Goal: Transaction & Acquisition: Book appointment/travel/reservation

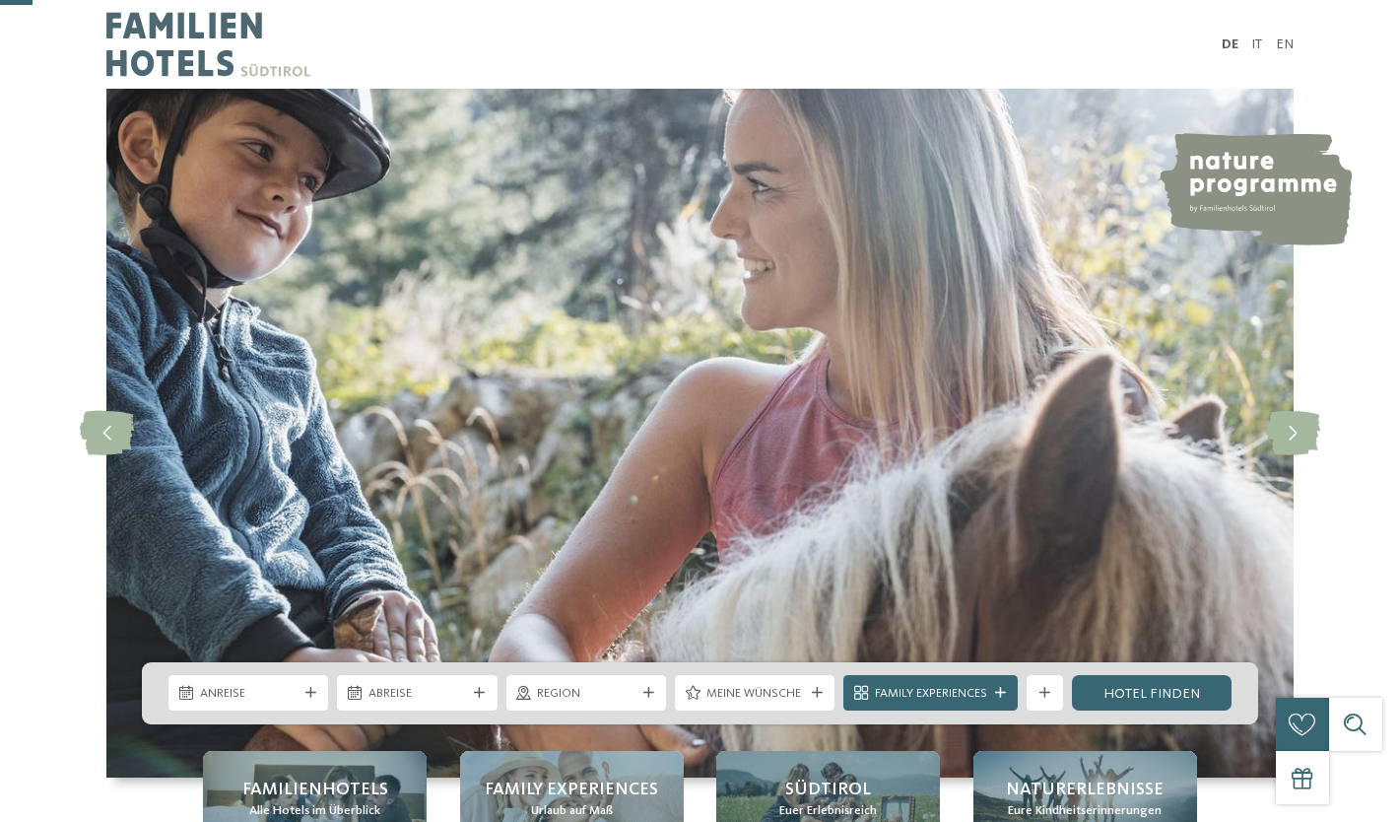
scroll to position [276, 0]
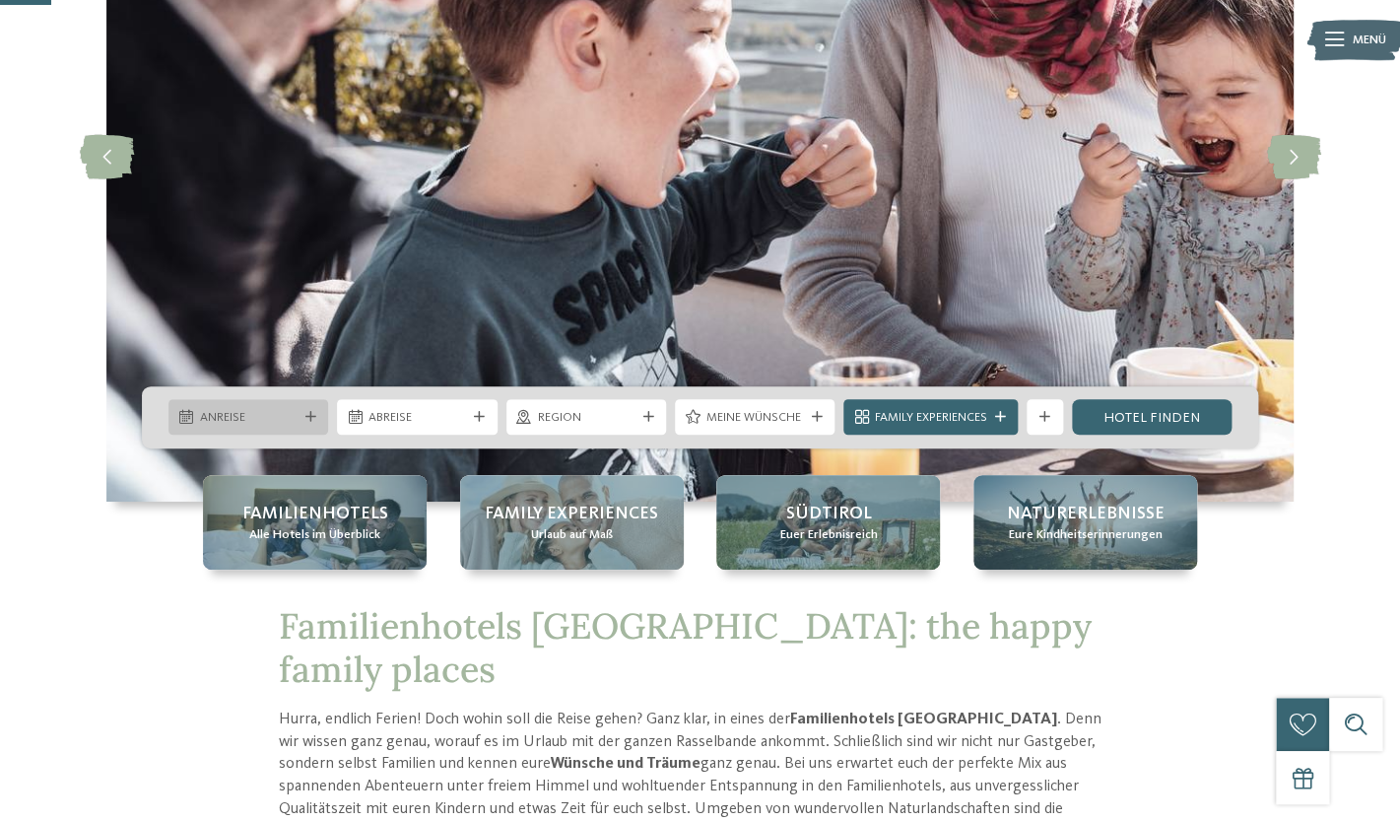
click at [311, 420] on icon at bounding box center [310, 417] width 11 height 11
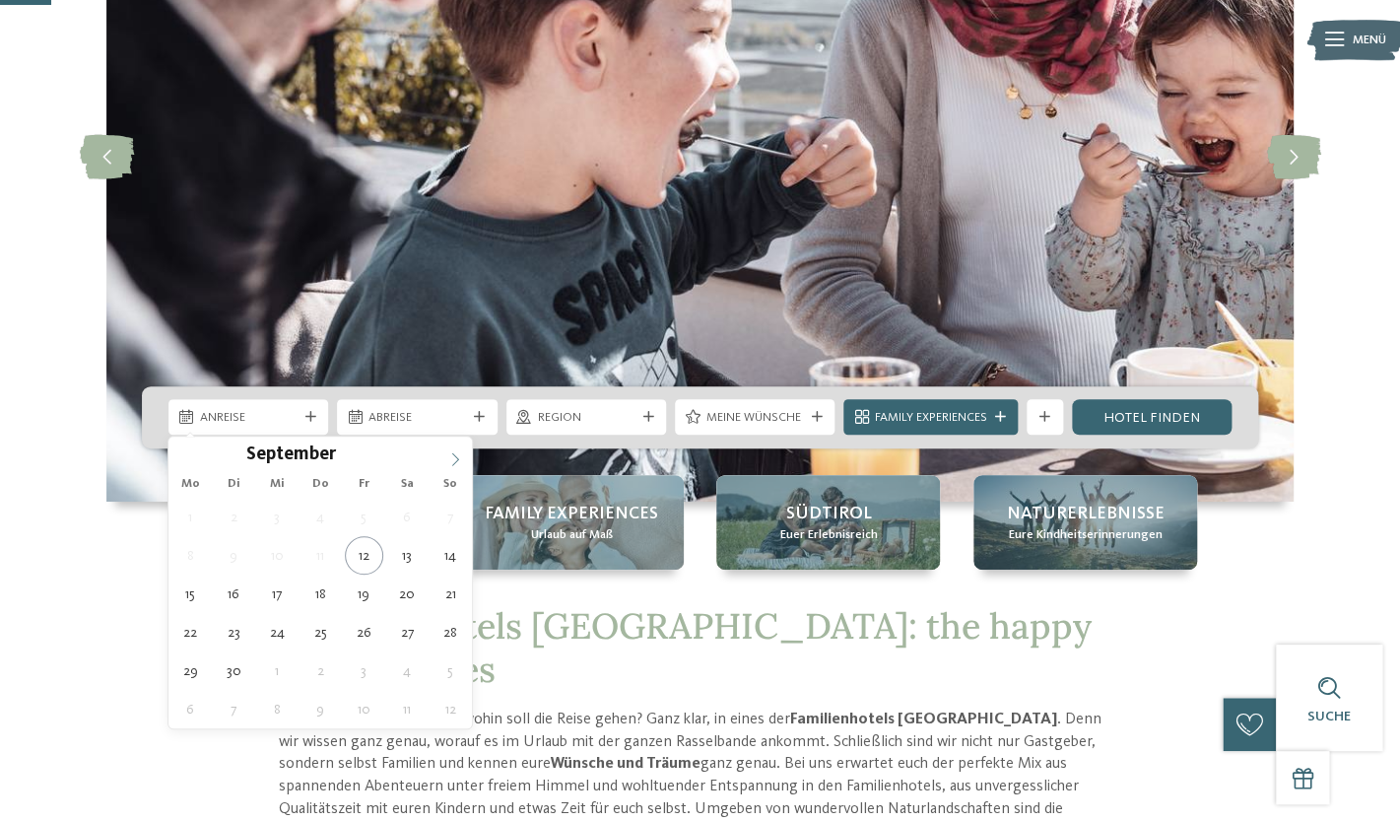
click at [456, 457] on icon at bounding box center [455, 459] width 14 height 14
type div "06.10.2025"
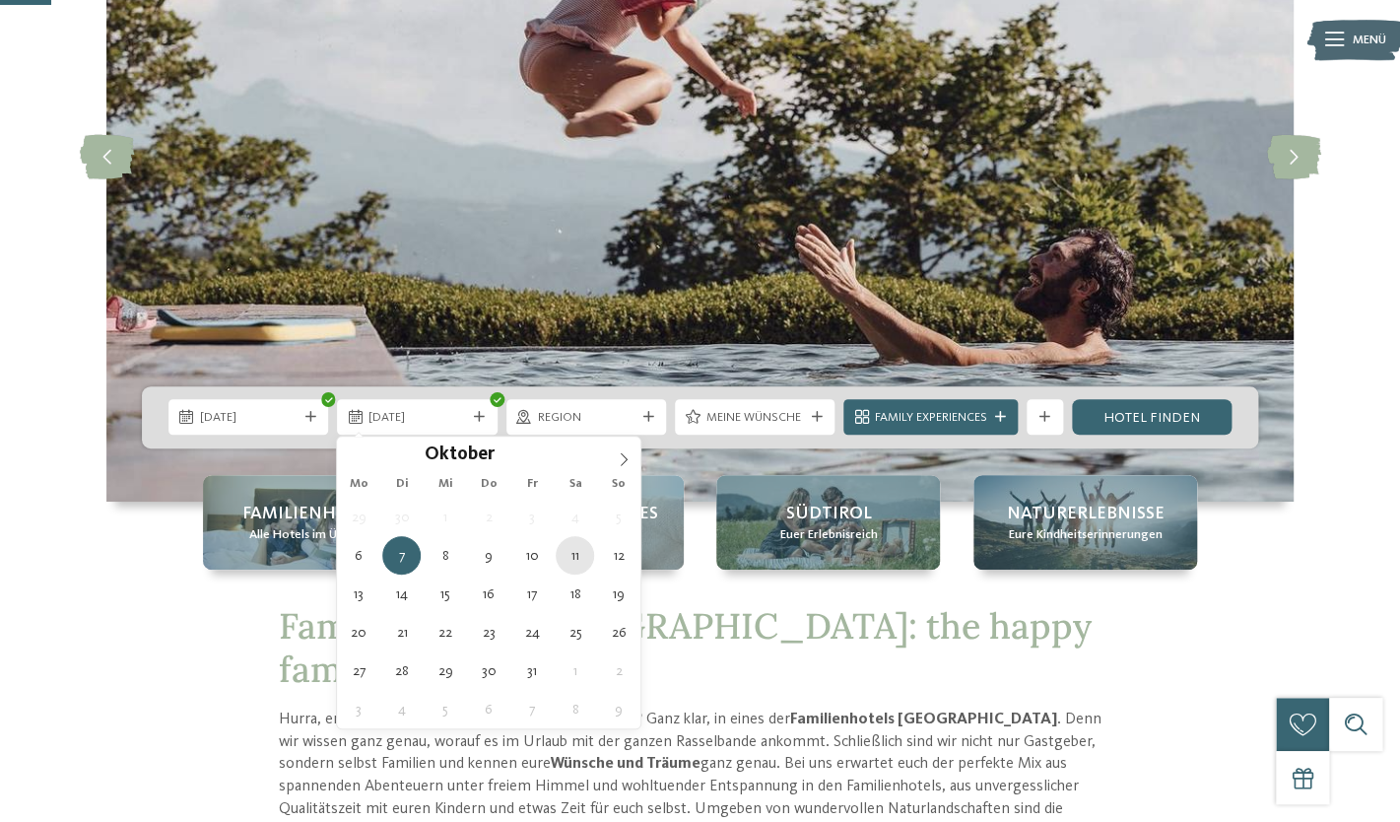
type div "11.10.2025"
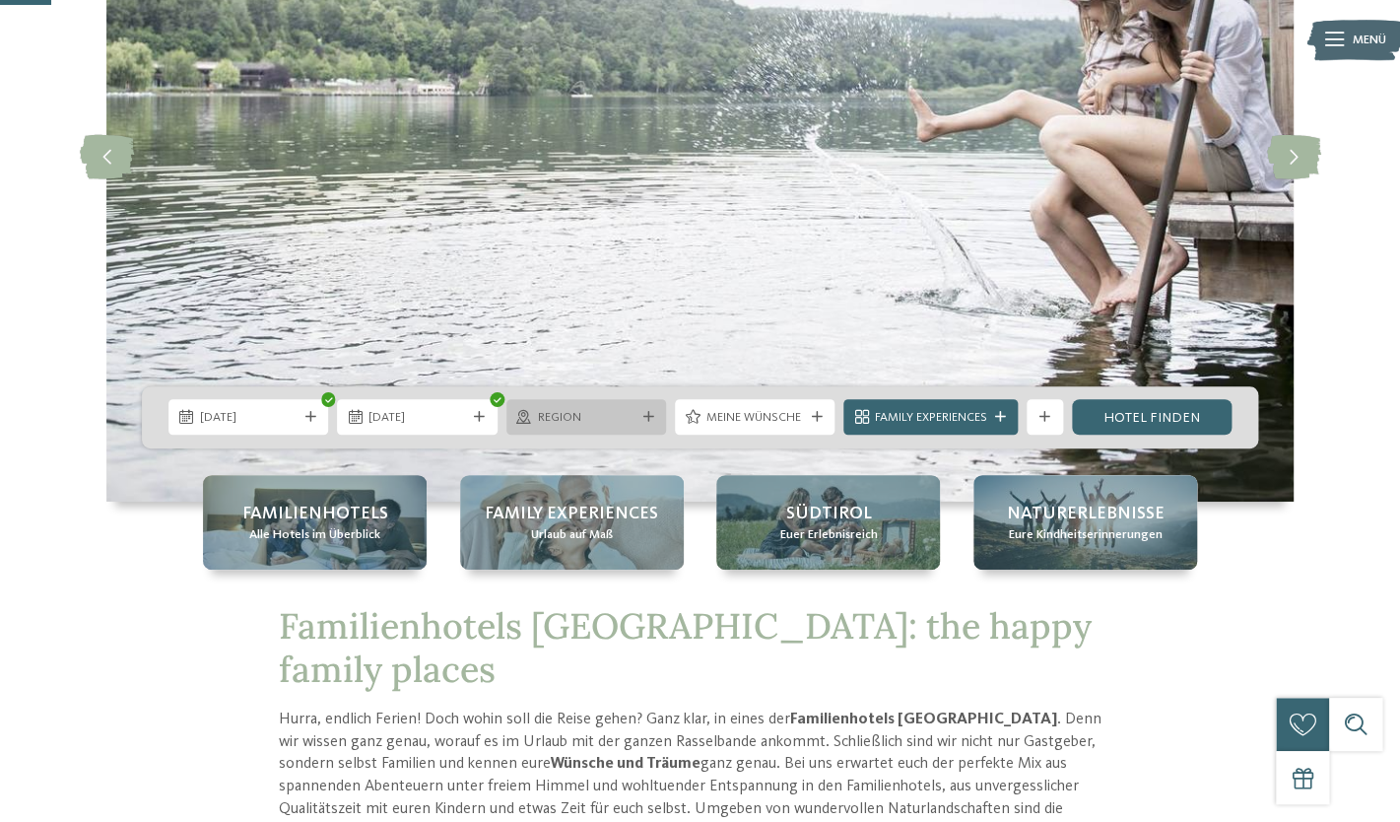
click at [631, 417] on span "Region" at bounding box center [586, 418] width 98 height 18
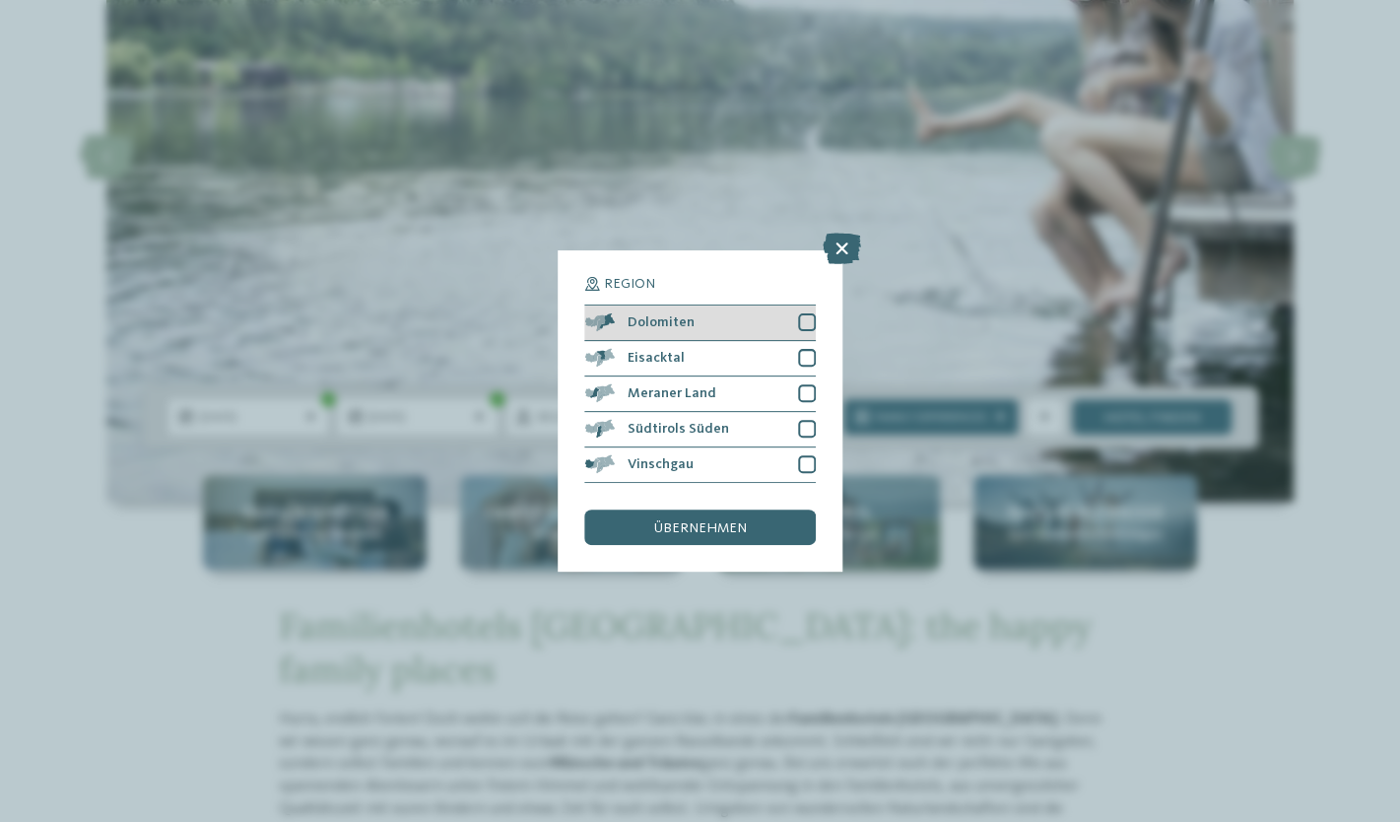
click at [808, 320] on div at bounding box center [807, 322] width 18 height 18
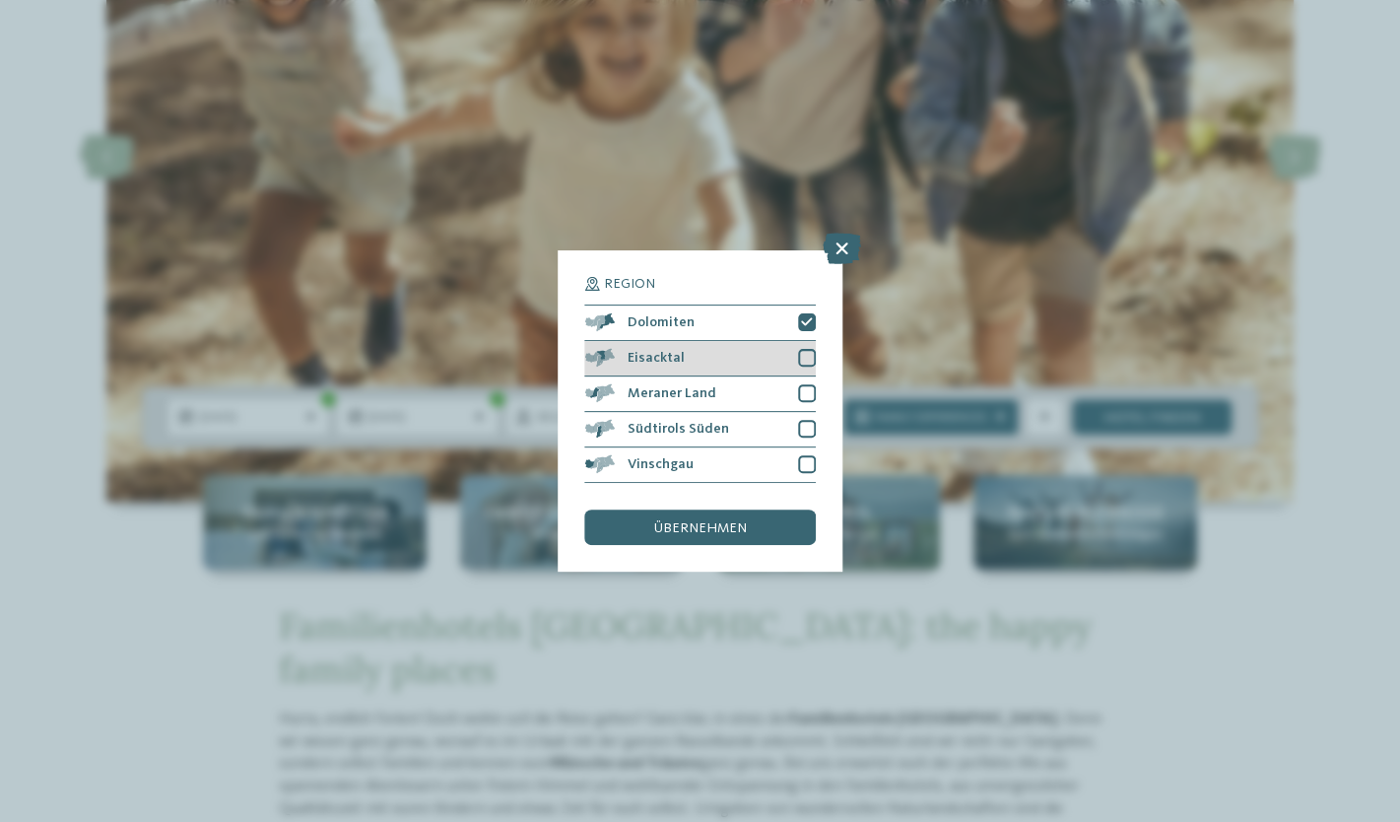
click at [807, 357] on div at bounding box center [807, 358] width 18 height 18
click at [807, 393] on div at bounding box center [807, 393] width 18 height 18
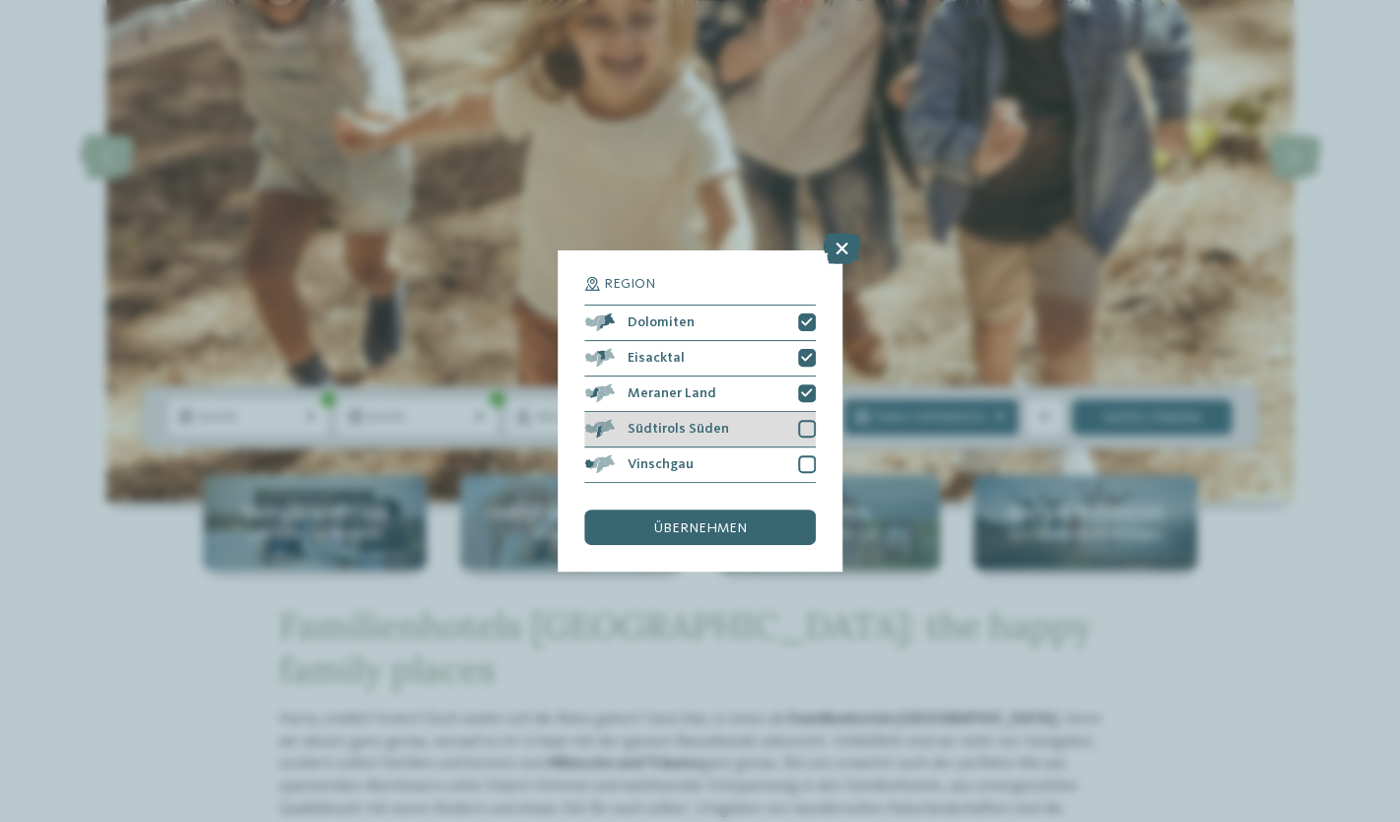
click at [808, 423] on div at bounding box center [807, 429] width 18 height 18
click at [808, 468] on div at bounding box center [807, 464] width 18 height 18
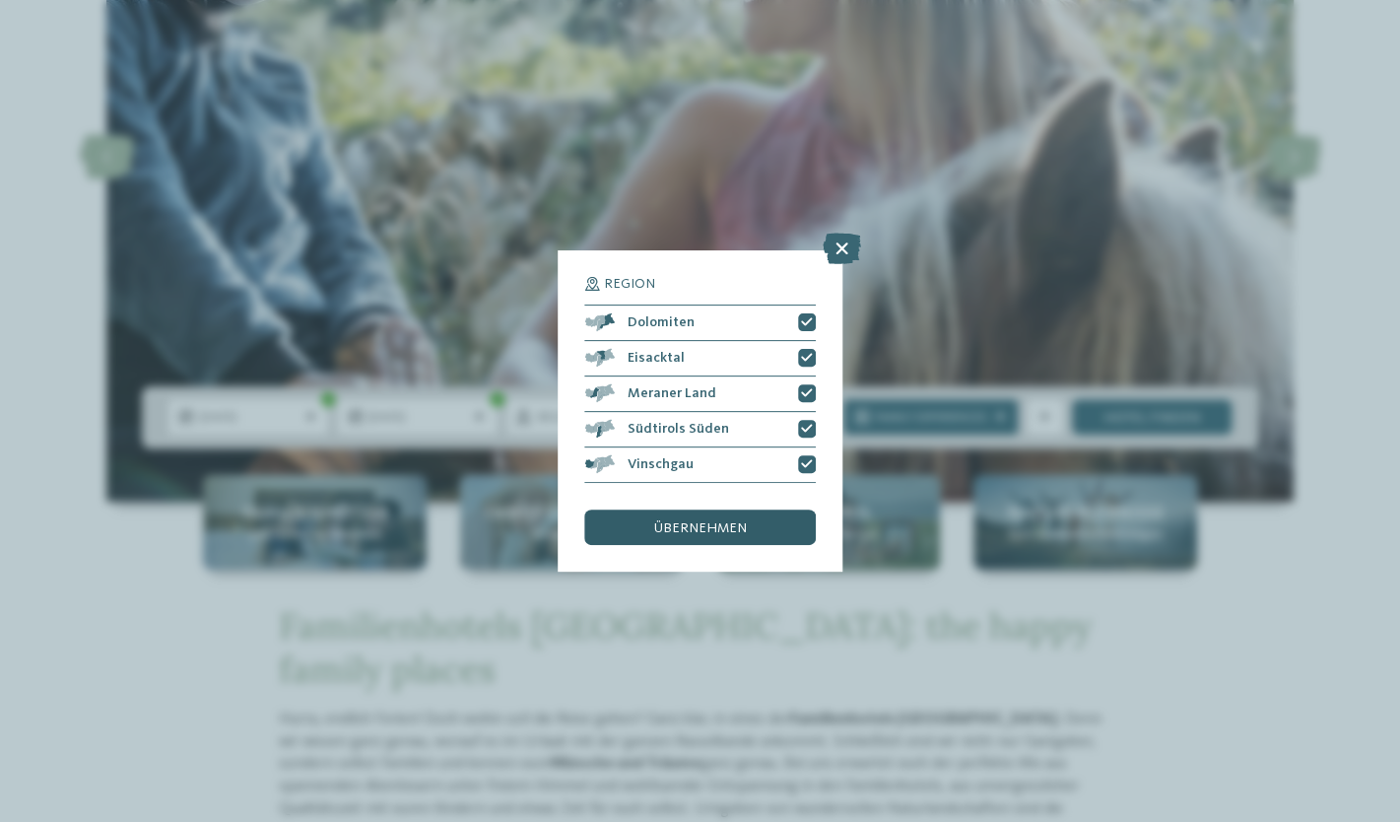
click at [748, 536] on div "übernehmen" at bounding box center [699, 526] width 231 height 35
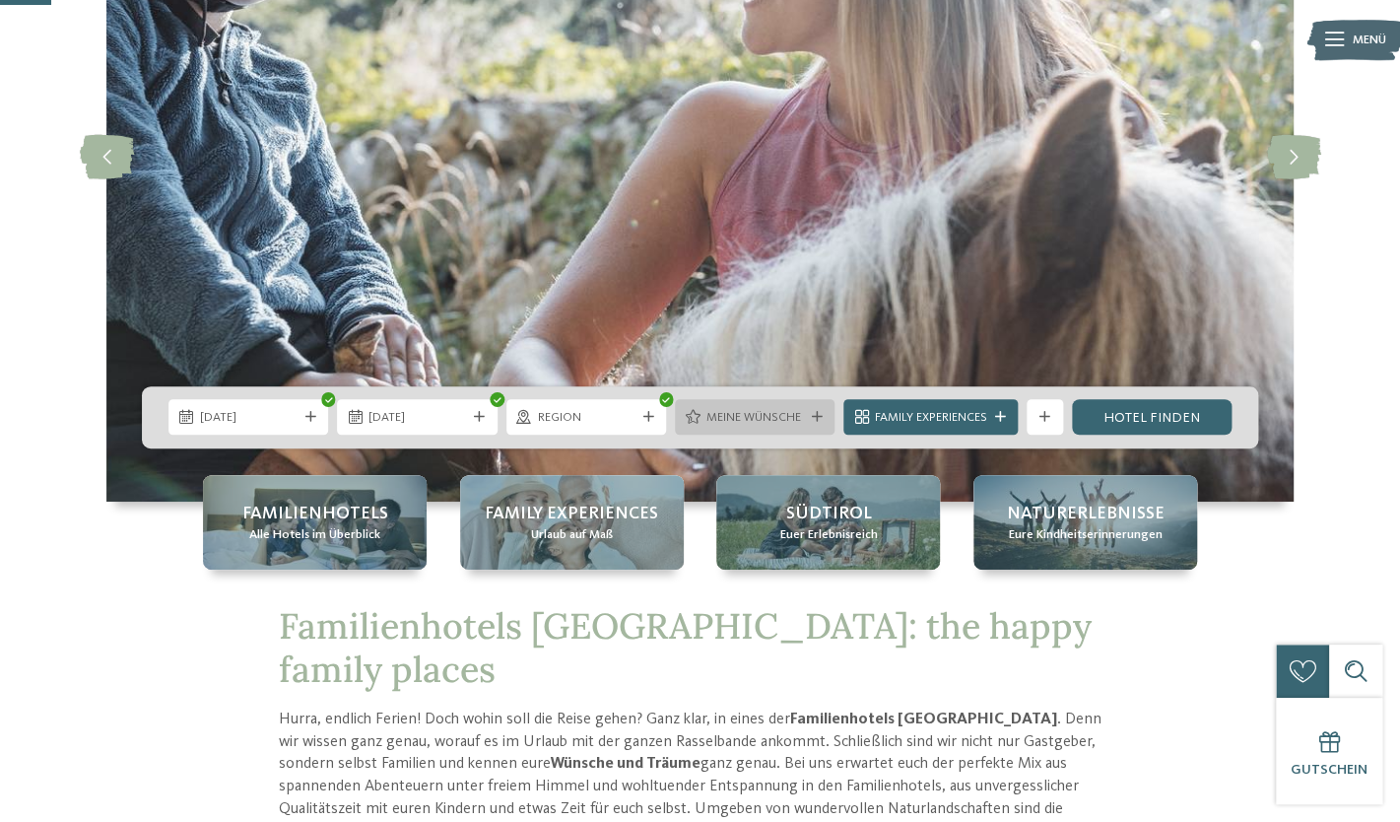
click at [764, 420] on span "Meine Wünsche" at bounding box center [756, 418] width 98 height 18
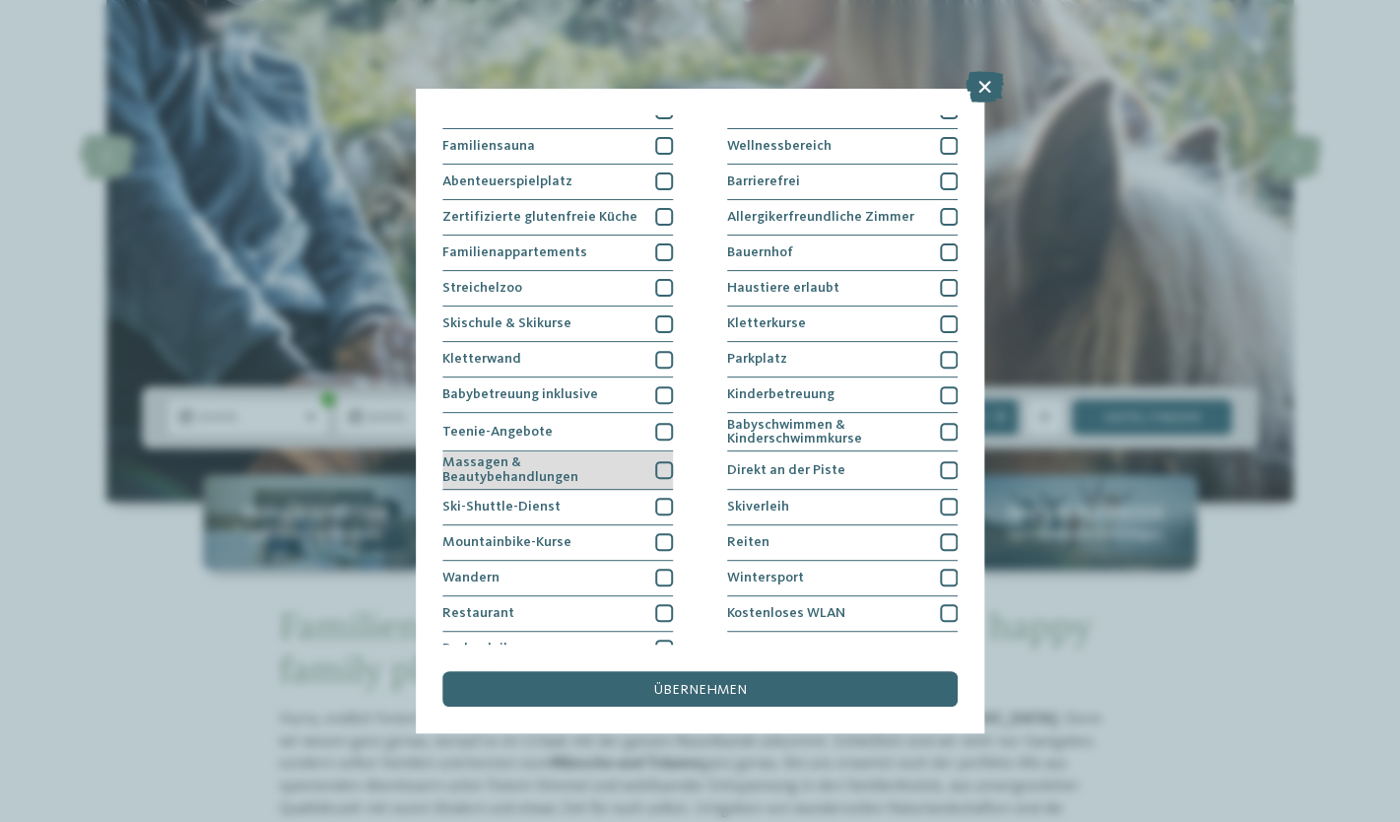
scroll to position [108, 0]
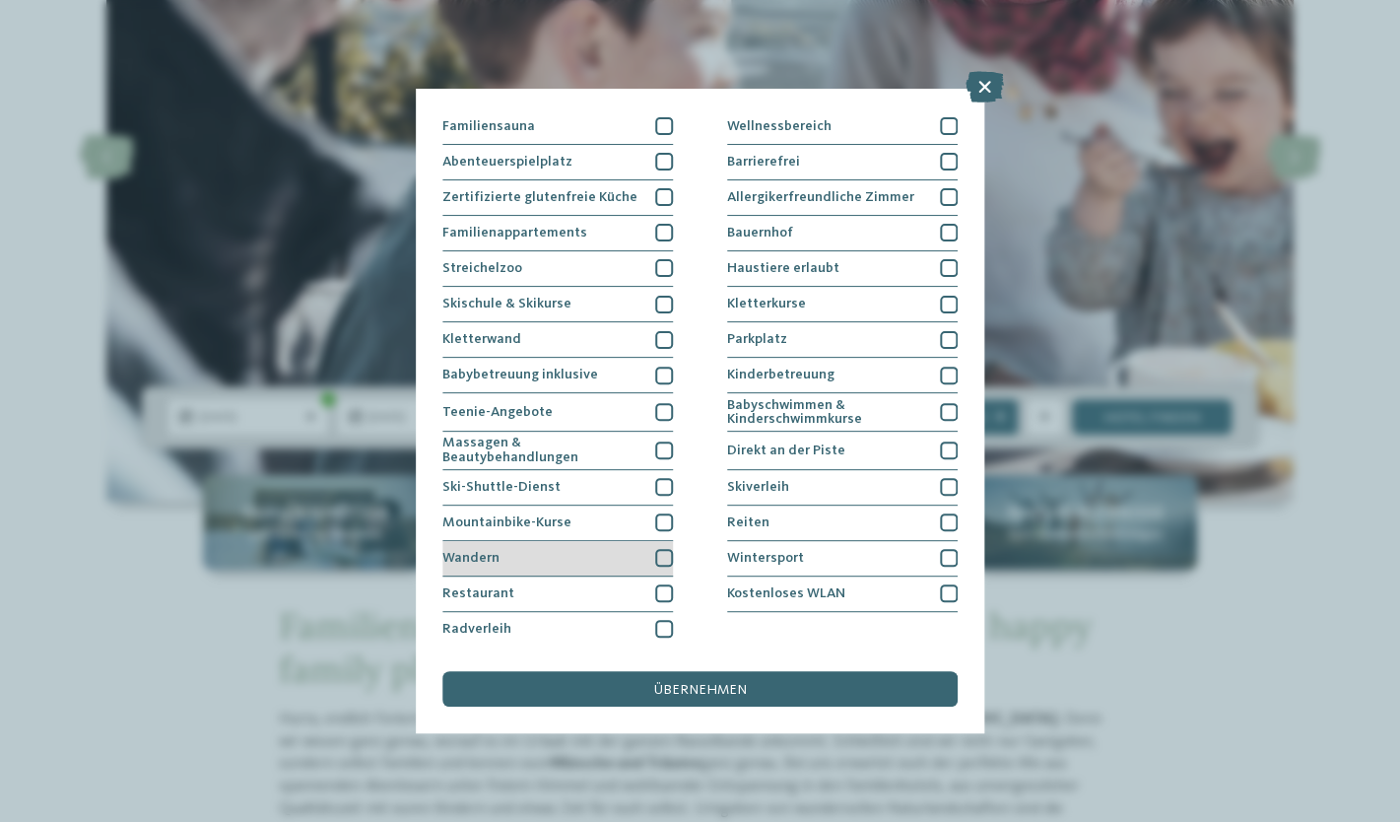
click at [665, 556] on div at bounding box center [664, 558] width 18 height 18
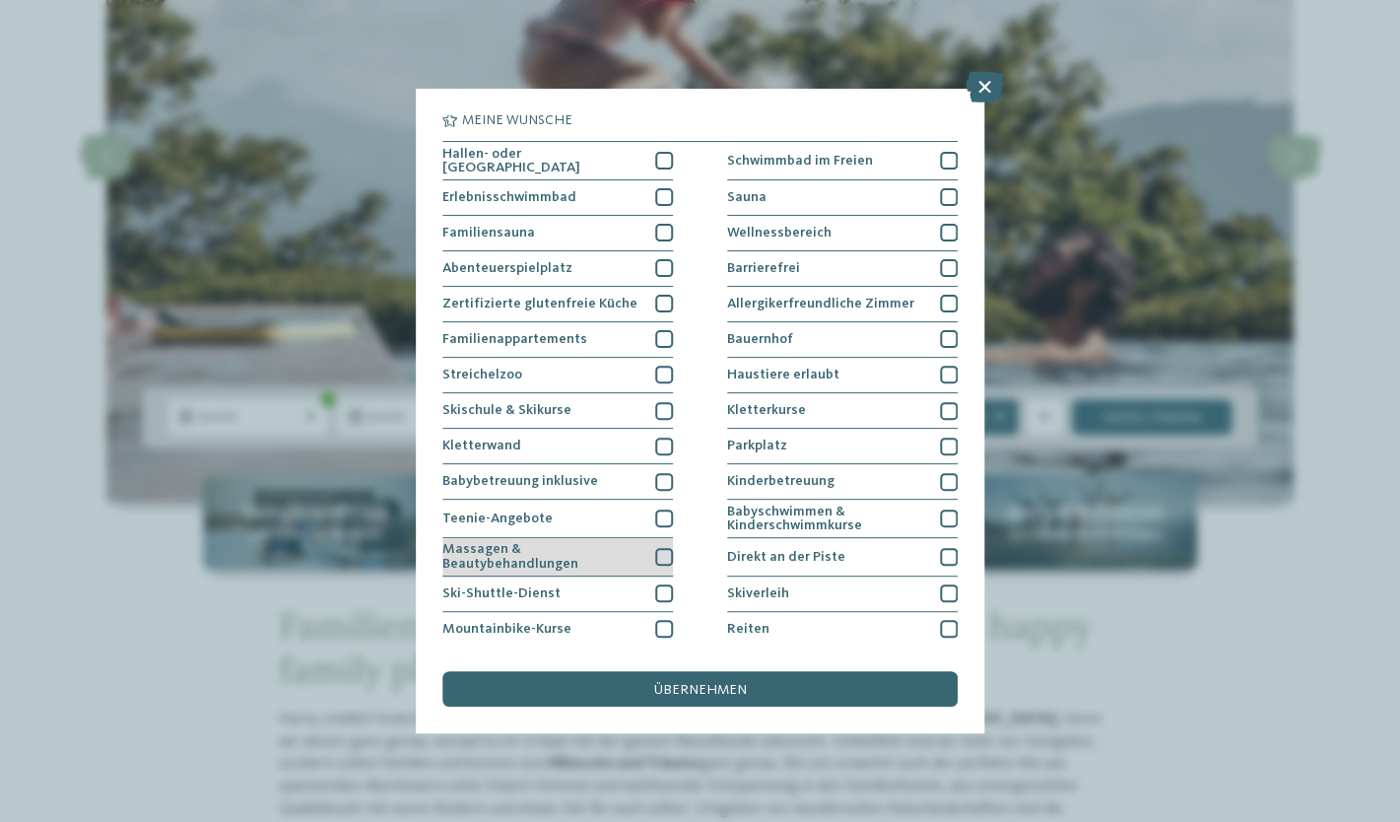
scroll to position [0, 0]
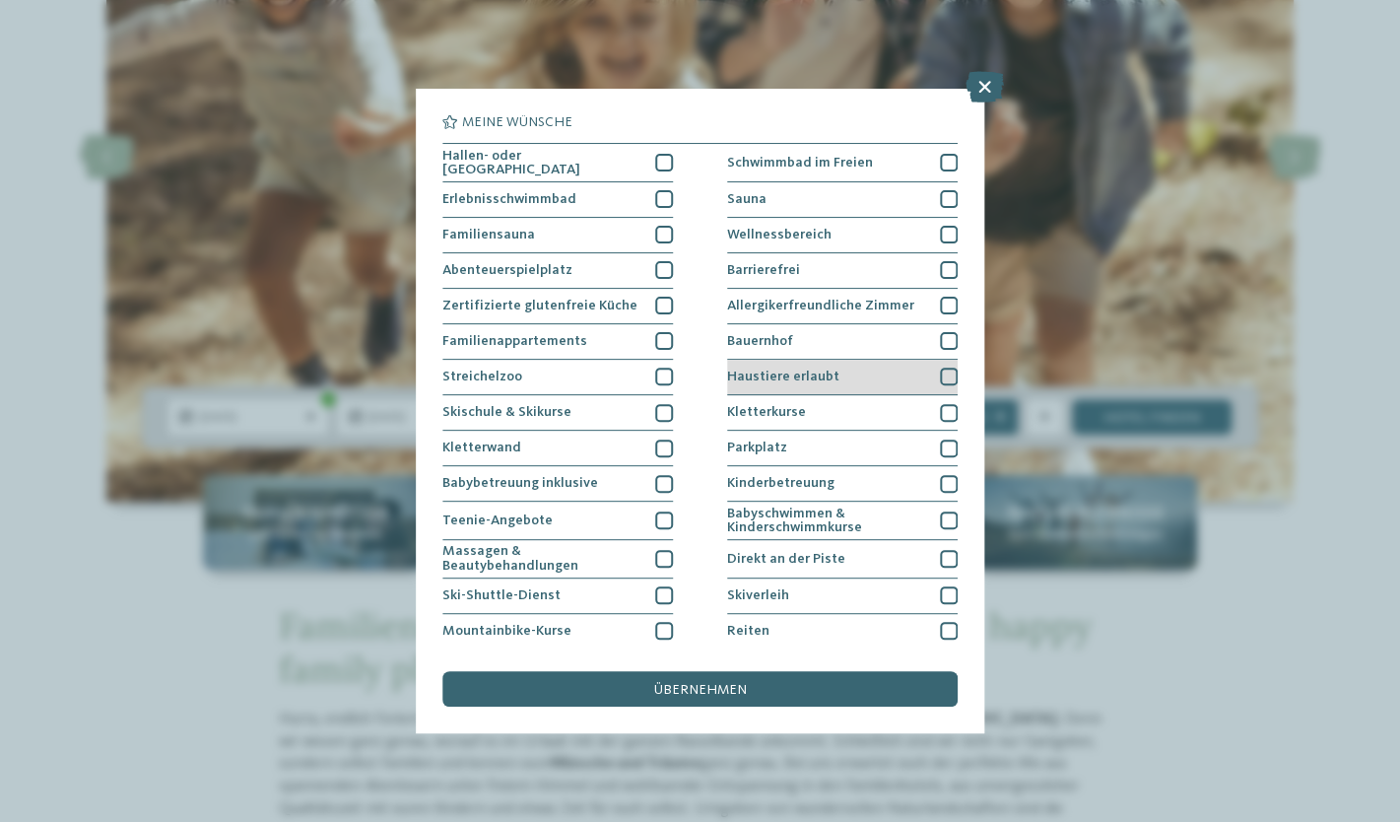
click at [953, 372] on div at bounding box center [949, 377] width 18 height 18
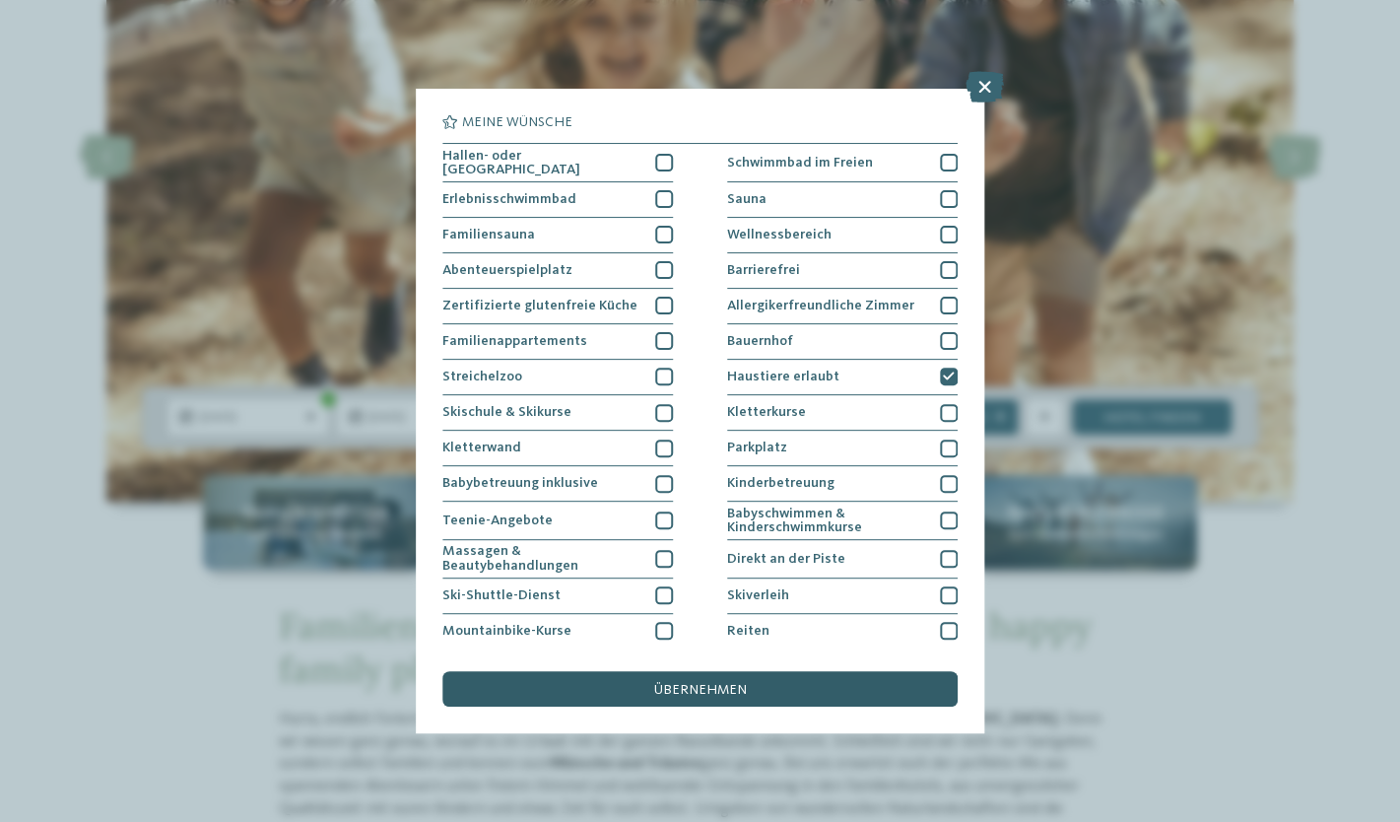
click at [836, 694] on div "übernehmen" at bounding box center [699, 688] width 514 height 35
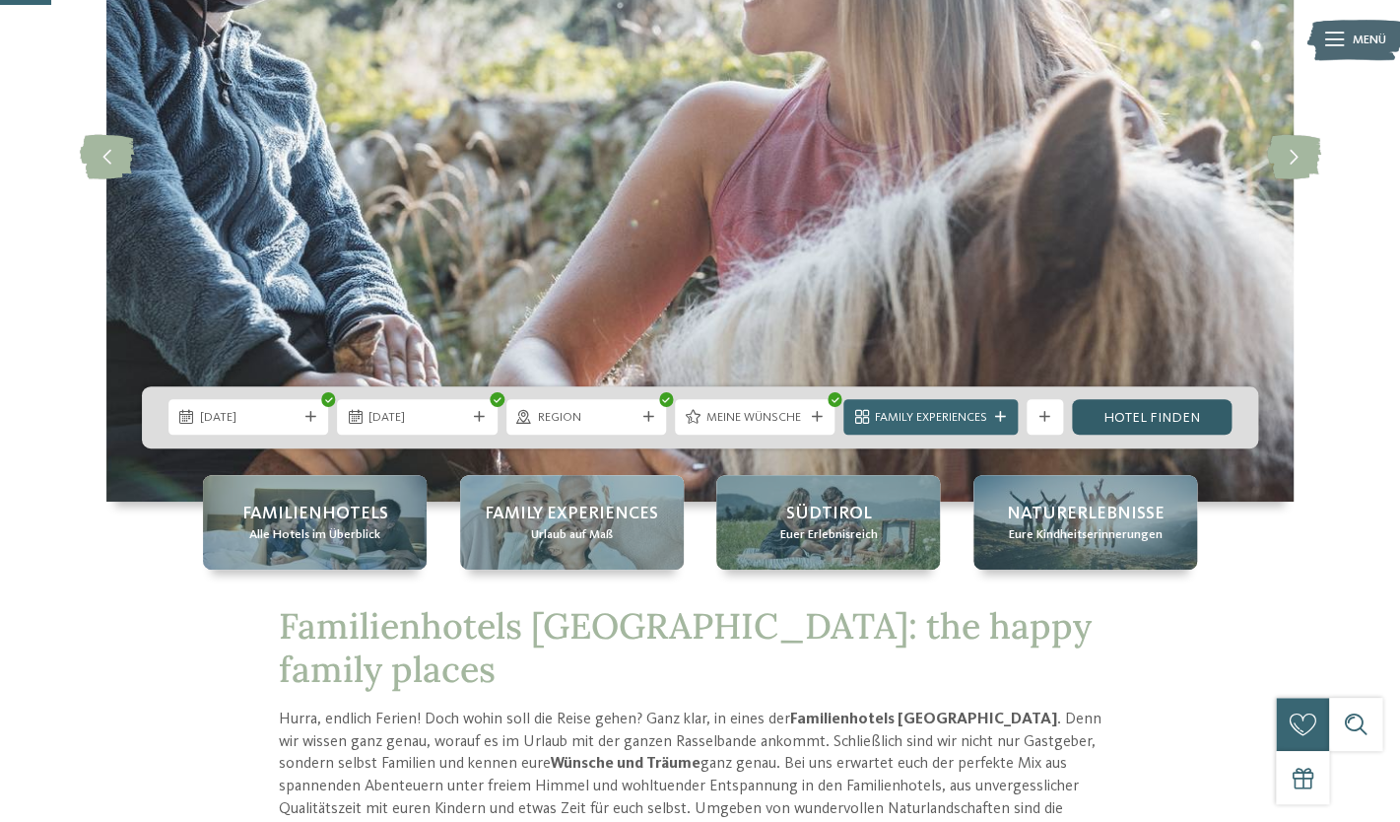
click at [1134, 408] on link "Hotel finden" at bounding box center [1152, 416] width 160 height 35
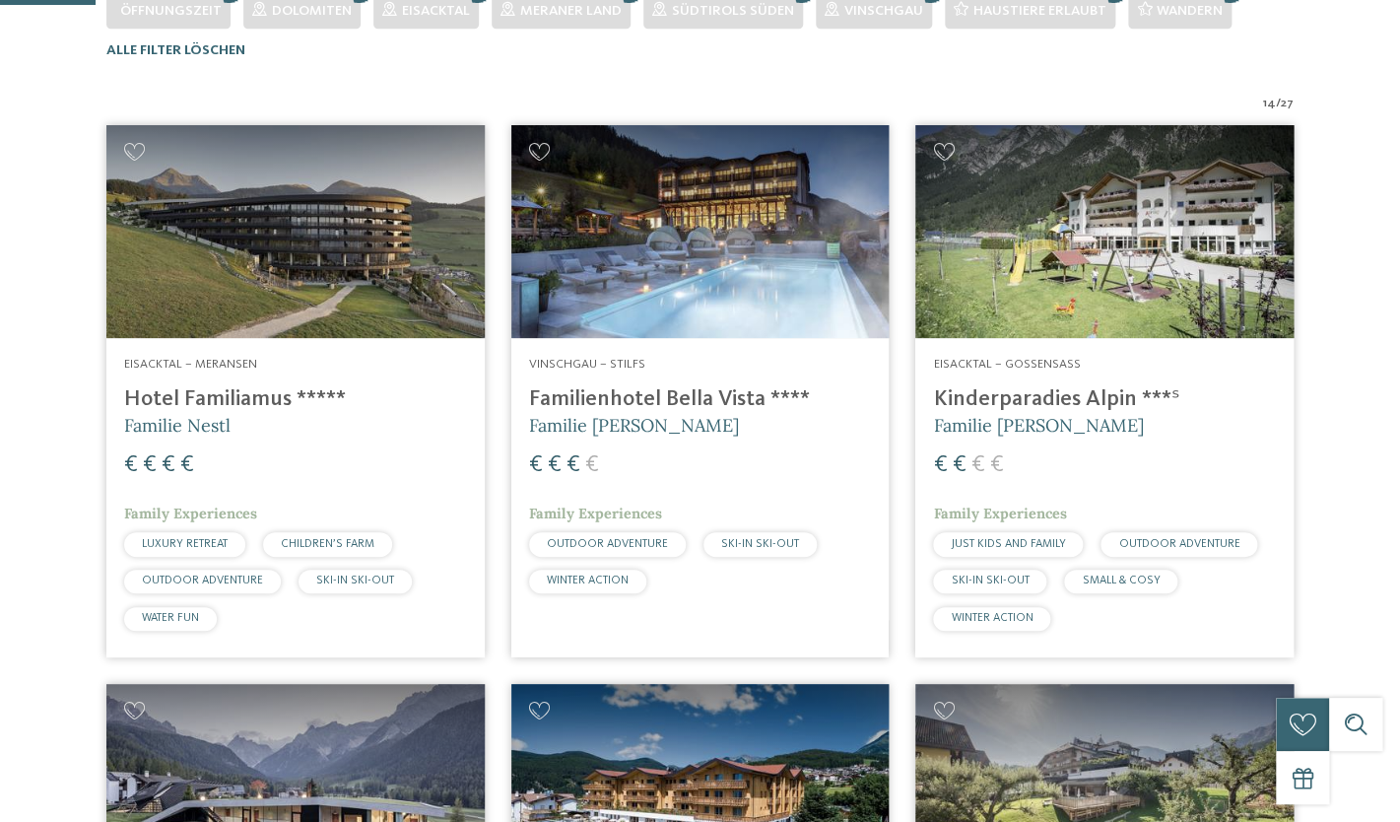
scroll to position [571, 0]
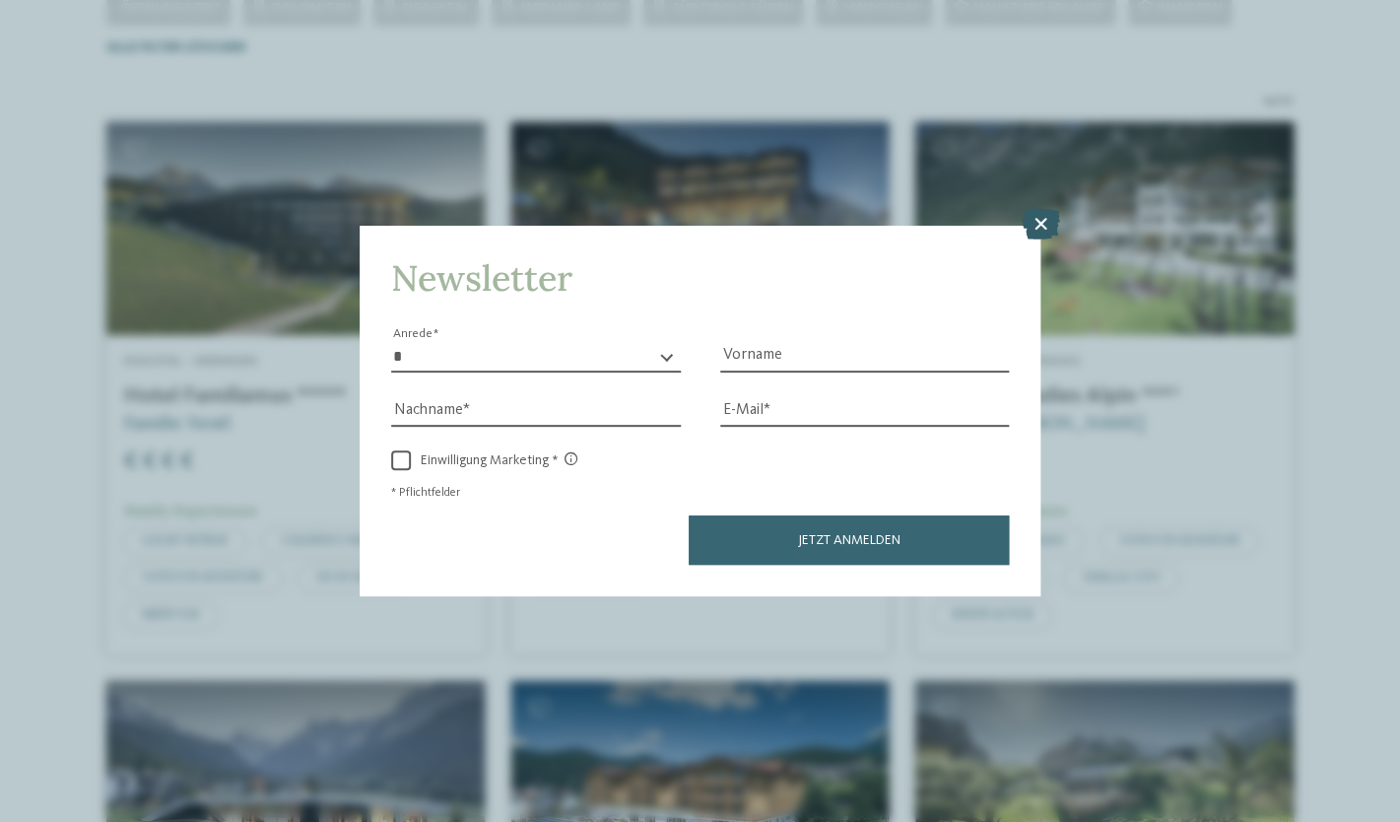
click at [1038, 224] on icon at bounding box center [1040, 225] width 38 height 32
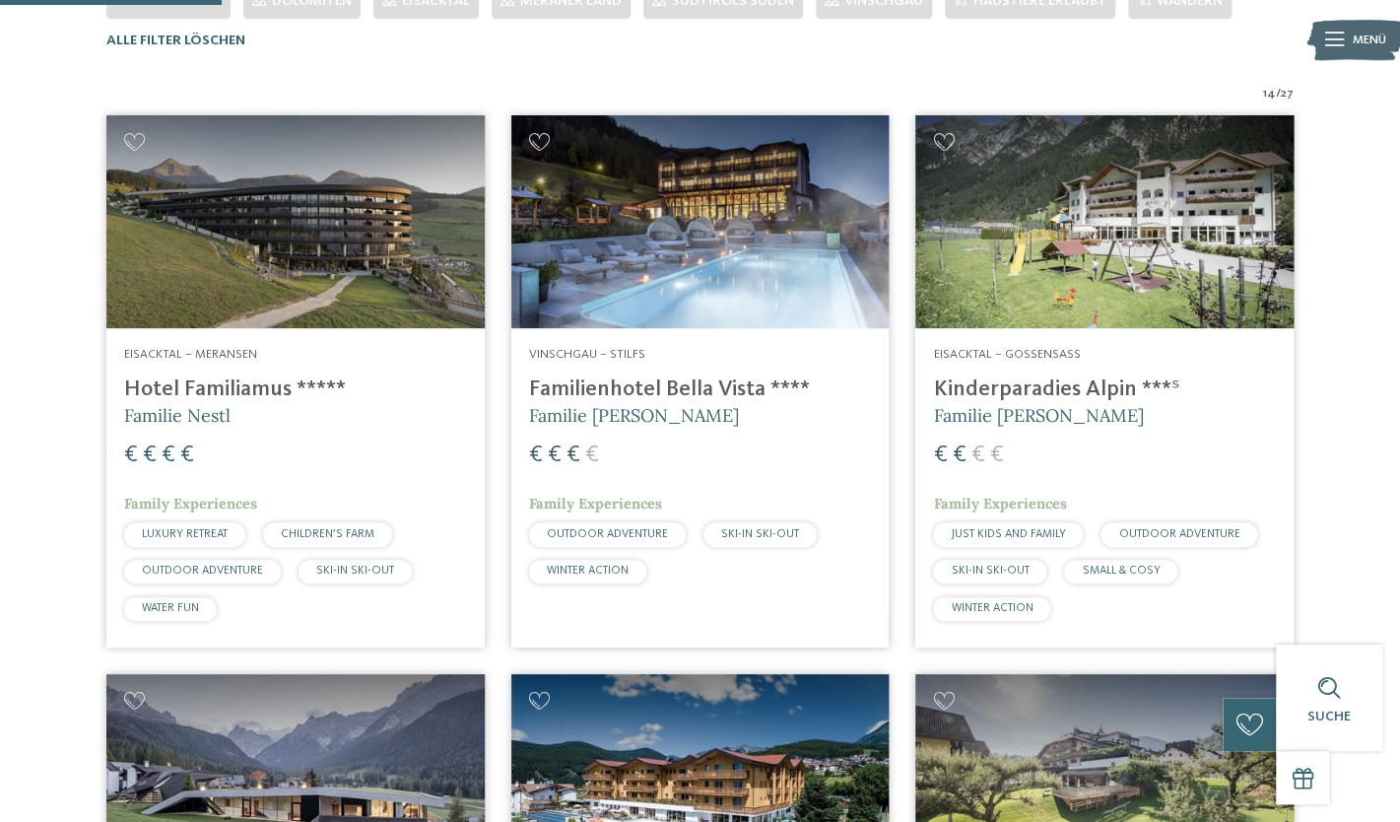
scroll to position [576, 0]
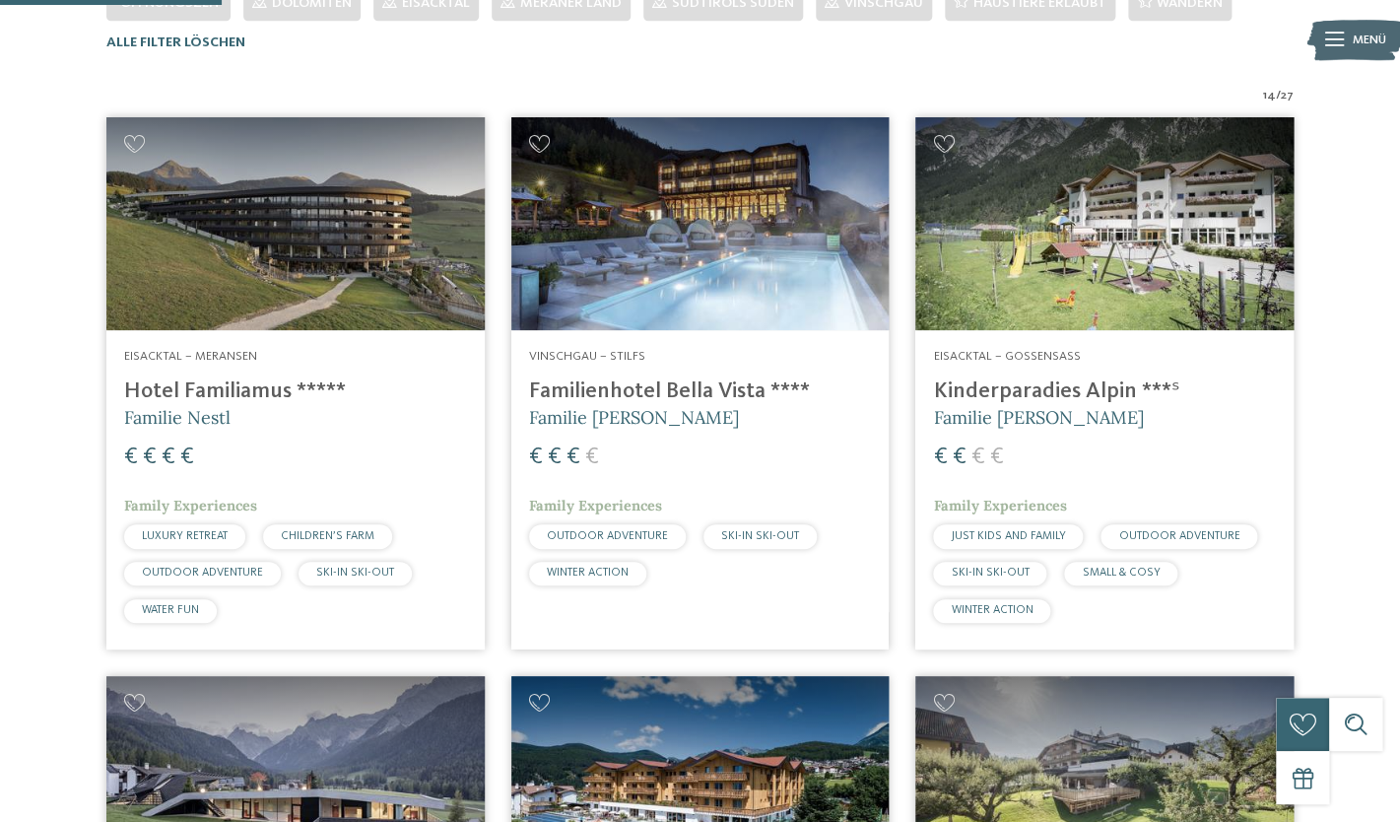
click at [346, 267] on img at bounding box center [295, 223] width 378 height 213
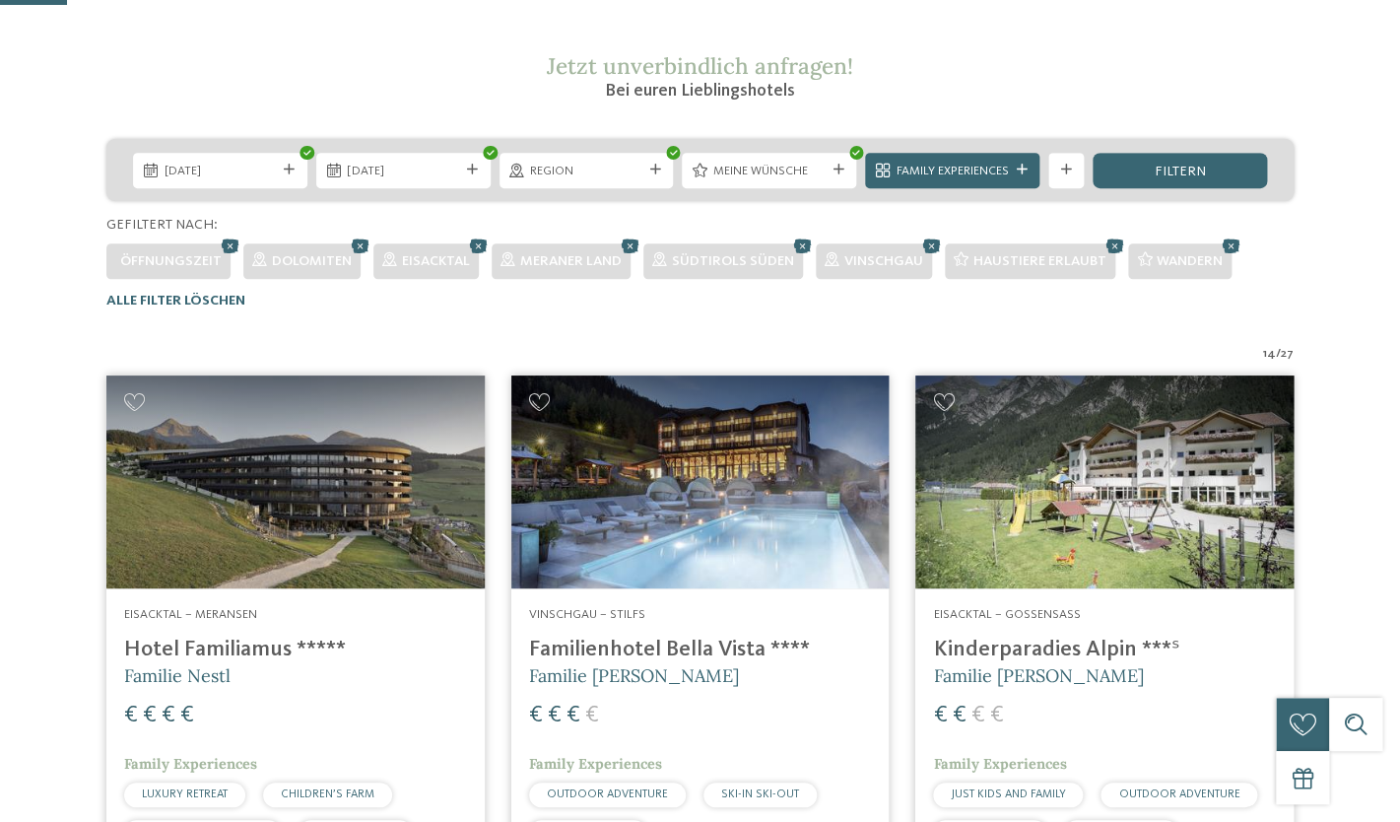
scroll to position [0, 0]
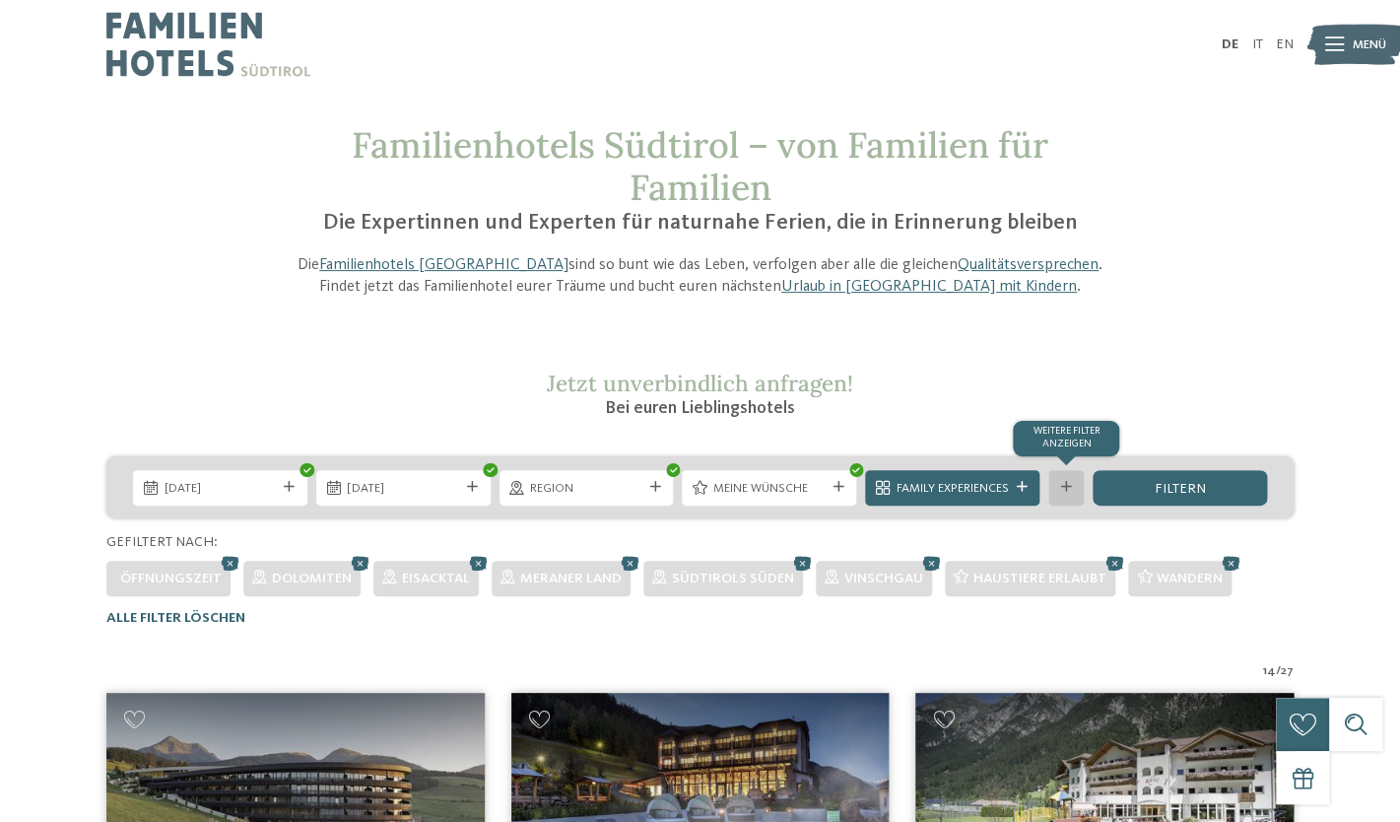
click at [1068, 490] on icon at bounding box center [1066, 487] width 11 height 11
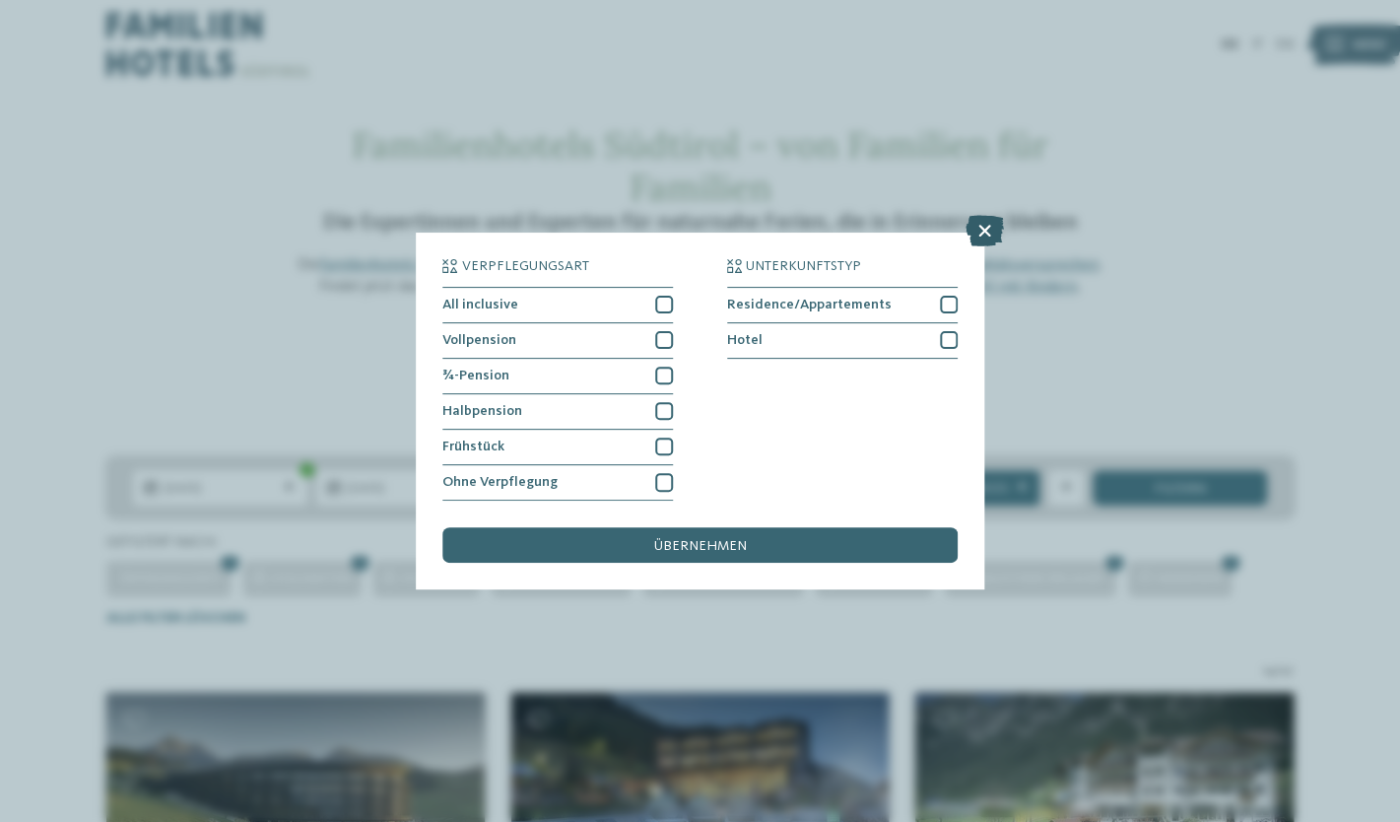
click at [984, 231] on icon at bounding box center [984, 231] width 38 height 32
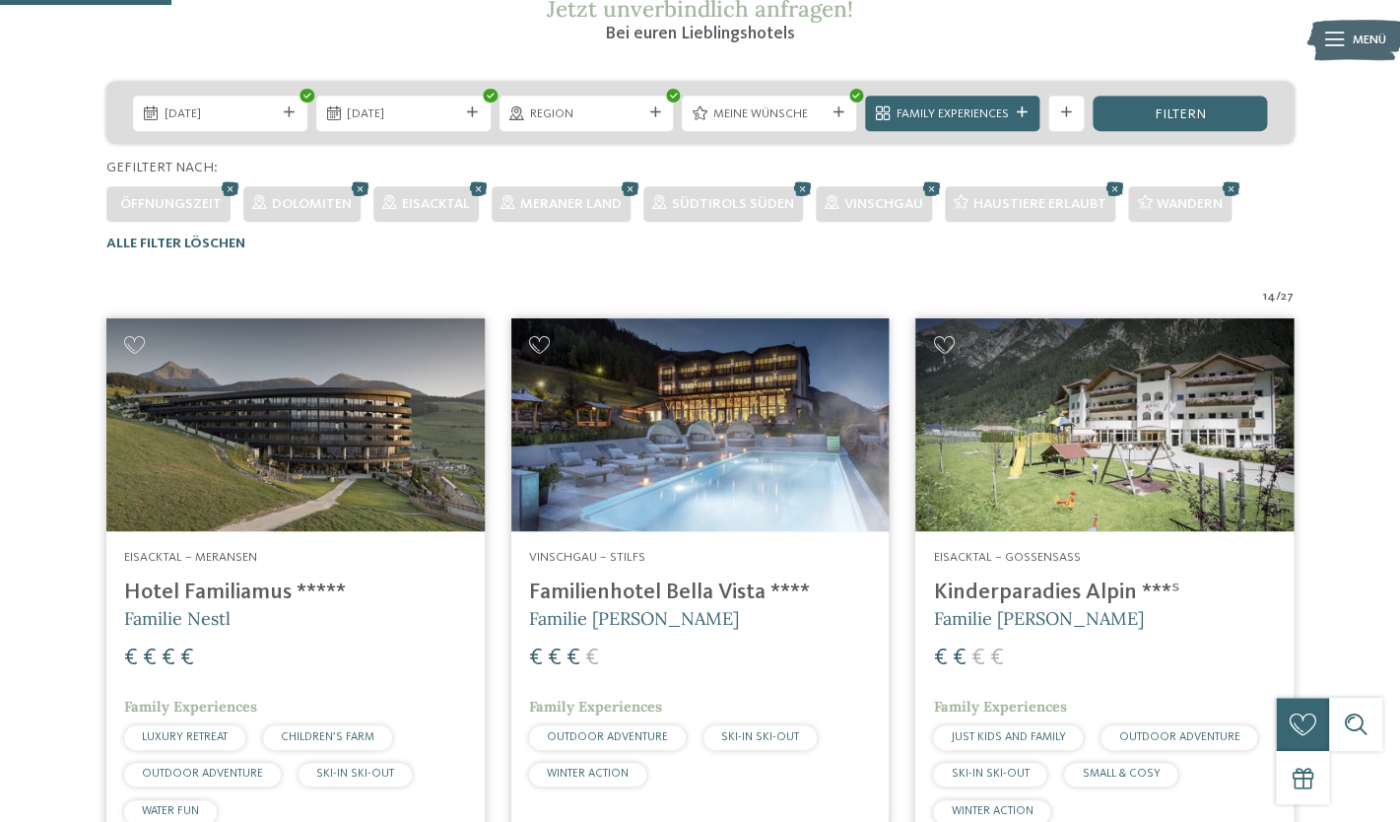
scroll to position [197, 0]
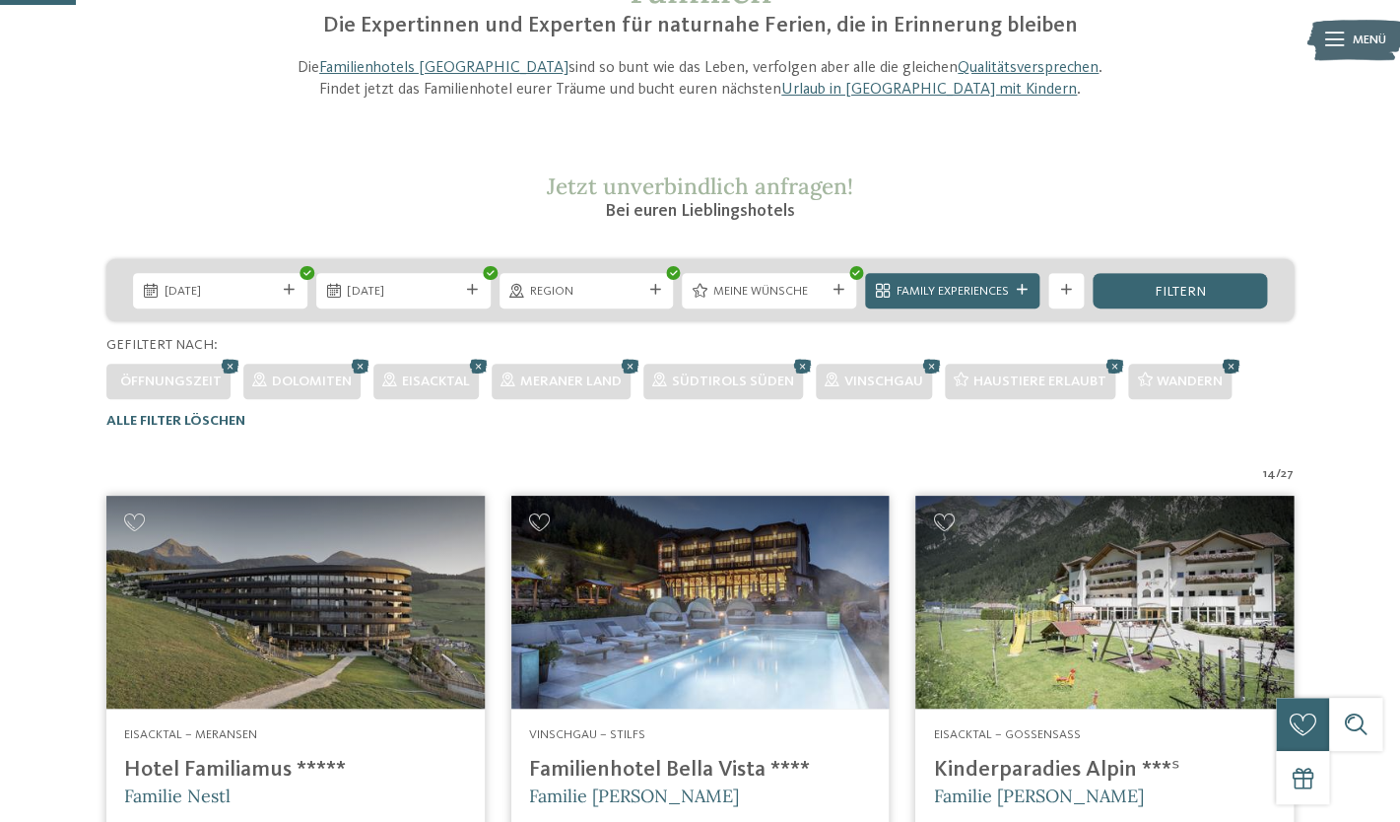
click at [1233, 364] on icon at bounding box center [1231, 366] width 27 height 24
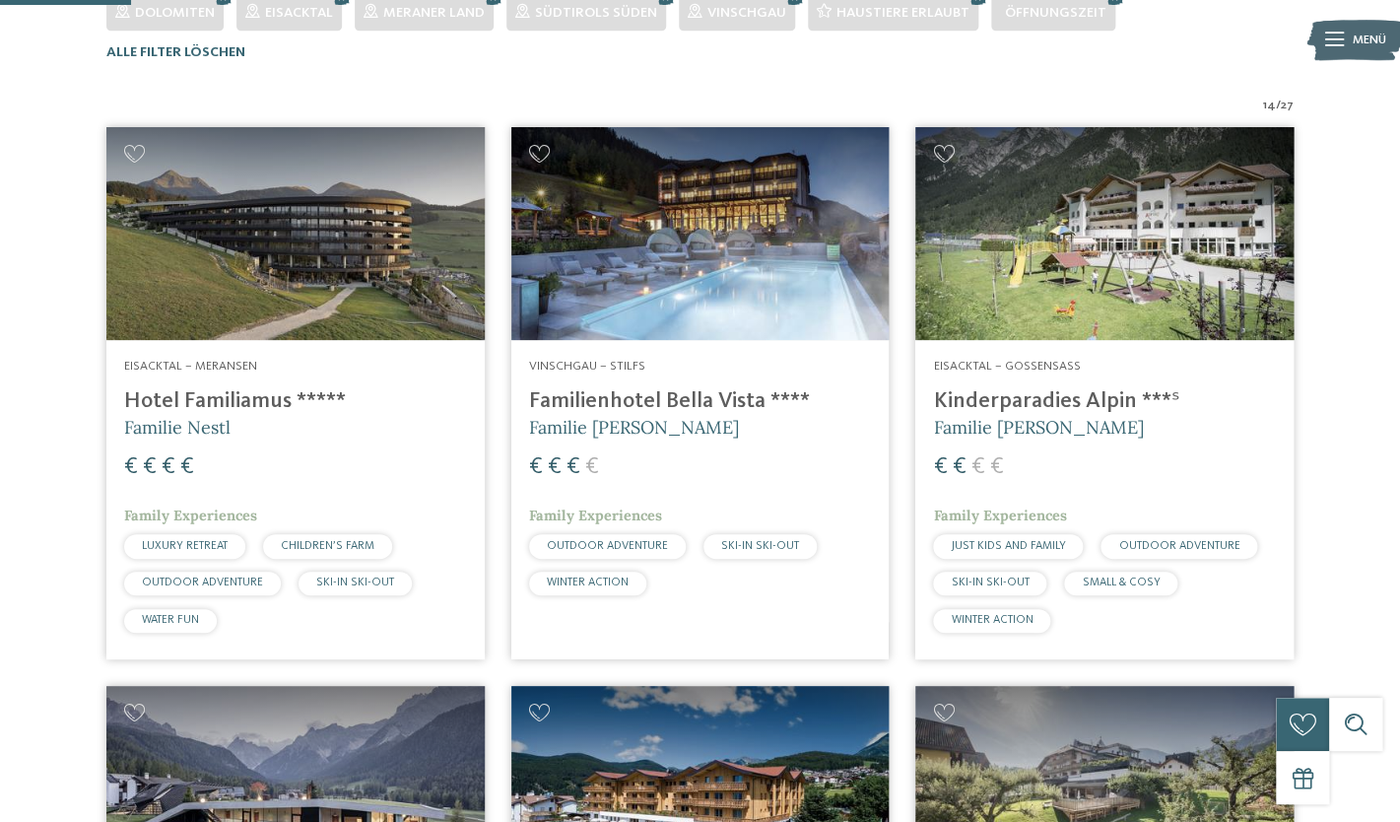
scroll to position [571, 0]
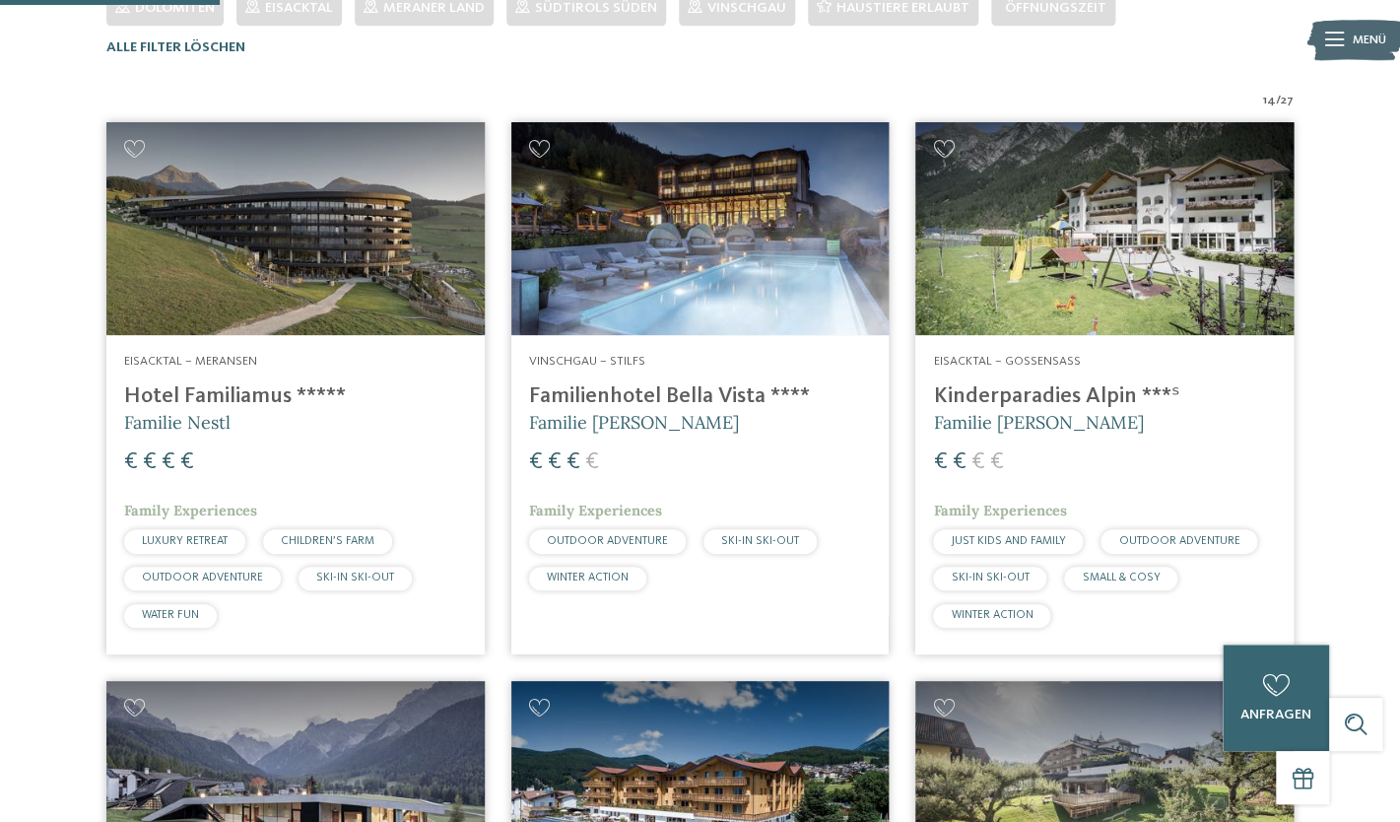
click at [729, 217] on img at bounding box center [700, 228] width 378 height 213
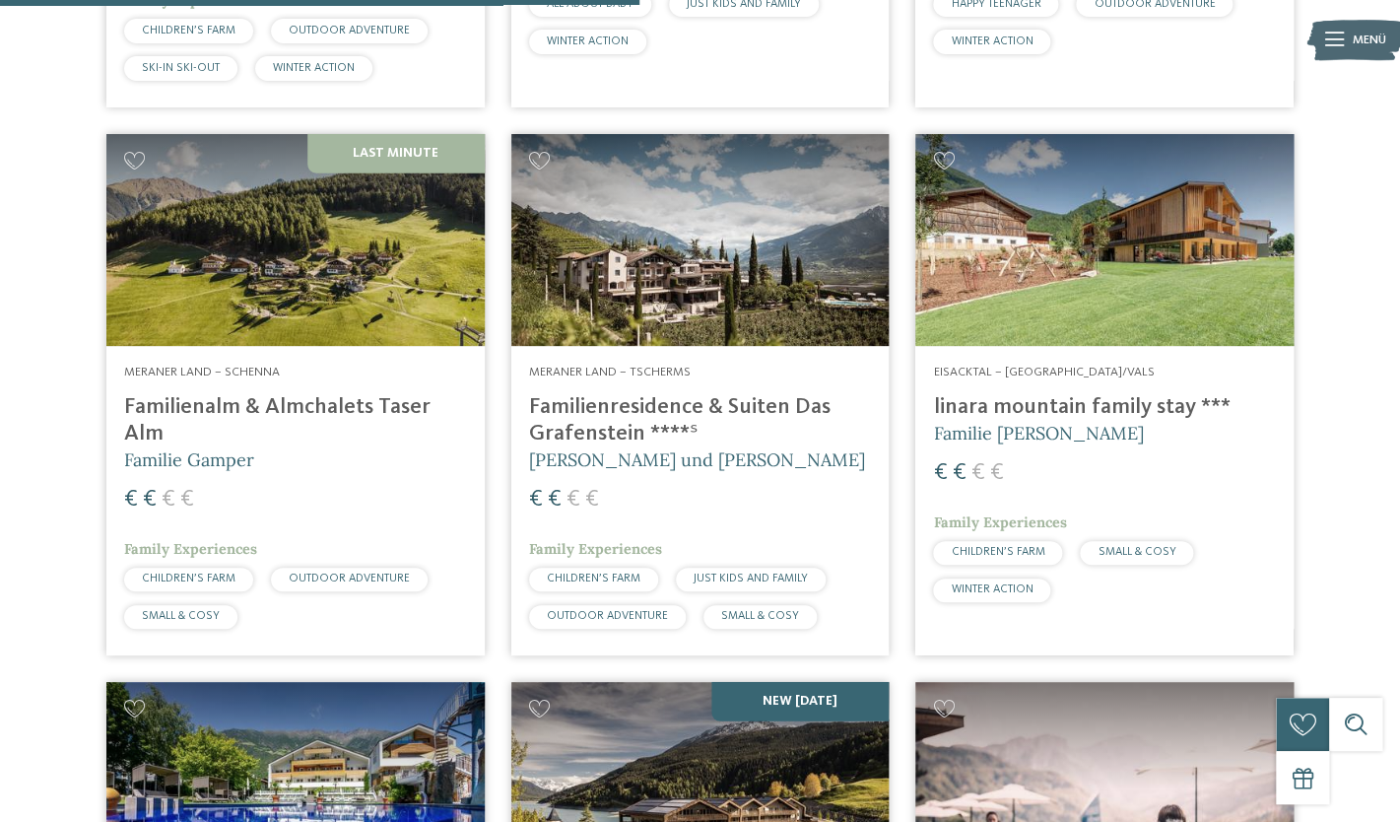
scroll to position [1667, 0]
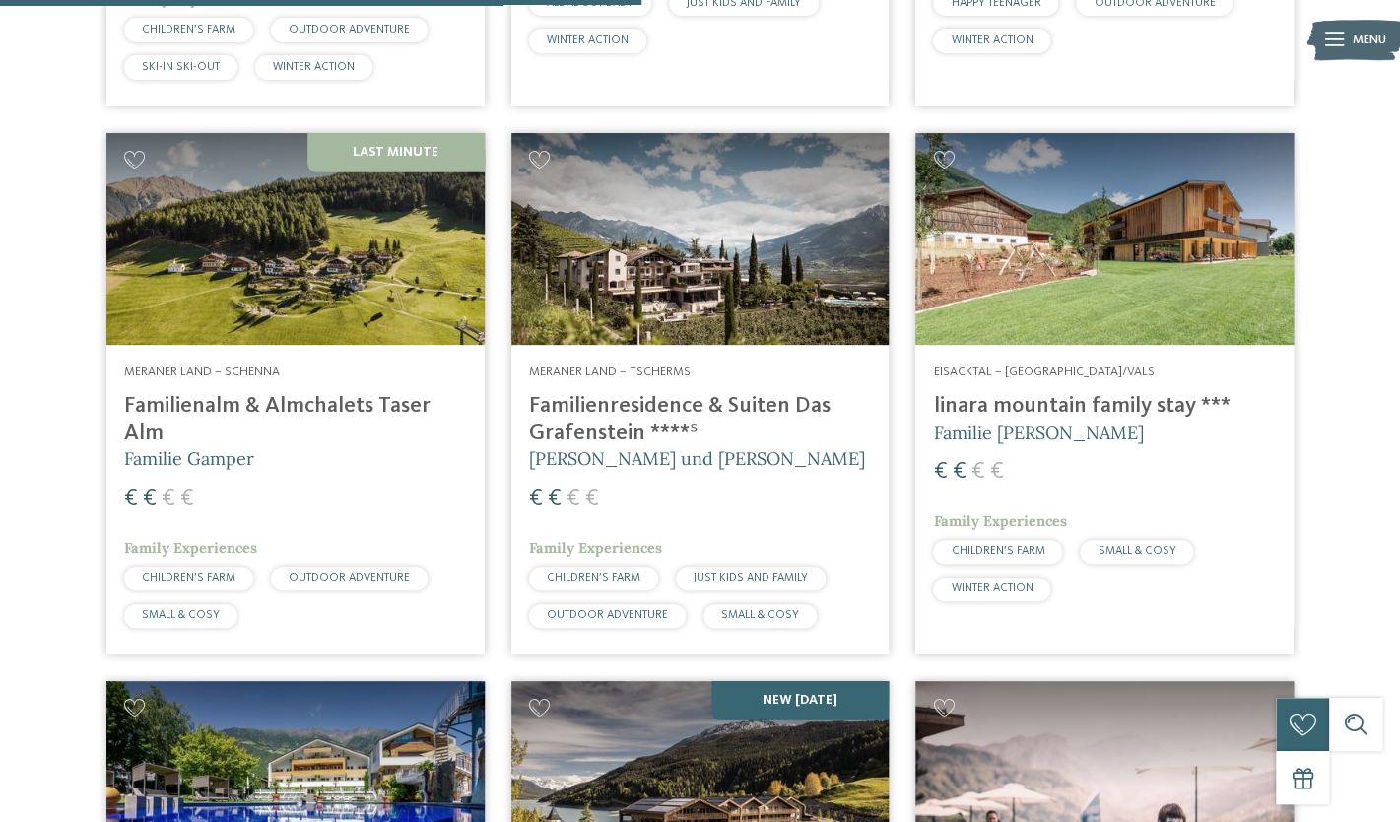
click at [219, 393] on h4 "Familienalm & Almchalets Taser Alm" at bounding box center [295, 419] width 343 height 53
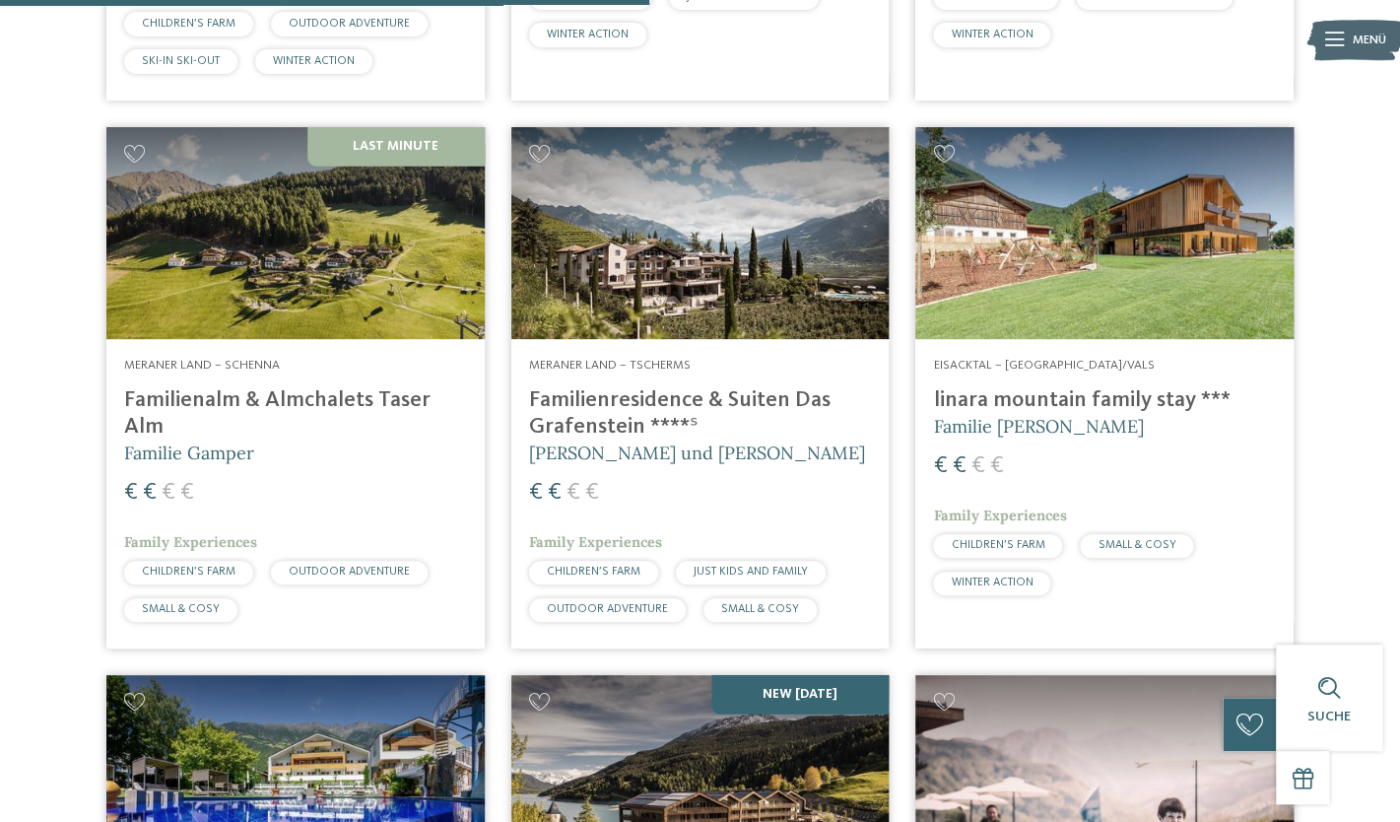
scroll to position [1664, 0]
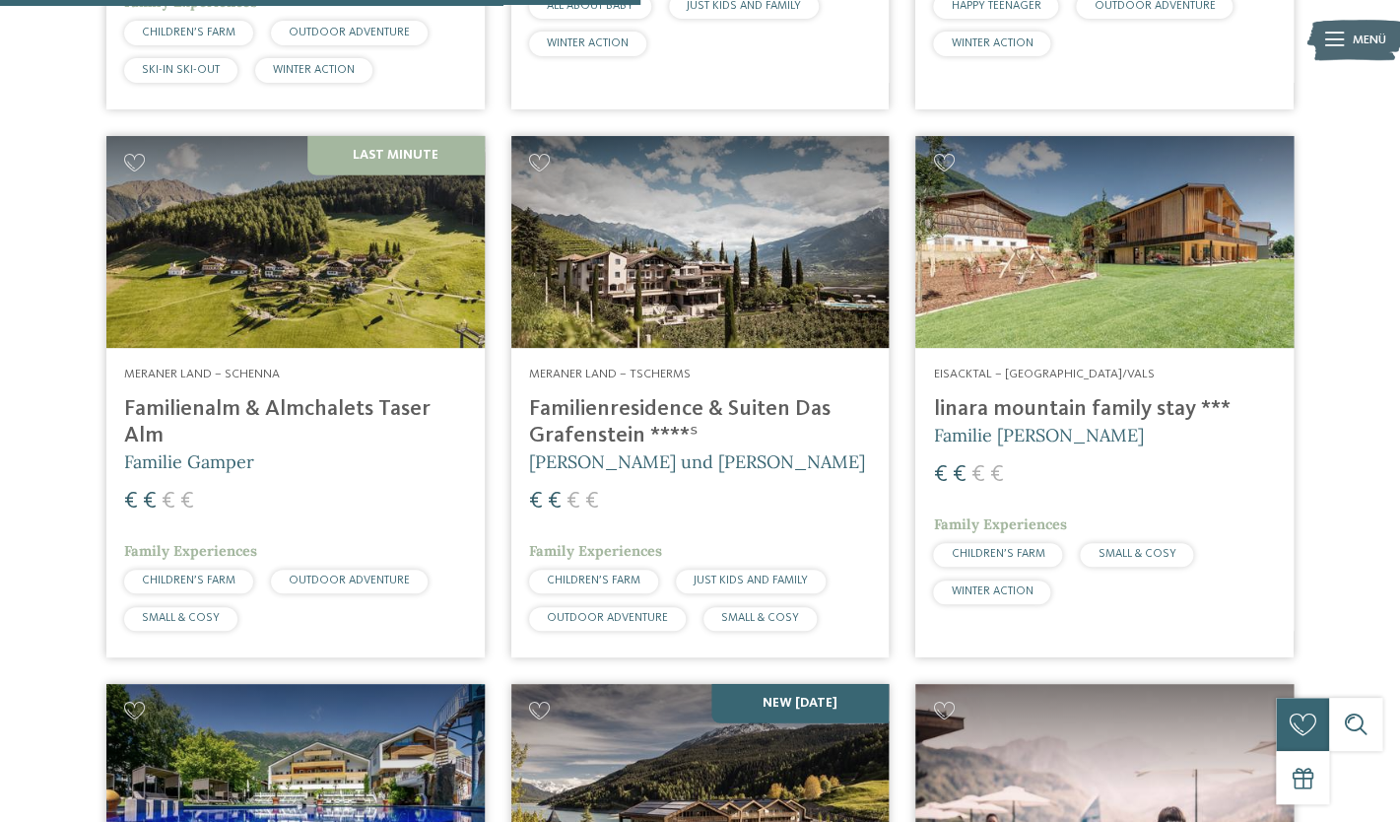
click at [621, 182] on img at bounding box center [700, 242] width 378 height 213
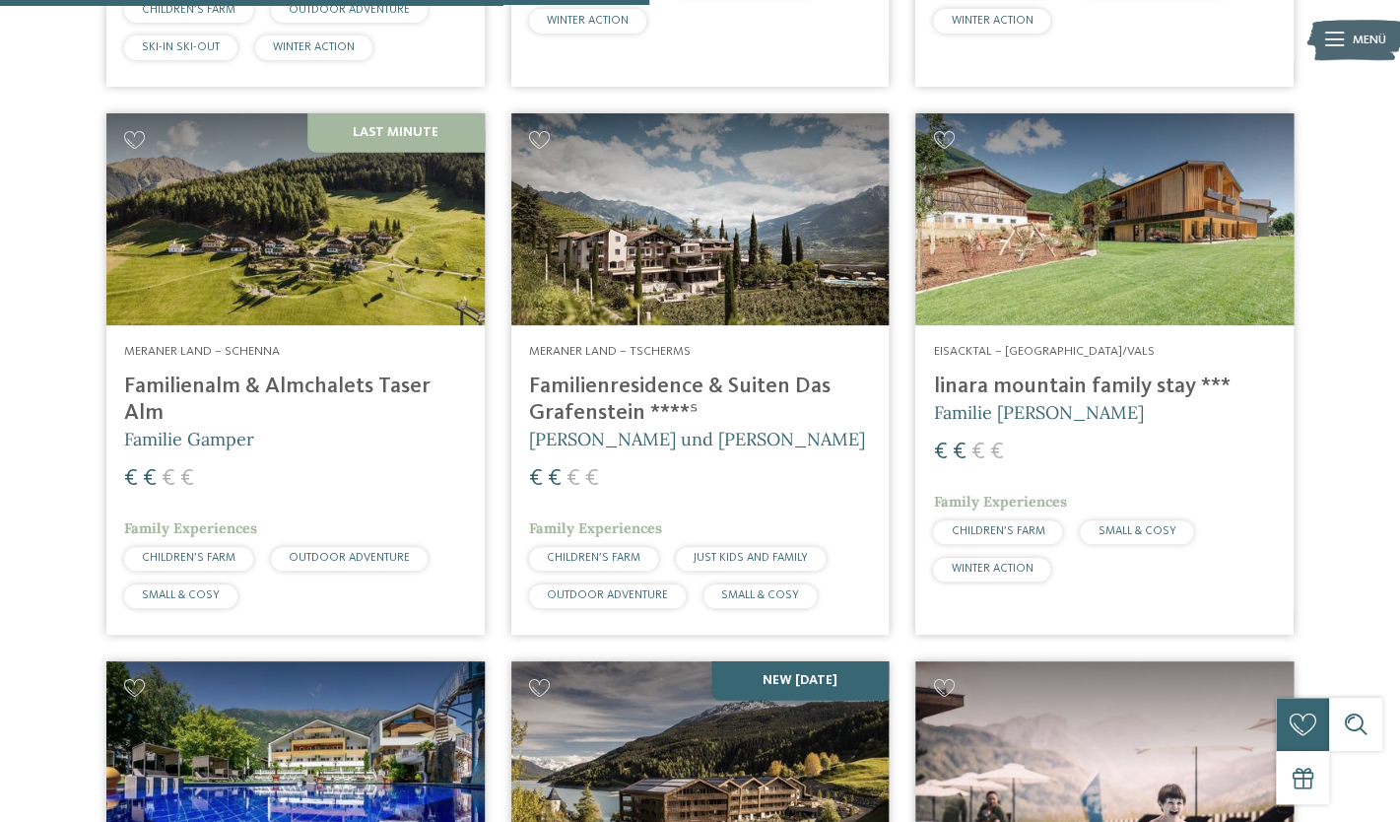
scroll to position [1688, 0]
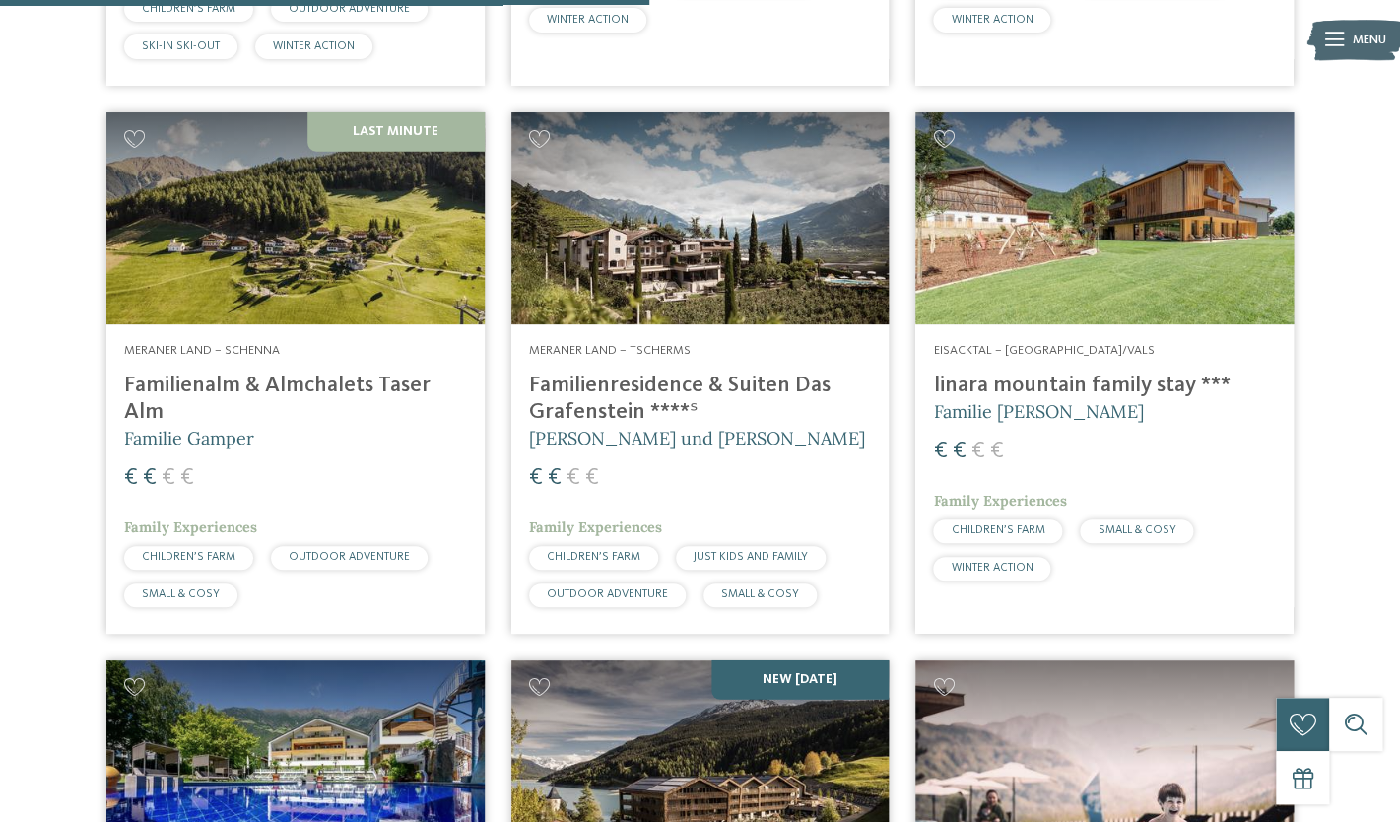
click at [1218, 231] on img at bounding box center [1104, 218] width 378 height 213
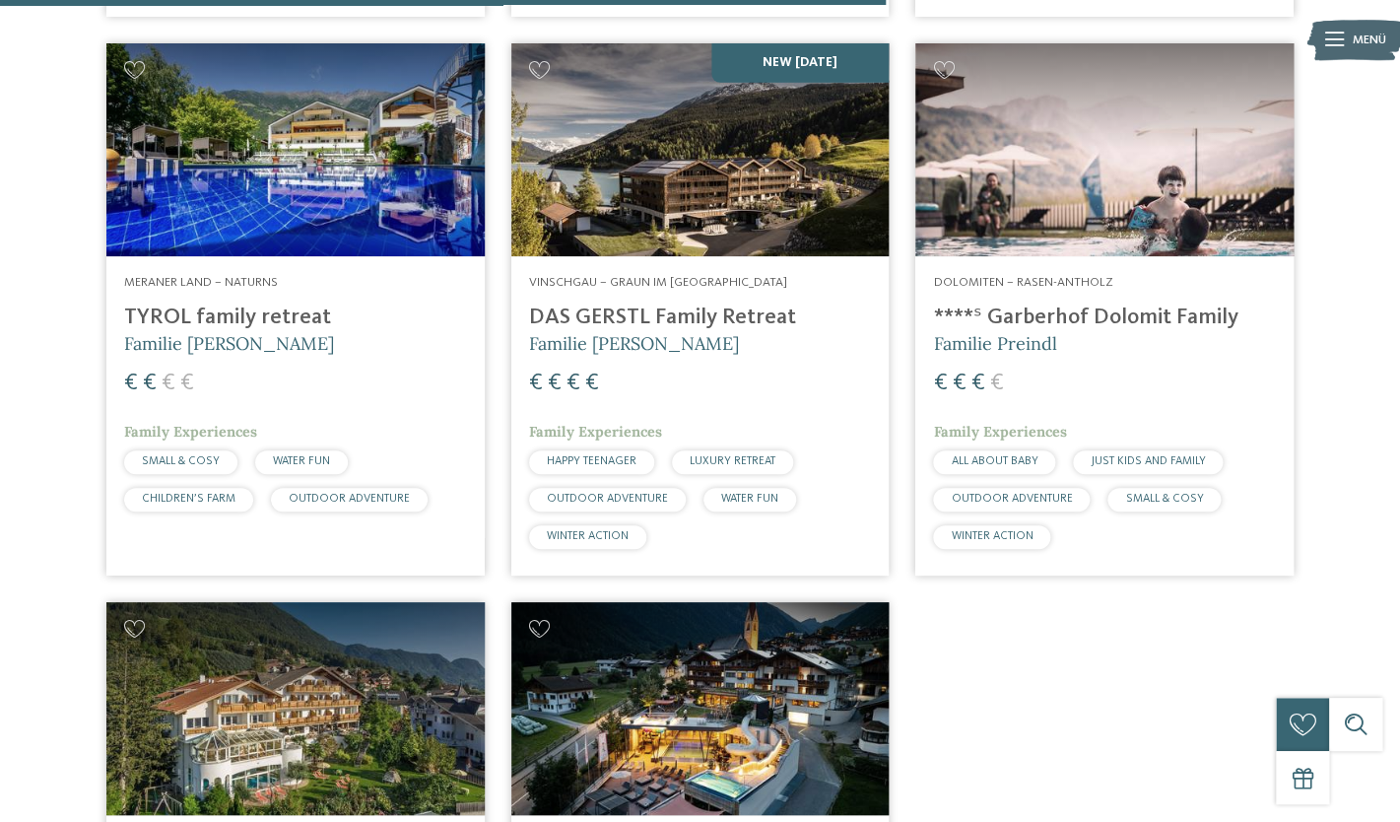
scroll to position [2303, 0]
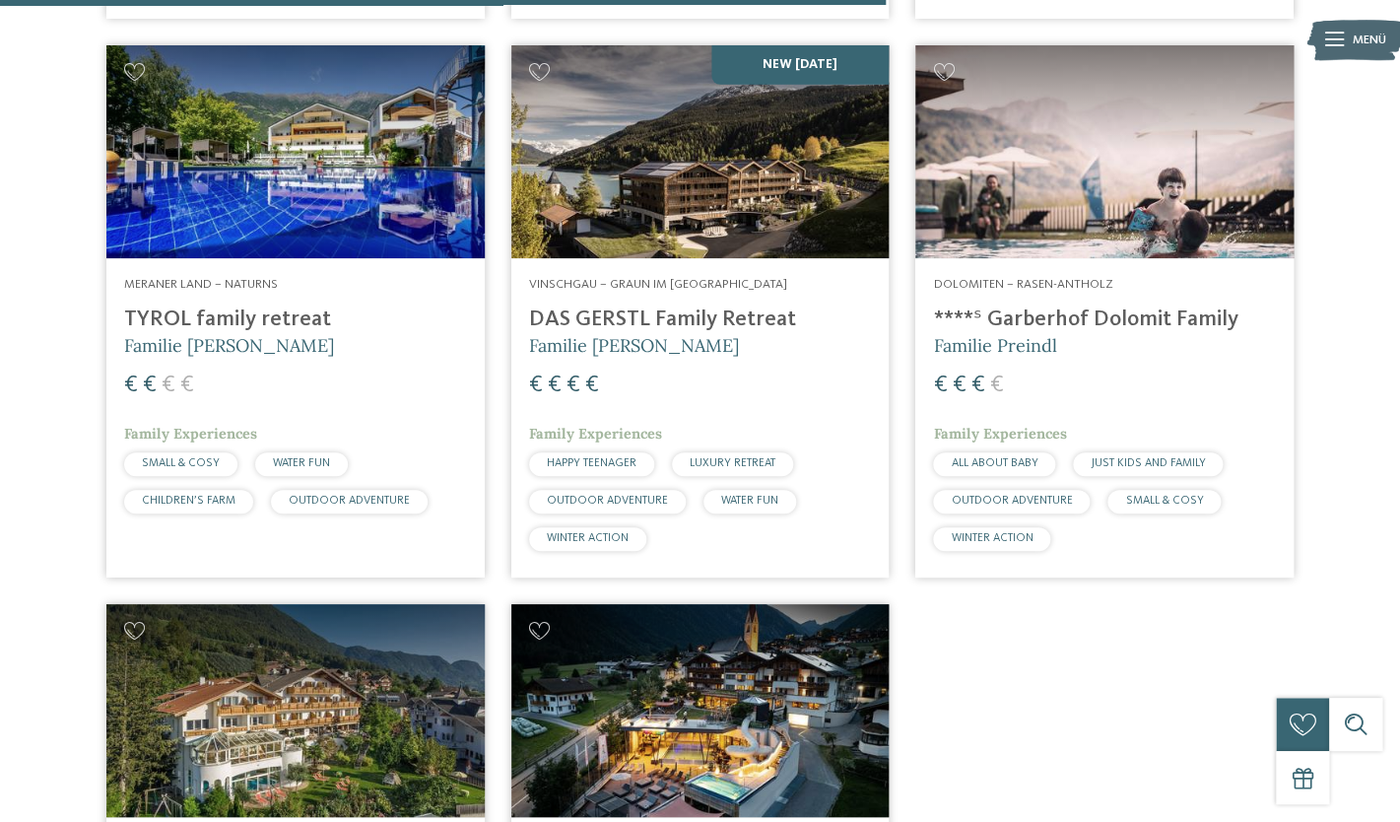
click at [1080, 184] on img at bounding box center [1104, 151] width 378 height 213
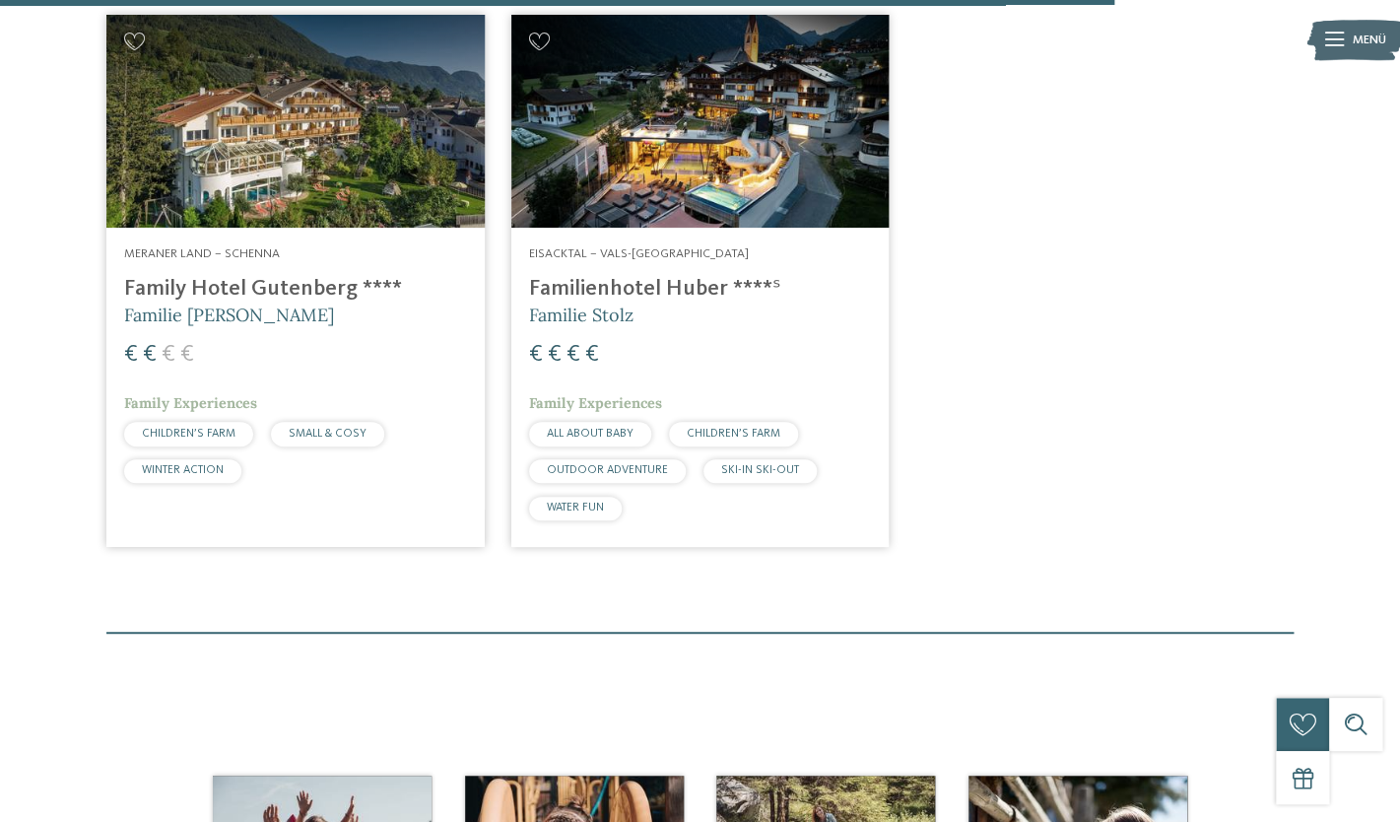
scroll to position [2884, 0]
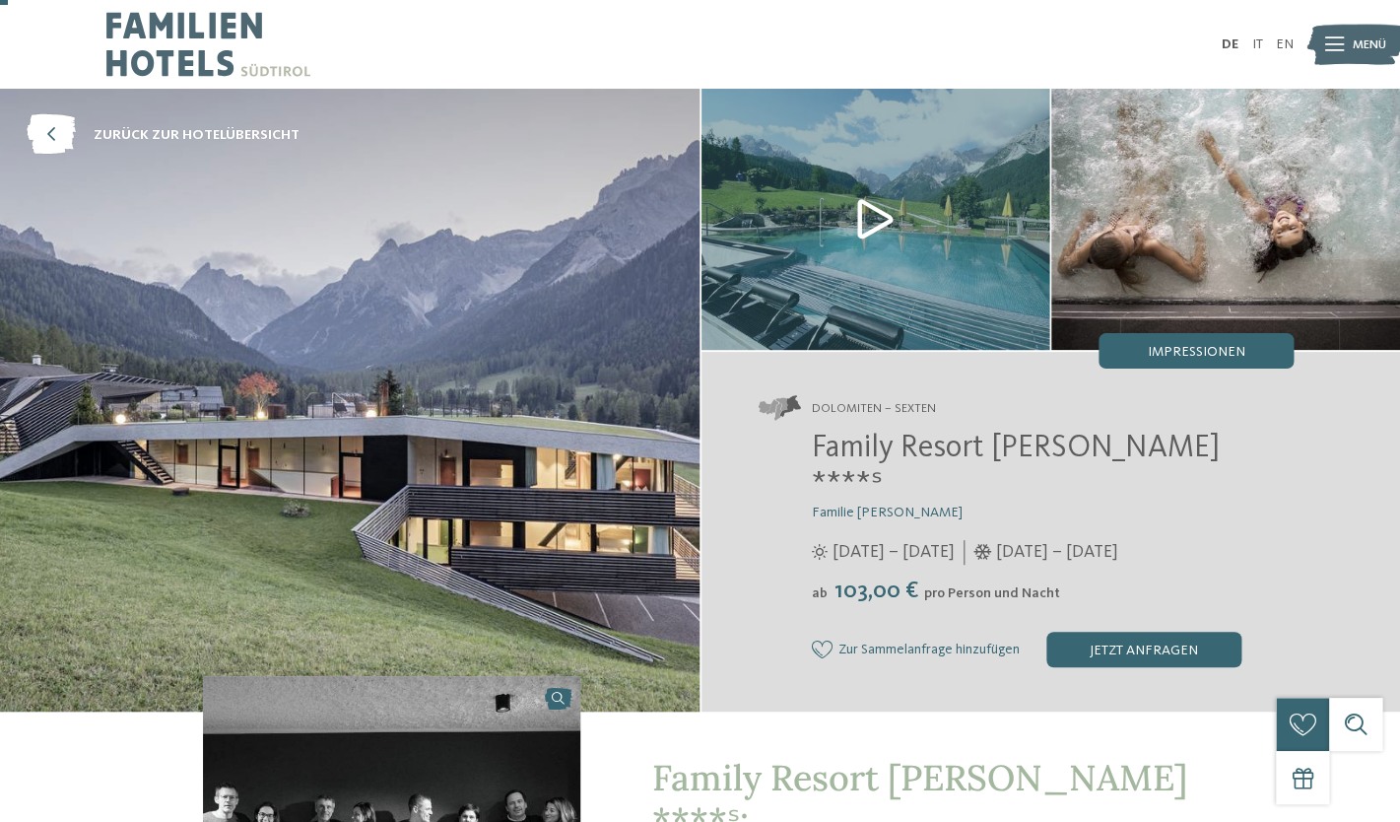
scroll to position [53, 0]
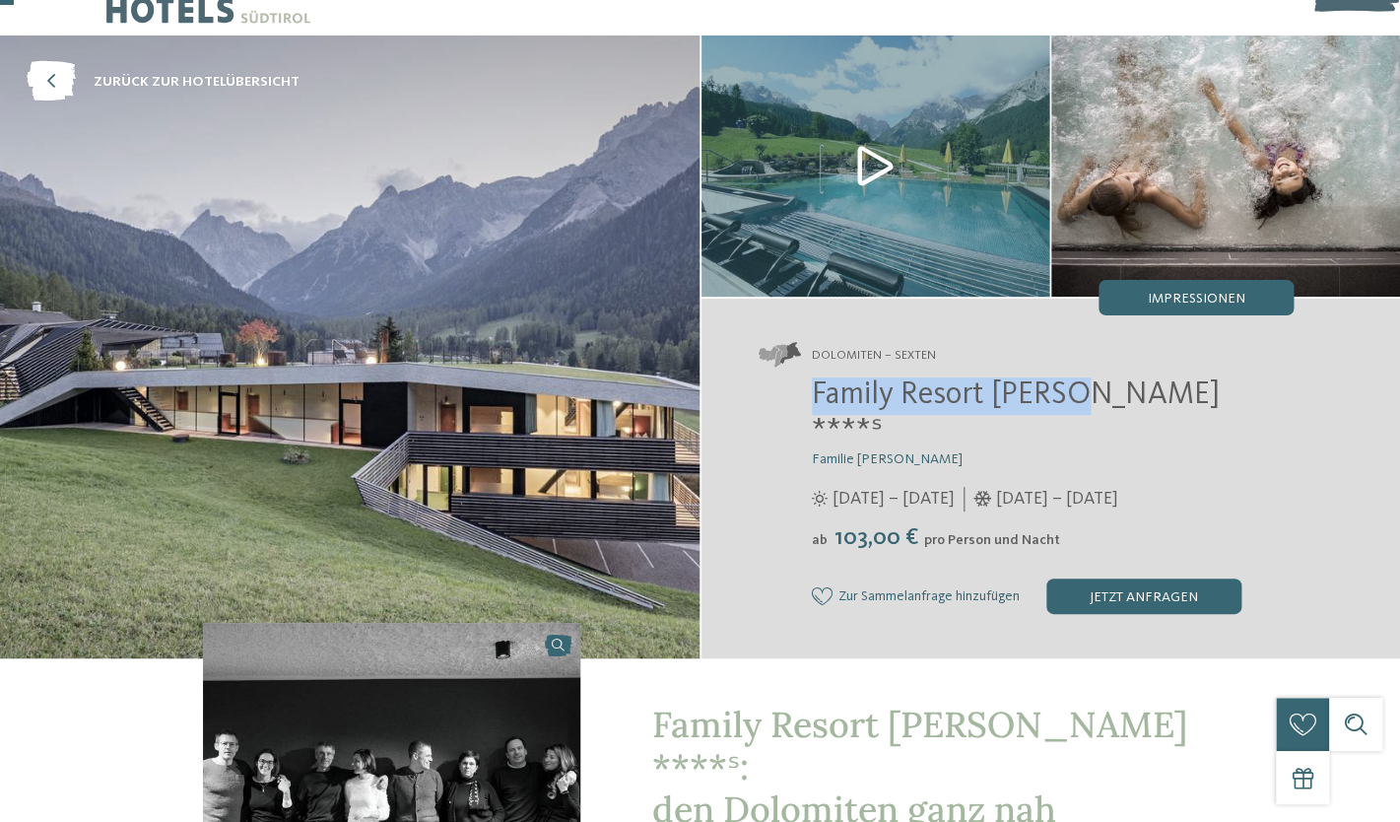
drag, startPoint x: 815, startPoint y: 400, endPoint x: 1078, endPoint y: 385, distance: 263.5
click at [1078, 385] on span "Family Resort [PERSON_NAME] ****ˢ" at bounding box center [1015, 413] width 407 height 69
copy span "Family Resort Rainer"
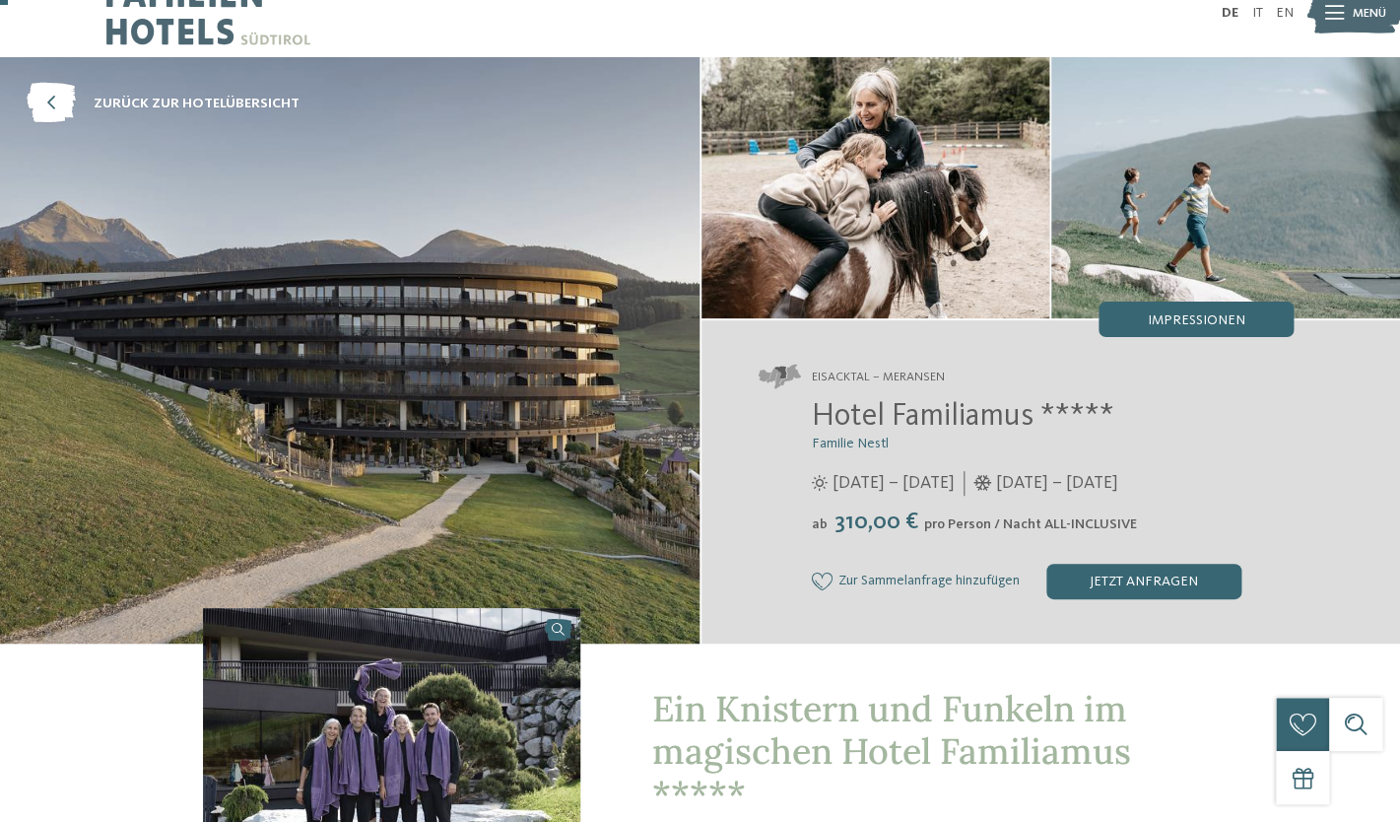
scroll to position [38, 0]
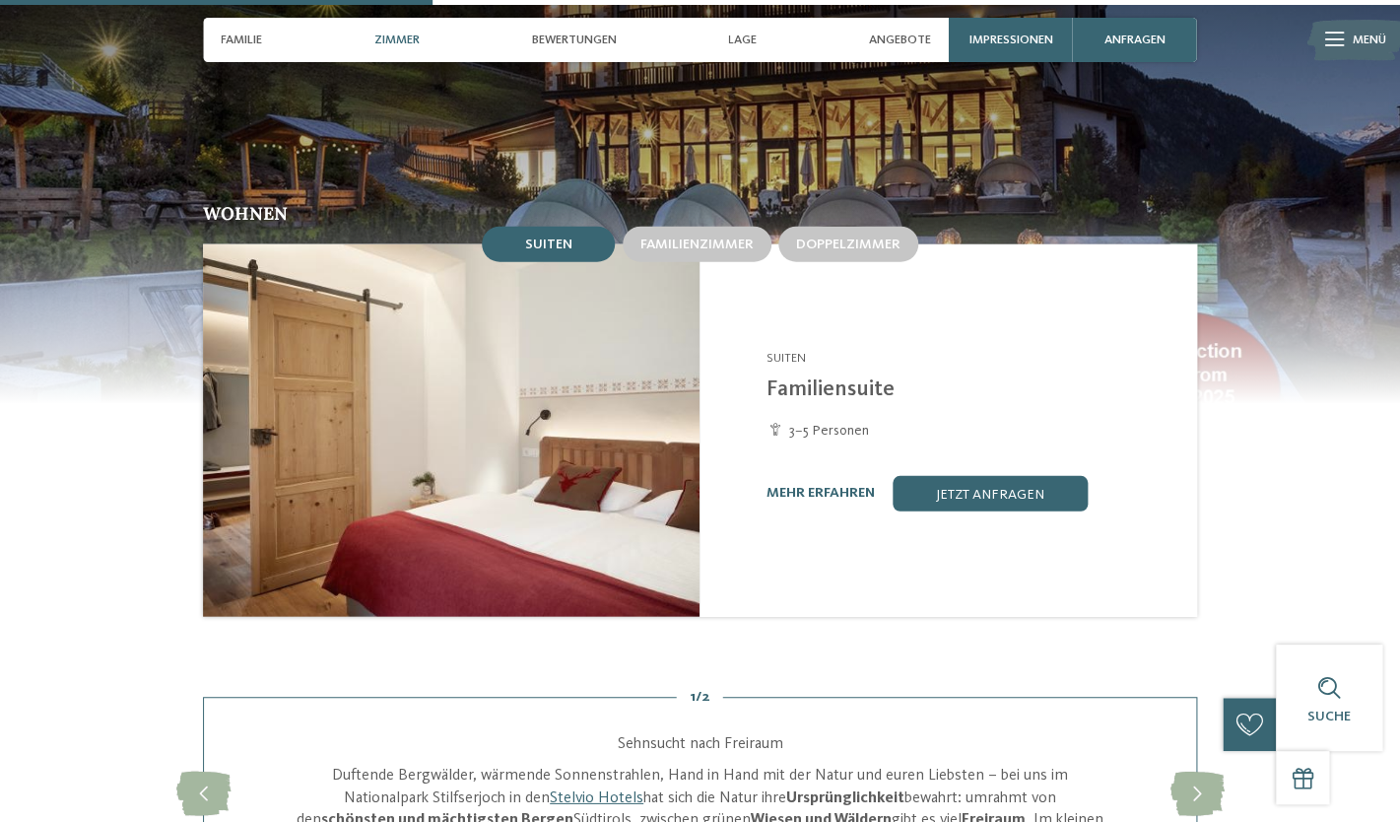
scroll to position [1702, 0]
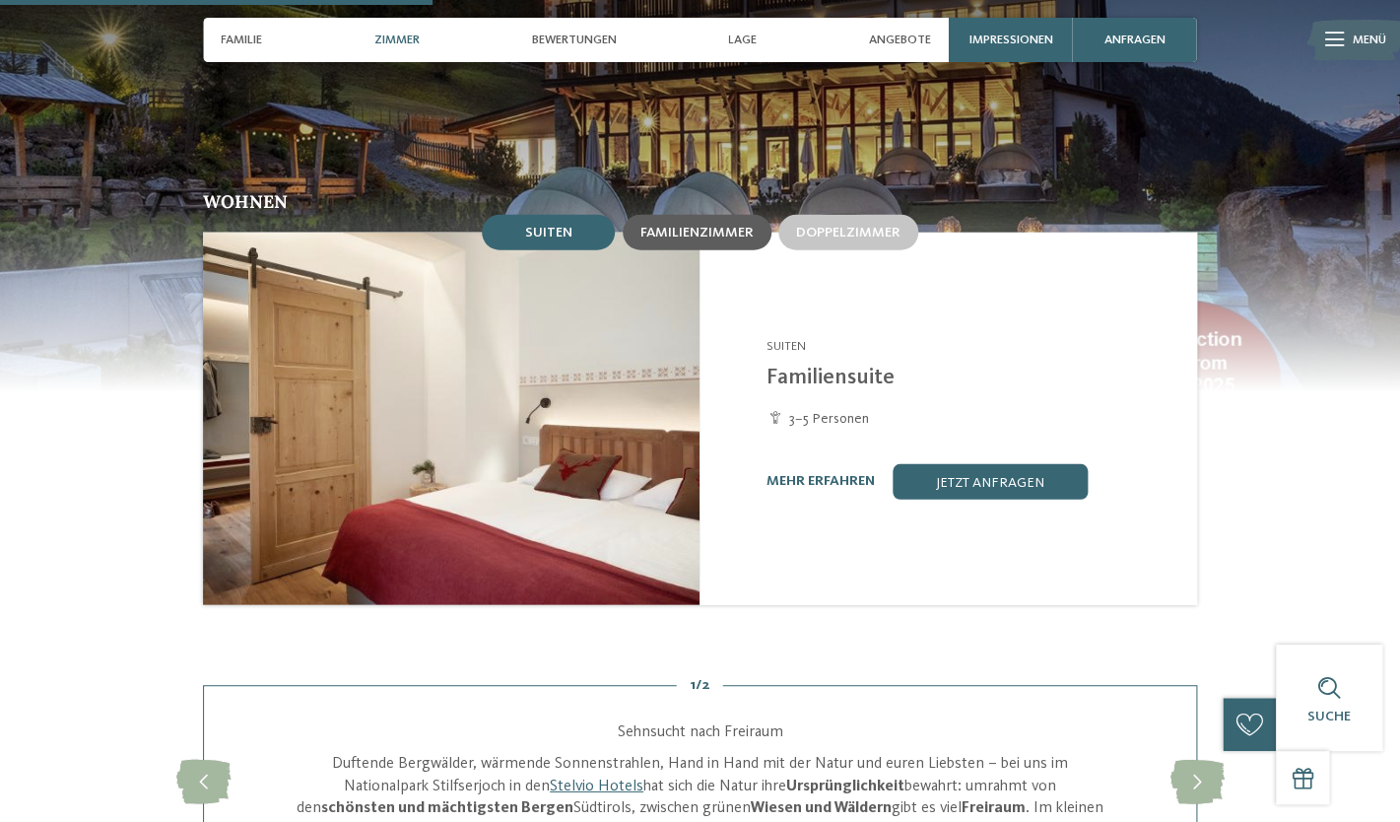
click at [717, 239] on span "Familienzimmer" at bounding box center [697, 233] width 113 height 14
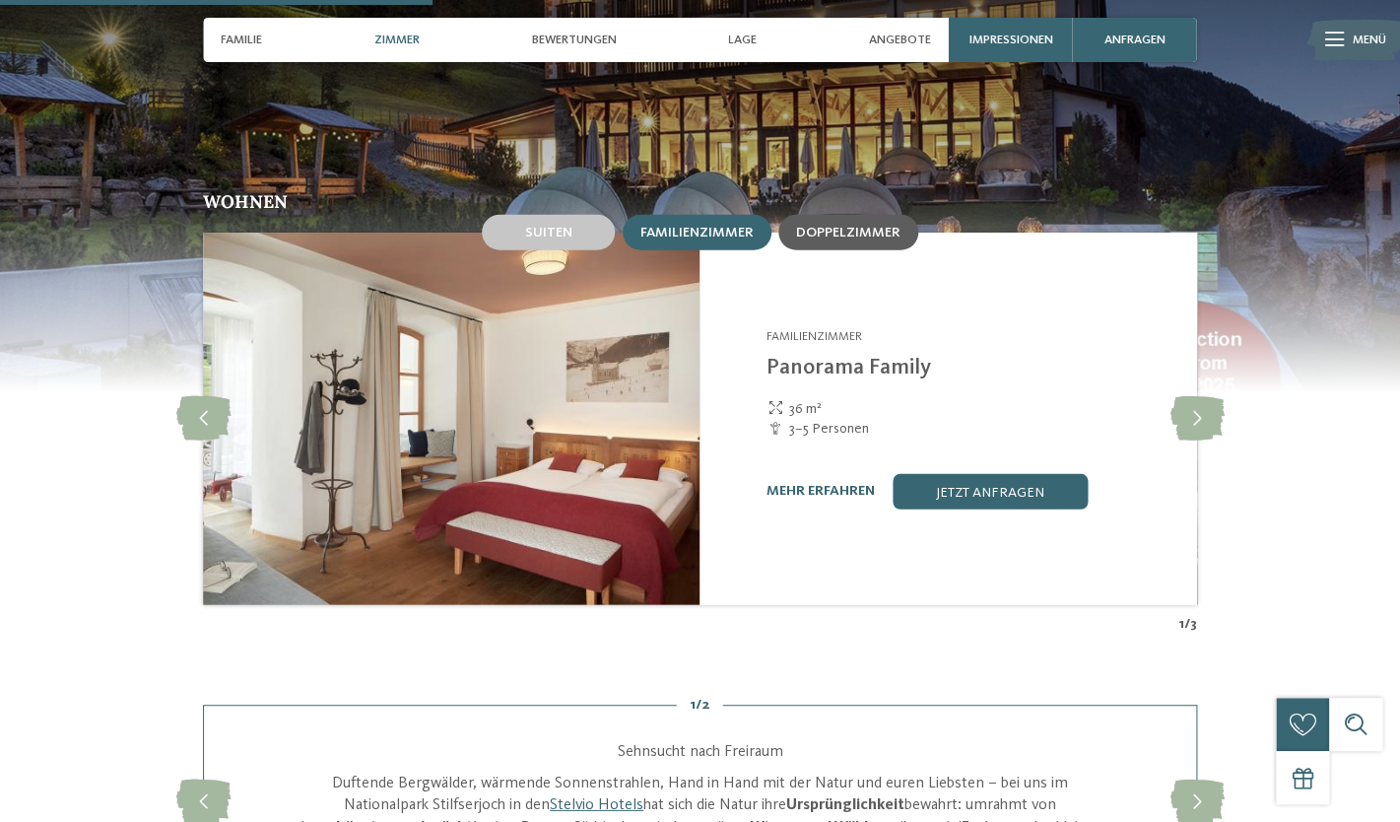
click at [839, 239] on span "Doppelzimmer" at bounding box center [848, 233] width 104 height 14
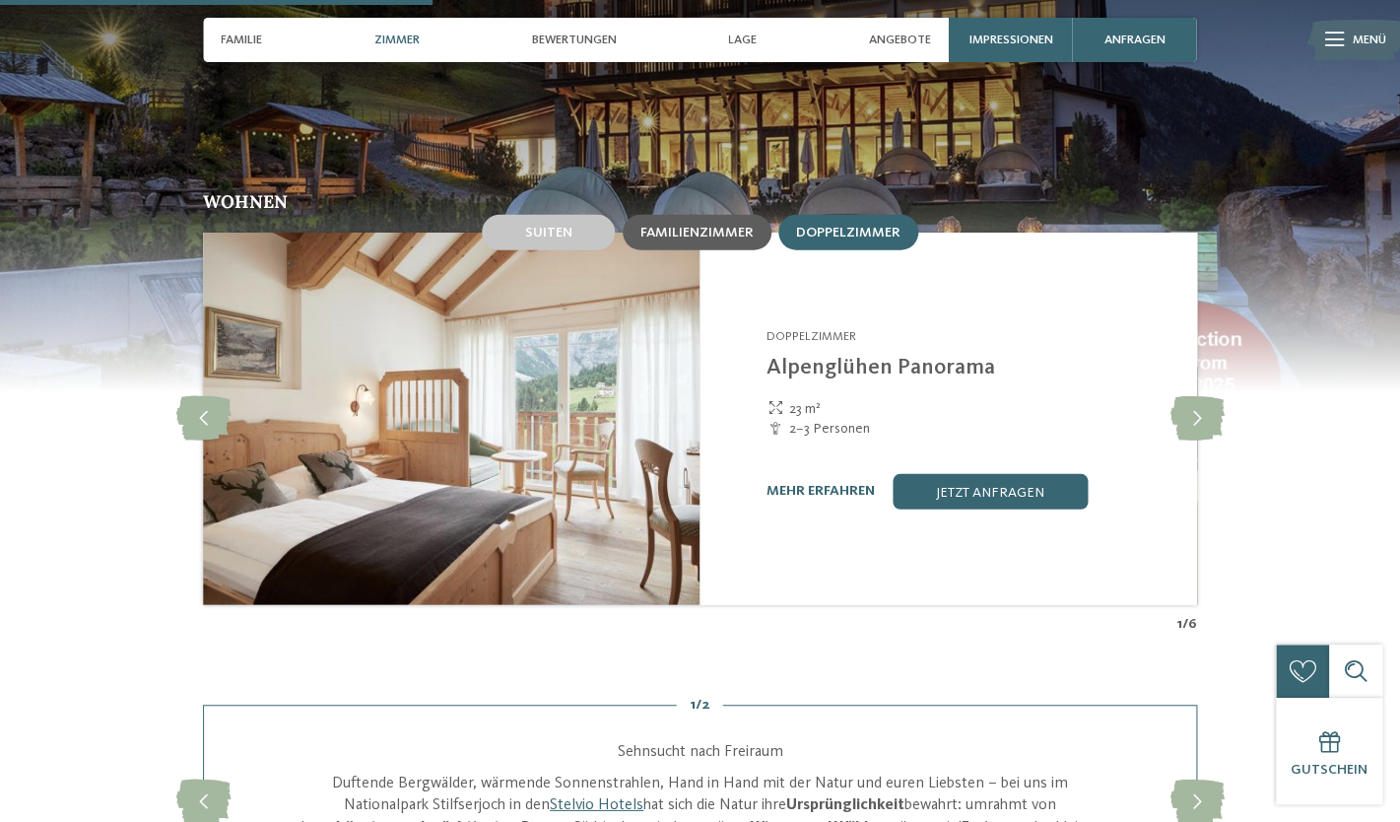
click at [721, 239] on span "Familienzimmer" at bounding box center [697, 233] width 113 height 14
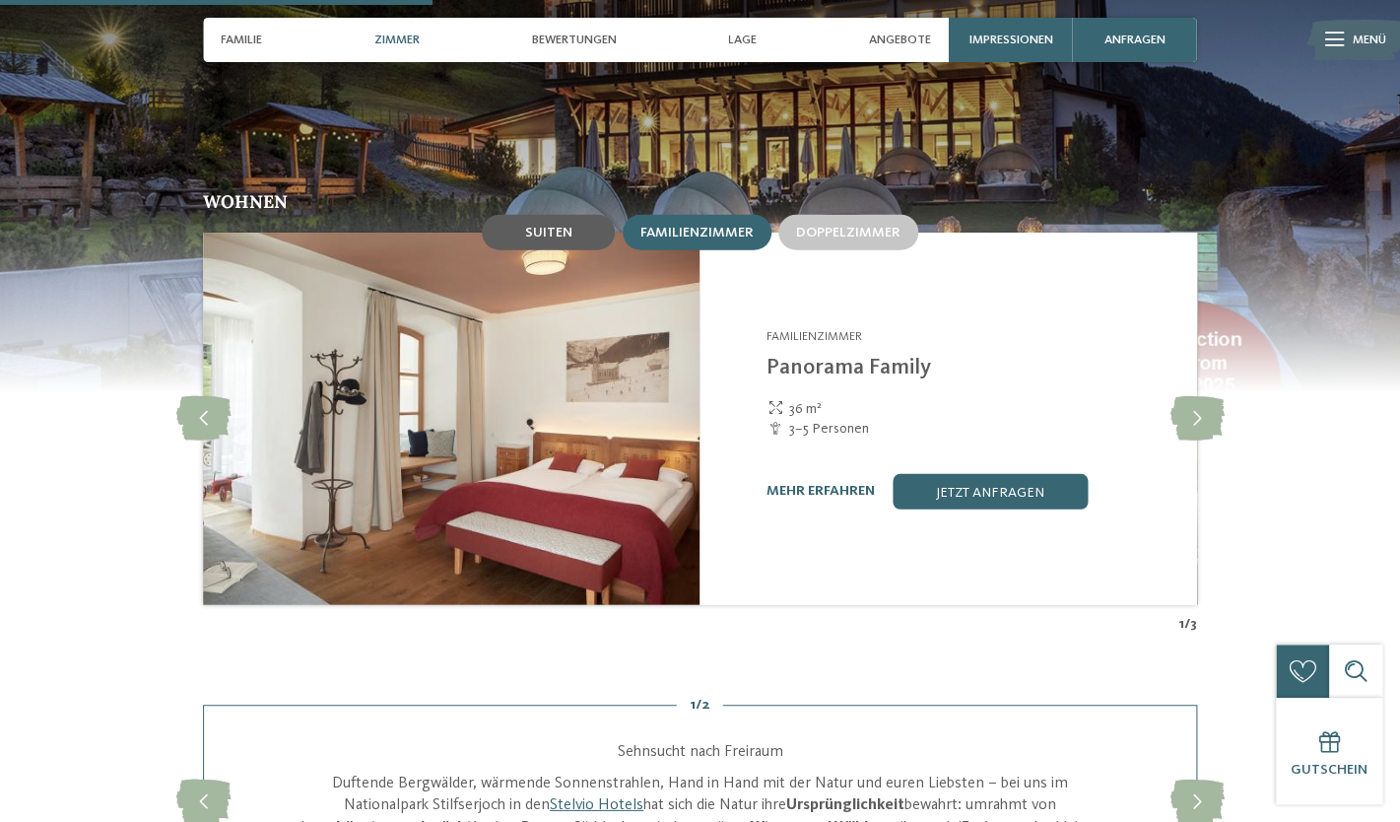
click at [581, 250] on div "Suiten" at bounding box center [548, 232] width 133 height 35
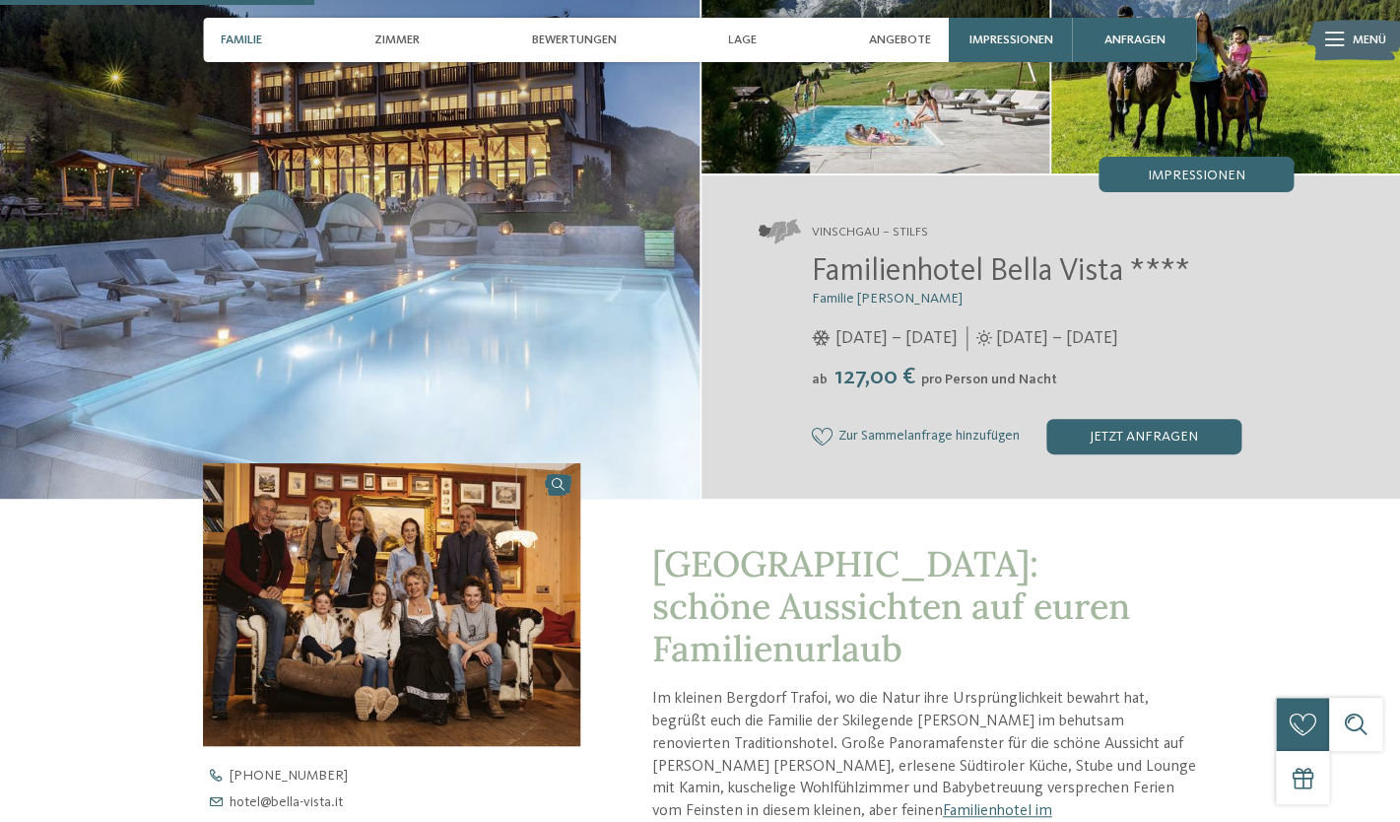
scroll to position [0, 0]
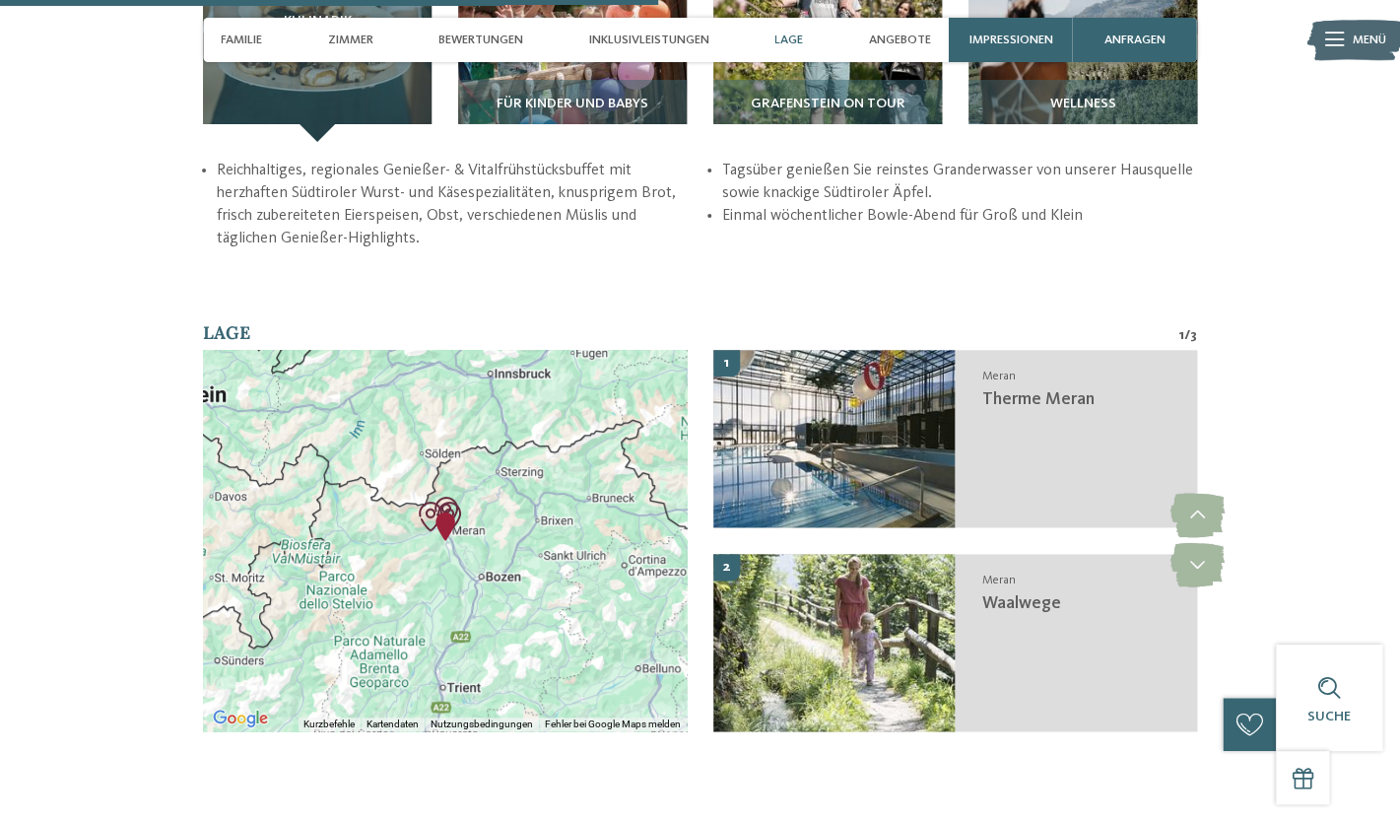
scroll to position [2719, 0]
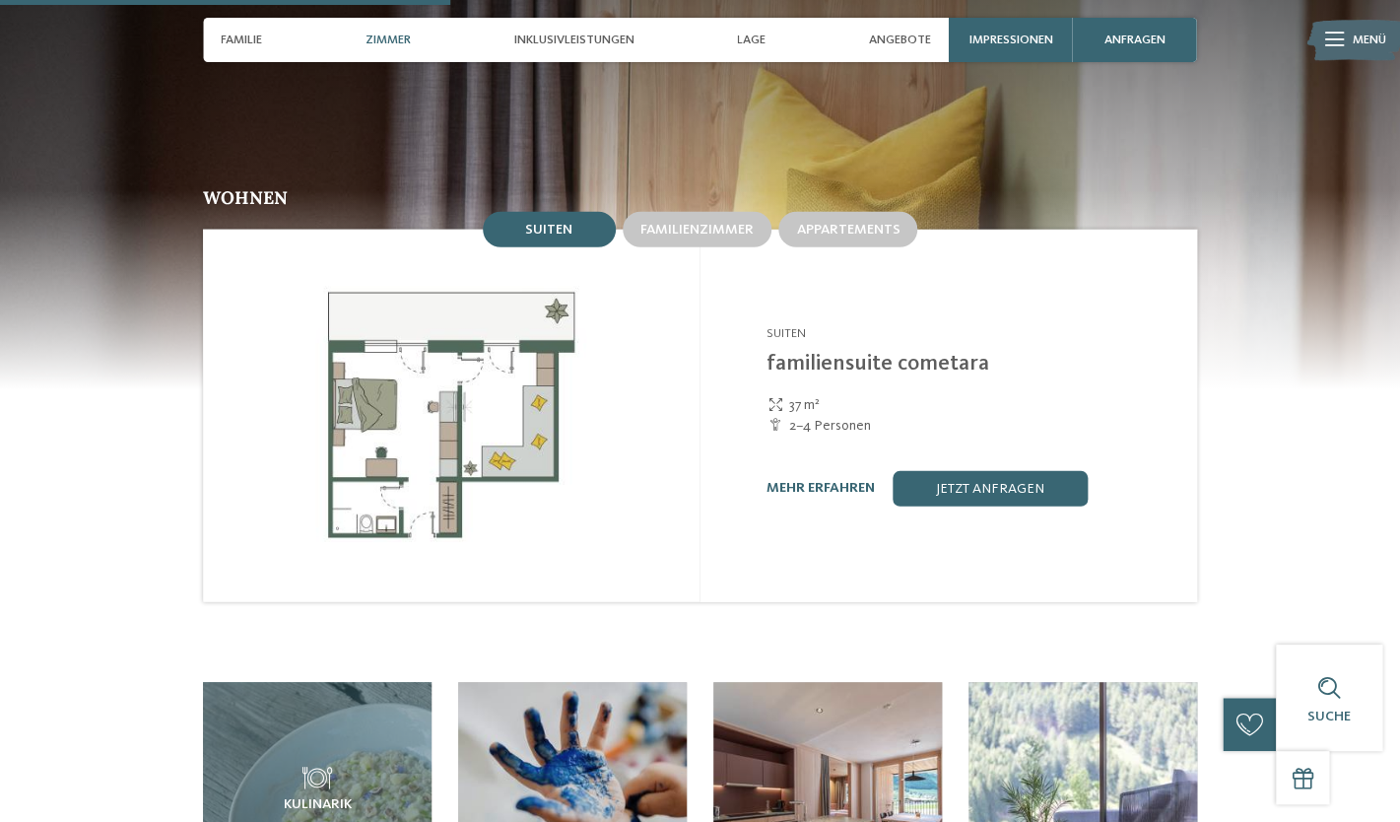
scroll to position [1868, 0]
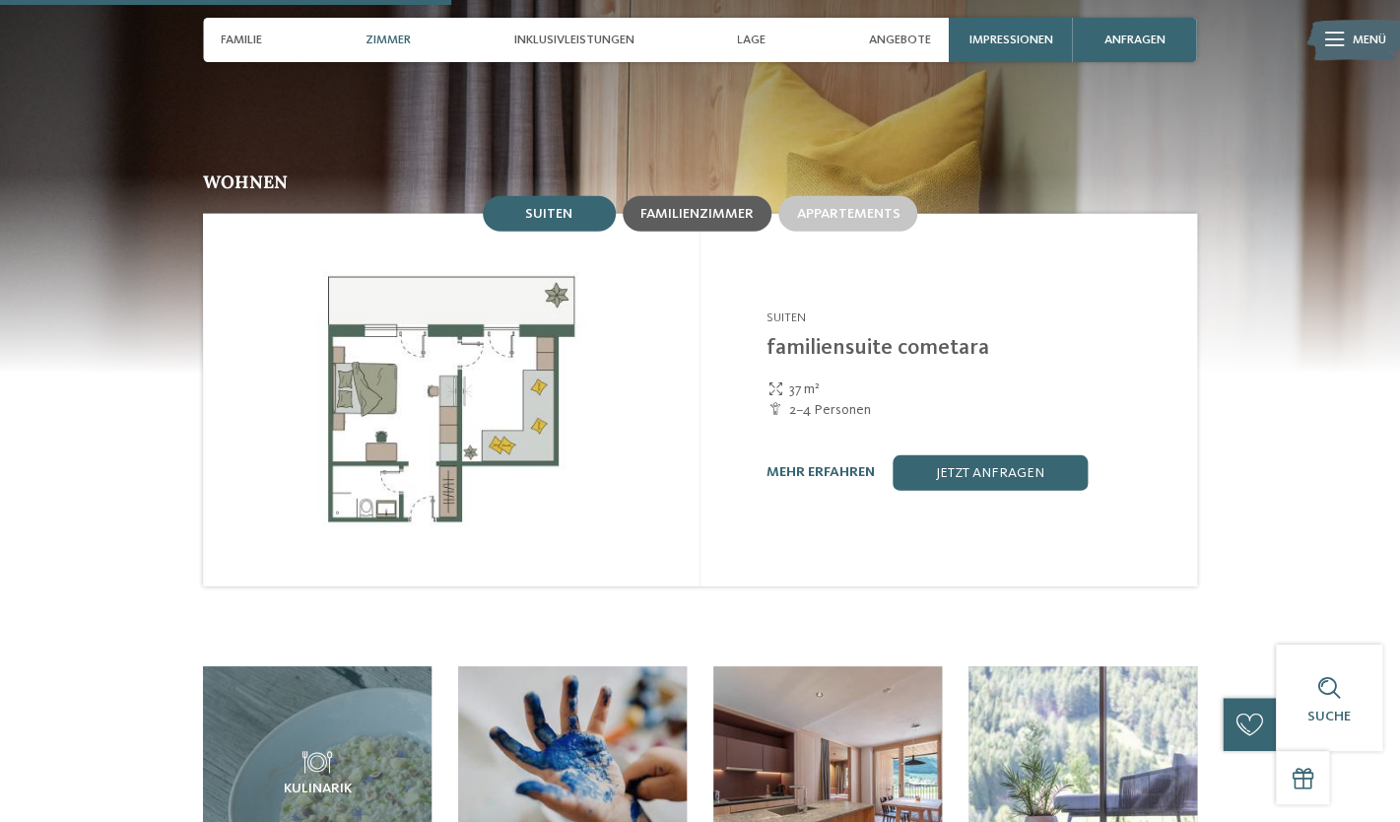
click at [707, 207] on span "Familienzimmer" at bounding box center [697, 214] width 113 height 14
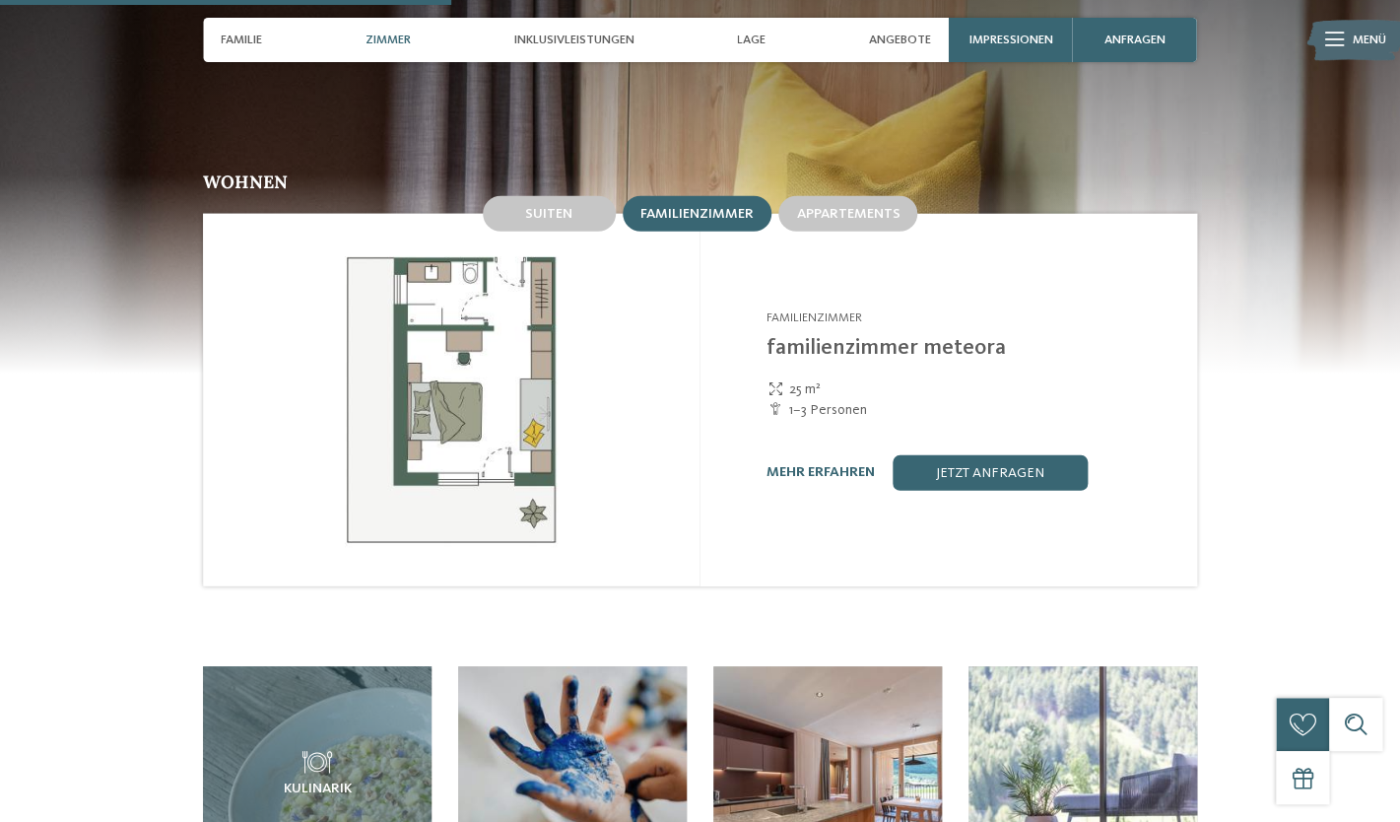
click at [850, 219] on div "Appartements" at bounding box center [849, 213] width 146 height 42
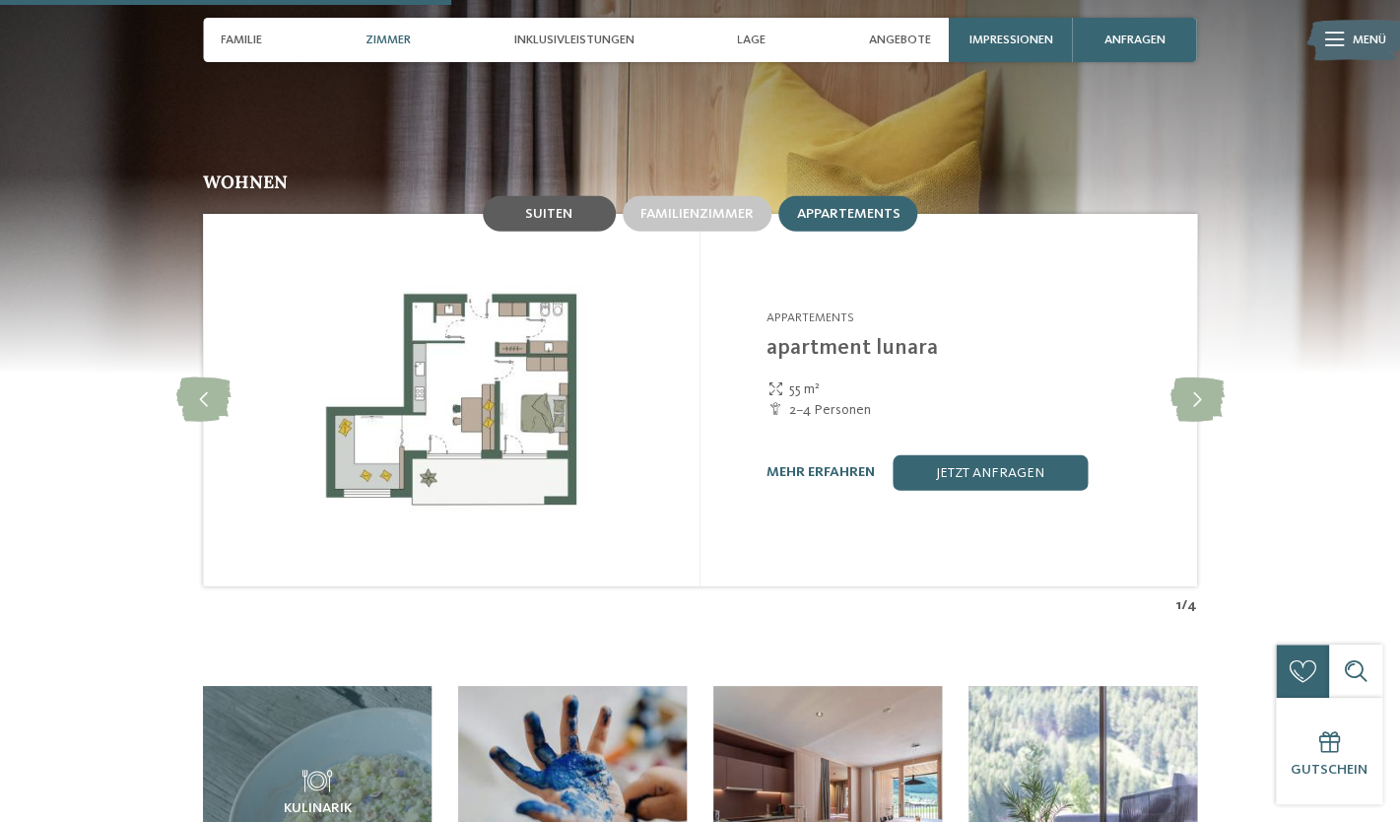
click at [575, 208] on div "Suiten" at bounding box center [549, 213] width 133 height 35
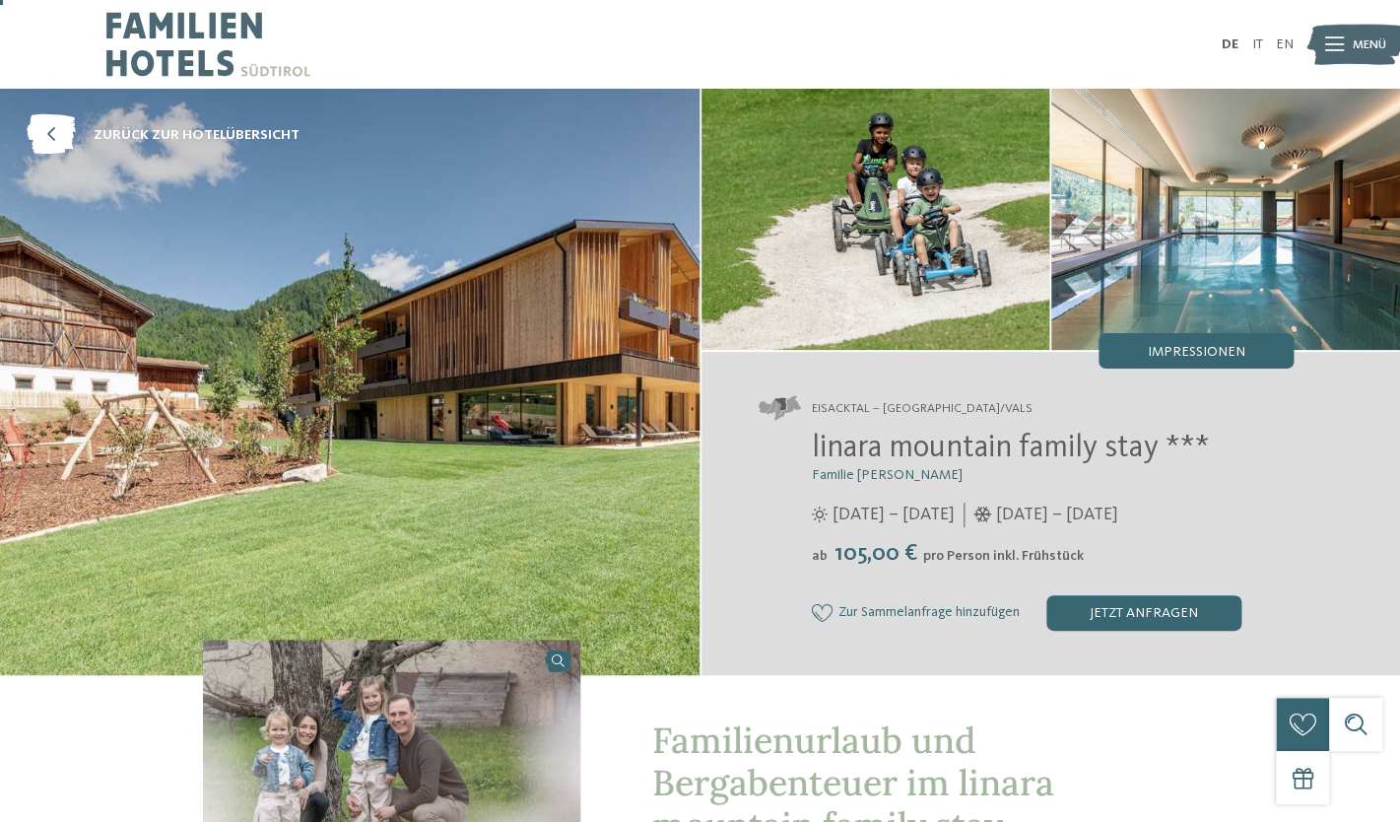
scroll to position [84, 0]
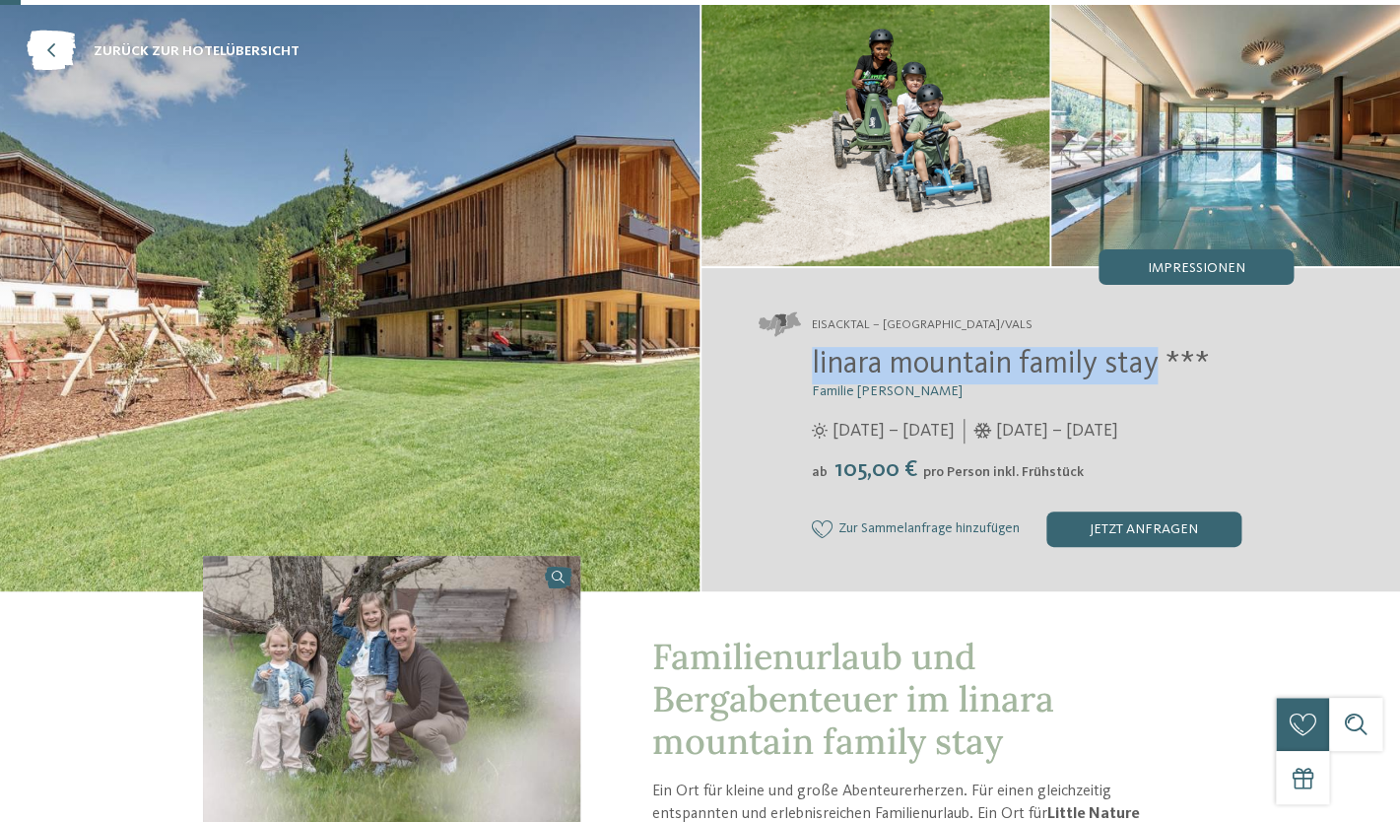
drag, startPoint x: 813, startPoint y: 362, endPoint x: 1159, endPoint y: 371, distance: 346.0
click at [1159, 371] on span "linara mountain family stay ***" at bounding box center [1010, 365] width 397 height 32
copy span "linara mountain family stay"
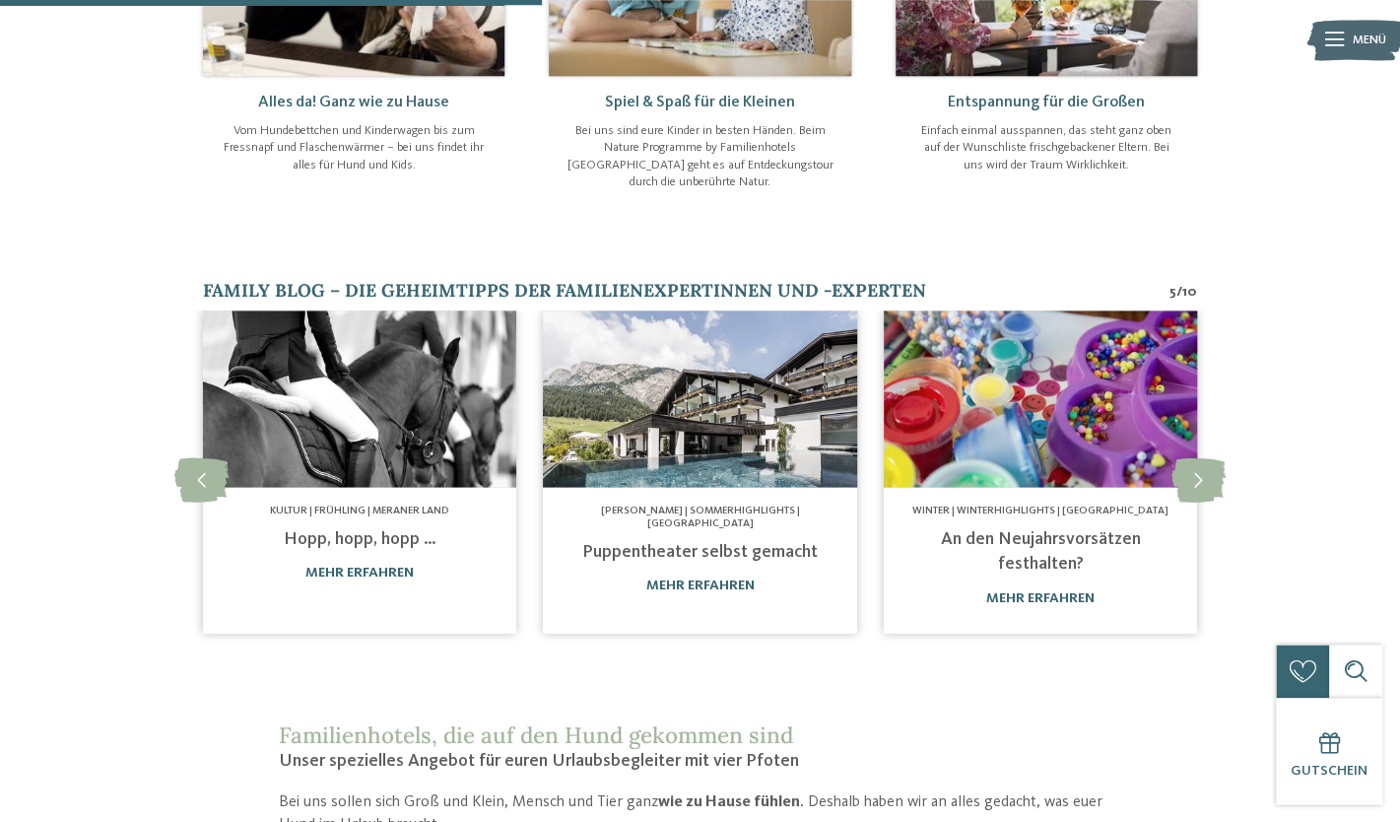
scroll to position [1021, 0]
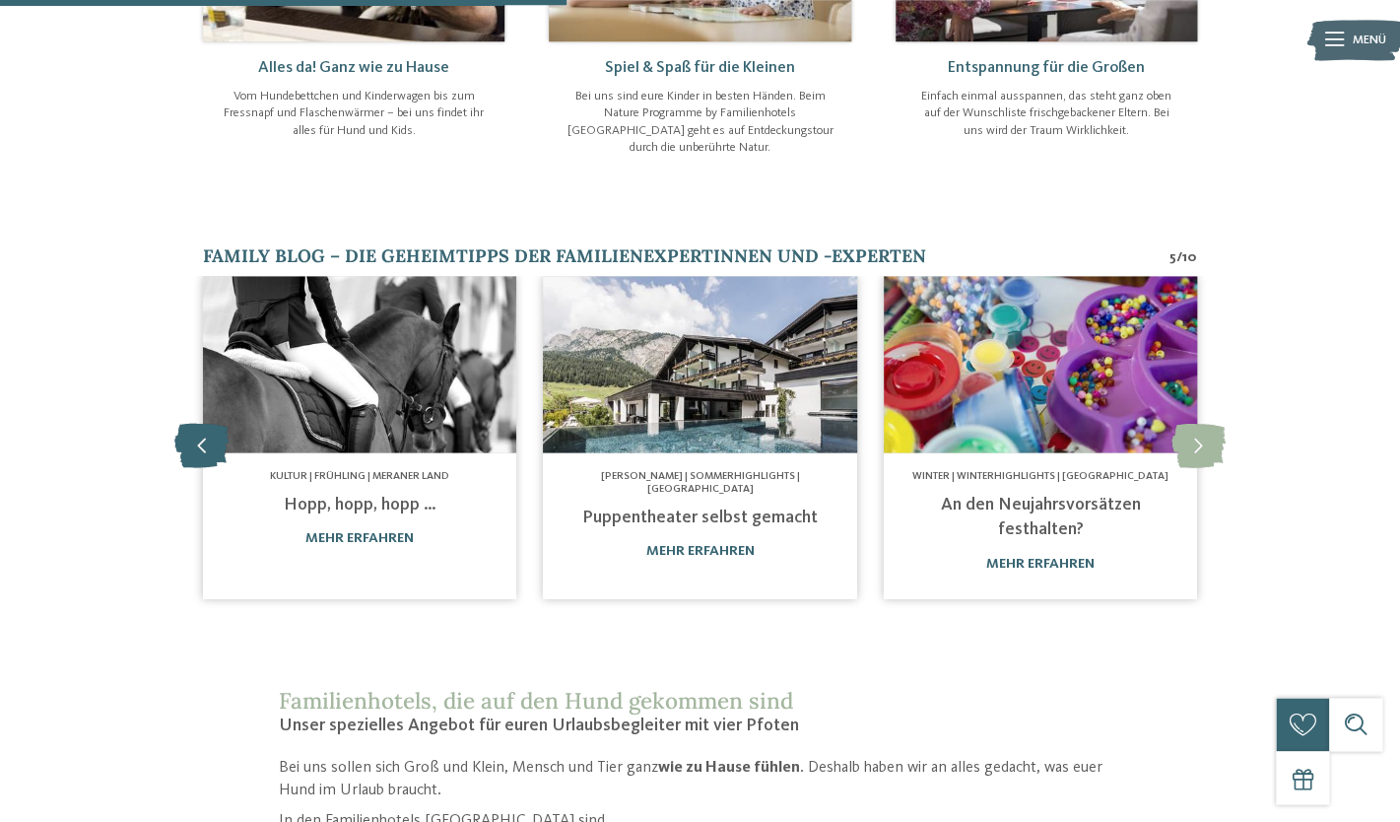
click at [203, 424] on icon at bounding box center [201, 446] width 54 height 44
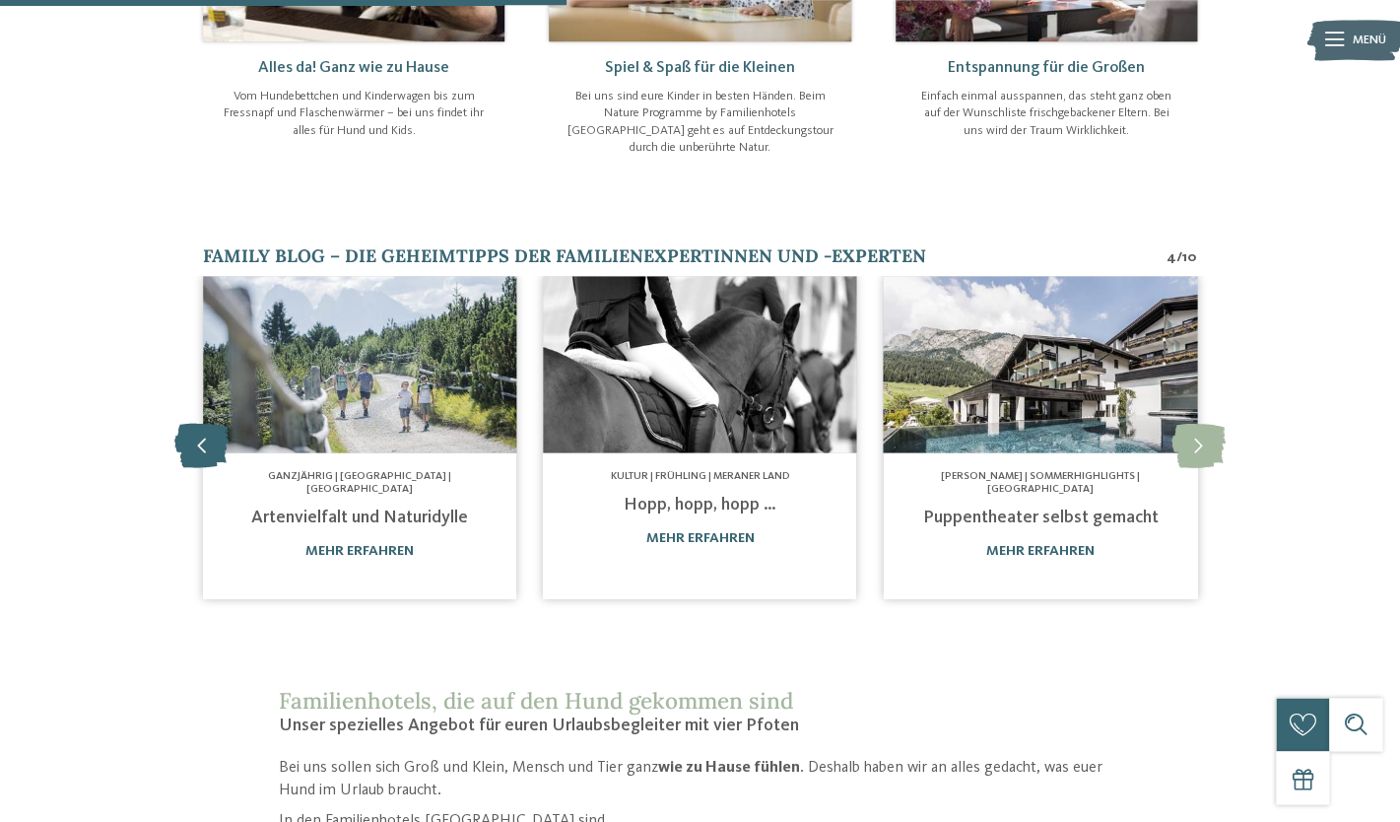
click at [203, 424] on icon at bounding box center [201, 446] width 54 height 44
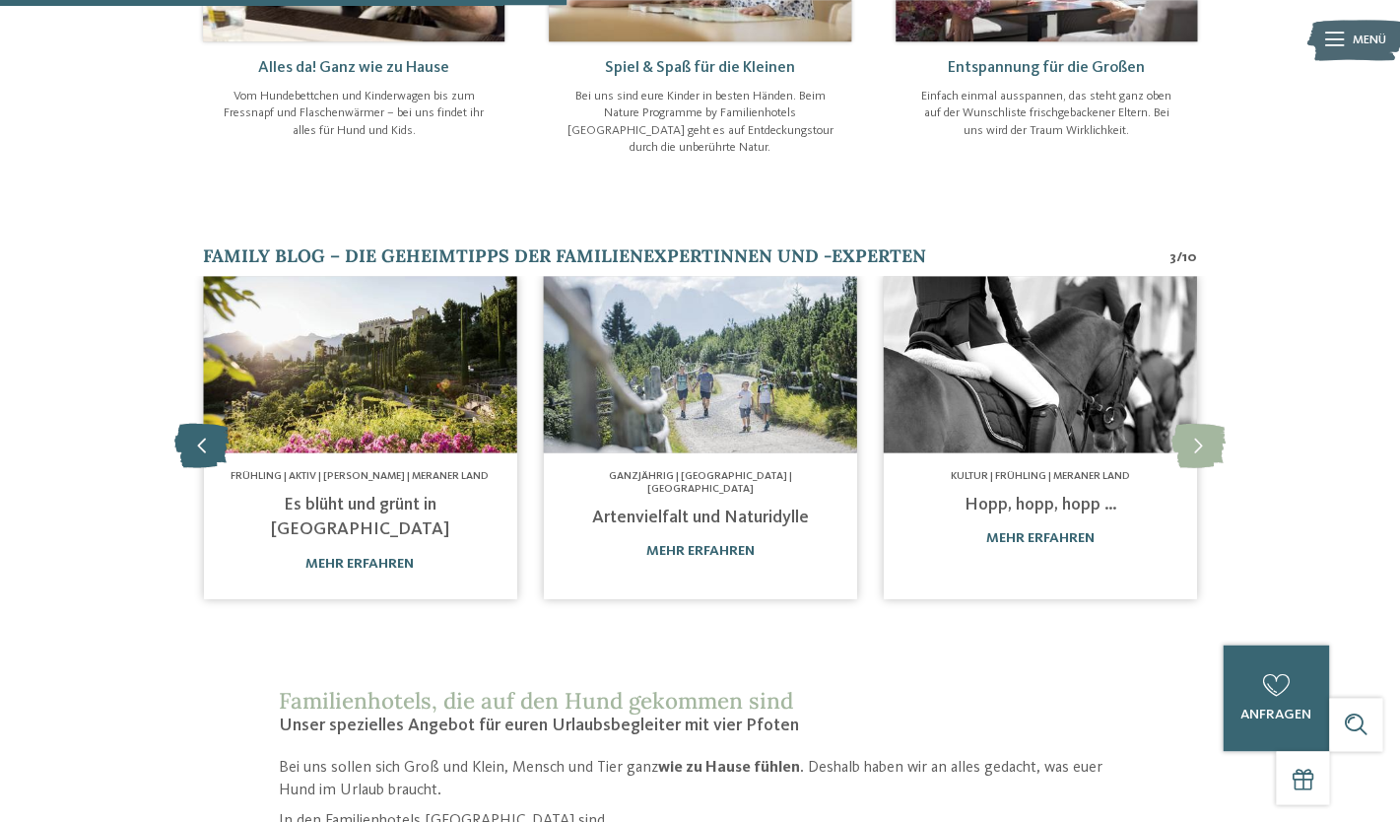
click at [203, 424] on icon at bounding box center [201, 446] width 54 height 44
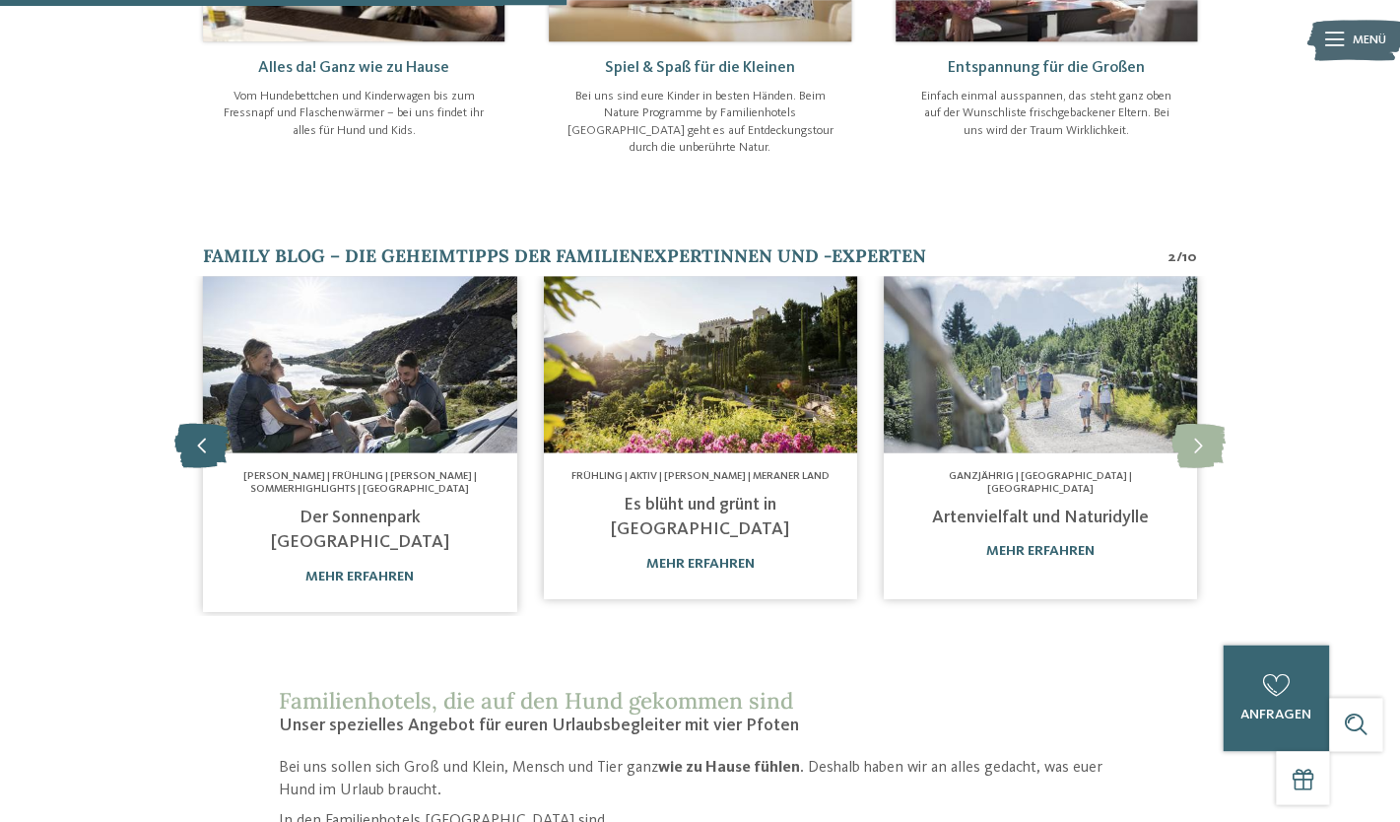
click at [203, 424] on icon at bounding box center [201, 446] width 54 height 44
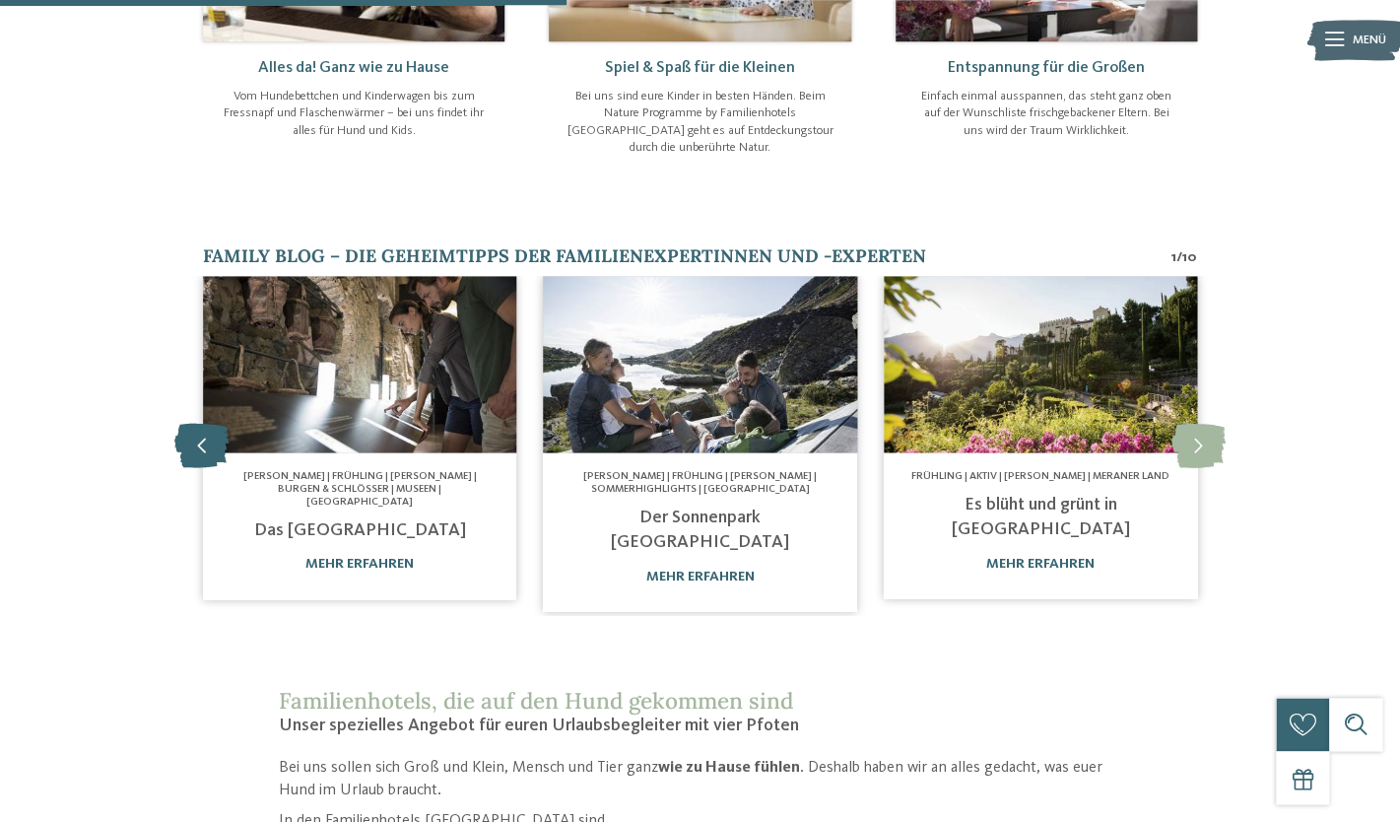
click at [203, 424] on icon at bounding box center [201, 446] width 54 height 44
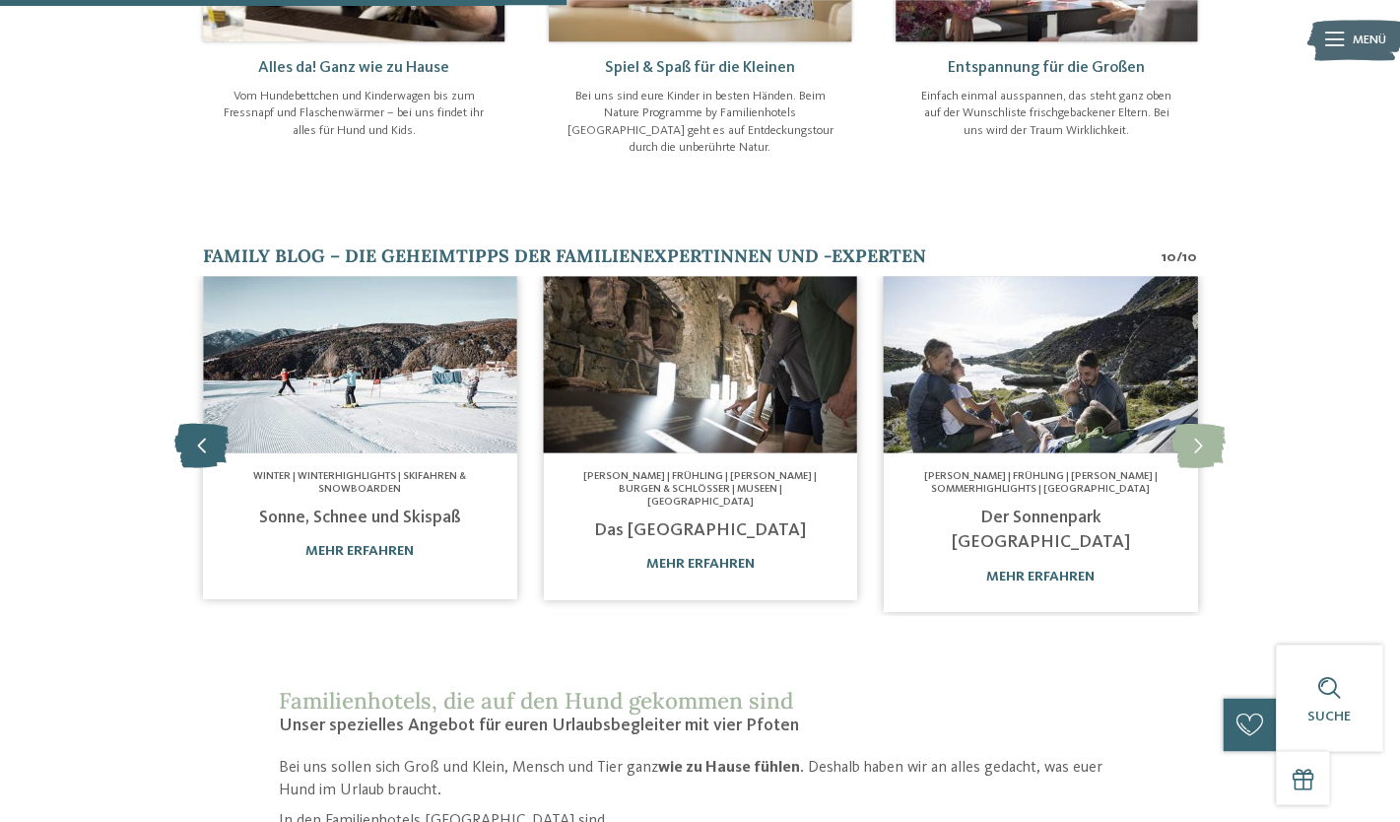
click at [203, 424] on icon at bounding box center [201, 446] width 54 height 44
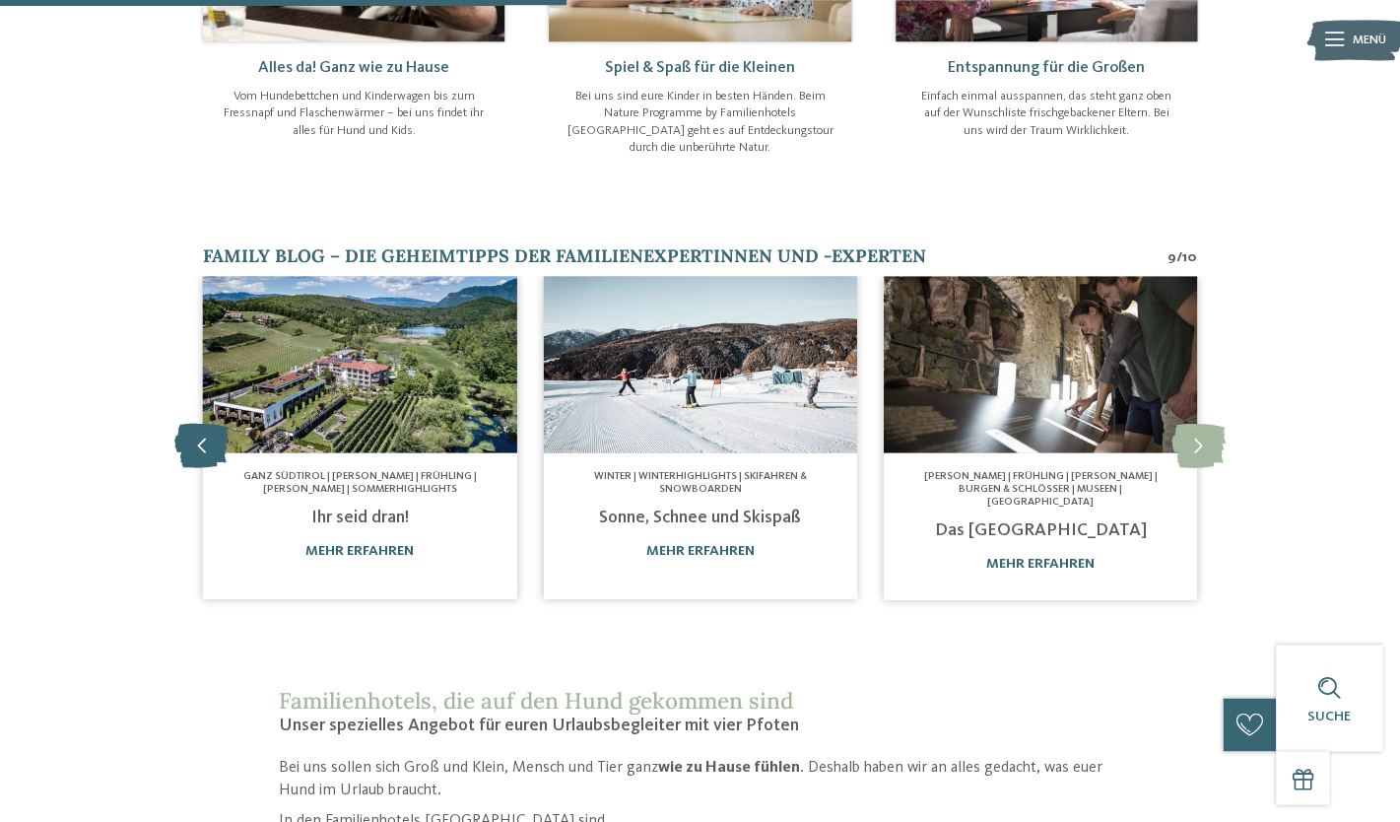
click at [203, 424] on icon at bounding box center [201, 446] width 54 height 44
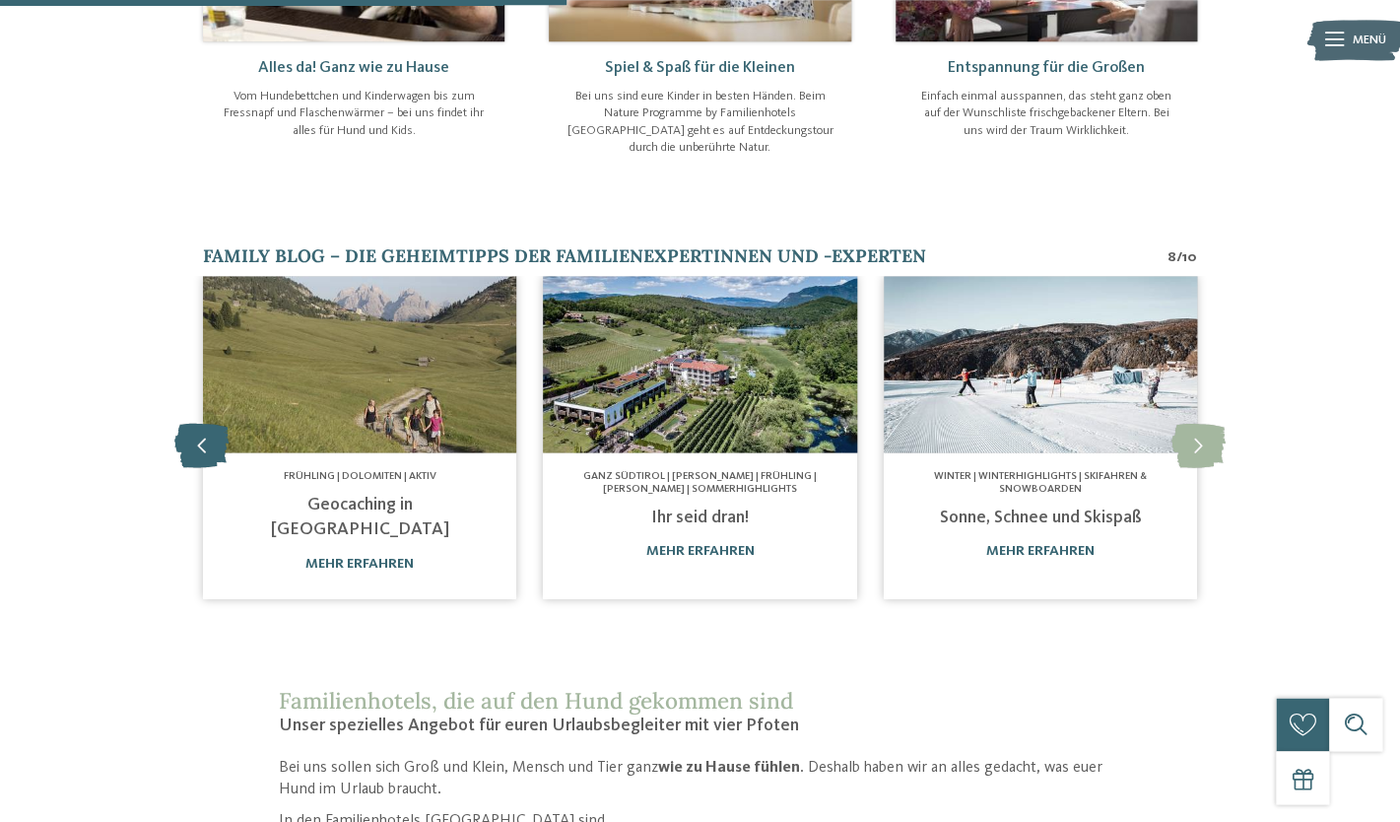
click at [203, 424] on icon at bounding box center [201, 446] width 54 height 44
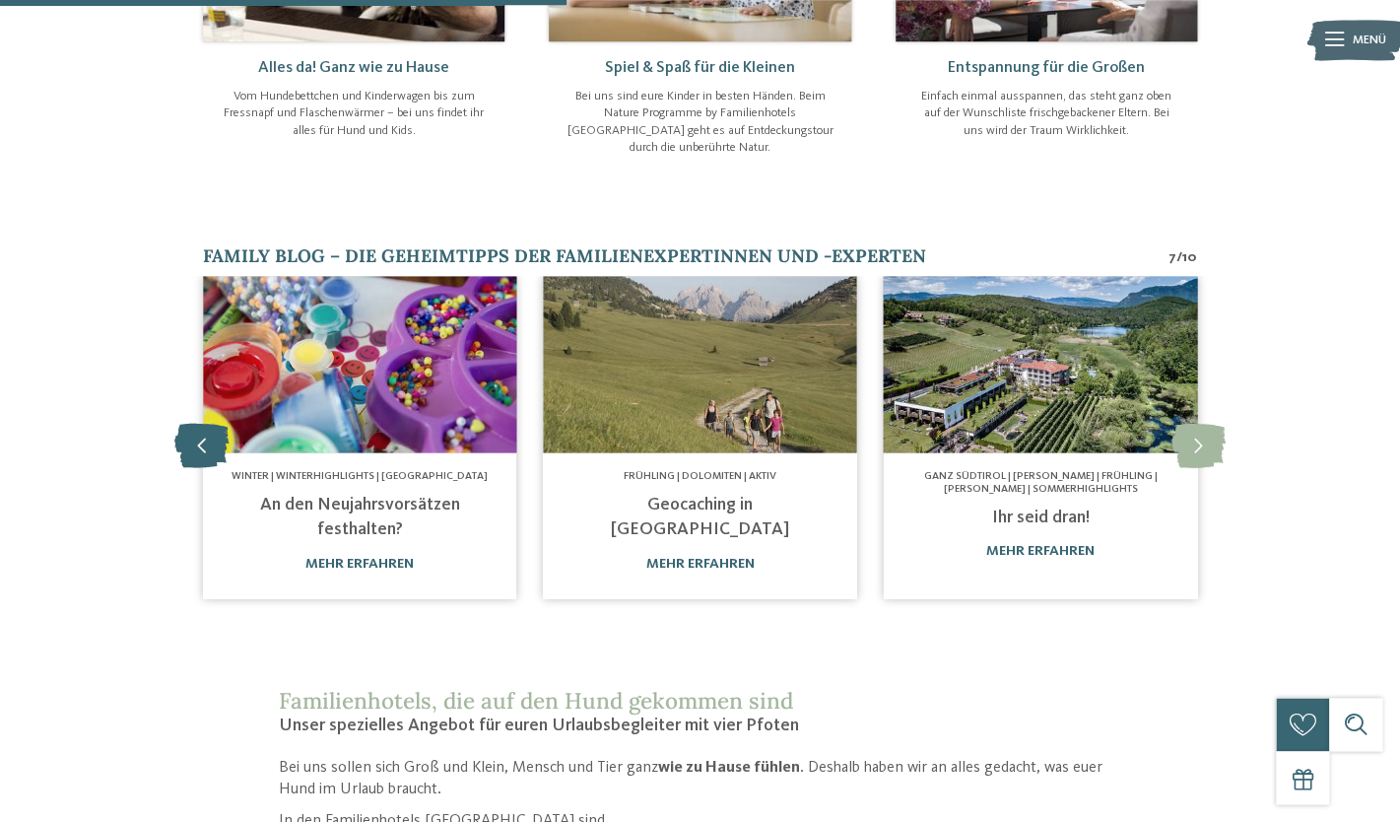
click at [203, 424] on icon at bounding box center [201, 446] width 54 height 44
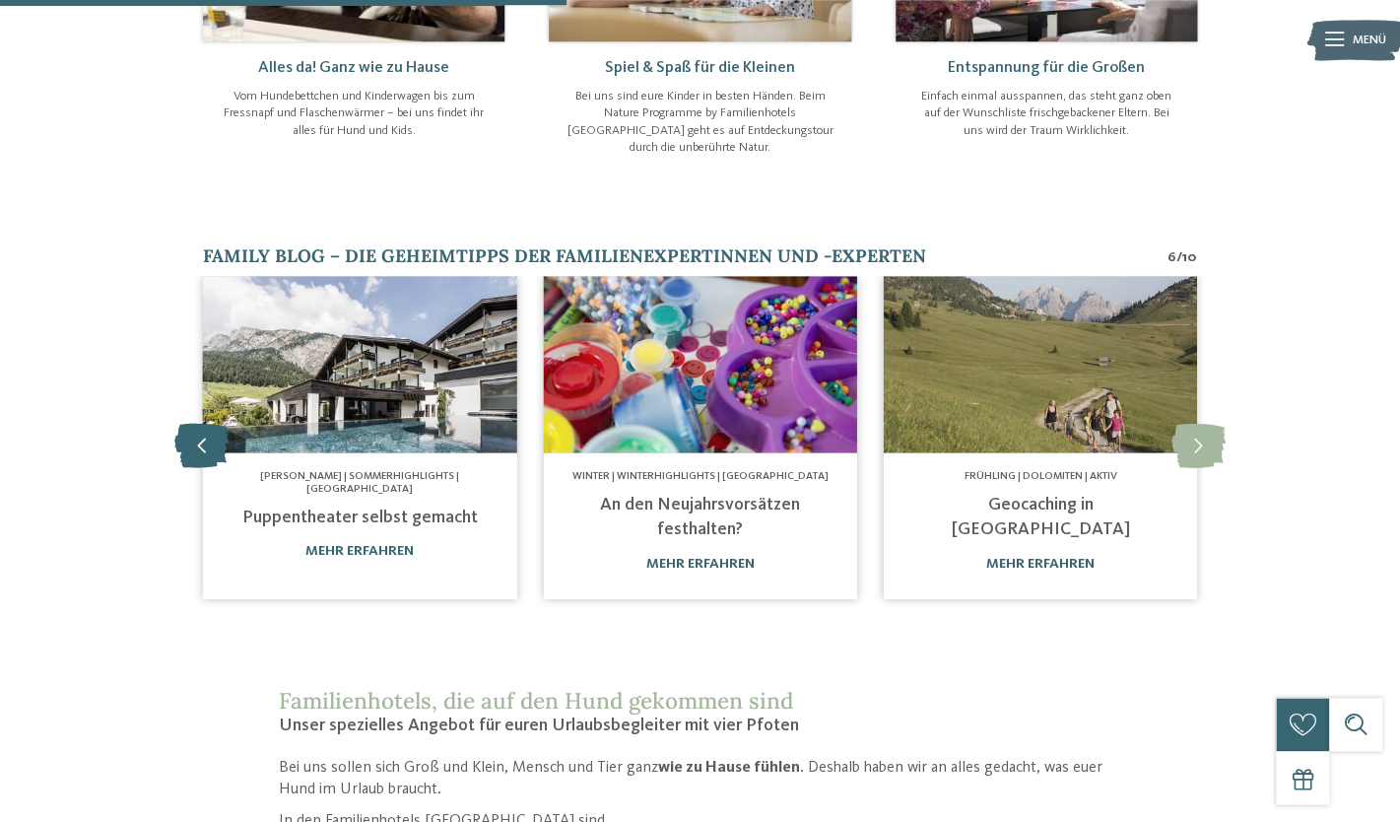
click at [203, 424] on icon at bounding box center [201, 446] width 54 height 44
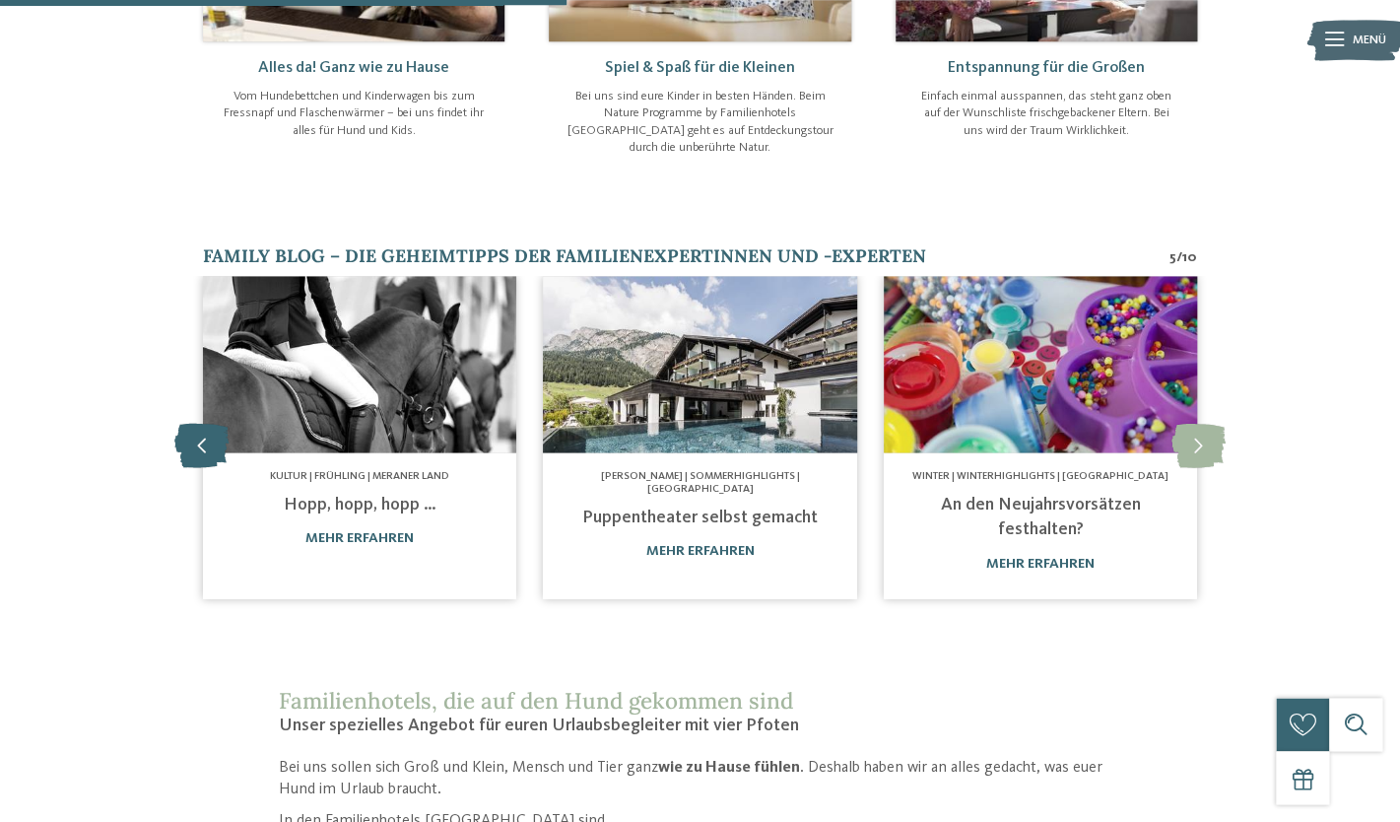
click at [203, 424] on icon at bounding box center [201, 446] width 54 height 44
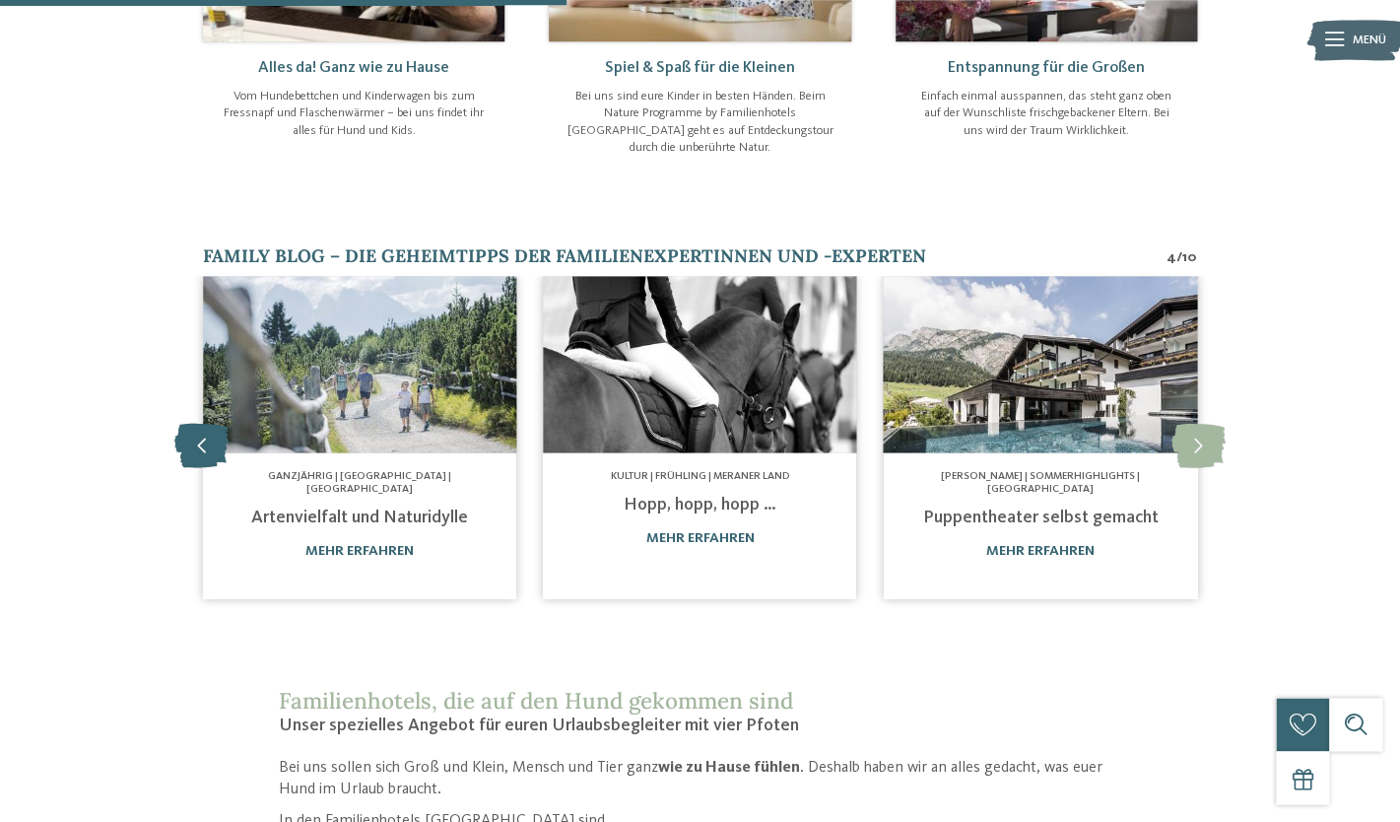
click at [203, 424] on icon at bounding box center [201, 446] width 54 height 44
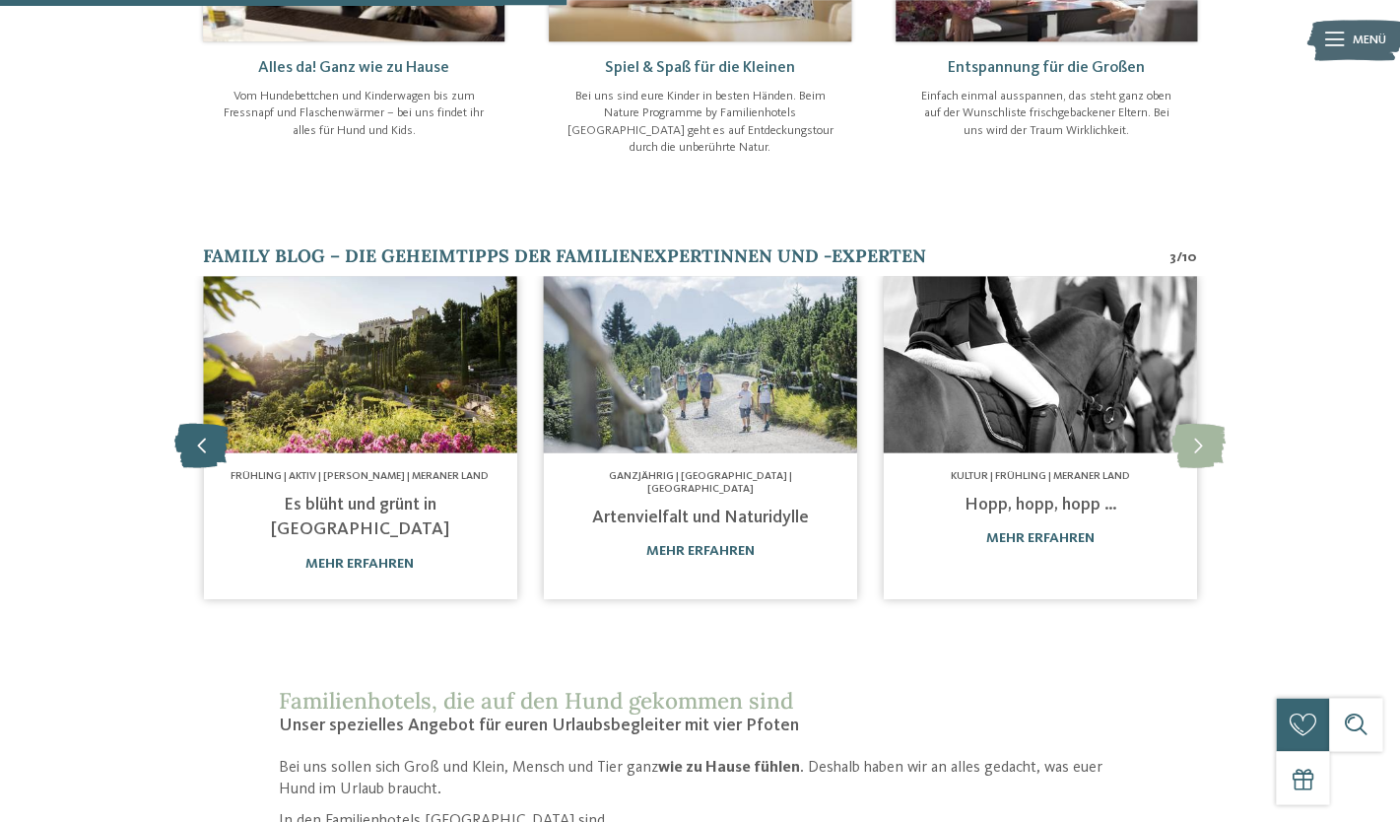
click at [203, 424] on icon at bounding box center [201, 446] width 54 height 44
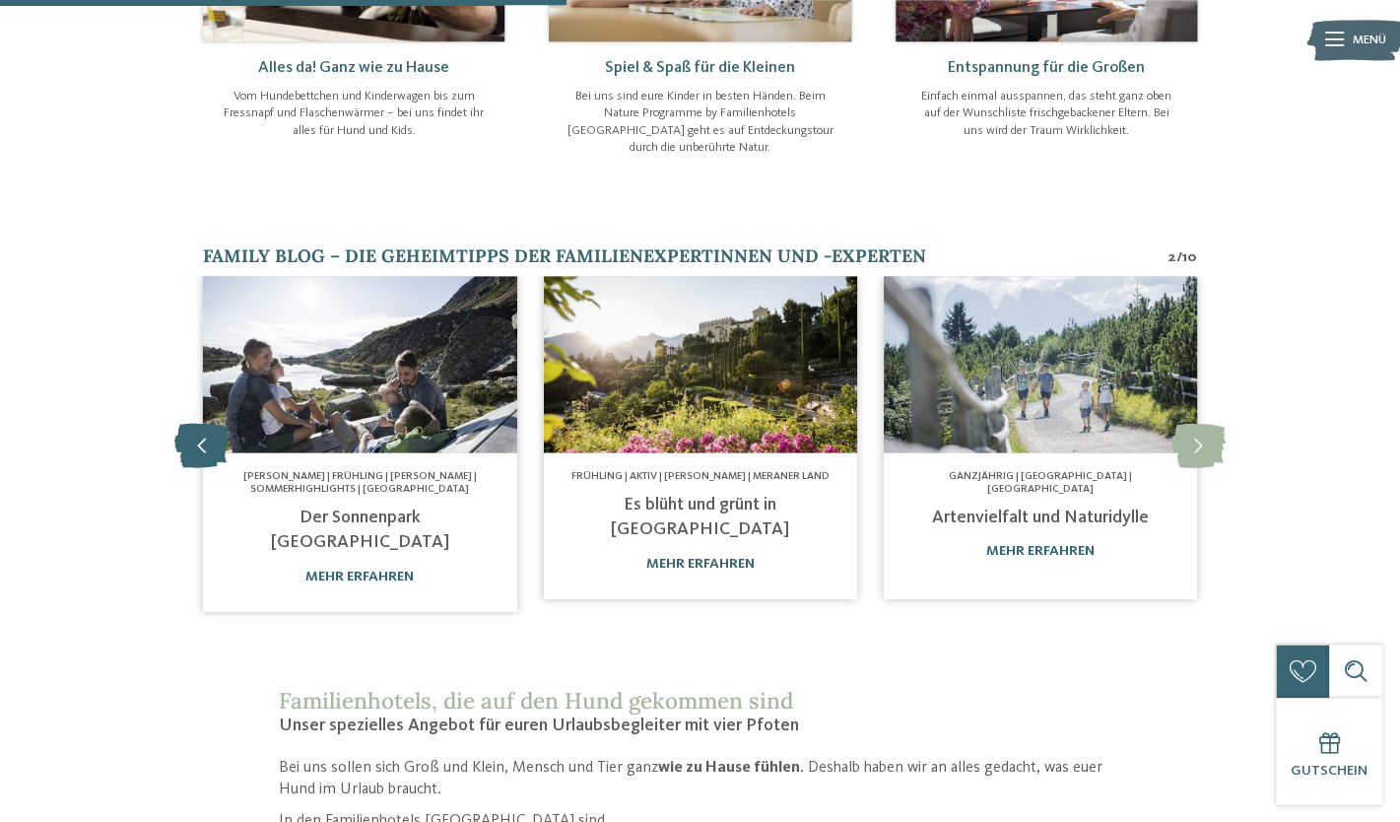
click at [203, 424] on icon at bounding box center [201, 446] width 54 height 44
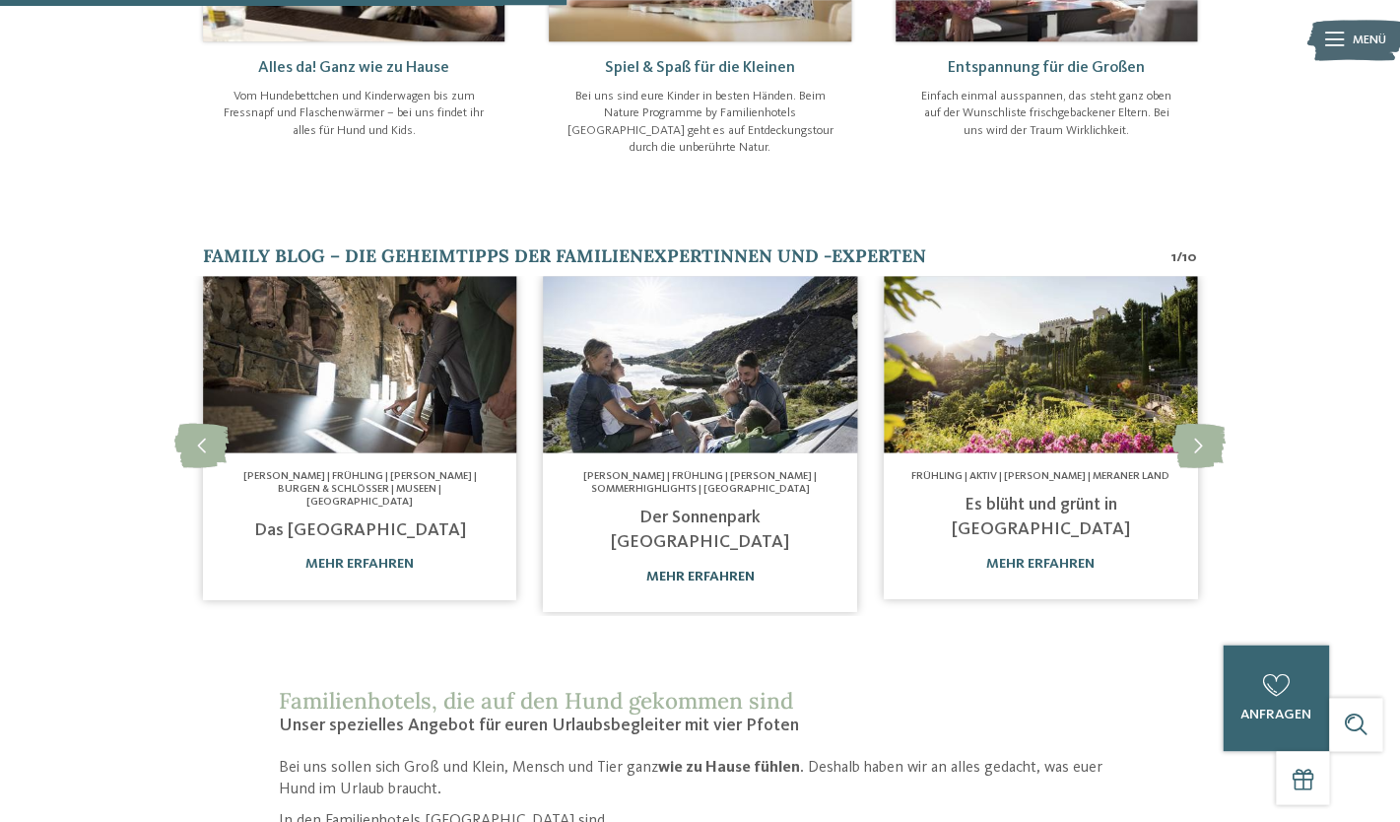
click at [708, 569] on link "mehr erfahren" at bounding box center [699, 576] width 108 height 14
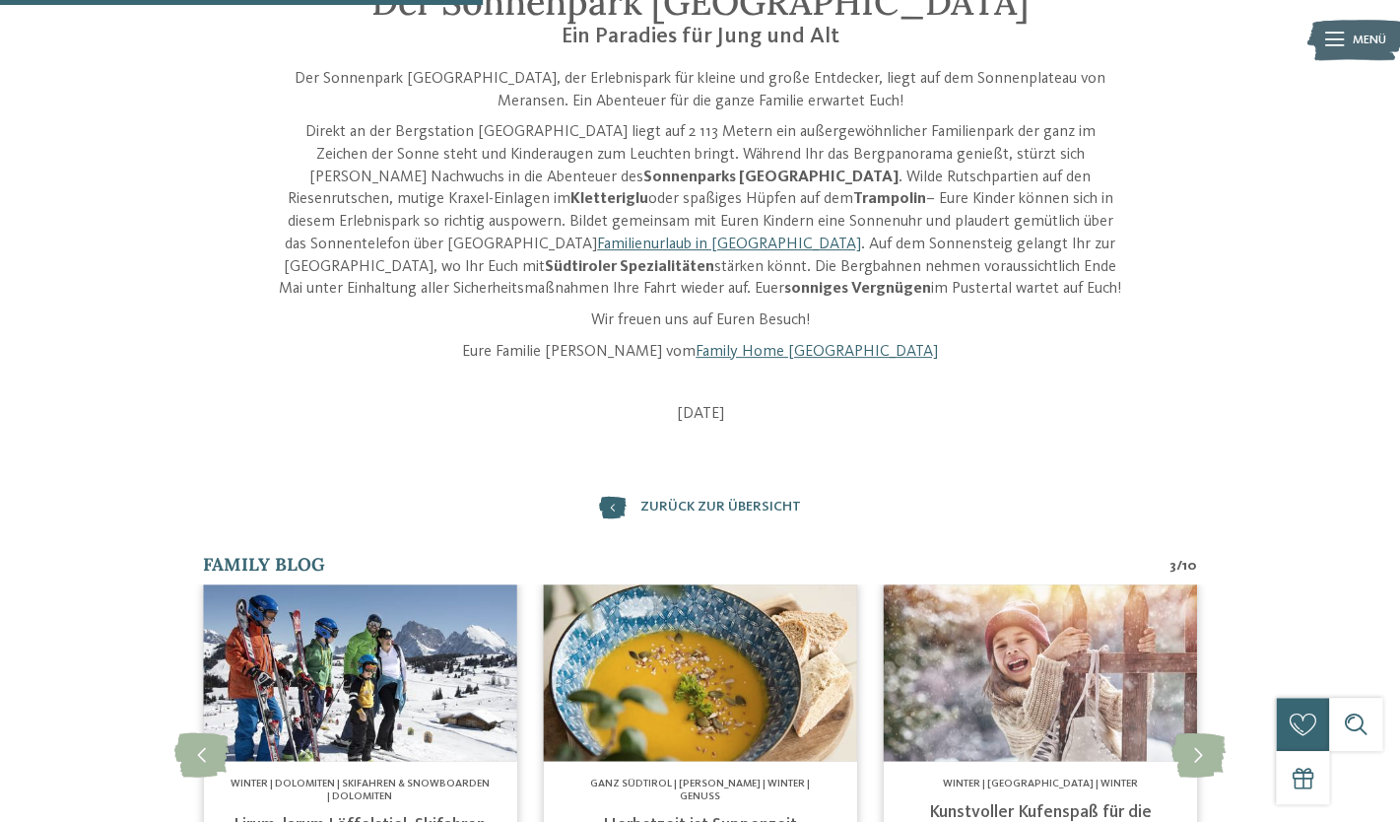
scroll to position [541, 0]
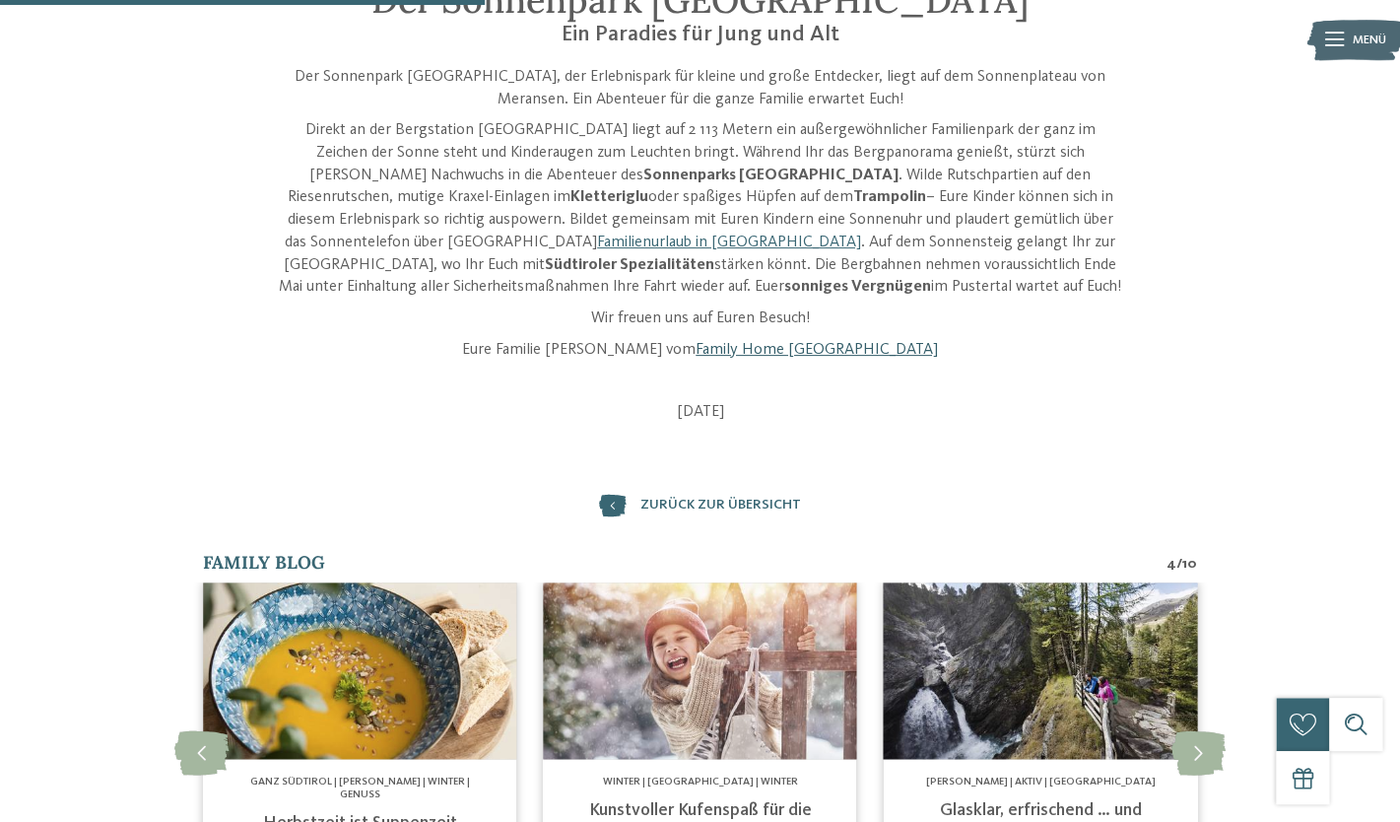
click at [762, 356] on link "Family Home [GEOGRAPHIC_DATA]" at bounding box center [817, 350] width 242 height 16
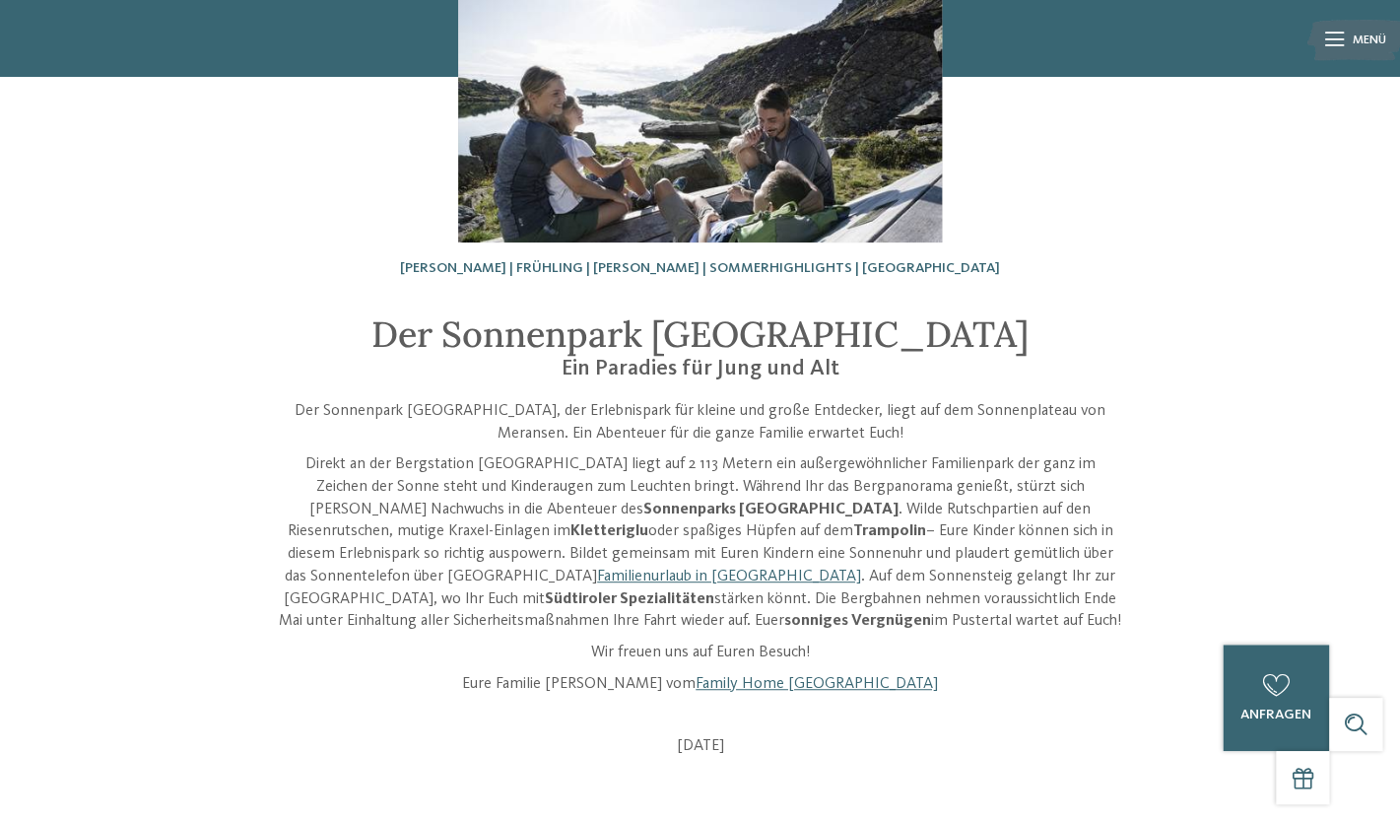
scroll to position [205, 0]
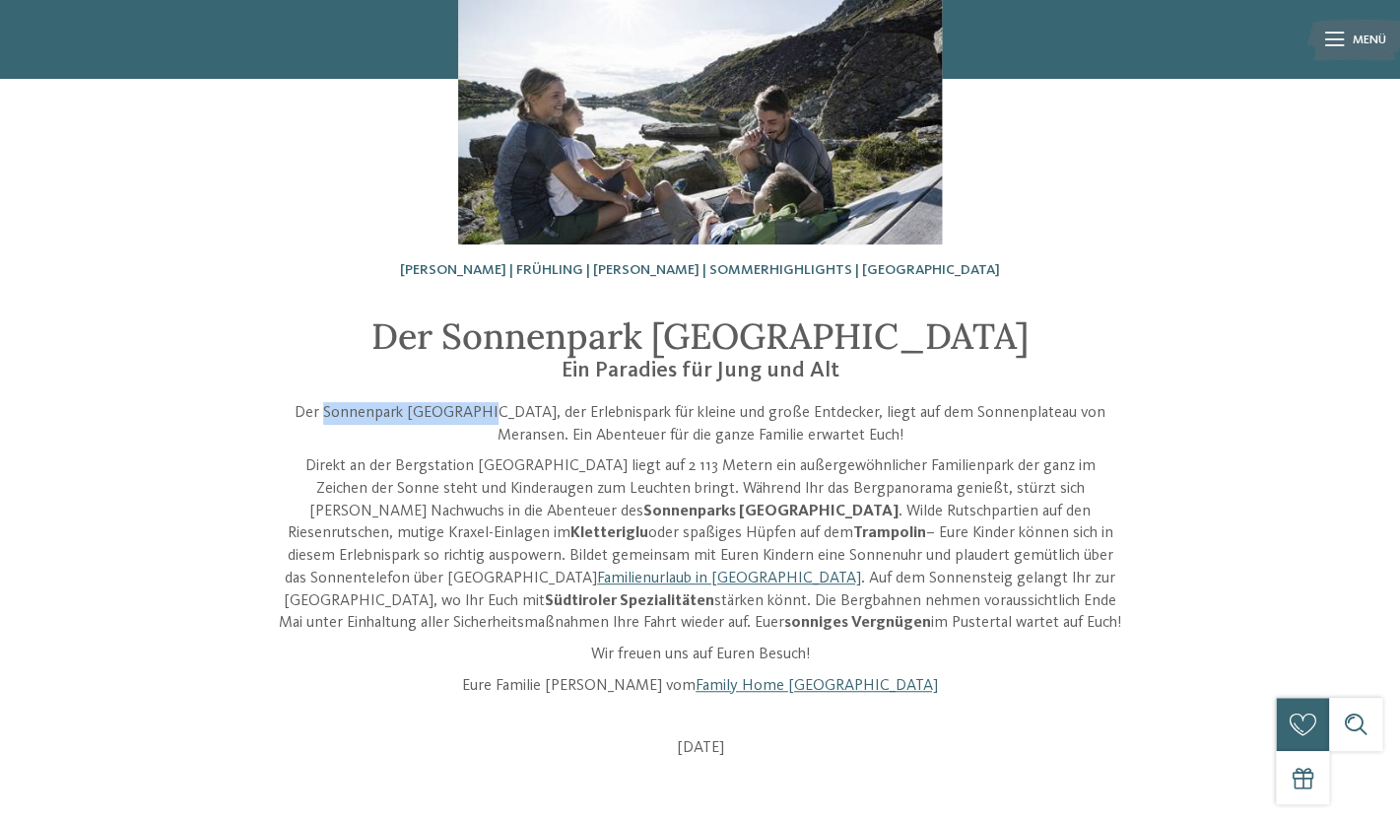
drag, startPoint x: 471, startPoint y: 412, endPoint x: 317, endPoint y: 406, distance: 153.8
click at [317, 406] on p "Der Sonnenpark [GEOGRAPHIC_DATA], der Erlebnispark für kleine und große Entdeck…" at bounding box center [701, 424] width 844 height 44
copy p "Sonnenpark [GEOGRAPHIC_DATA]"
click at [263, 367] on div "[PERSON_NAME] | Frühling | [PERSON_NAME] | Sommerhighlights | [GEOGRAPHIC_DATA]…" at bounding box center [700, 365] width 1207 height 787
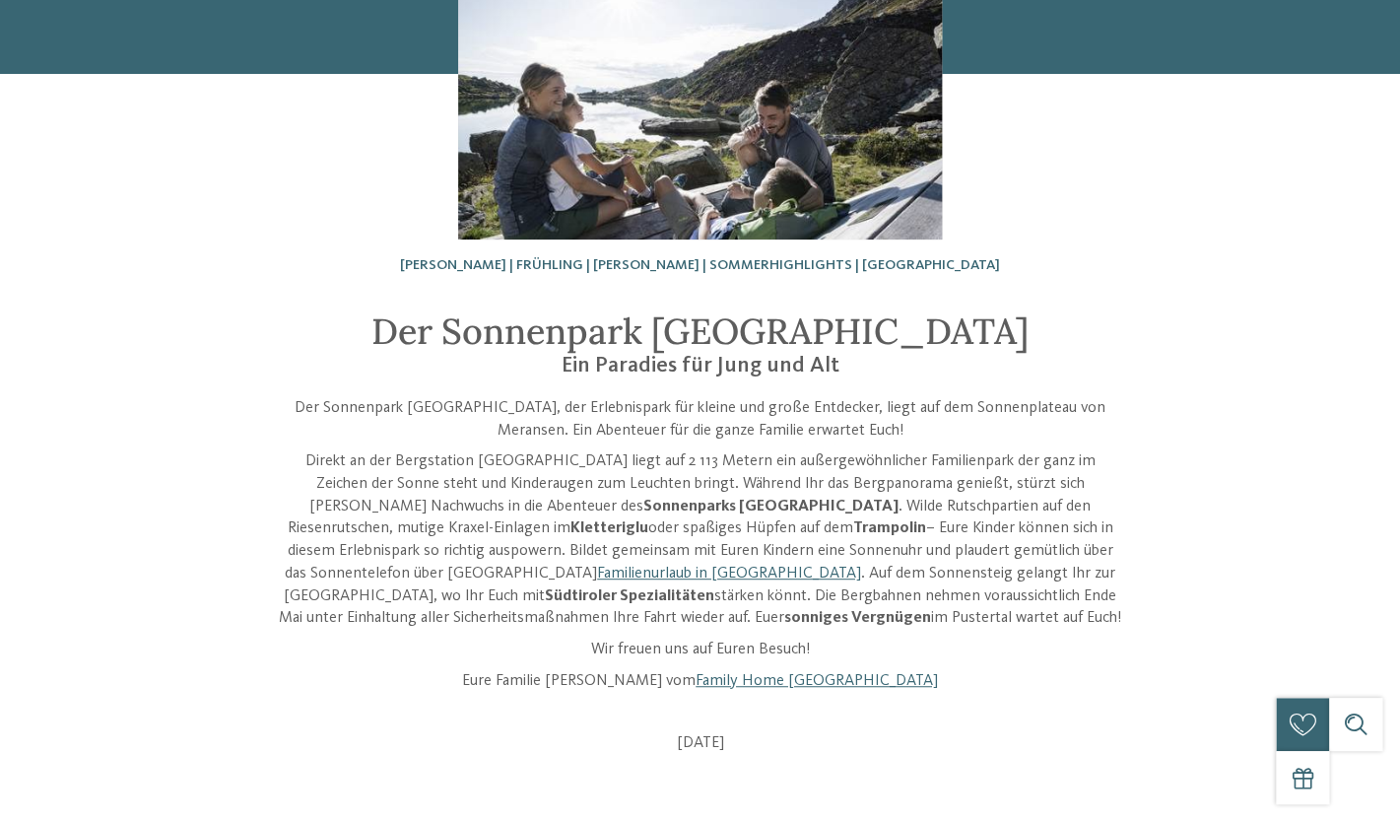
scroll to position [0, 0]
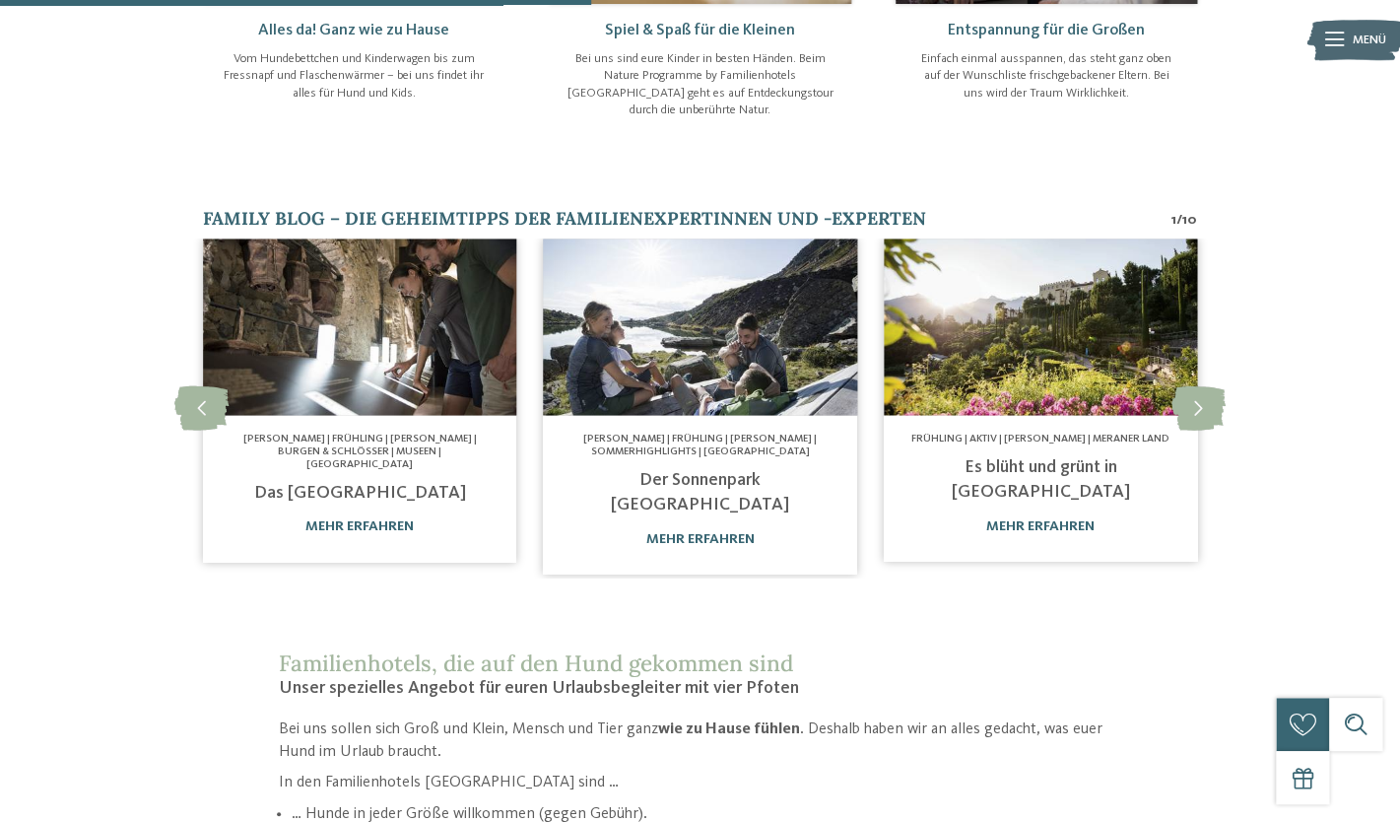
scroll to position [1065, 0]
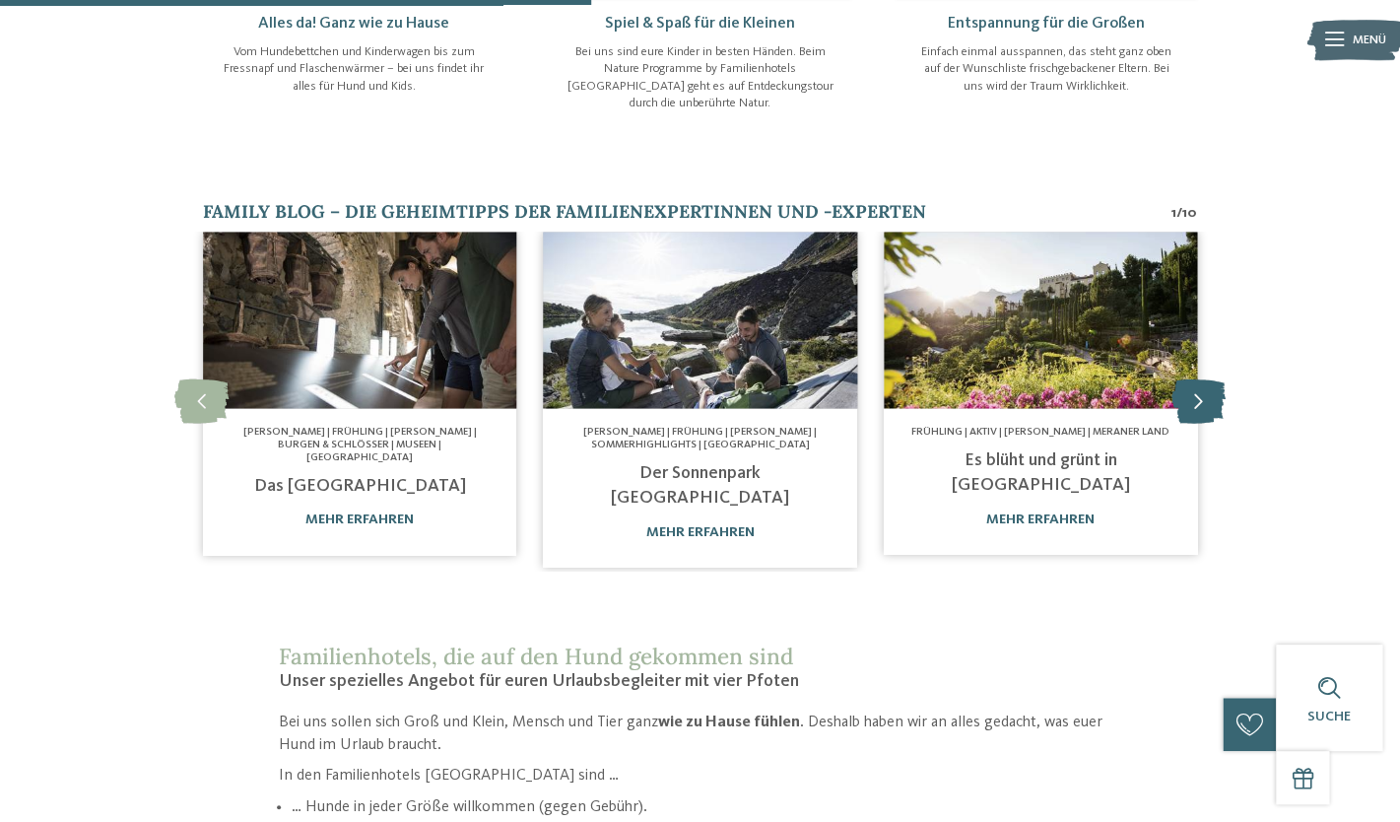
click at [1193, 379] on icon at bounding box center [1199, 401] width 54 height 44
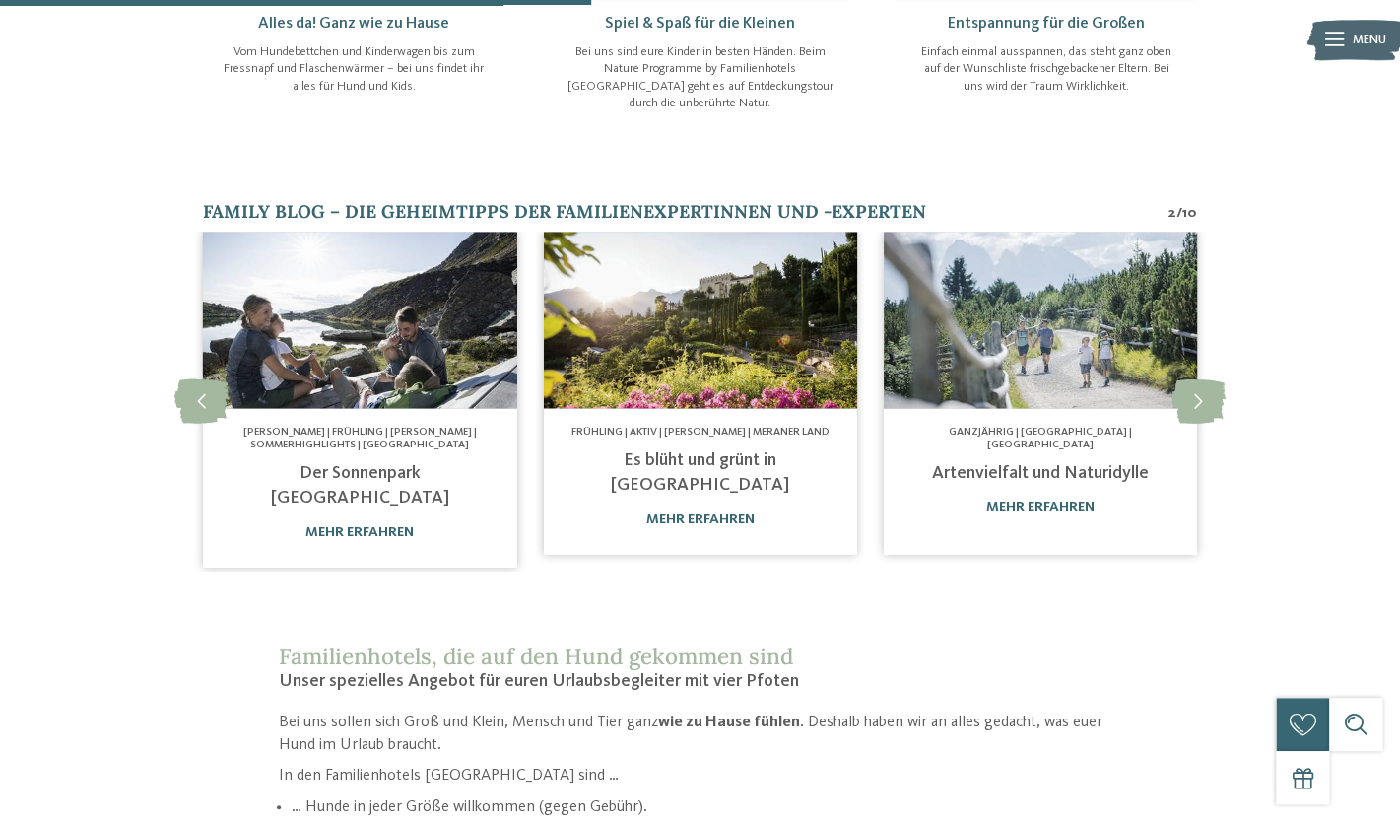
click at [1050, 272] on img at bounding box center [1040, 320] width 313 height 176
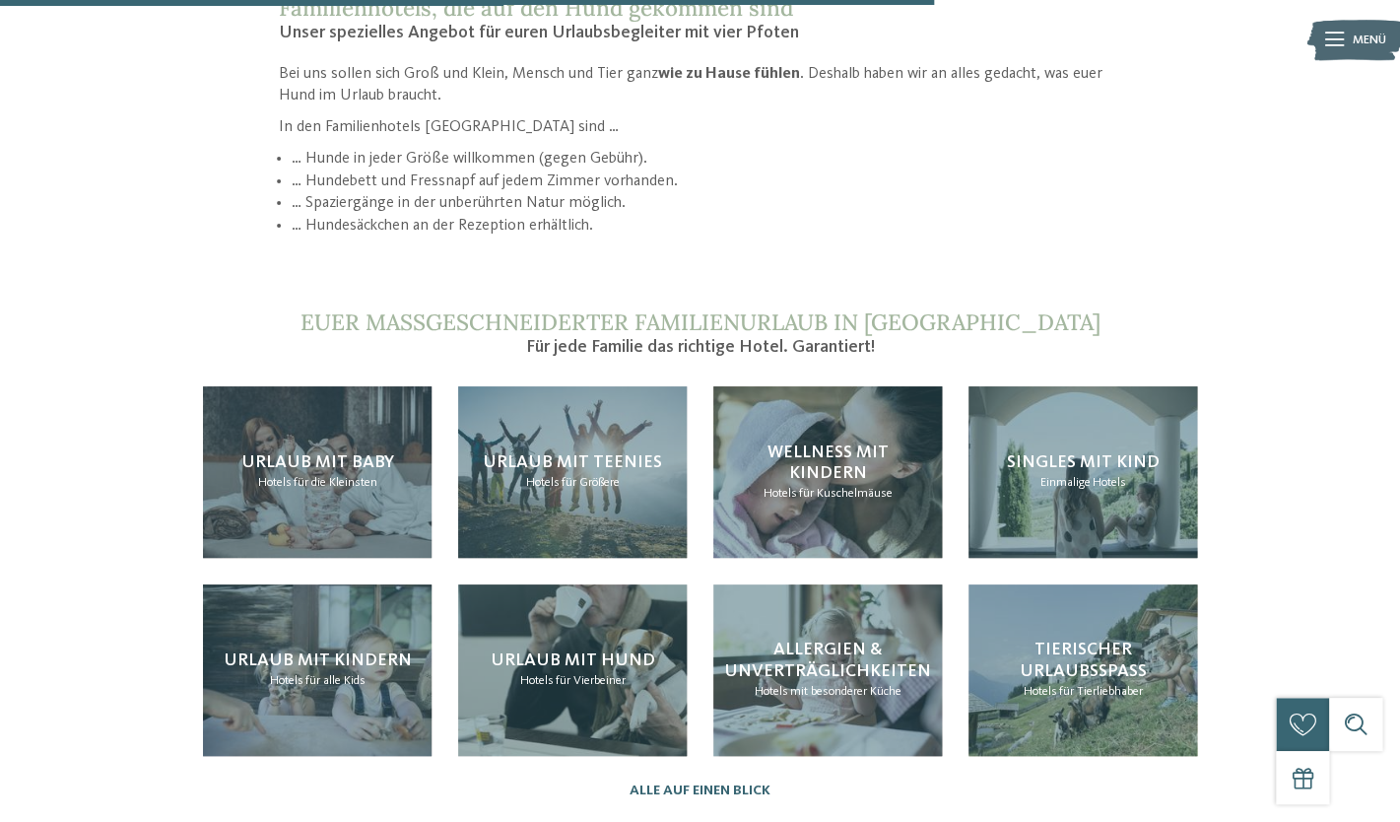
scroll to position [1711, 0]
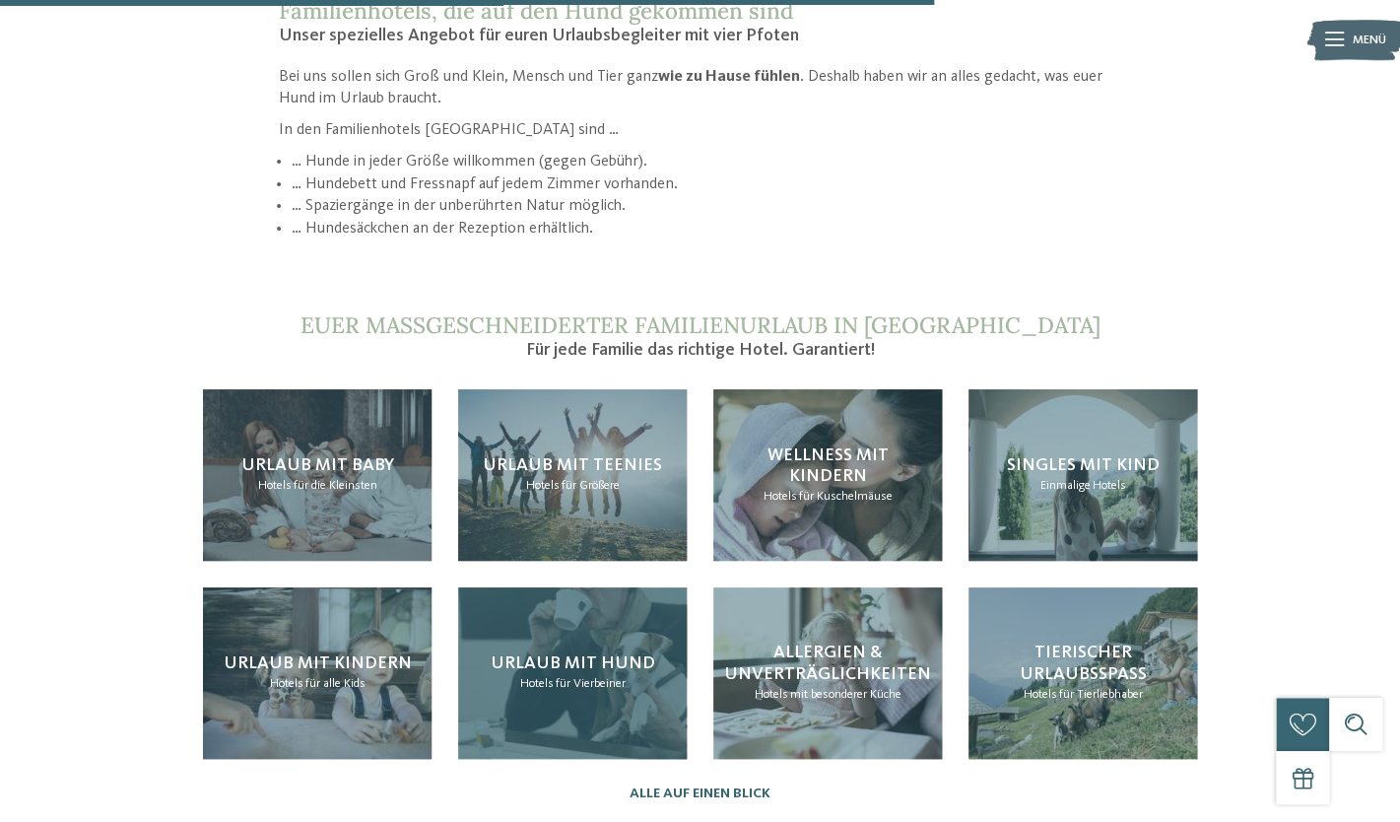
click at [566, 677] on span "für Vierbeiner" at bounding box center [591, 683] width 70 height 13
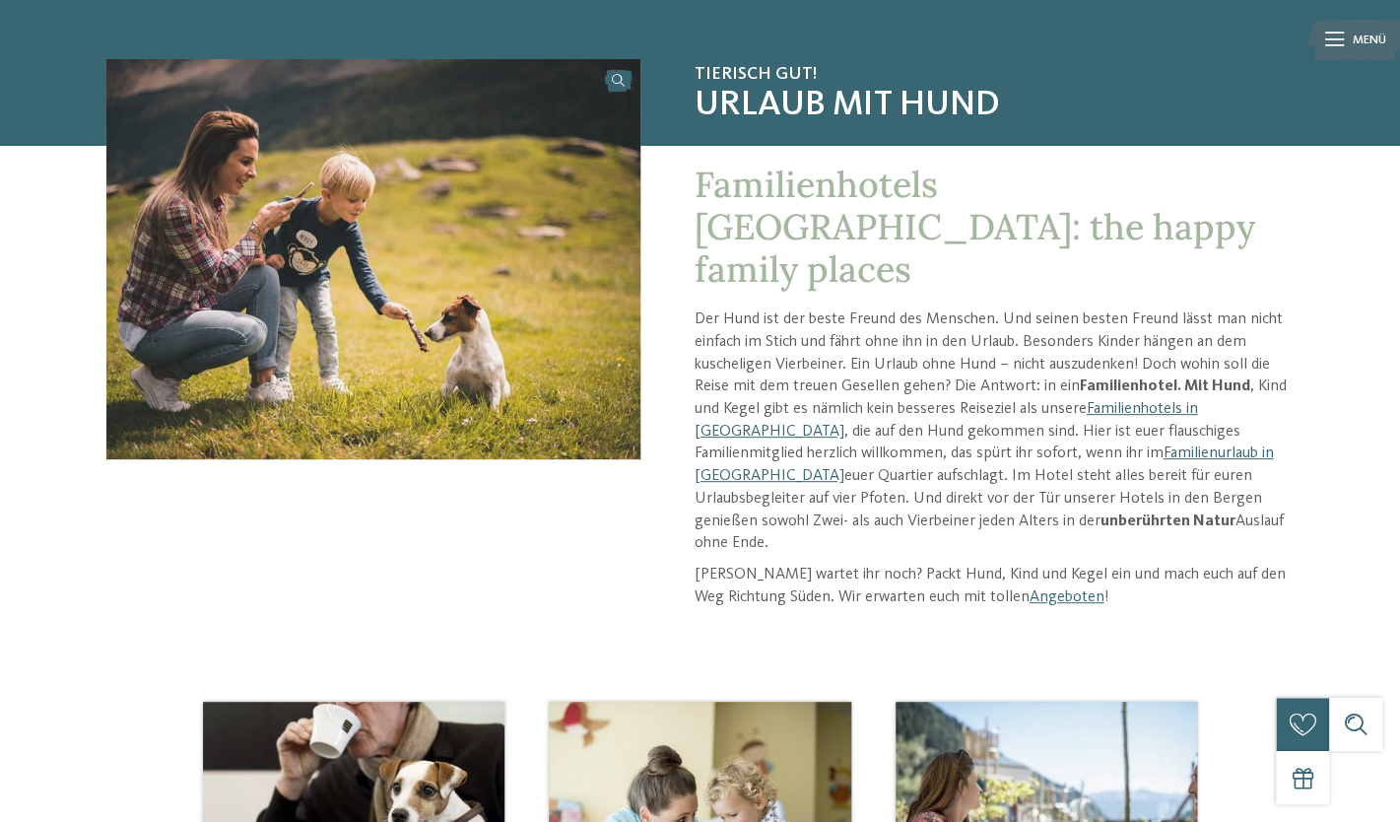
scroll to position [136, 0]
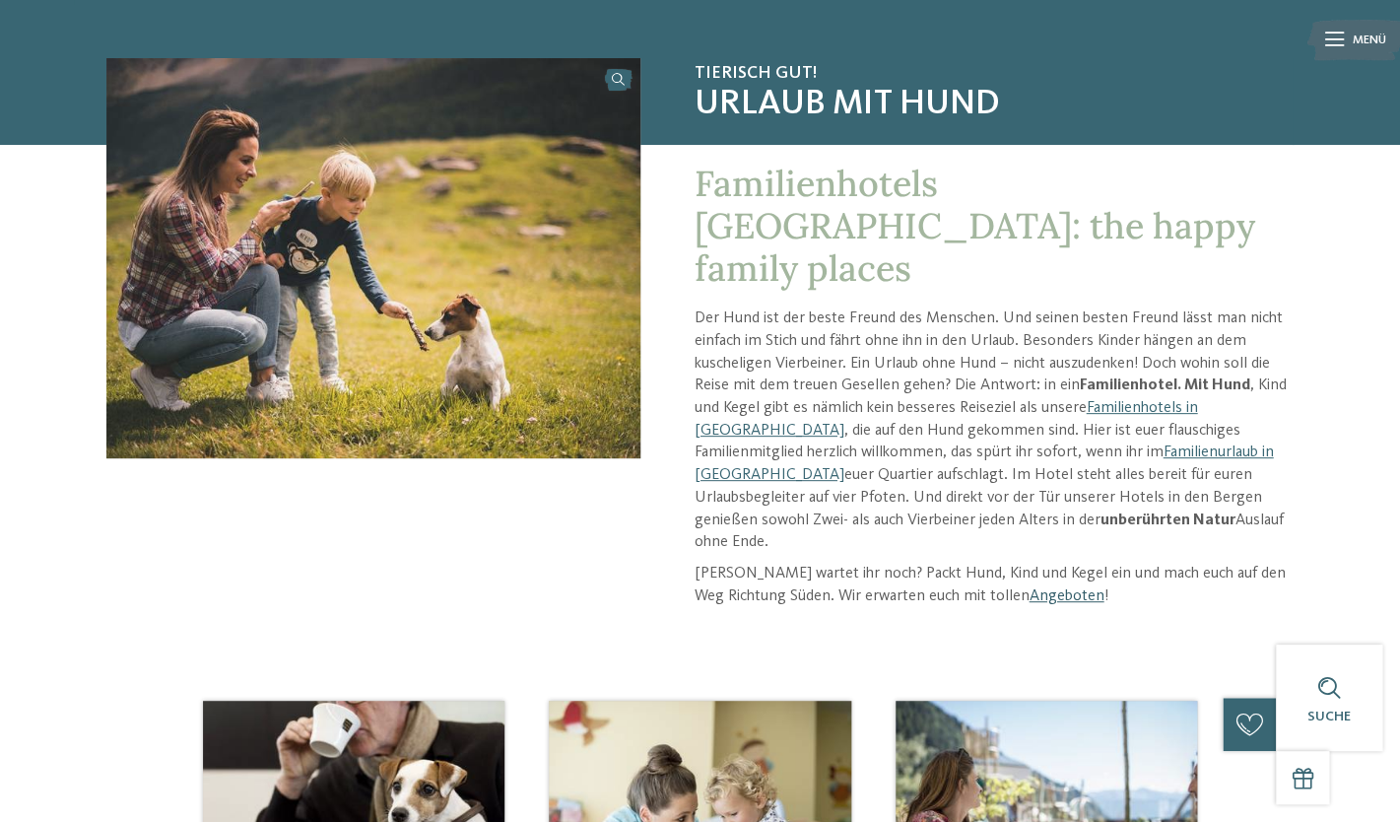
click at [1042, 588] on link "Angeboten" at bounding box center [1066, 596] width 75 height 16
click at [1176, 400] on link "Familienhotels in [GEOGRAPHIC_DATA]" at bounding box center [946, 419] width 504 height 38
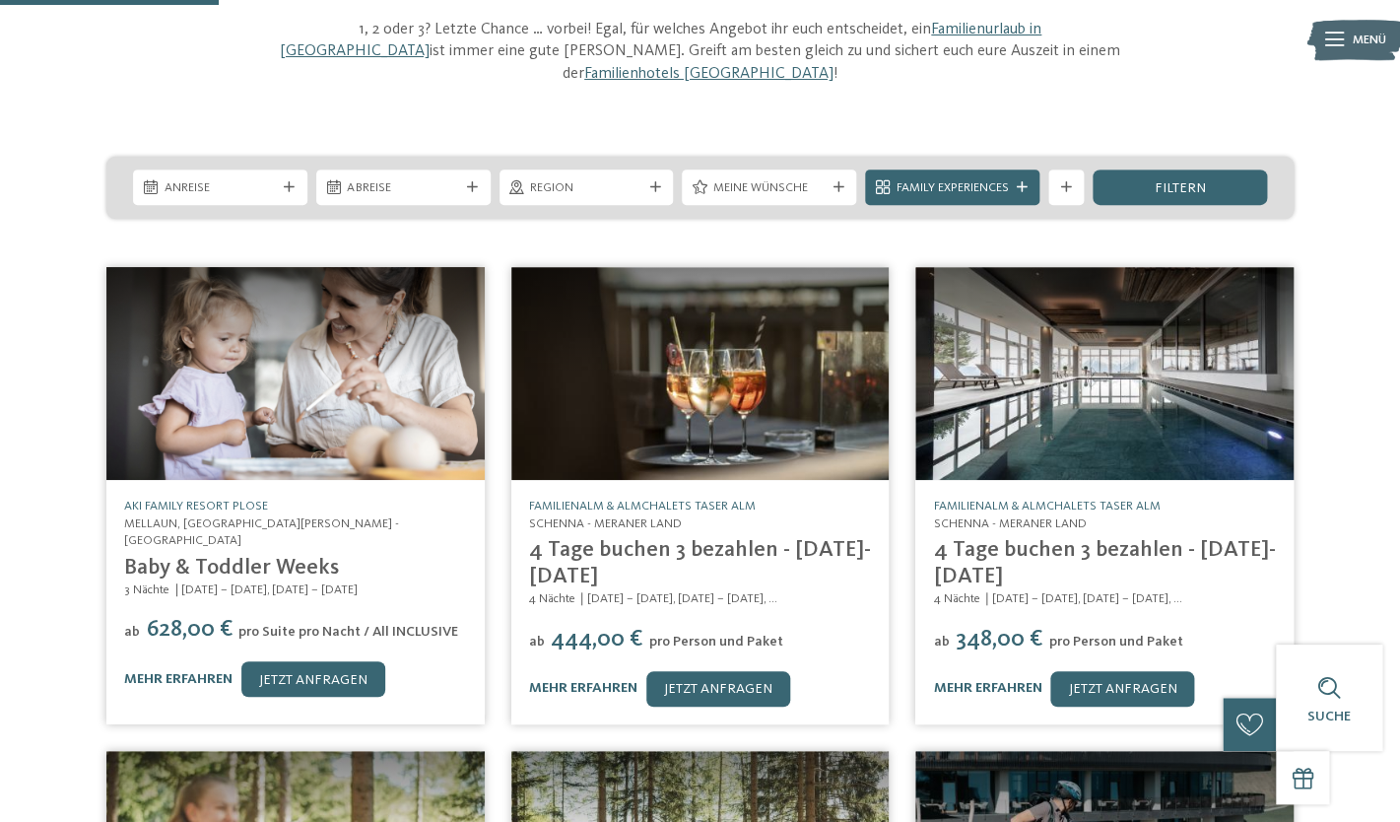
scroll to position [195, 0]
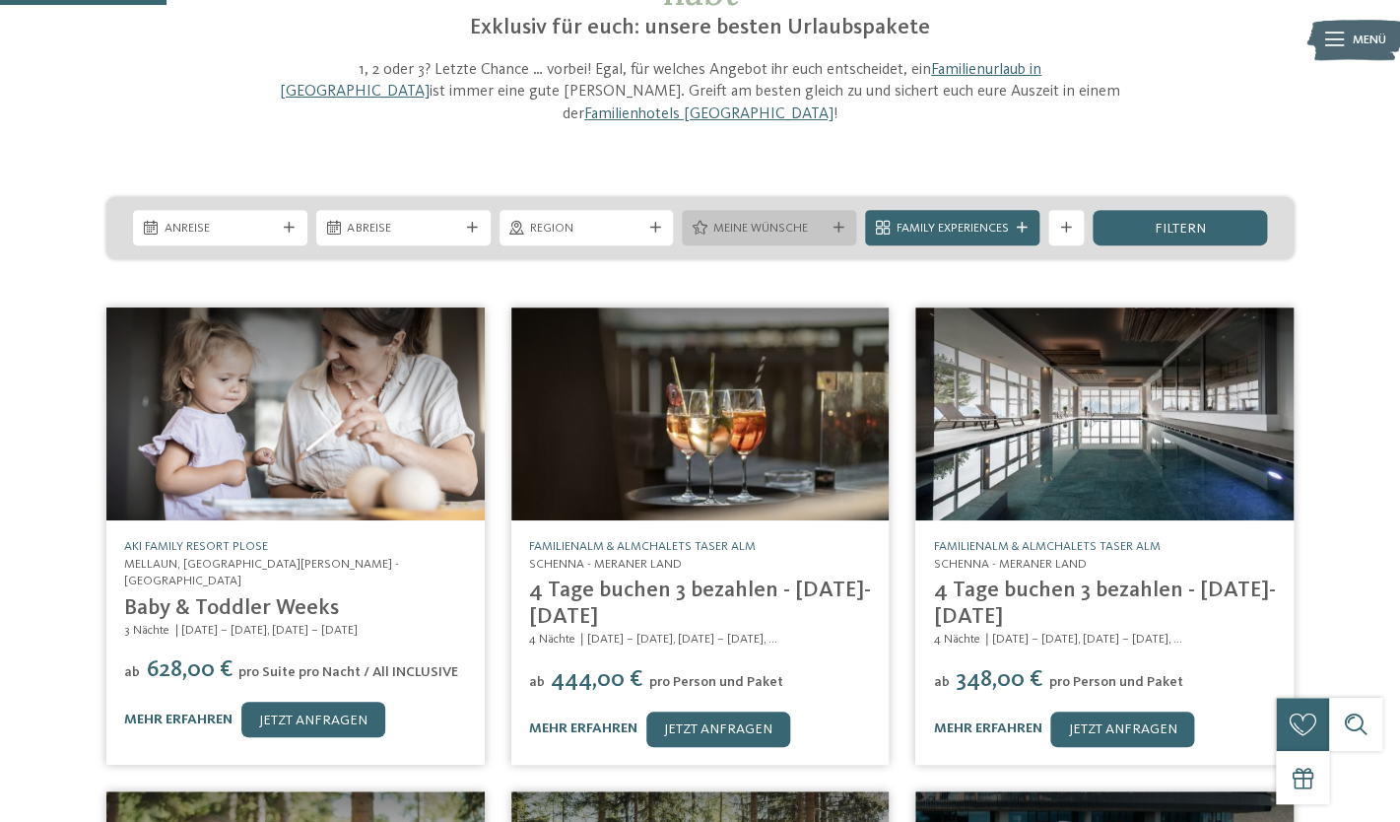
click at [845, 217] on div "Meine Wünsche" at bounding box center [769, 227] width 174 height 35
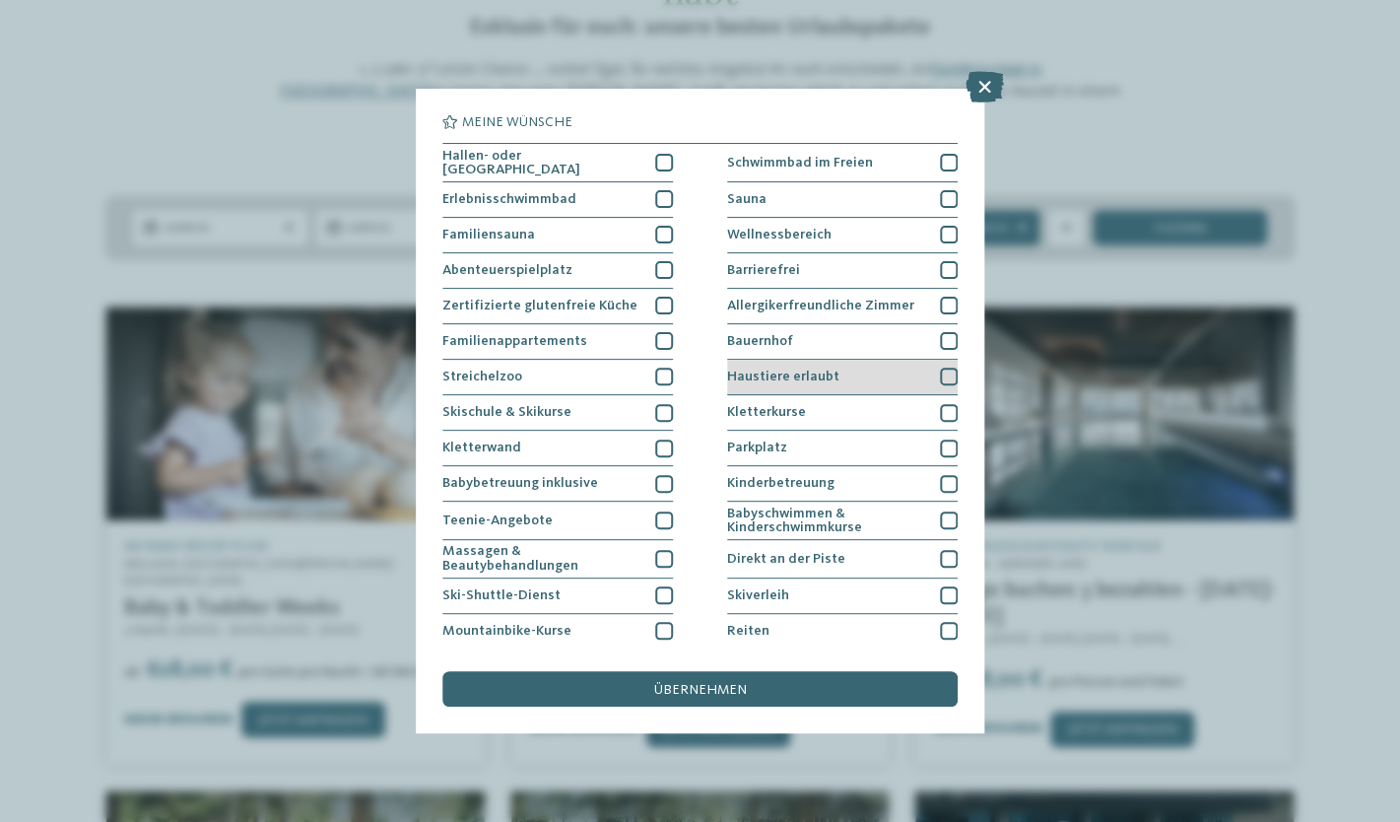
click at [952, 376] on div at bounding box center [949, 377] width 18 height 18
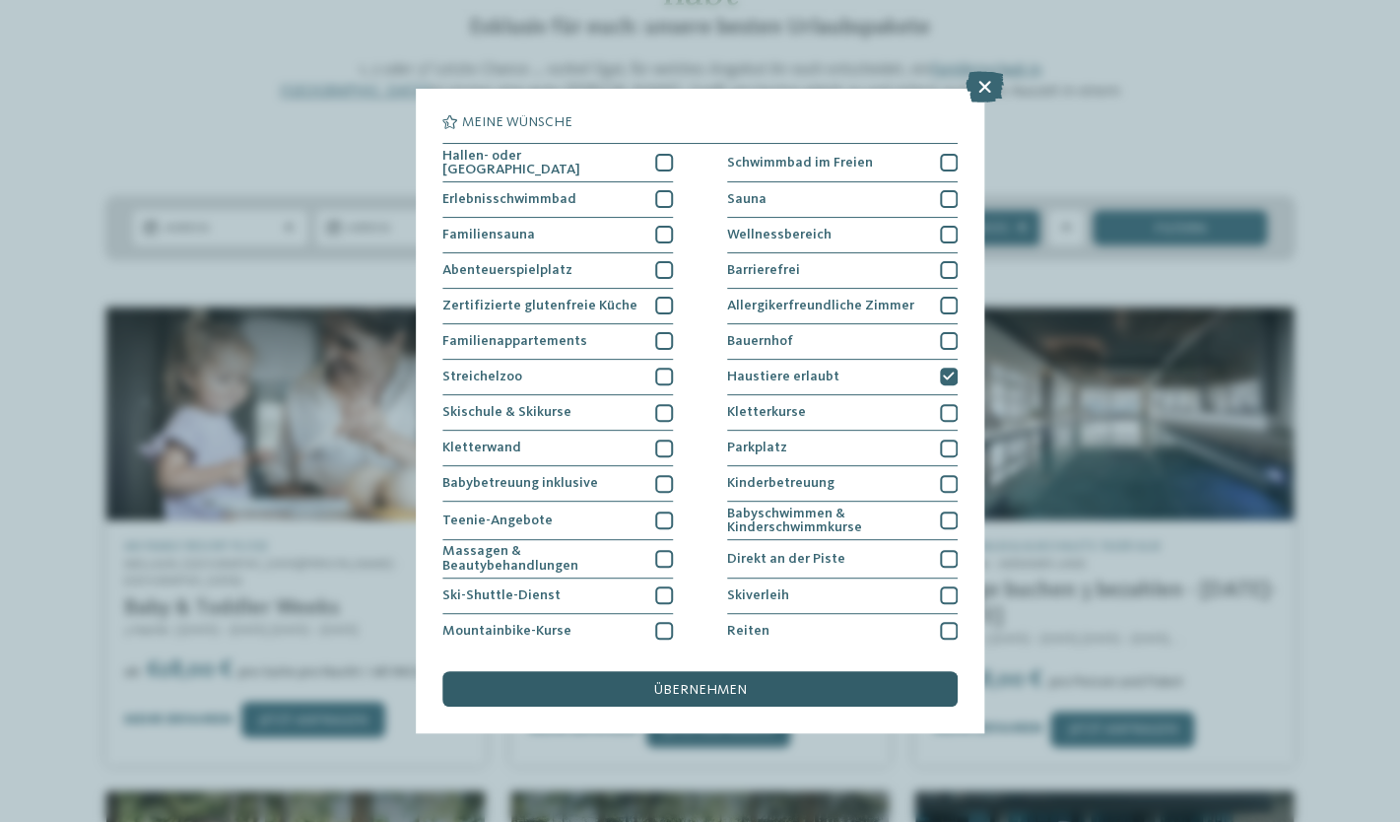
click at [756, 687] on div "übernehmen" at bounding box center [699, 688] width 514 height 35
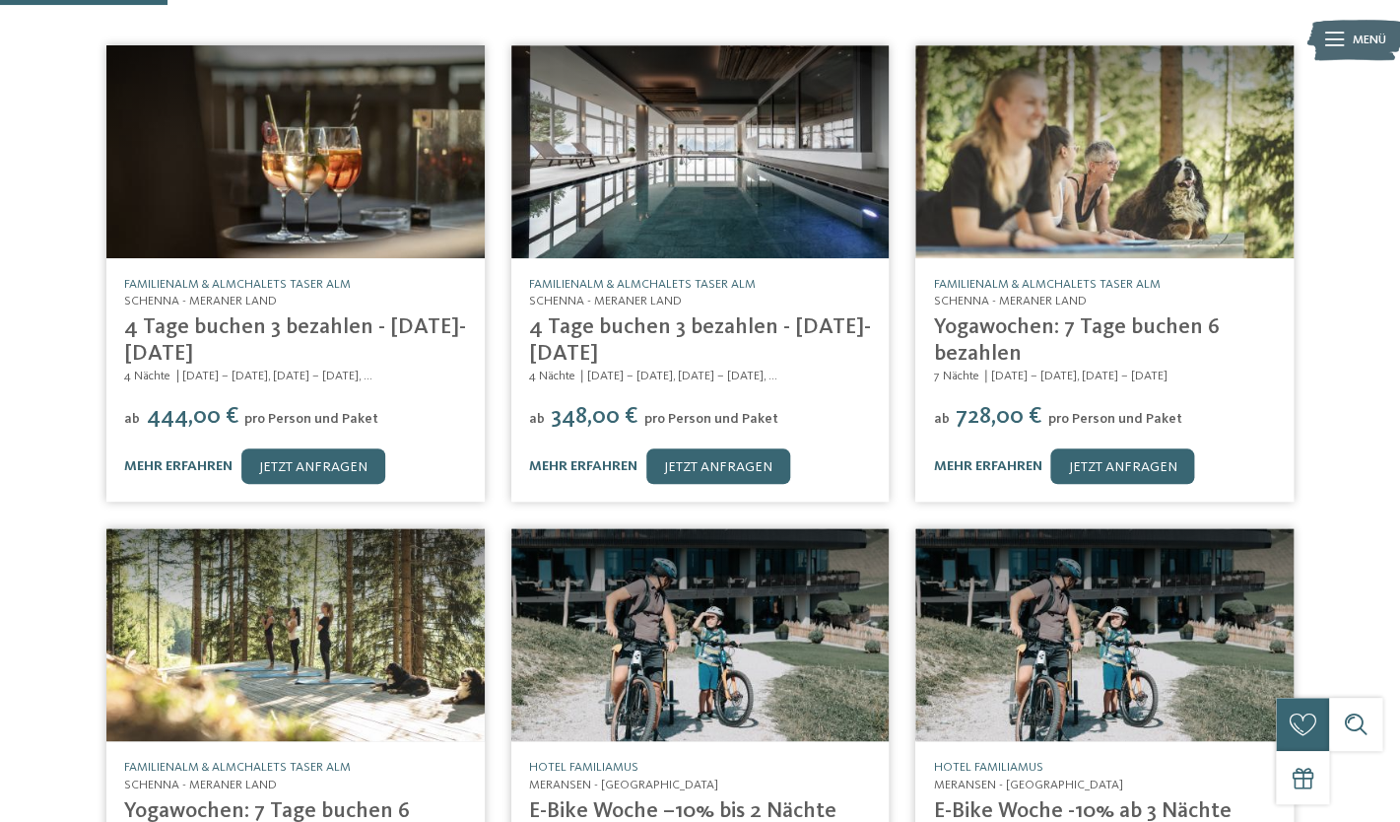
scroll to position [0, 0]
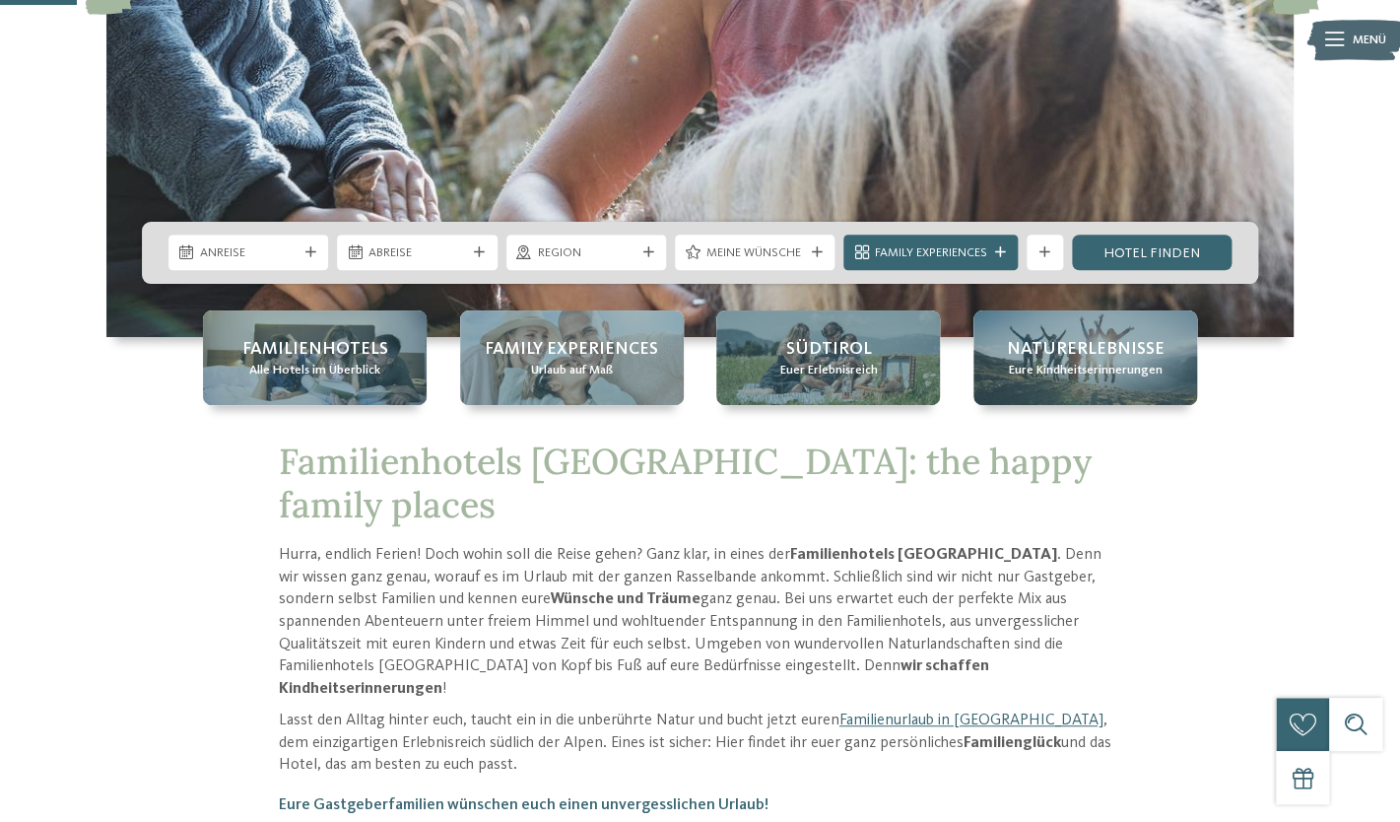
scroll to position [443, 0]
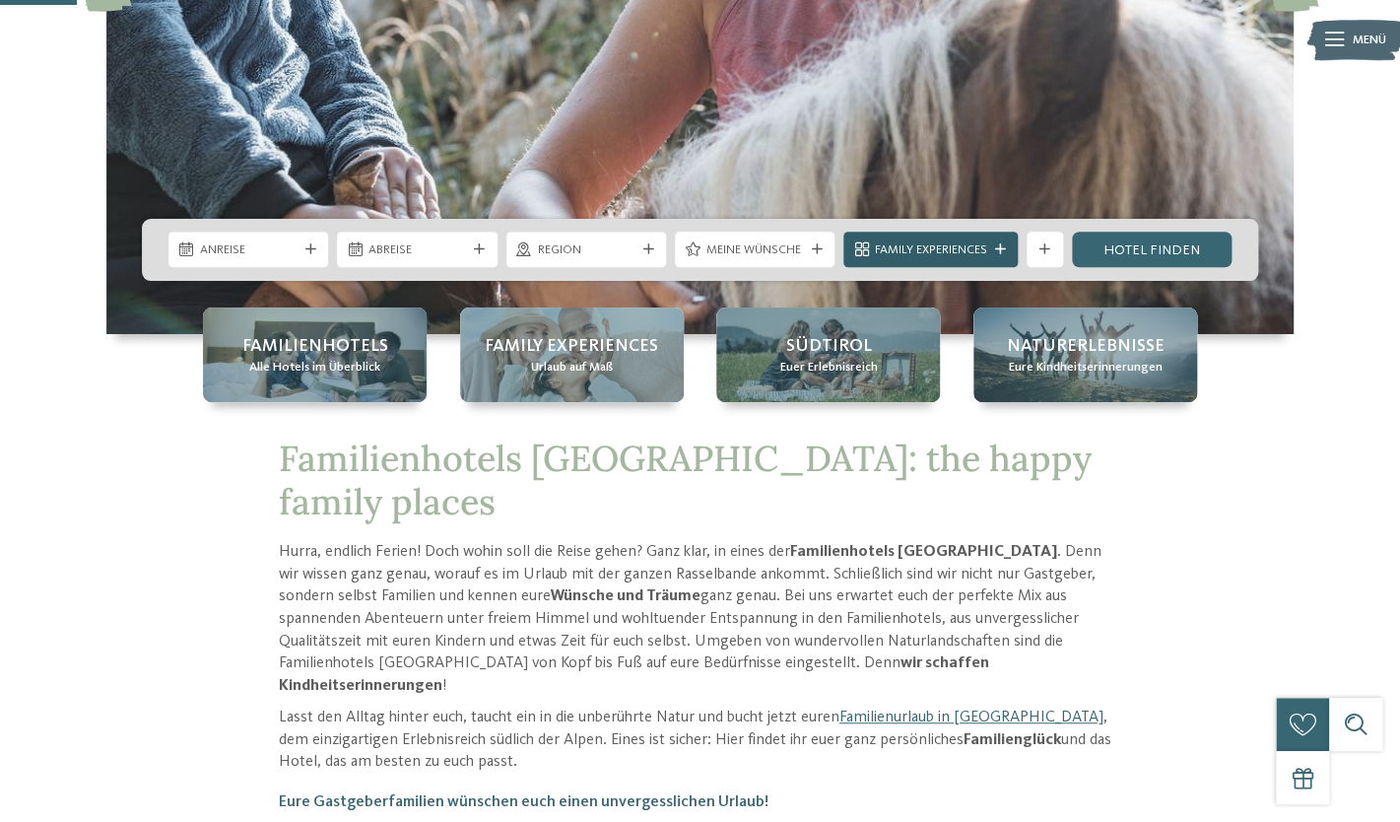
click at [972, 258] on span "Family Experiences" at bounding box center [931, 250] width 112 height 18
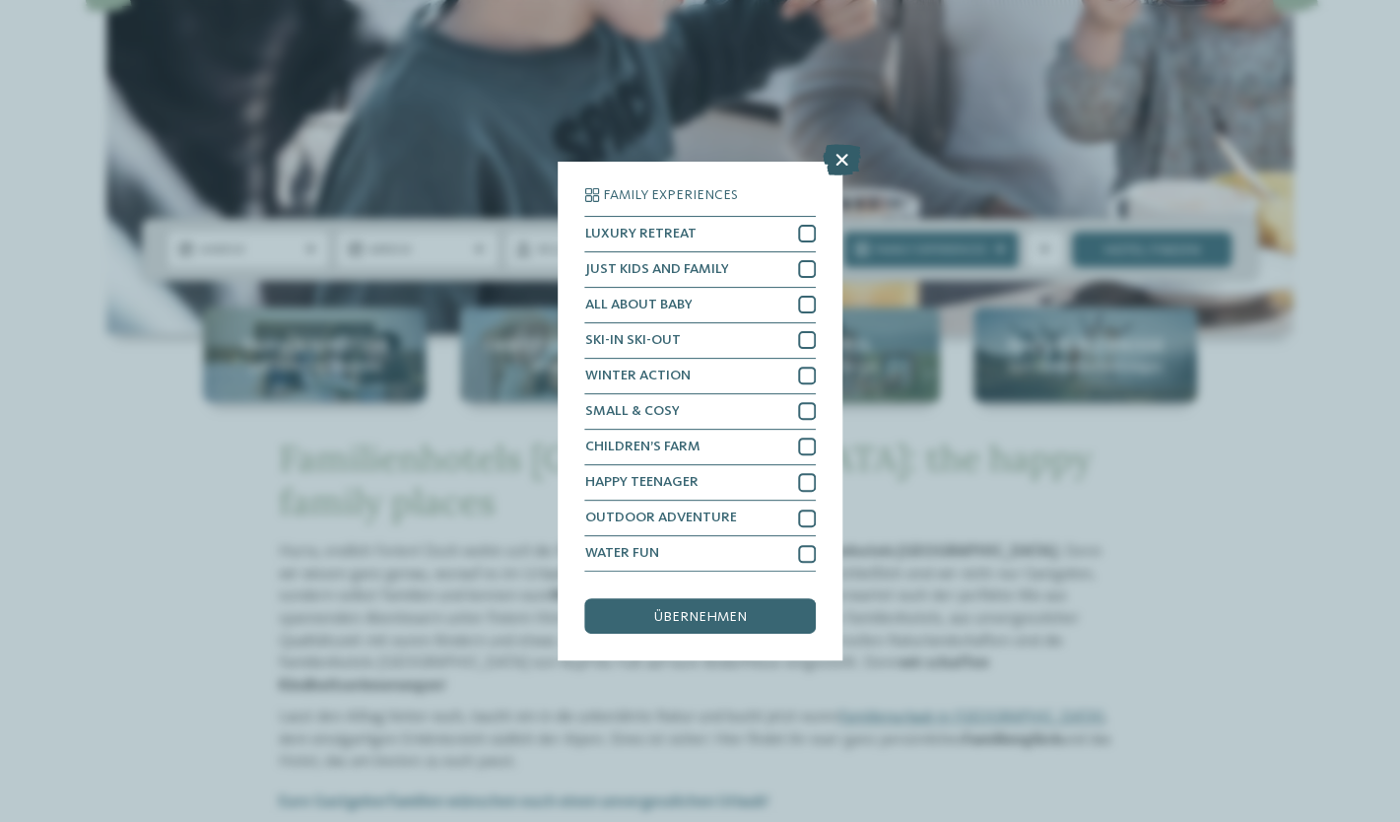
click at [848, 163] on icon at bounding box center [842, 160] width 38 height 32
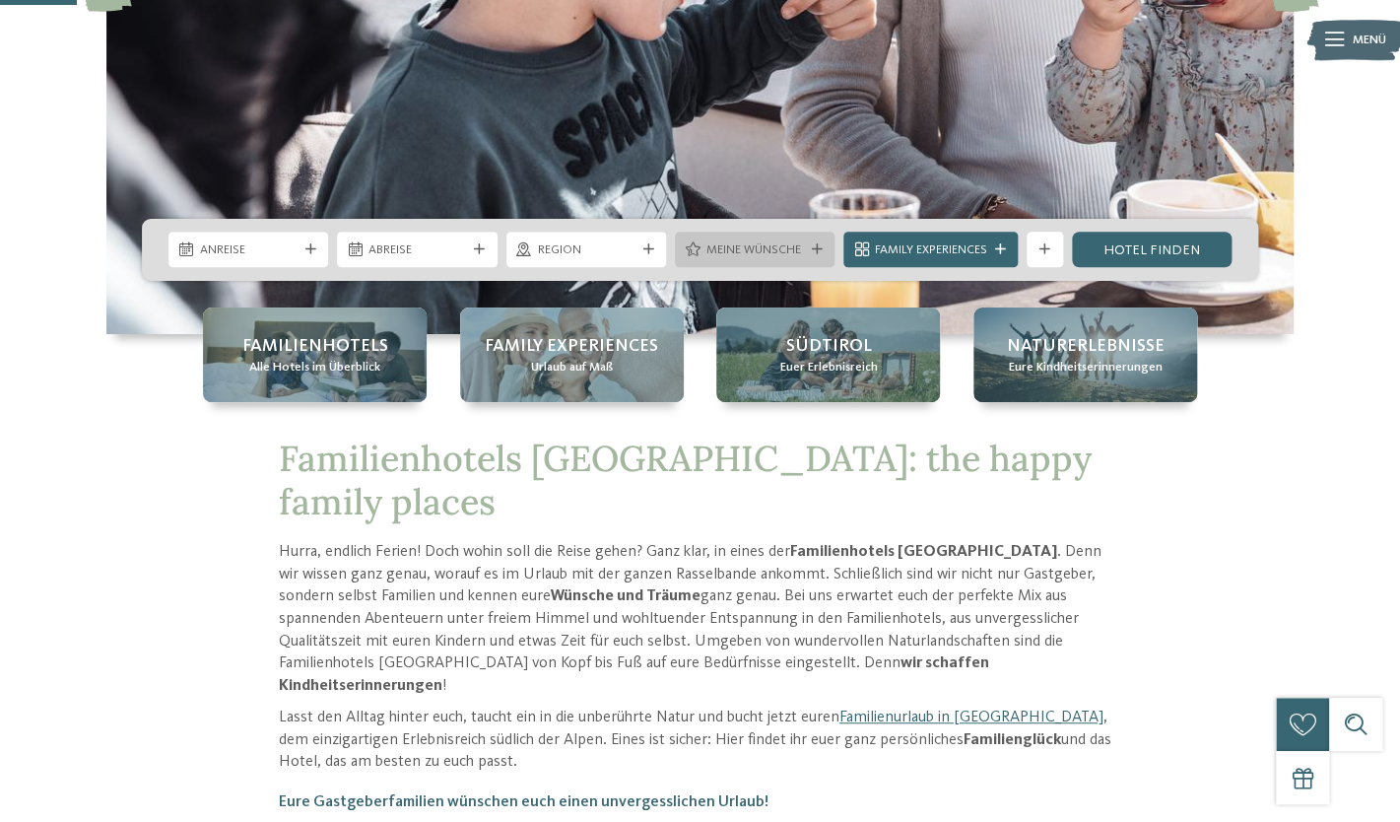
click at [799, 251] on span "Meine Wünsche" at bounding box center [756, 250] width 98 height 18
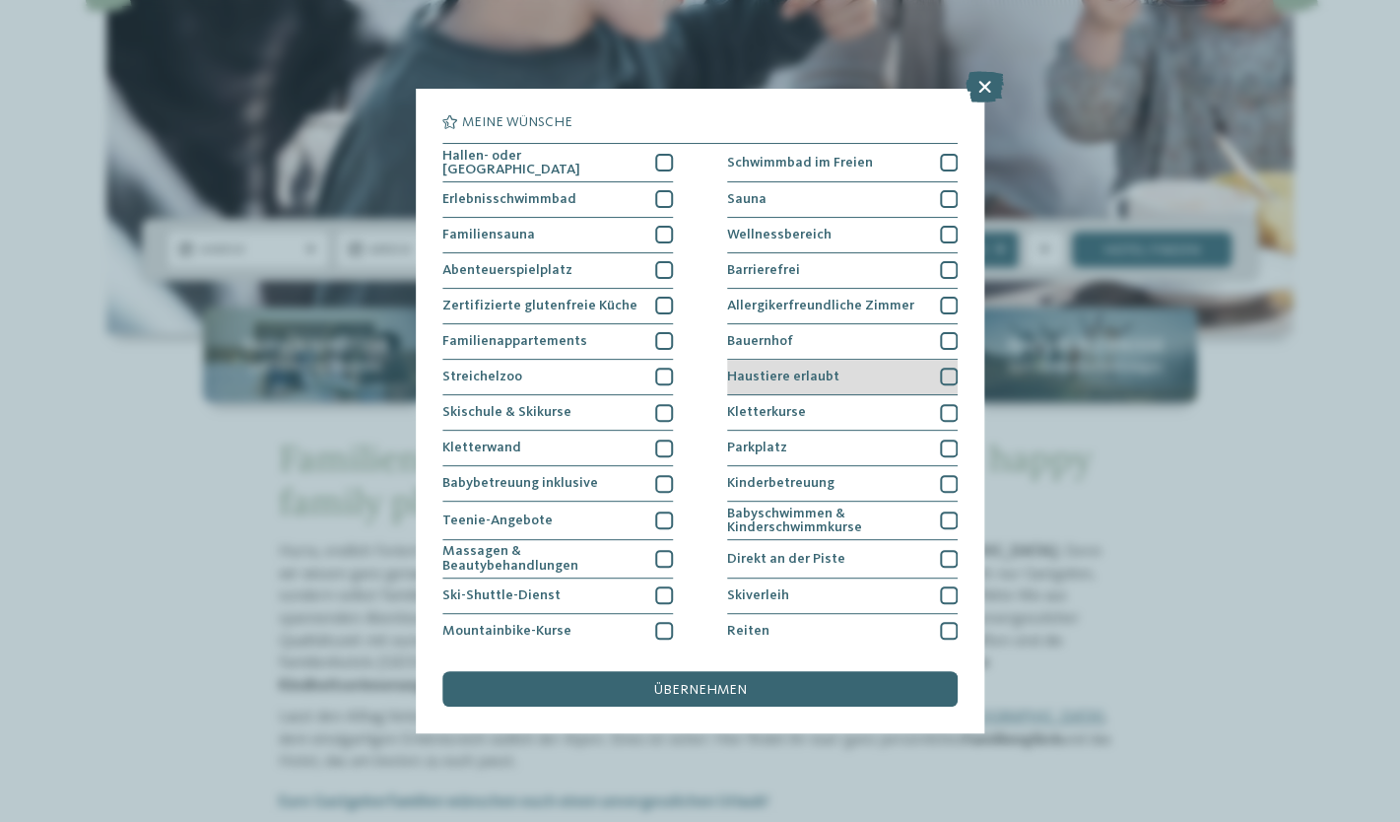
click at [952, 372] on div at bounding box center [949, 377] width 18 height 18
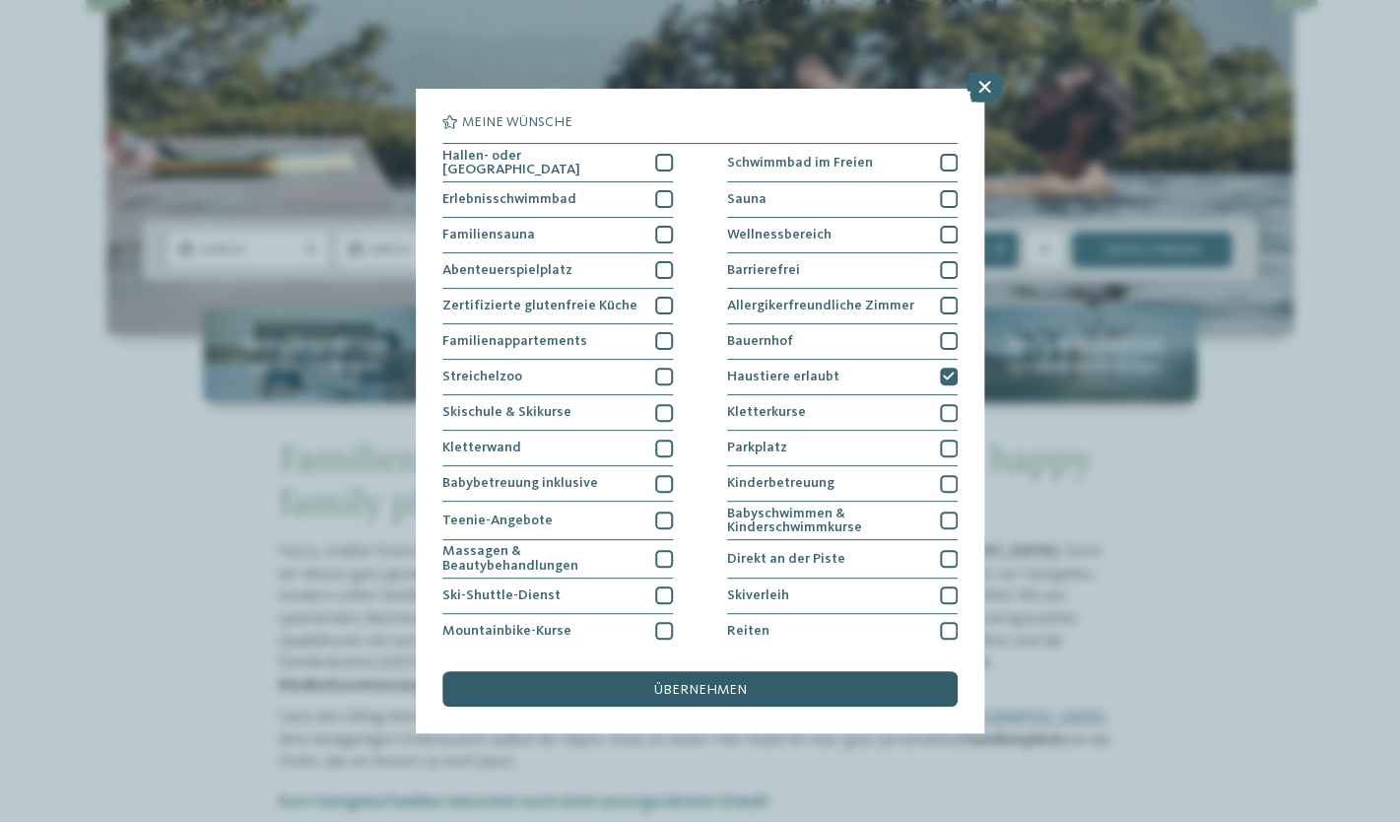
click at [738, 683] on span "übernehmen" at bounding box center [700, 690] width 93 height 14
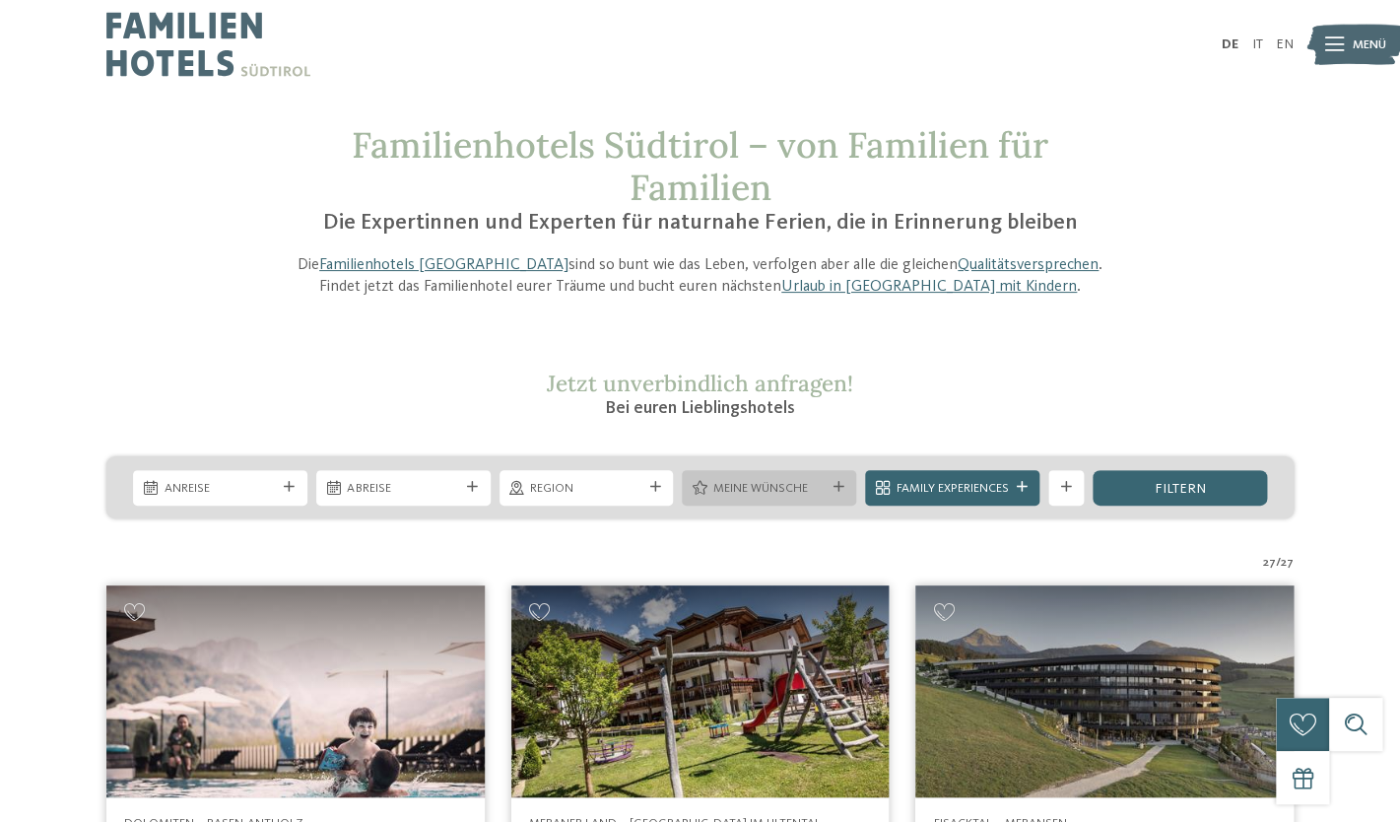
click at [803, 494] on span "Meine Wünsche" at bounding box center [769, 489] width 112 height 18
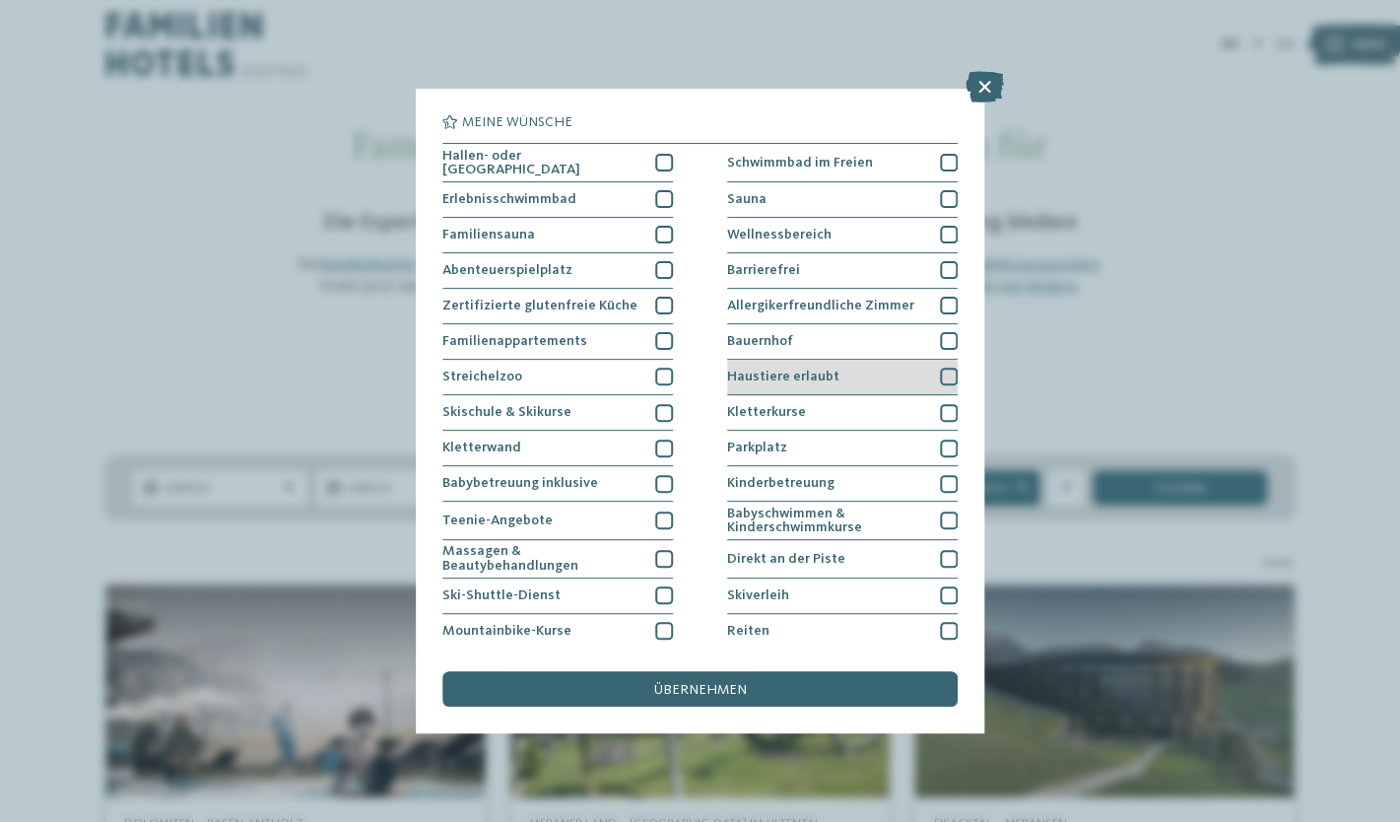
click at [951, 374] on div at bounding box center [949, 377] width 18 height 18
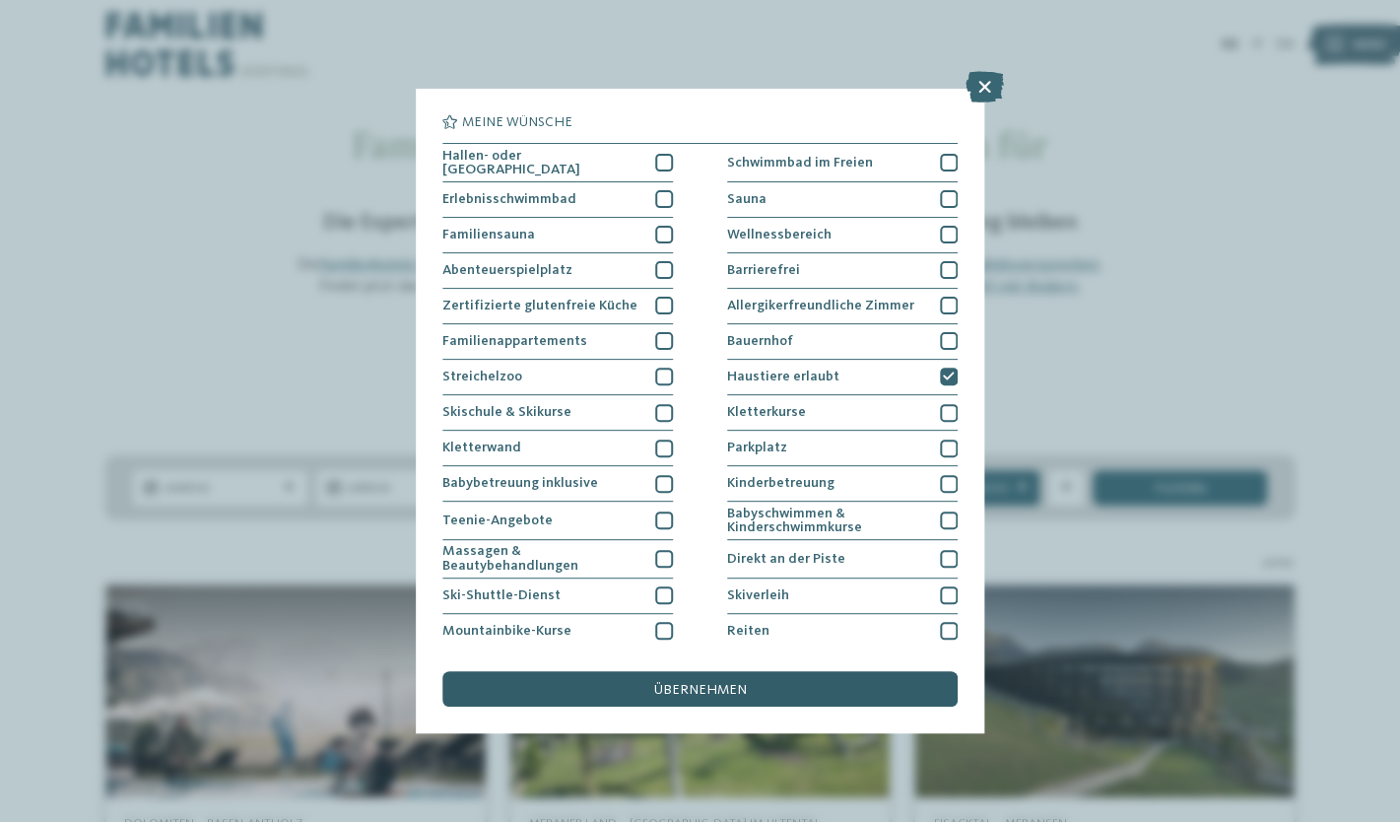
click at [709, 686] on span "übernehmen" at bounding box center [700, 690] width 93 height 14
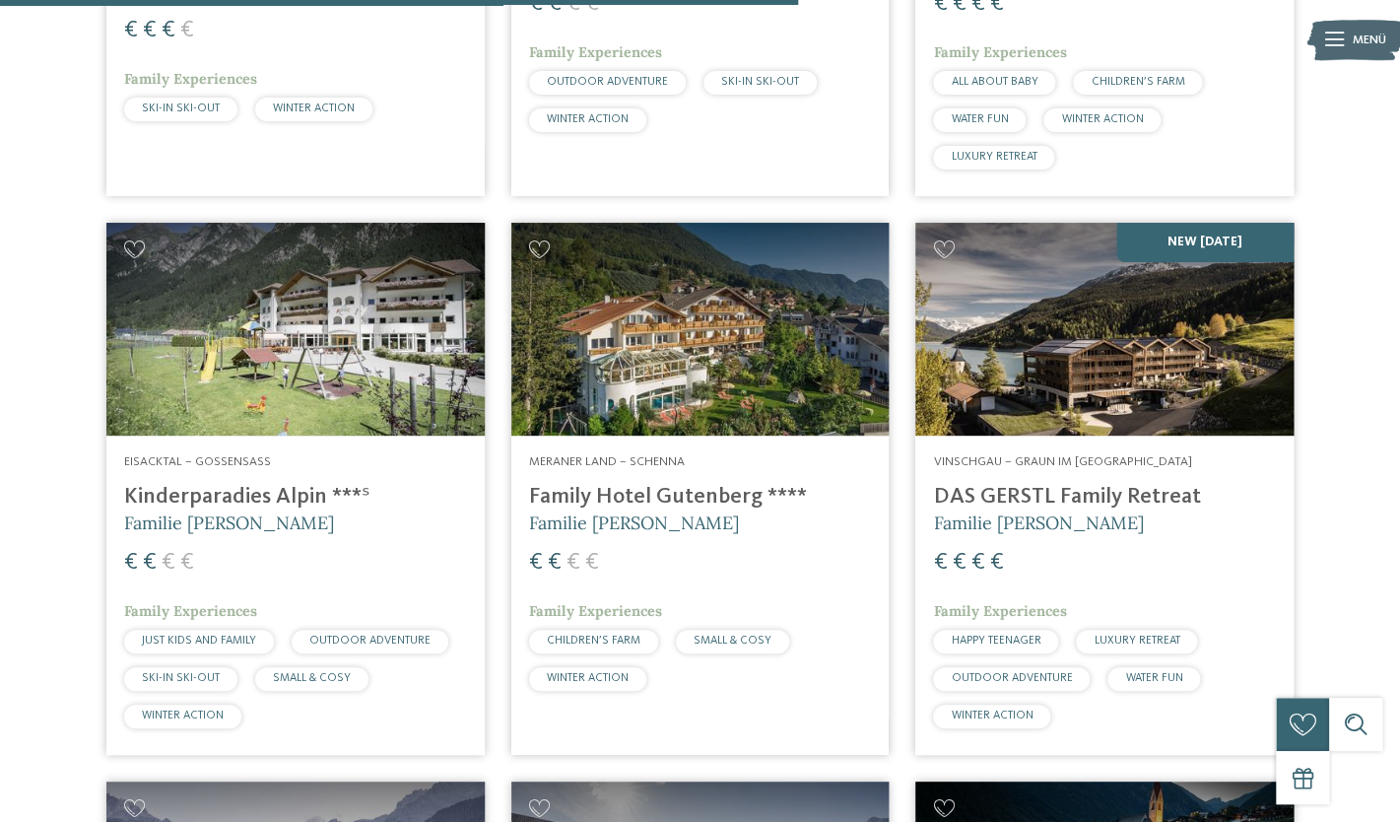
scroll to position [2697, 0]
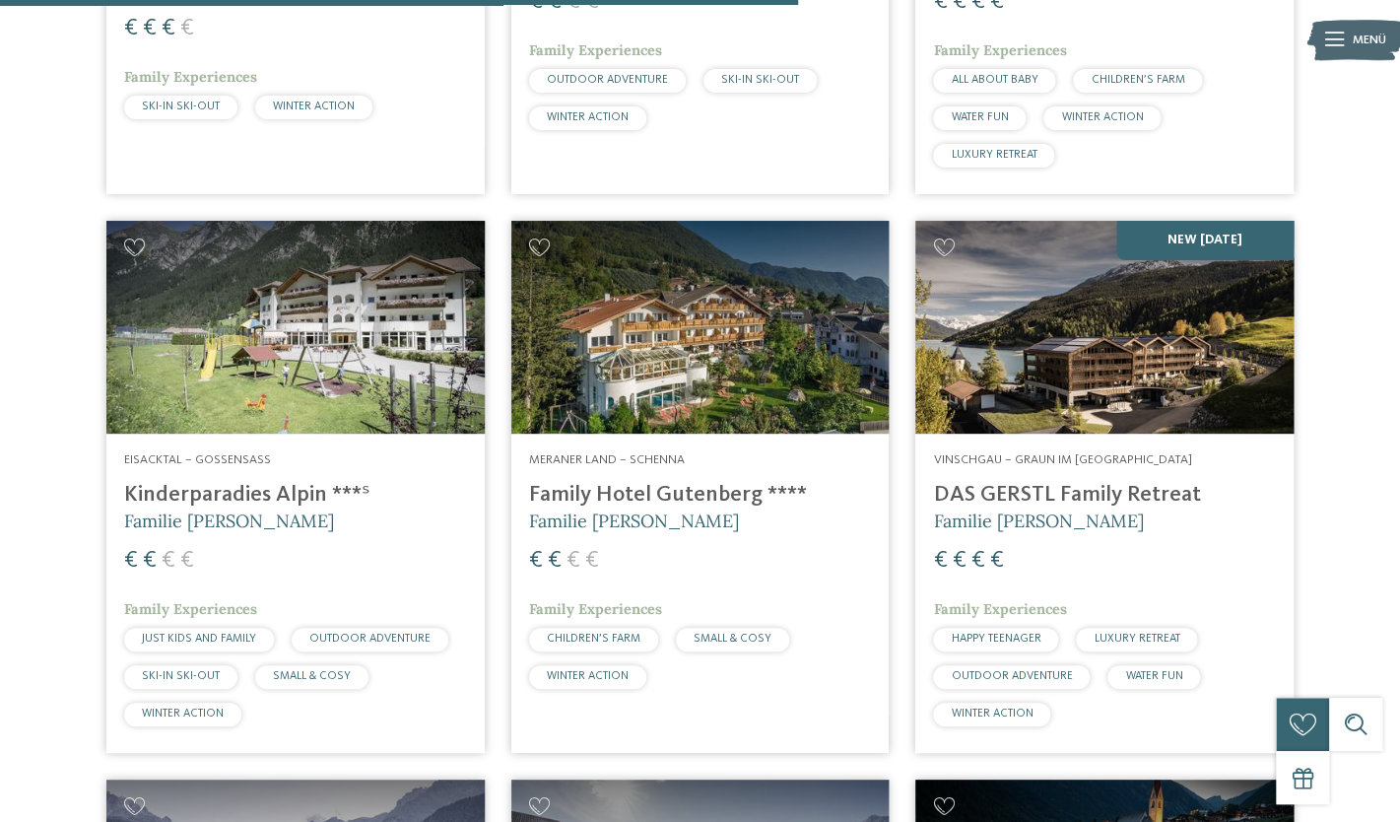
click at [1066, 434] on div "Vinschgau – Graun im [GEOGRAPHIC_DATA] DAS GERSTL Family Retreat Familie [PERSO…" at bounding box center [1104, 593] width 378 height 319
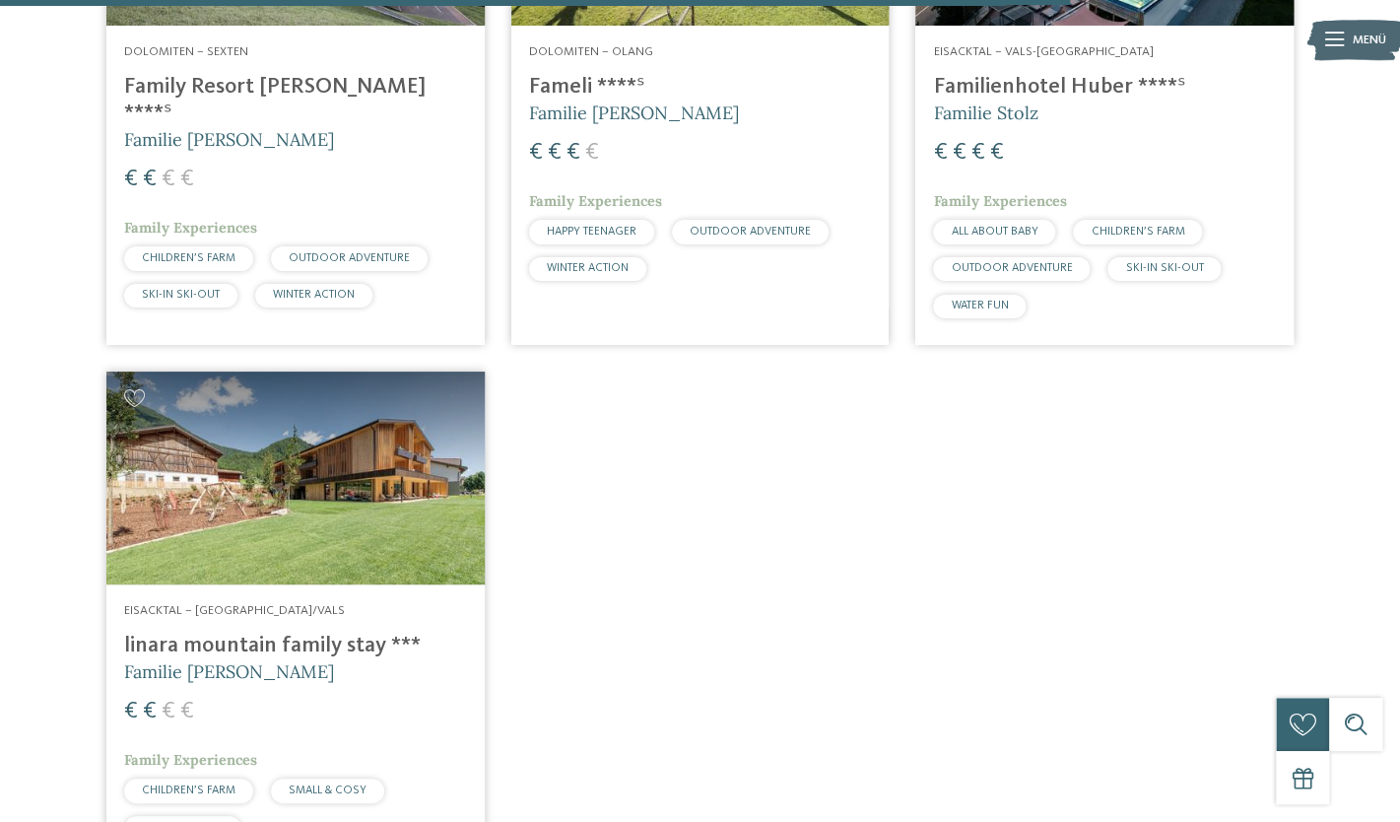
scroll to position [3673, 0]
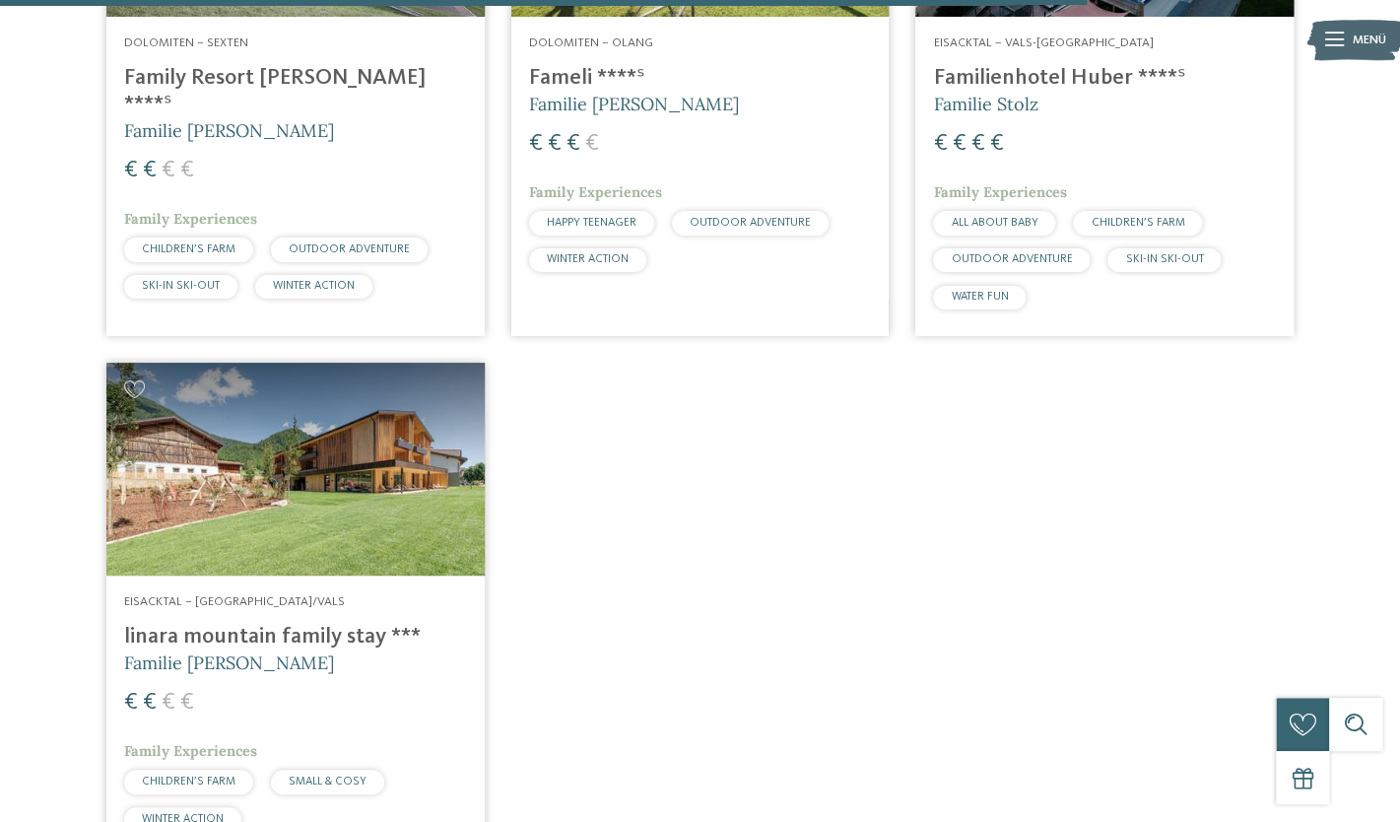
click at [393, 460] on img at bounding box center [295, 469] width 378 height 213
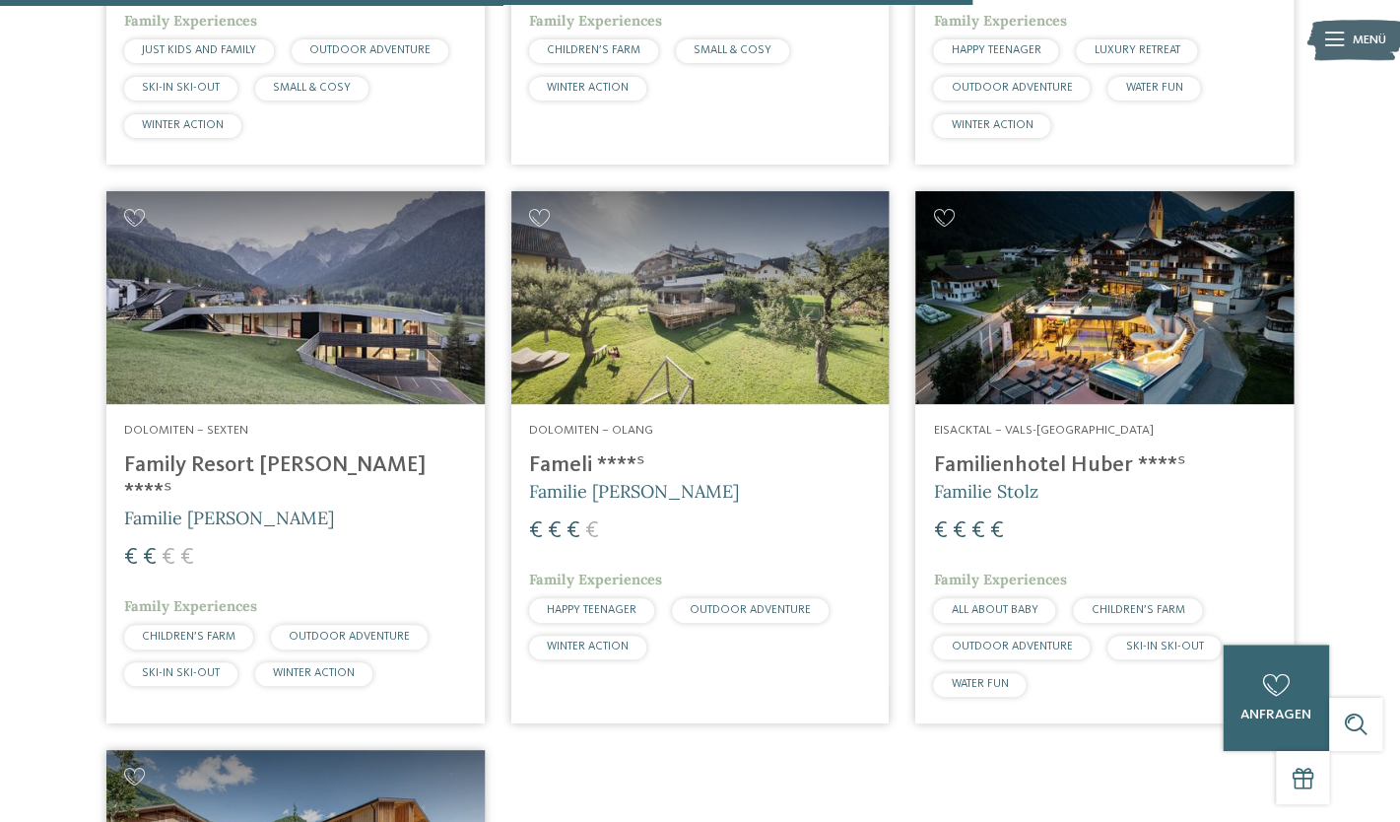
scroll to position [3281, 0]
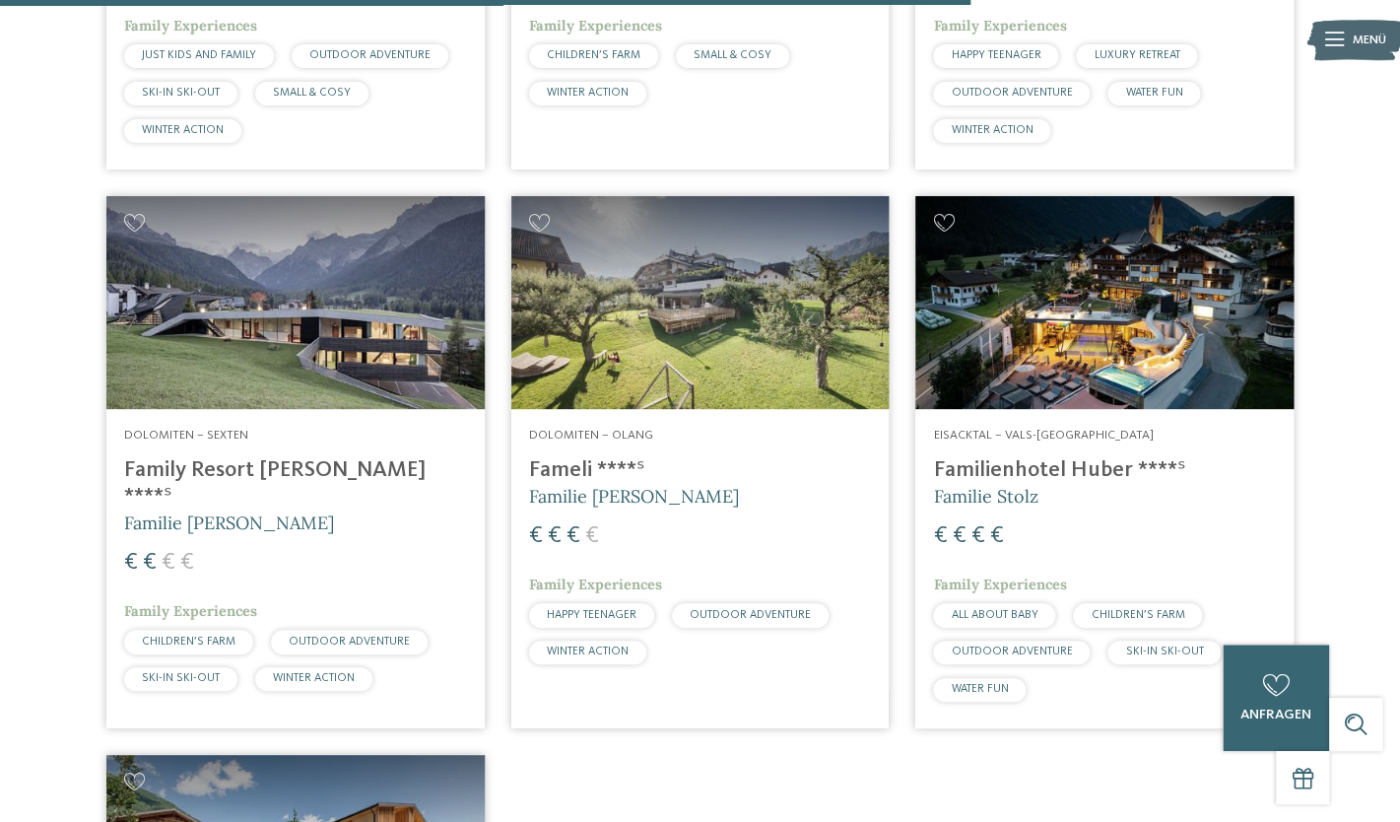
click at [688, 343] on img at bounding box center [700, 302] width 378 height 213
click at [347, 321] on img at bounding box center [295, 302] width 378 height 213
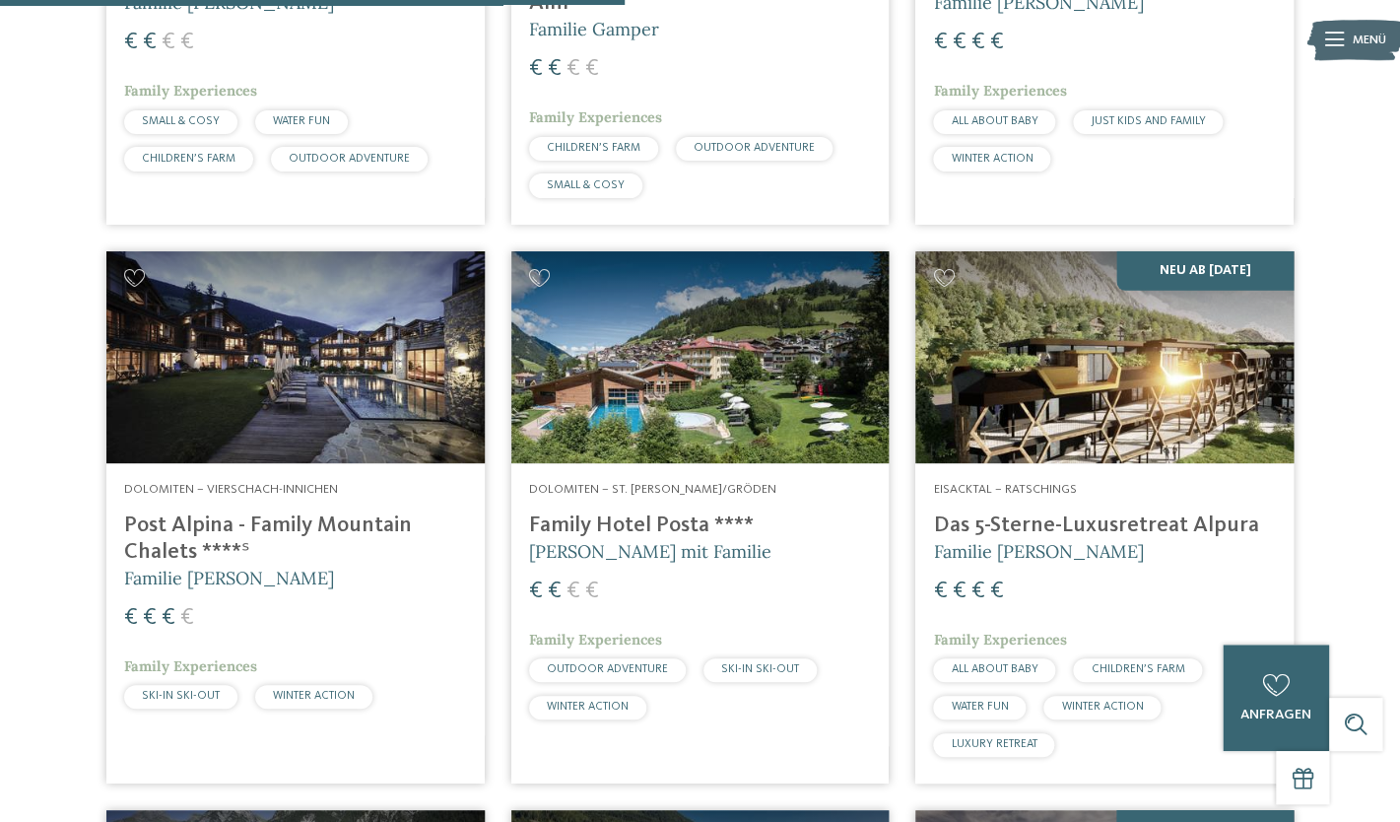
scroll to position [2106, 0]
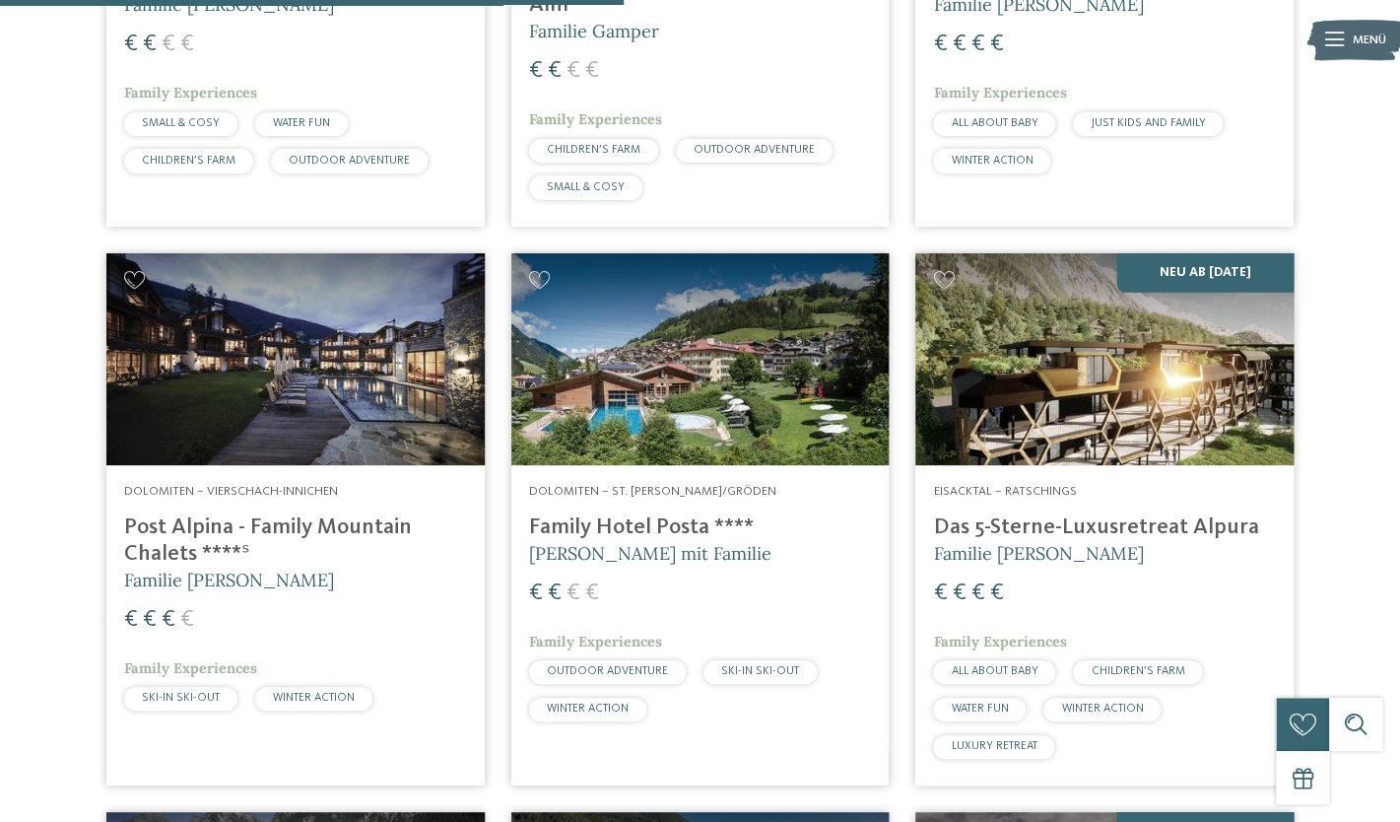
click at [325, 416] on img at bounding box center [295, 359] width 378 height 213
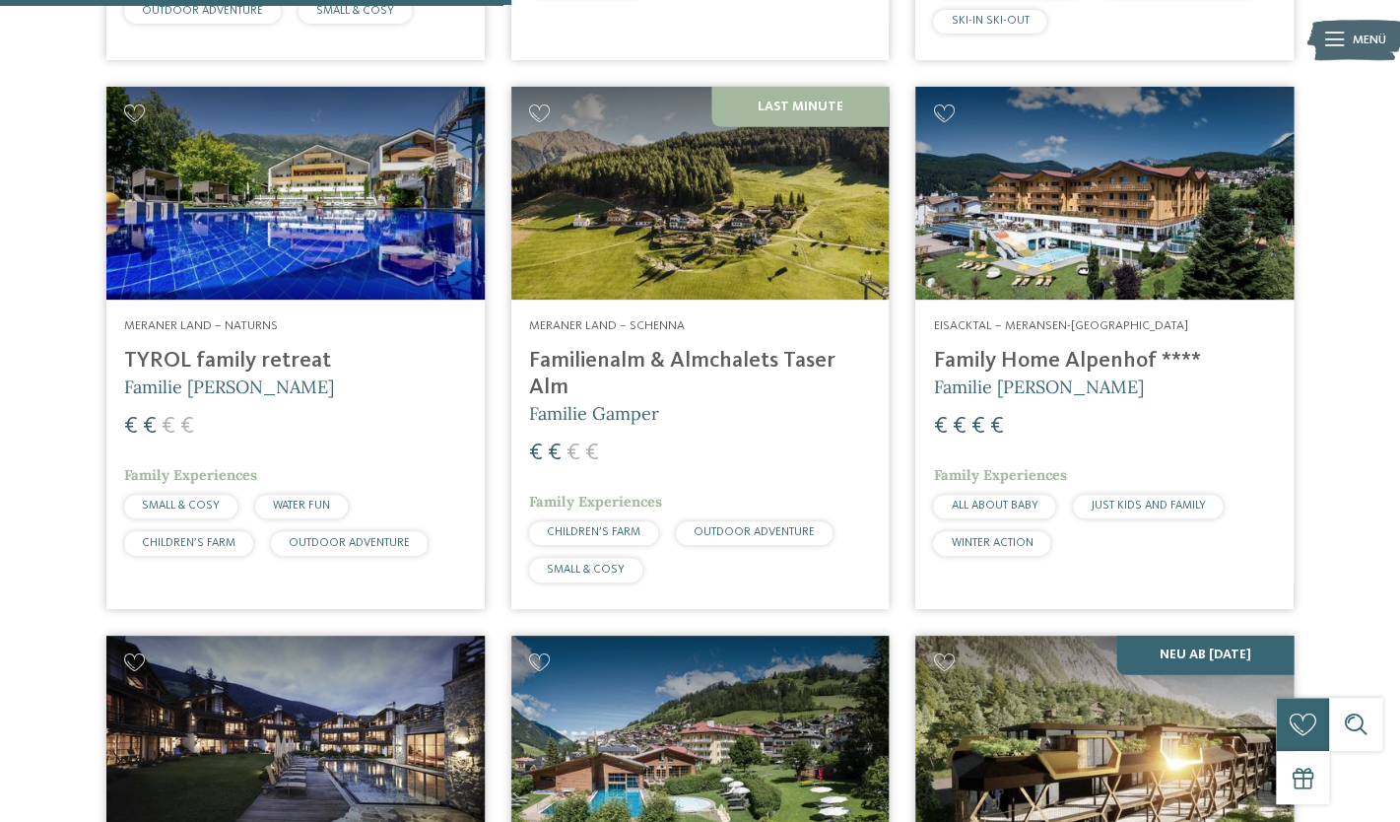
scroll to position [1722, 0]
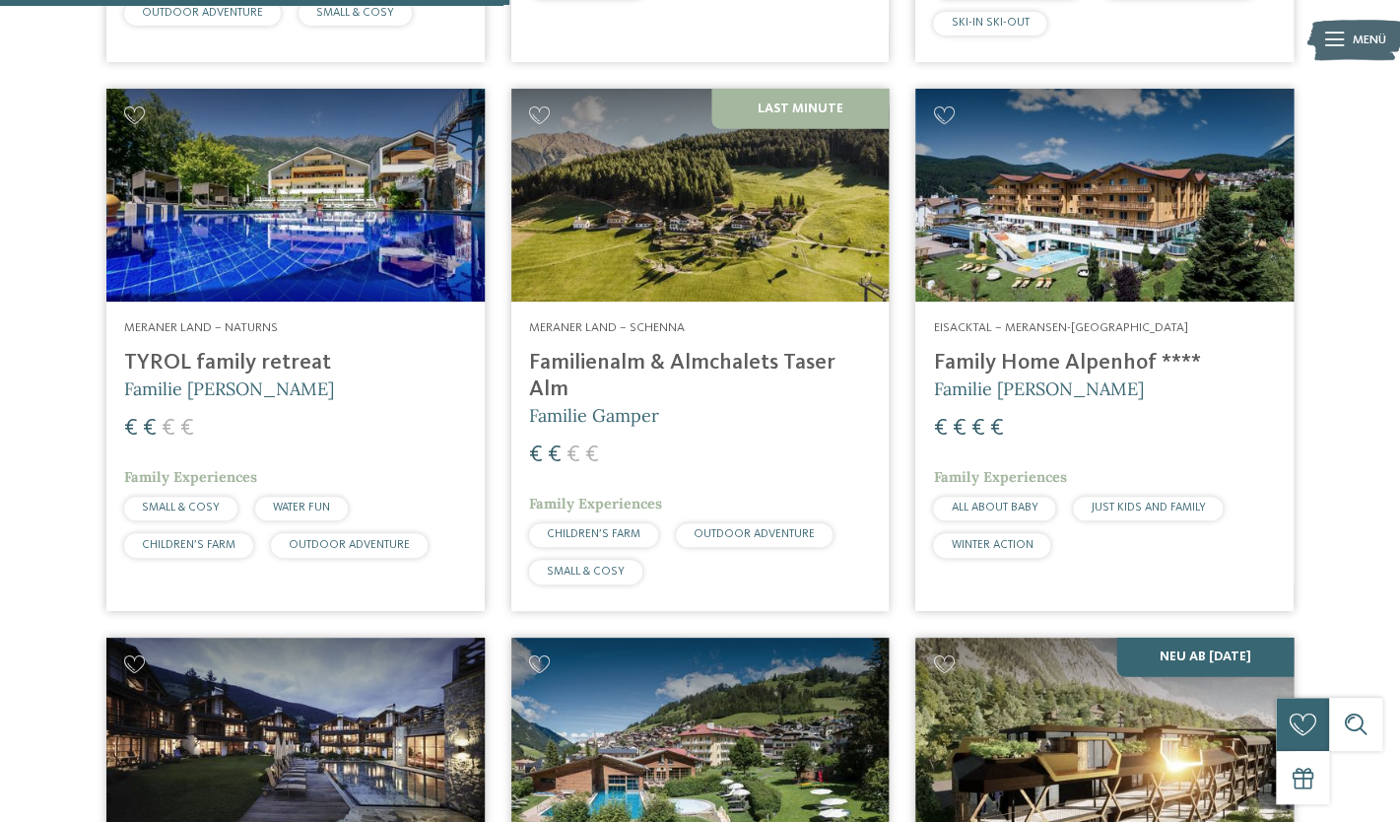
click at [345, 225] on img at bounding box center [295, 195] width 378 height 213
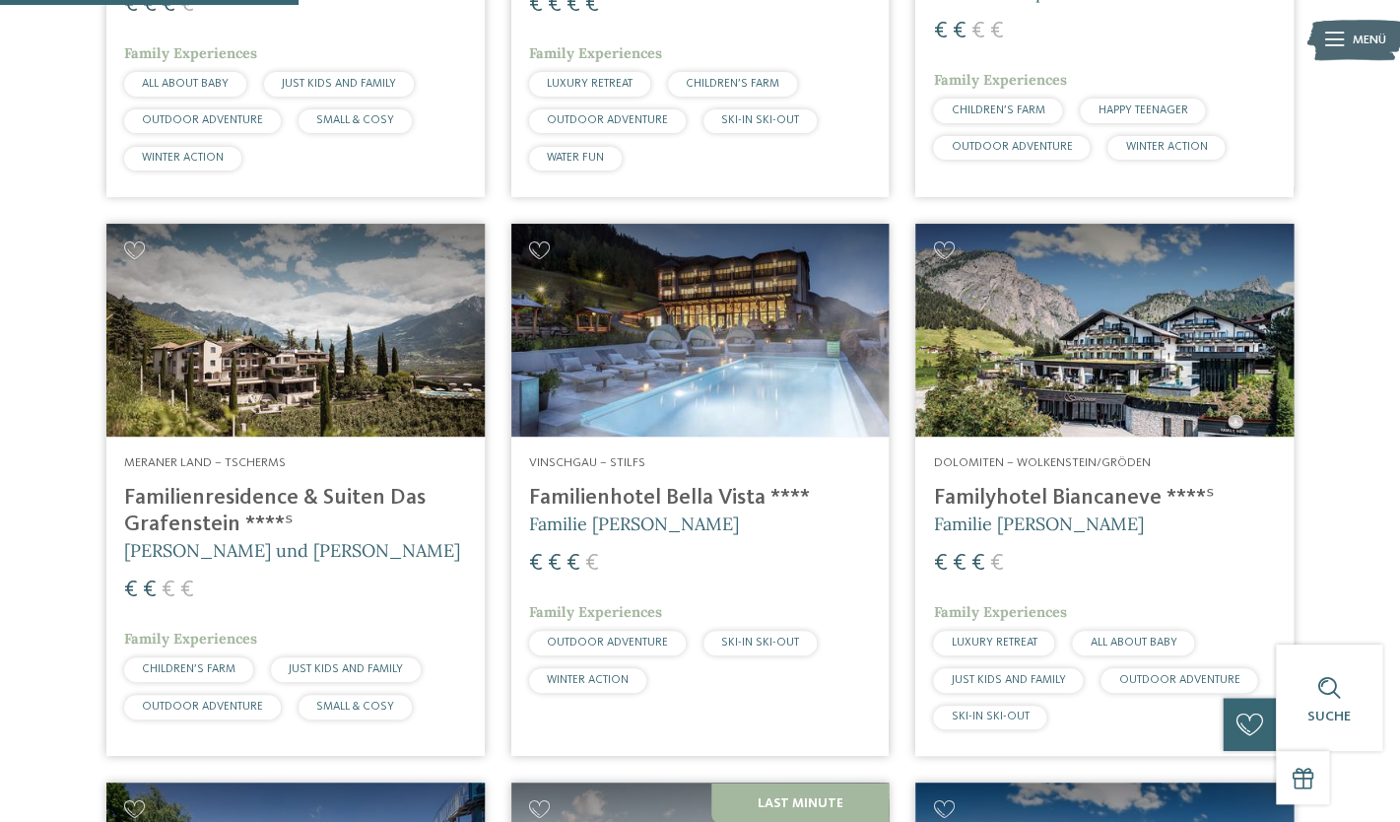
scroll to position [1068, 0]
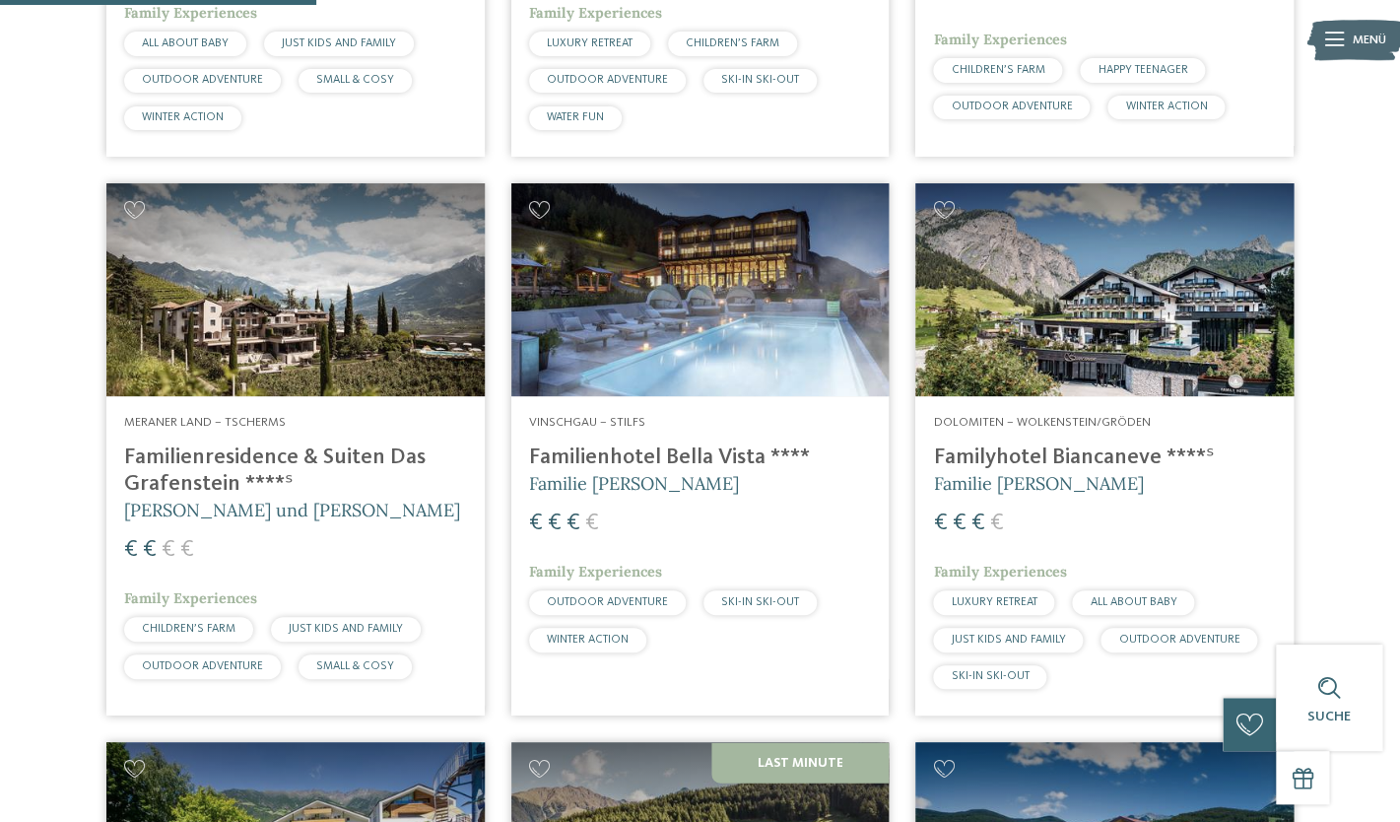
click at [1096, 302] on img at bounding box center [1104, 289] width 378 height 213
click at [696, 415] on address "Vinschgau – Stilfs" at bounding box center [700, 423] width 343 height 18
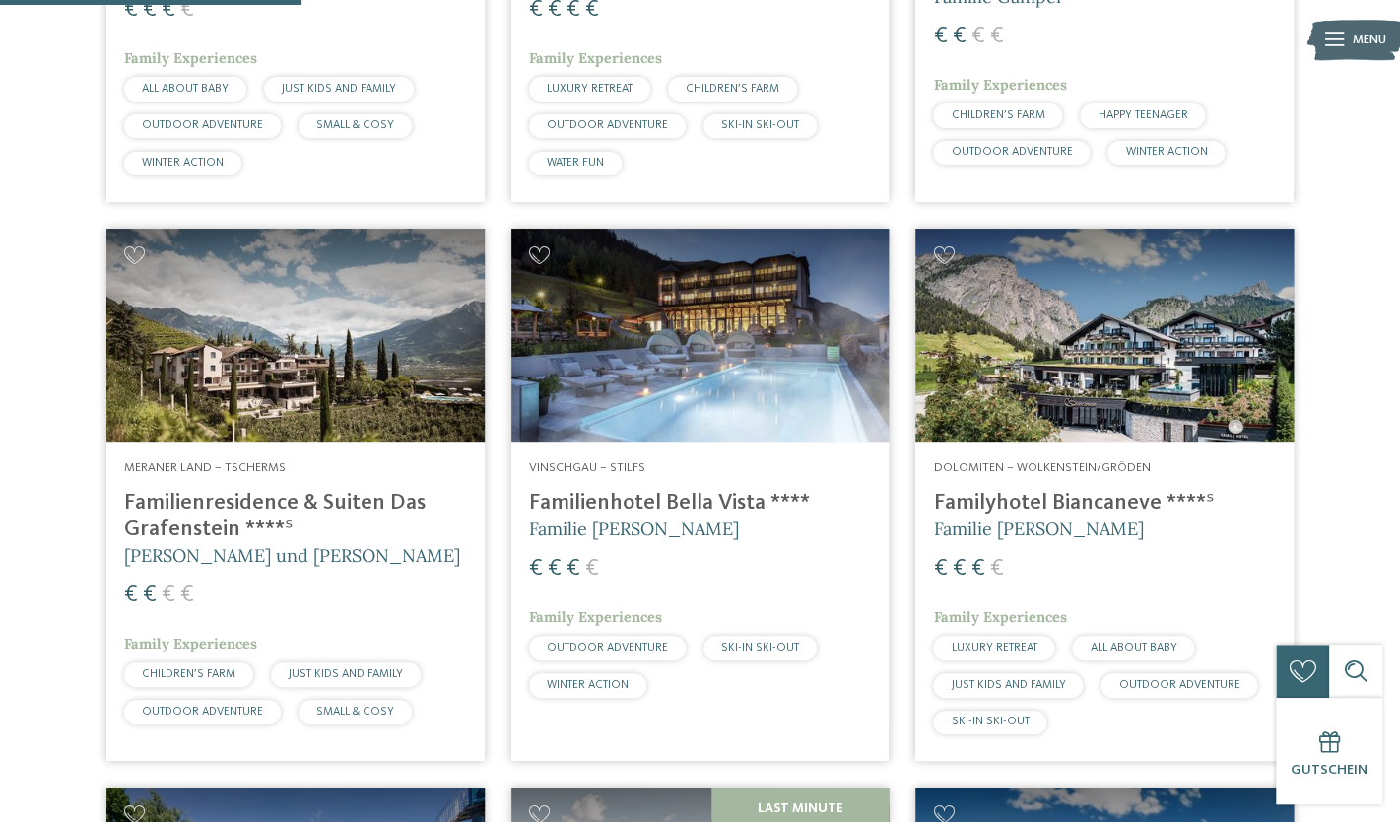
scroll to position [1017, 0]
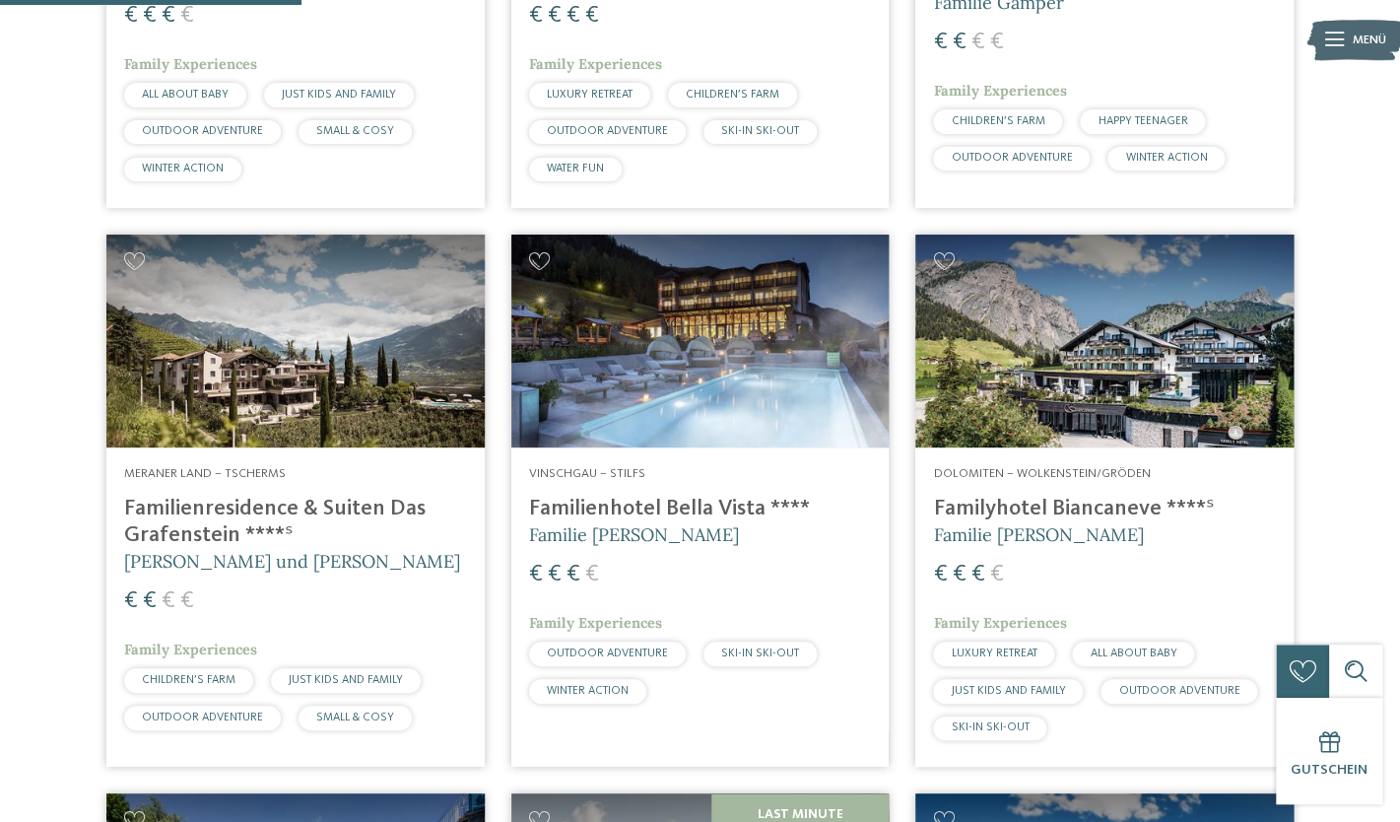
click at [353, 366] on img at bounding box center [295, 341] width 378 height 213
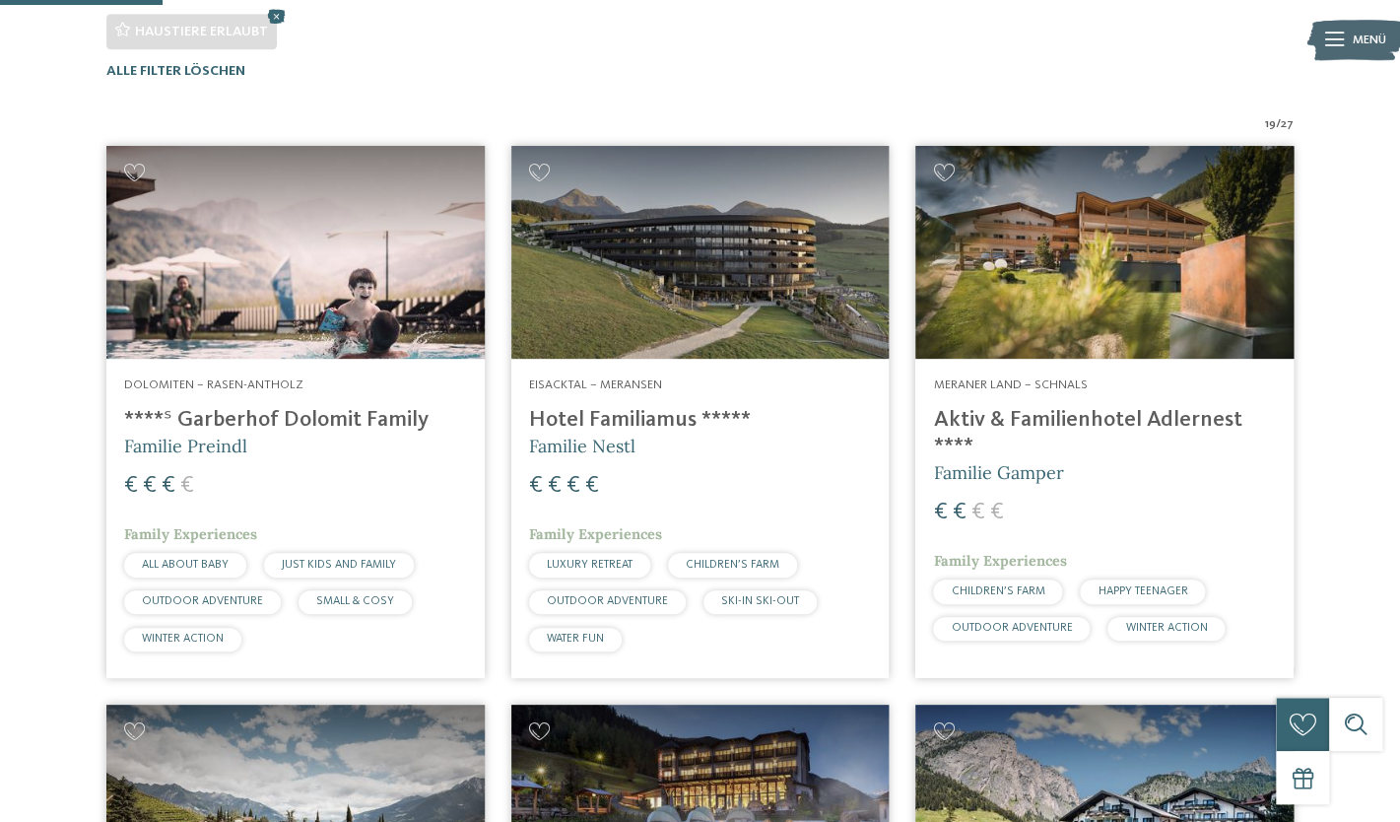
scroll to position [546, 0]
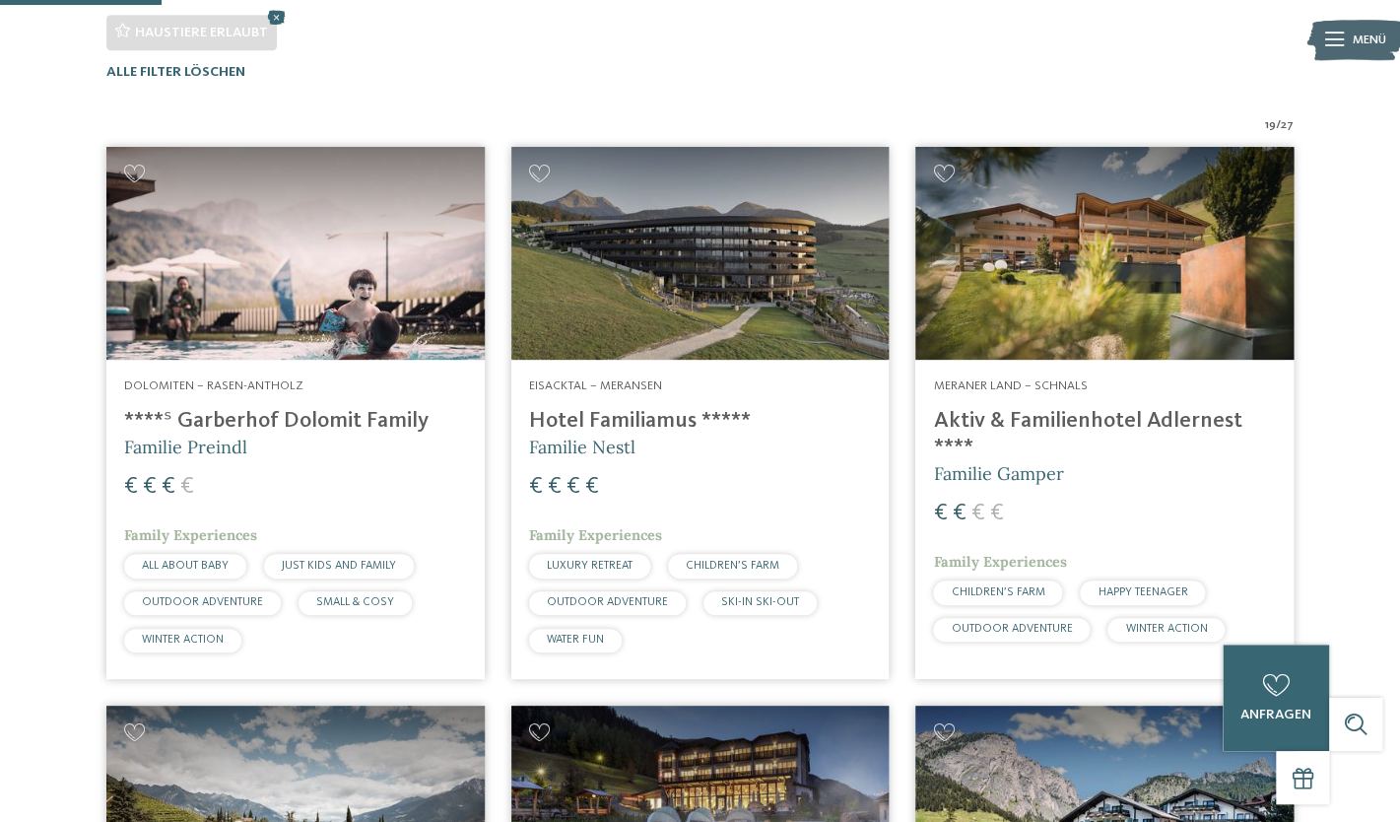
click at [1180, 334] on img at bounding box center [1104, 253] width 378 height 213
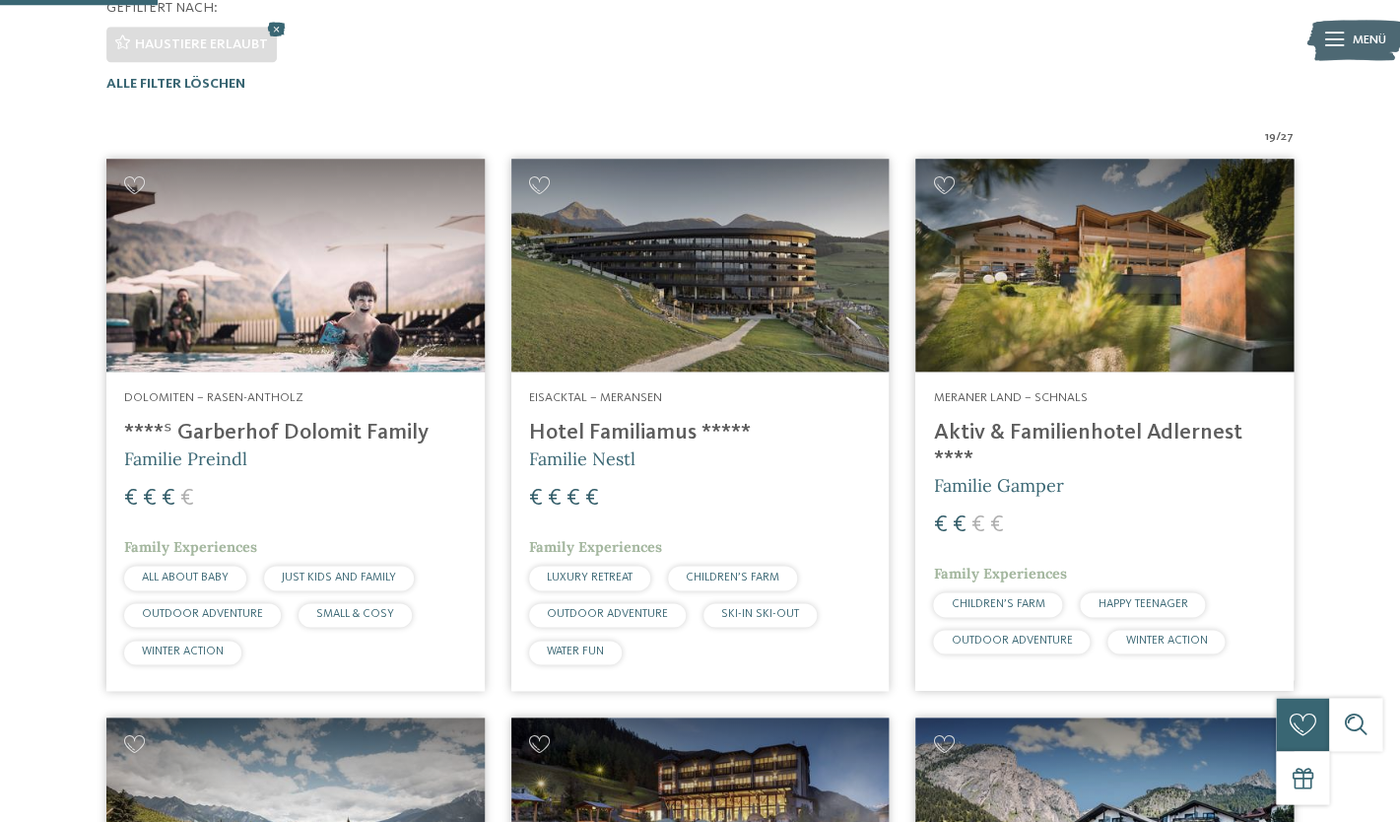
scroll to position [533, 0]
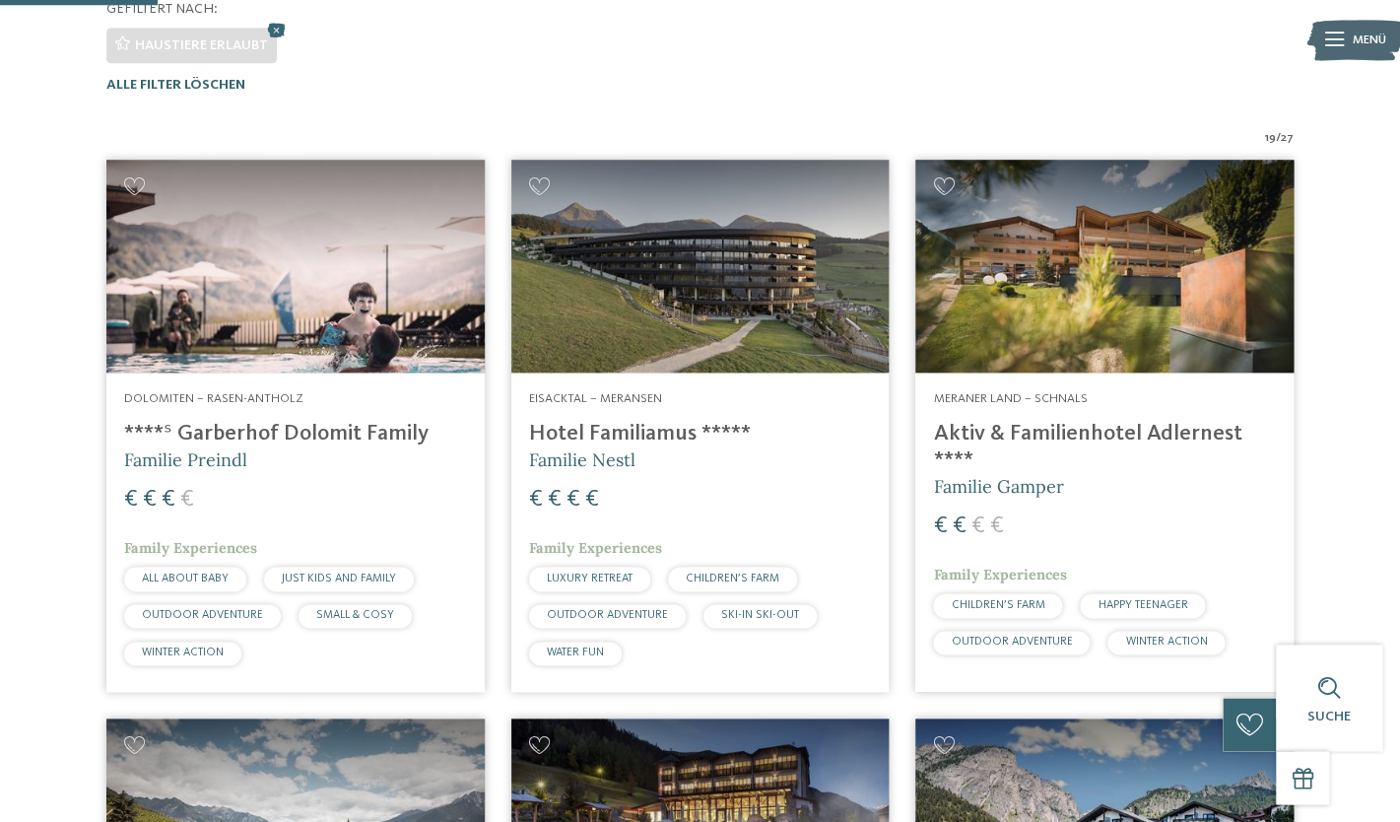
click at [733, 358] on img at bounding box center [700, 266] width 378 height 213
click at [293, 304] on img at bounding box center [295, 266] width 378 height 213
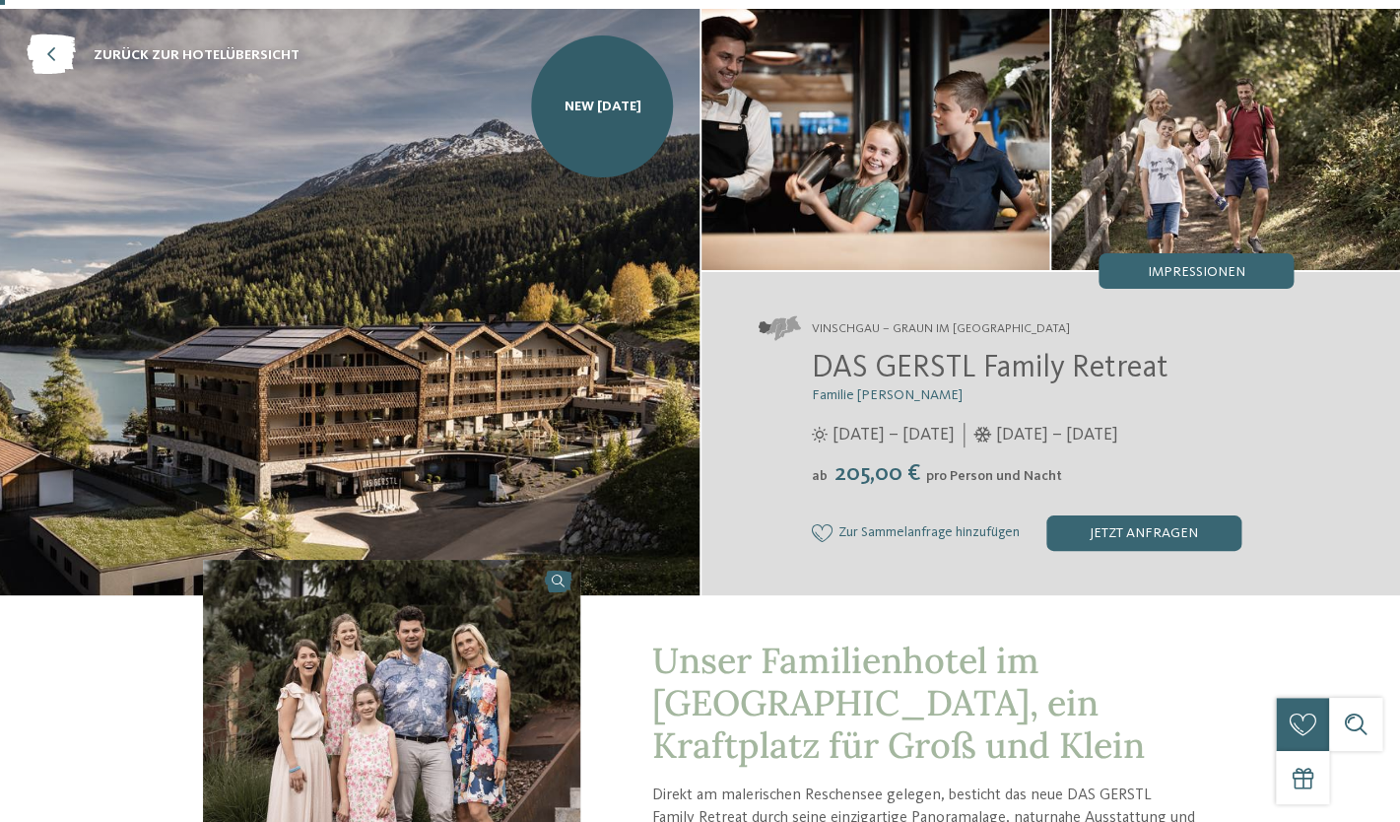
scroll to position [91, 0]
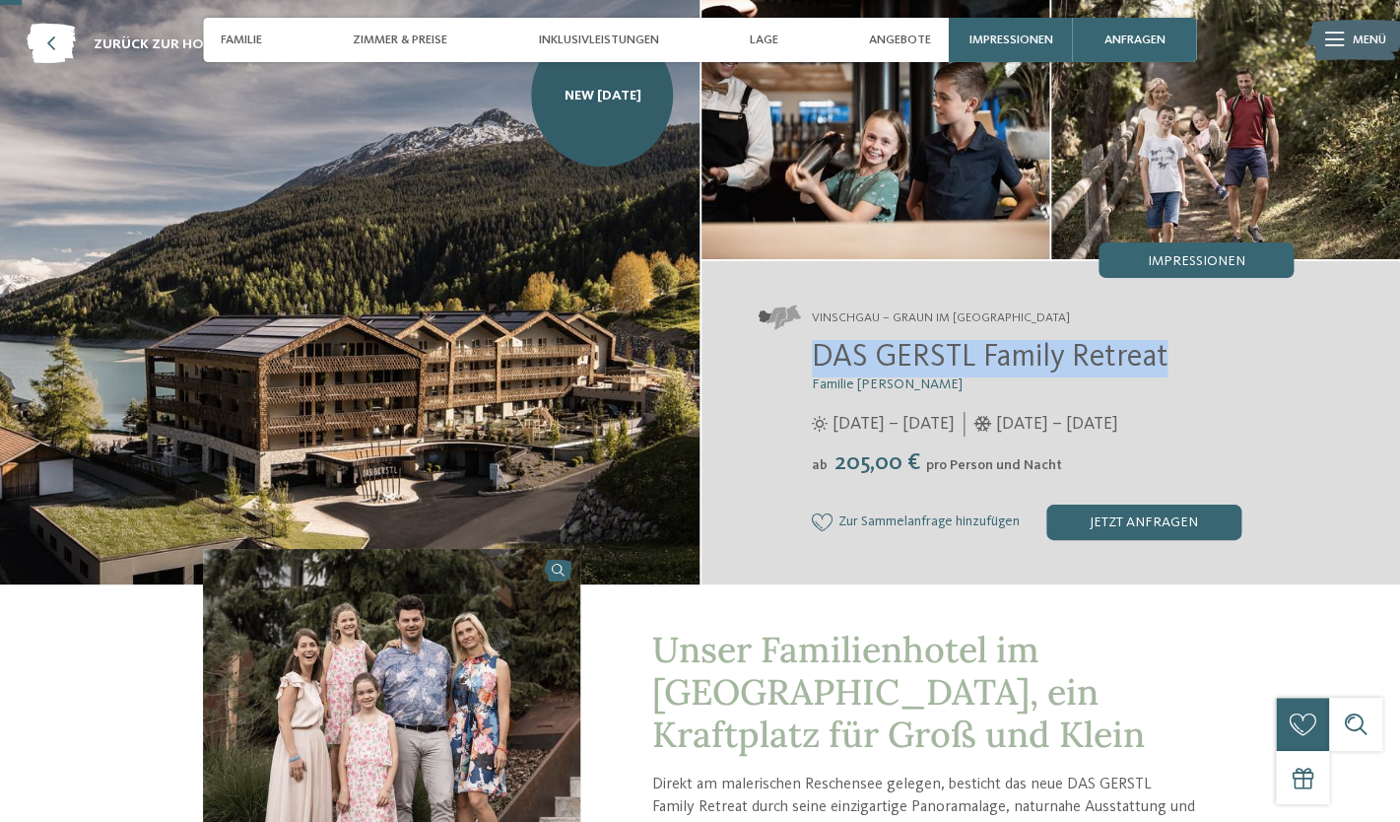
drag, startPoint x: 816, startPoint y: 357, endPoint x: 1167, endPoint y: 371, distance: 351.1
click at [1167, 371] on span "DAS GERSTL Family Retreat" at bounding box center [990, 358] width 356 height 32
copy span "DAS GERSTL Family Retreat"
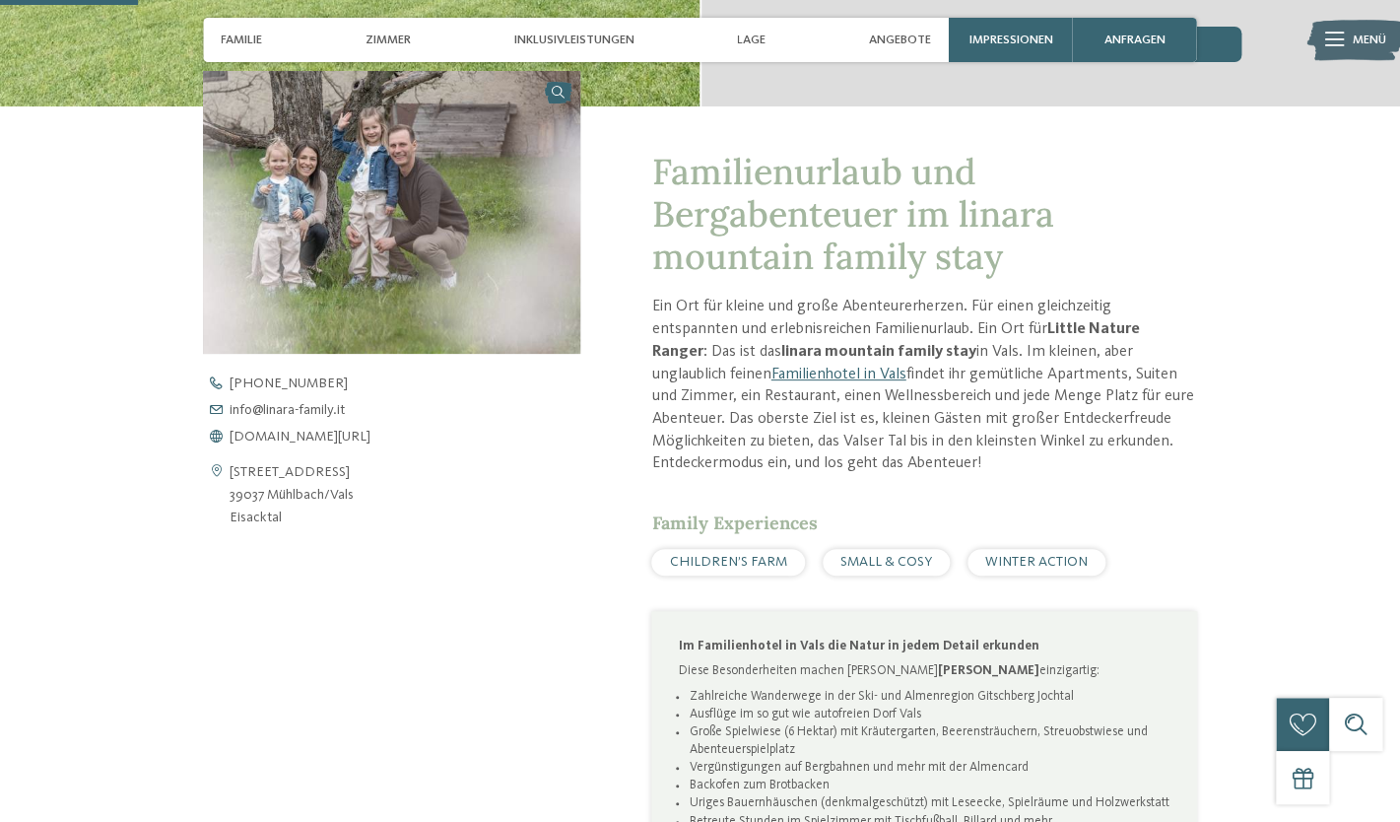
scroll to position [573, 0]
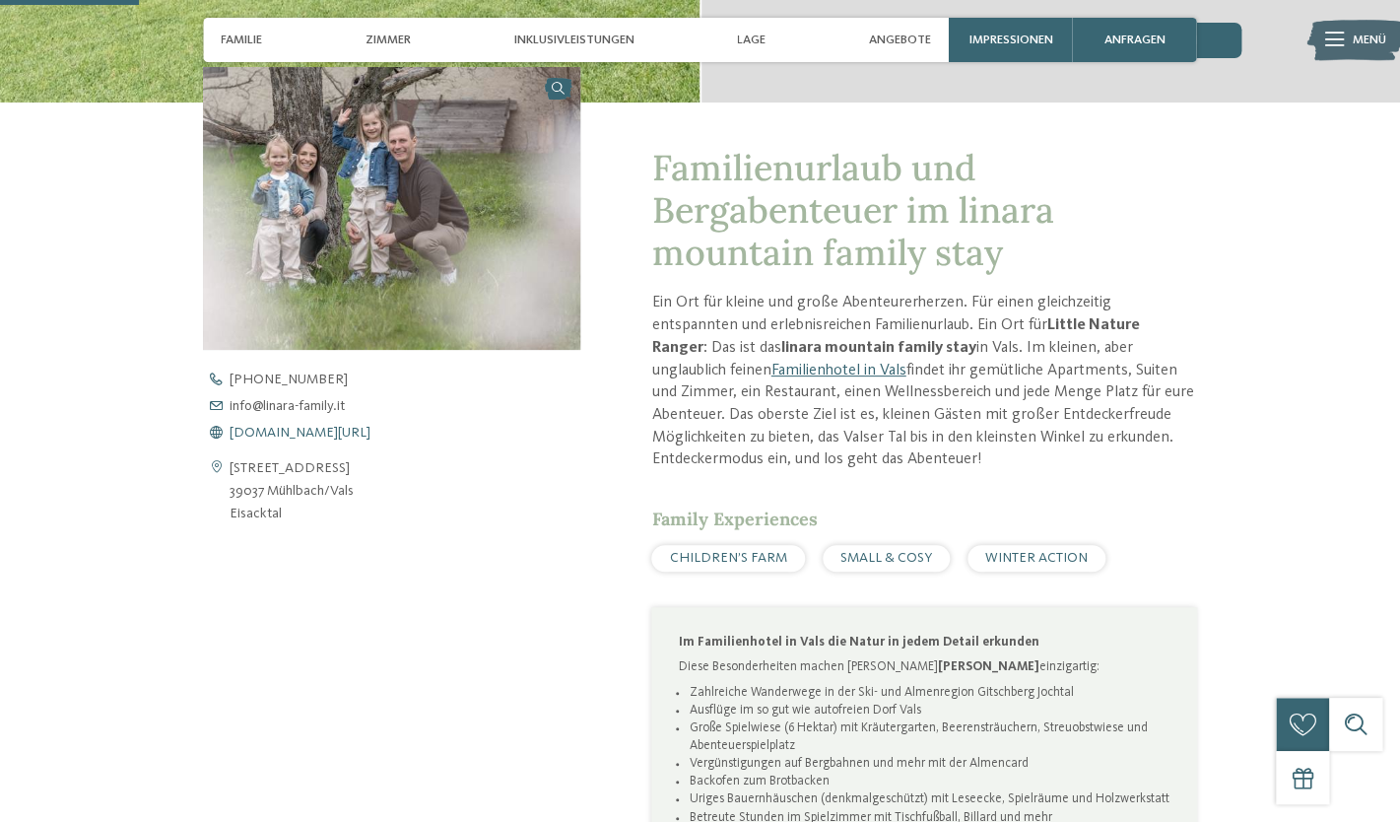
click at [341, 431] on span "[DOMAIN_NAME][URL]" at bounding box center [300, 433] width 141 height 14
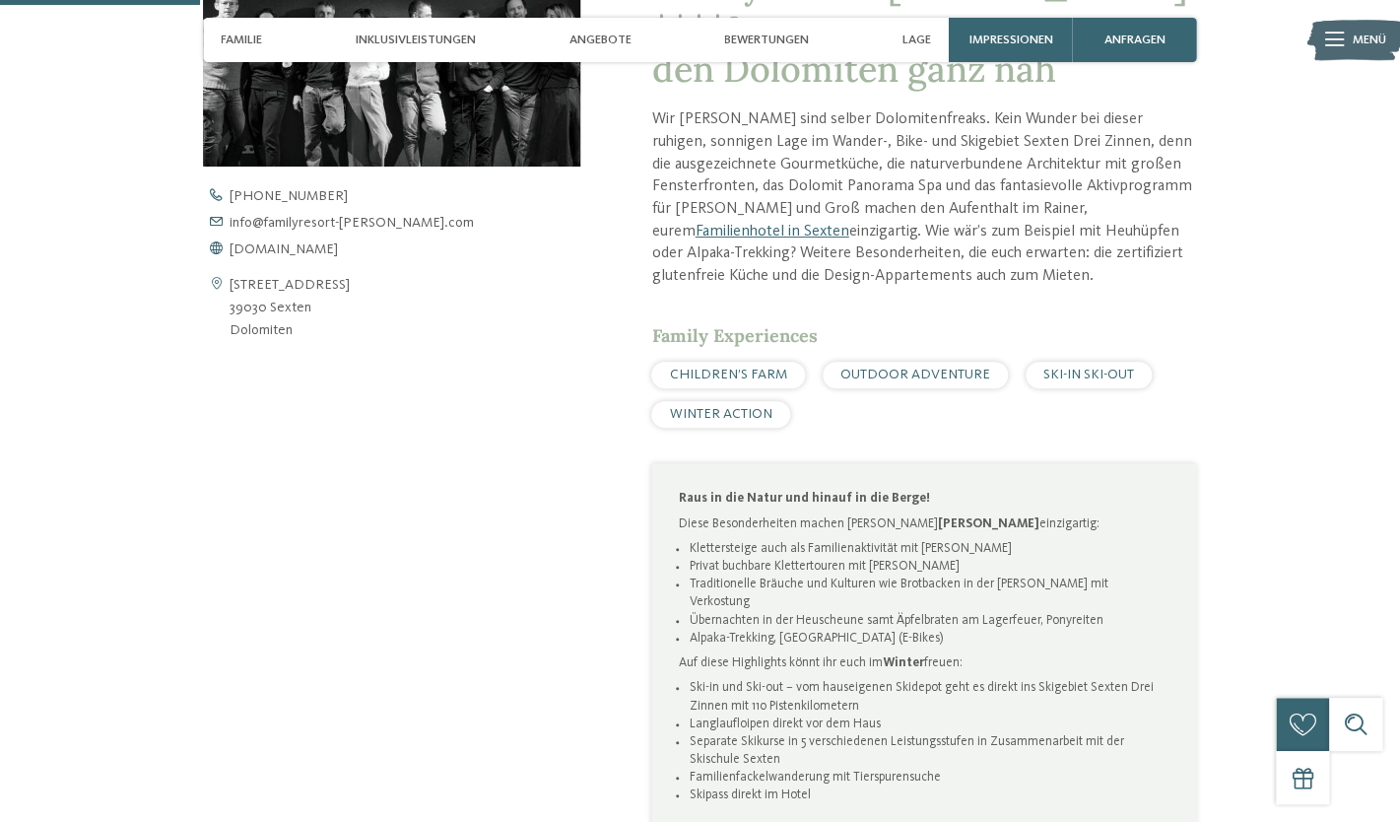
scroll to position [802, 0]
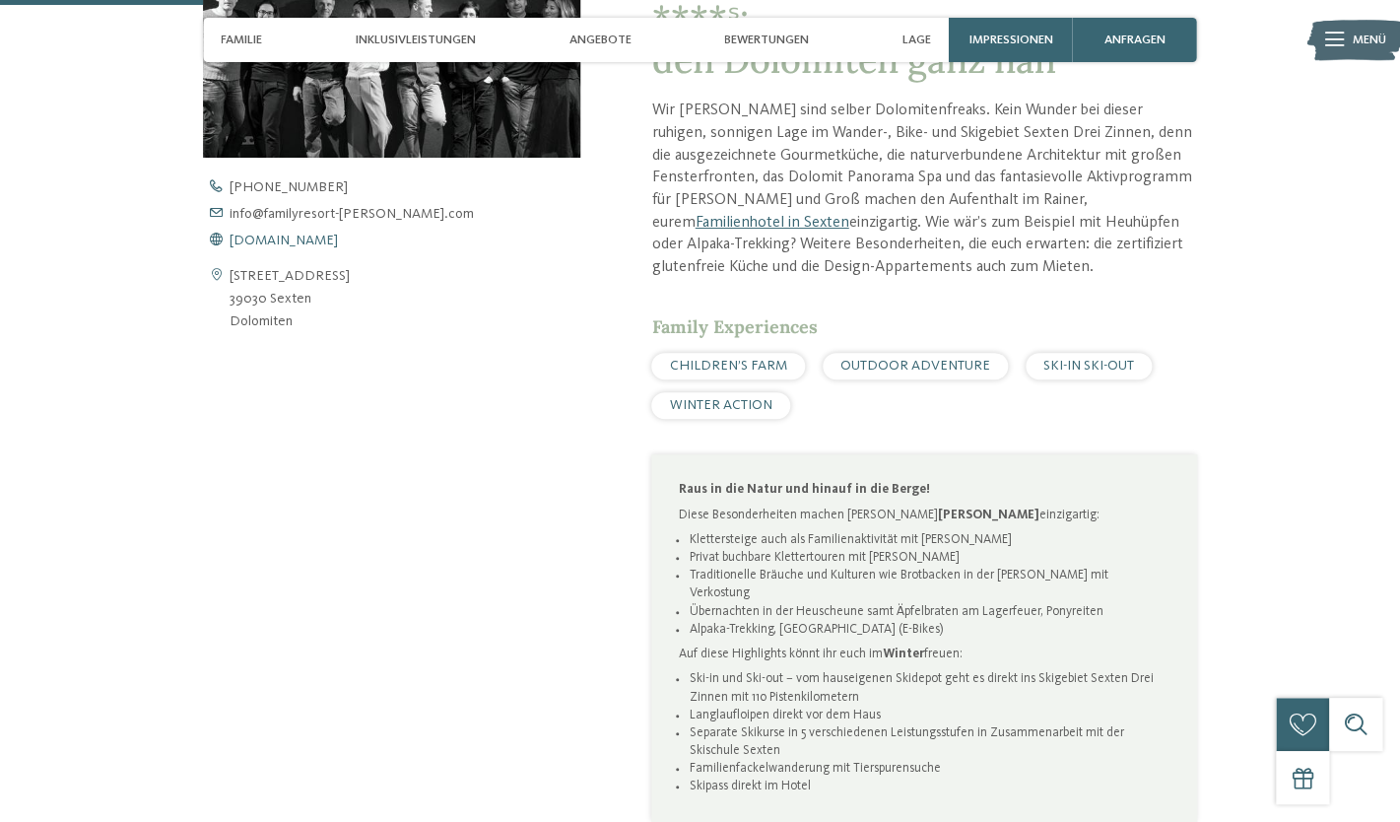
click at [312, 234] on span "[DOMAIN_NAME]" at bounding box center [284, 241] width 108 height 14
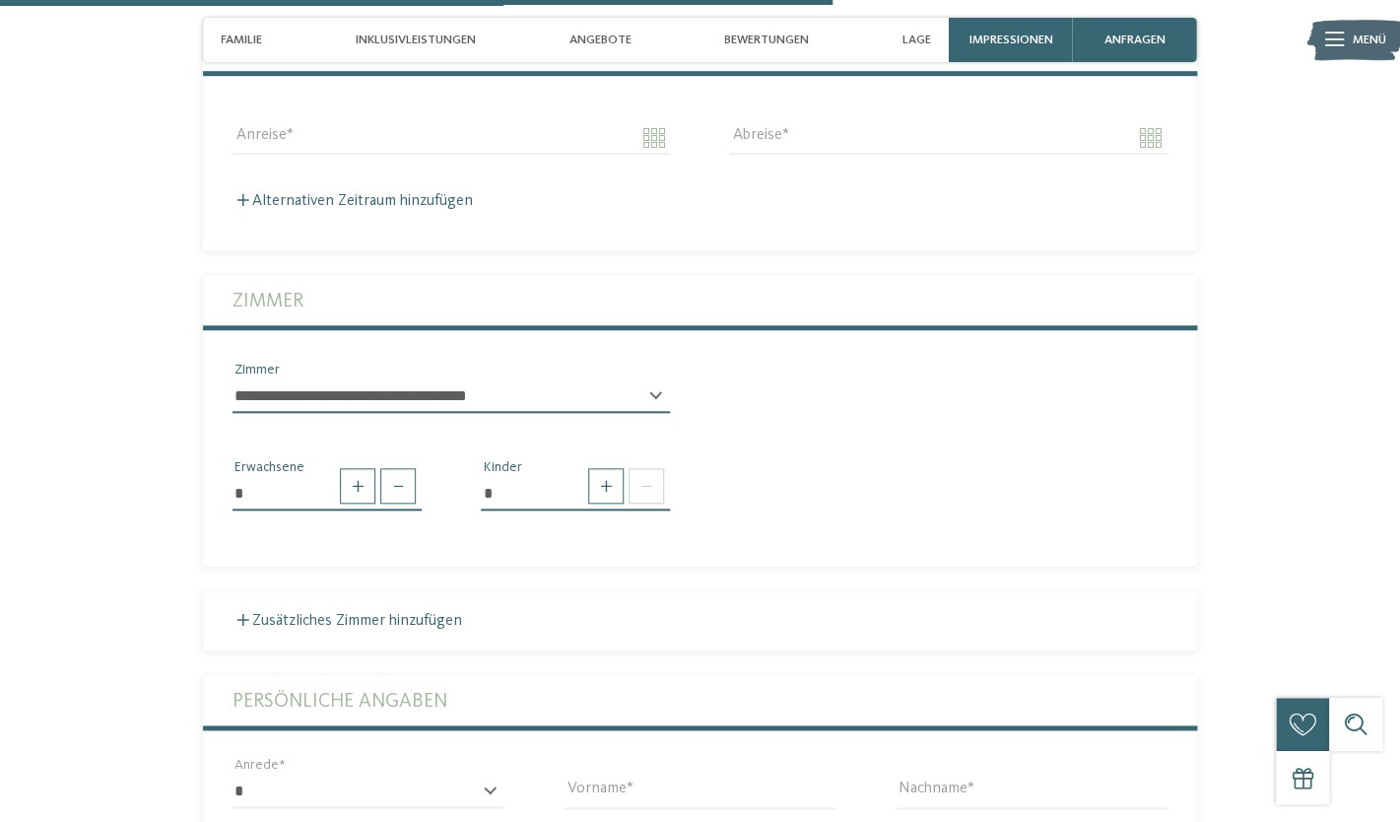
scroll to position [3289, 0]
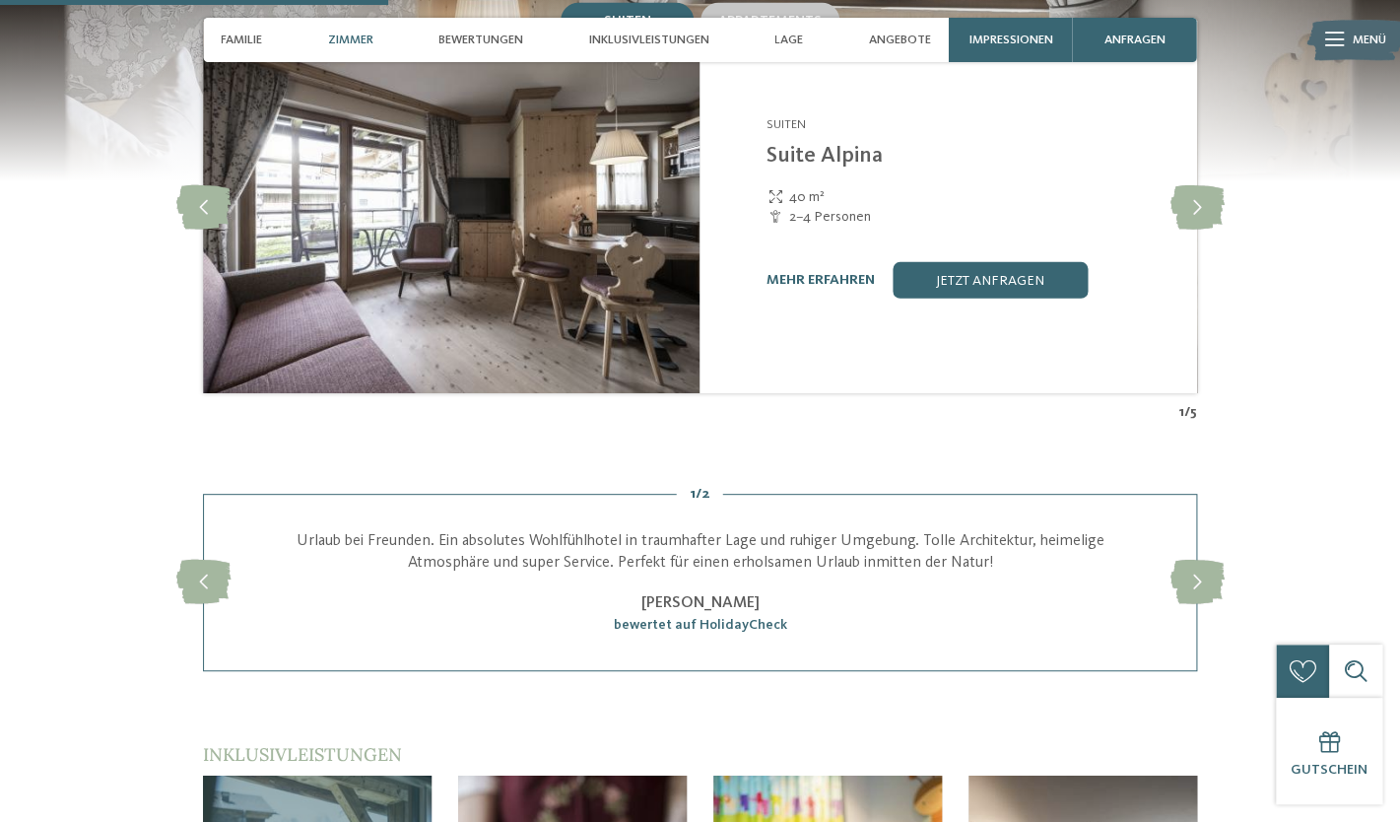
scroll to position [1456, 0]
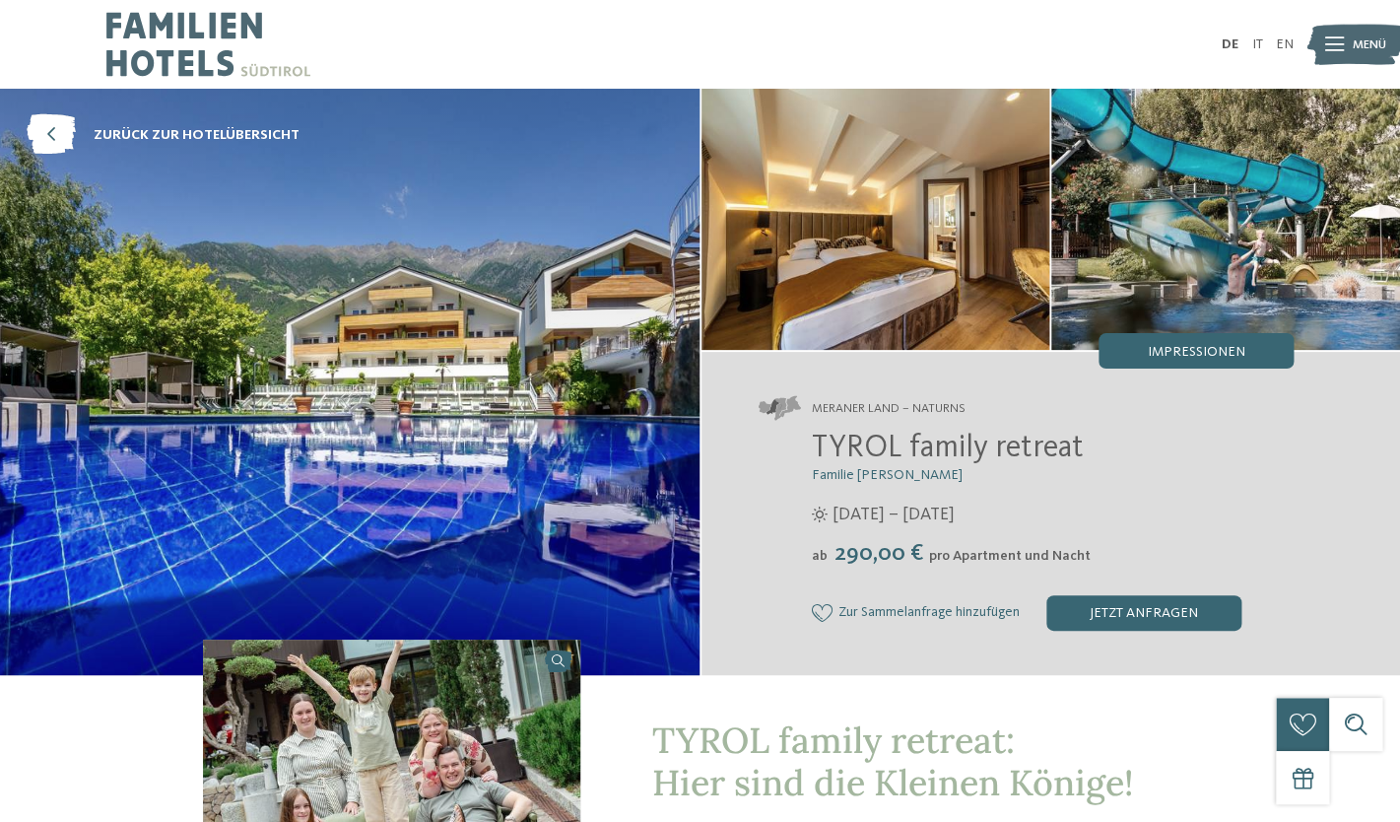
click at [447, 356] on img at bounding box center [350, 382] width 700 height 586
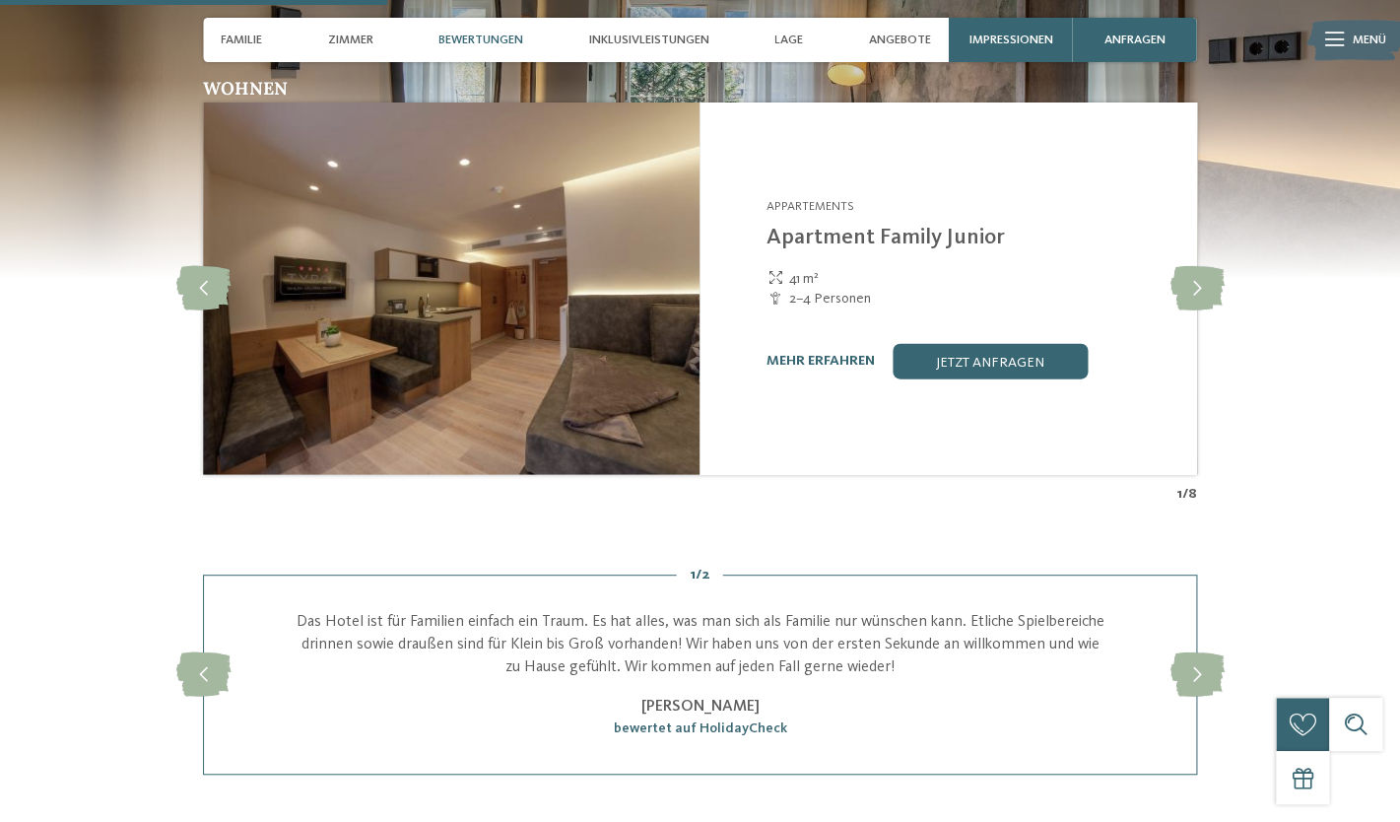
scroll to position [1678, 0]
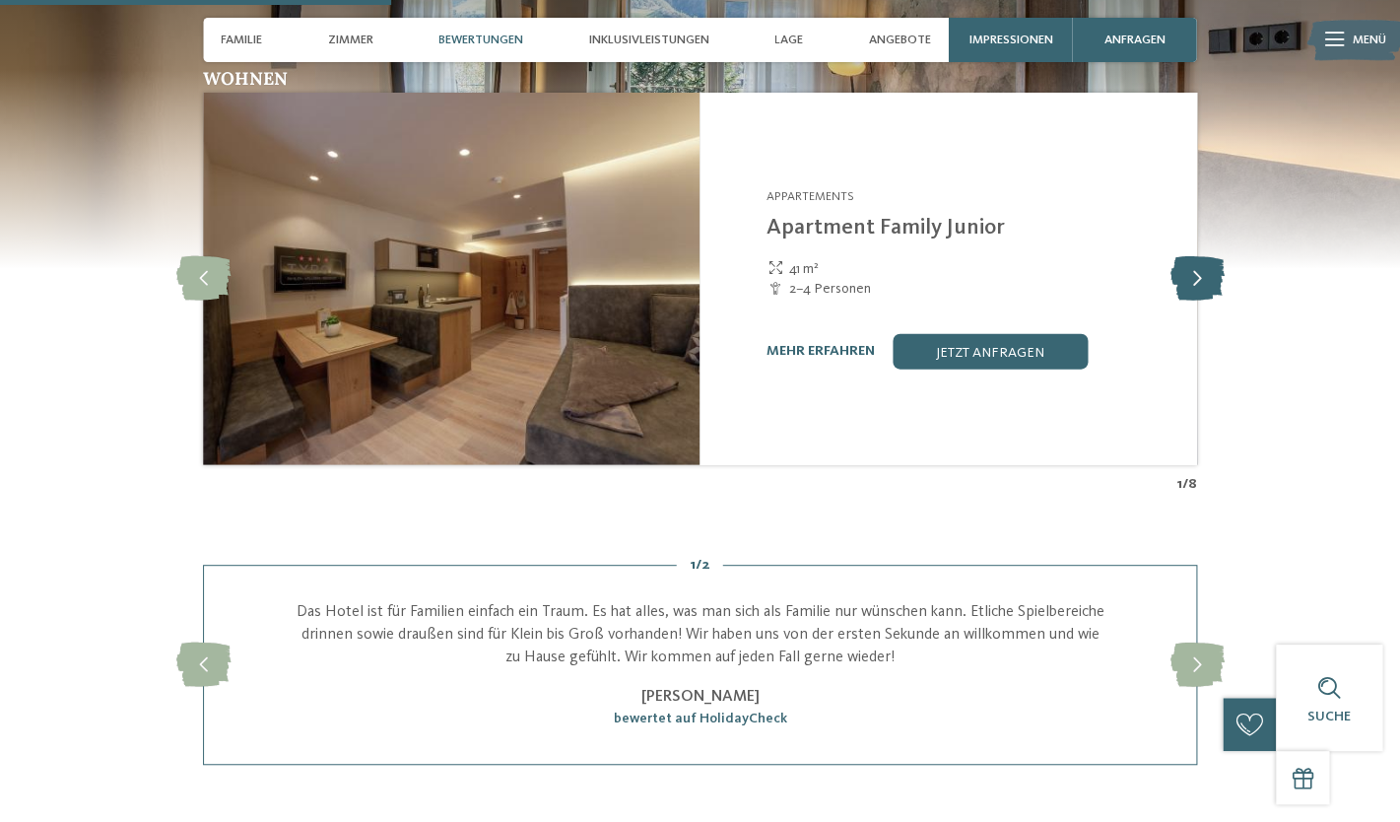
click at [1193, 283] on icon at bounding box center [1197, 278] width 54 height 44
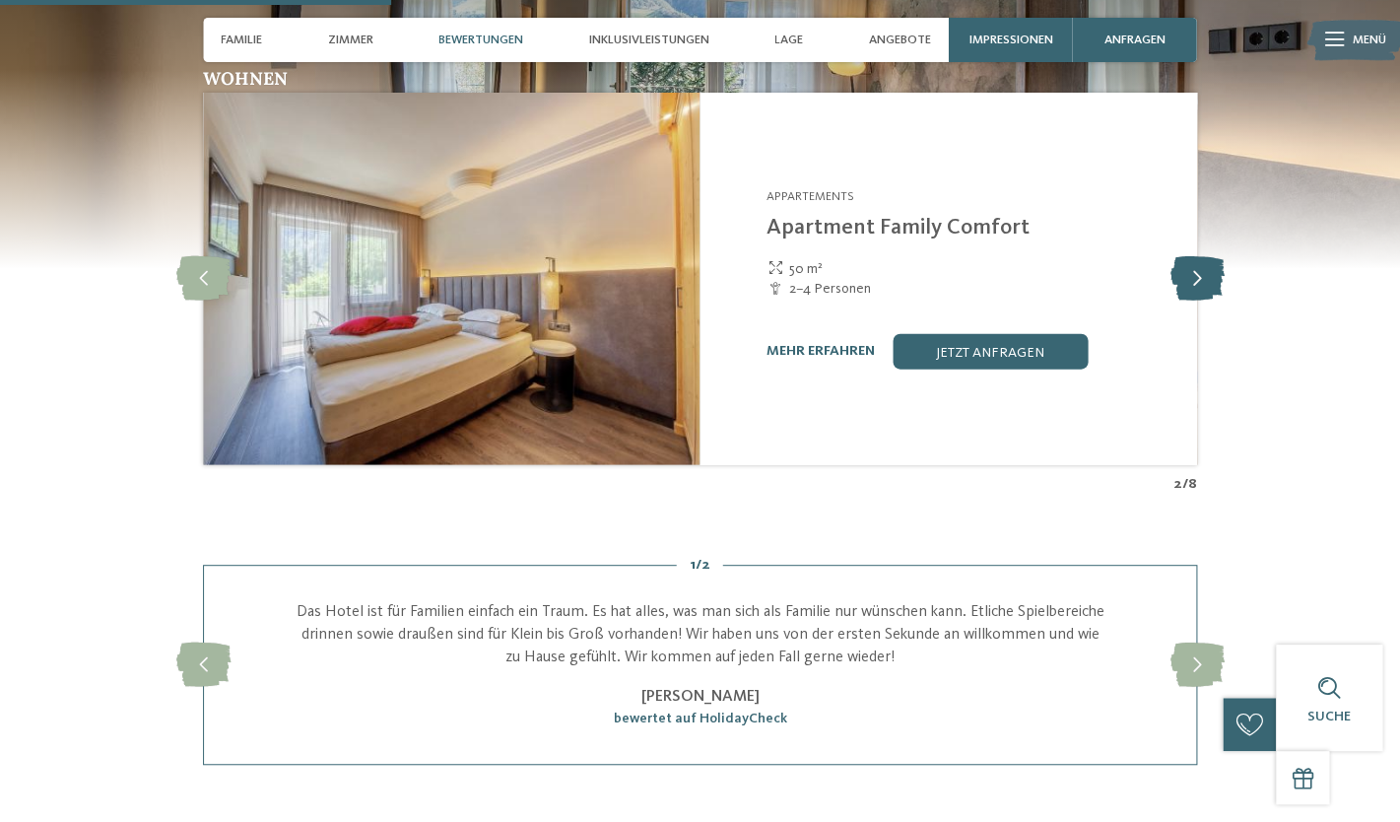
click at [1193, 283] on icon at bounding box center [1197, 278] width 54 height 44
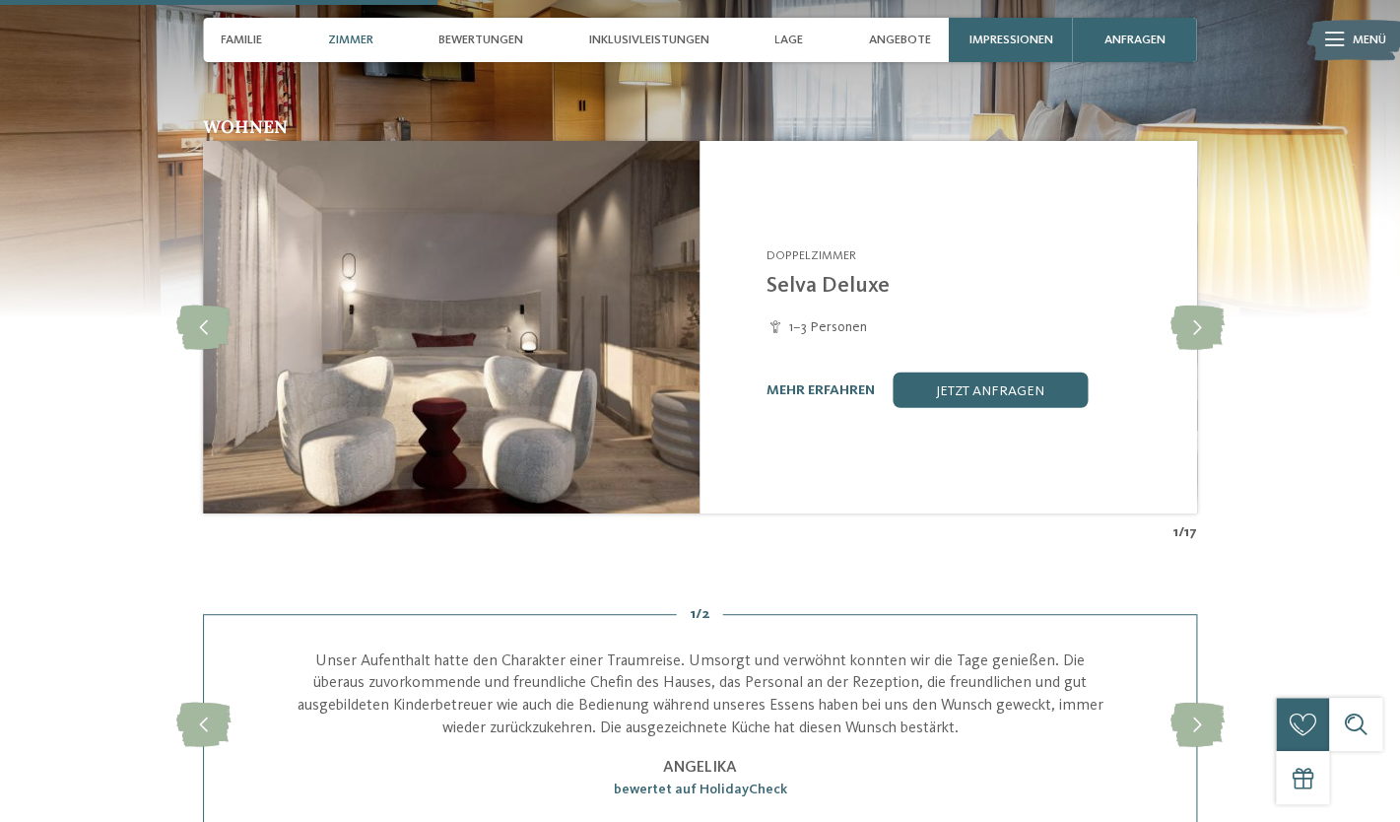
scroll to position [1705, 0]
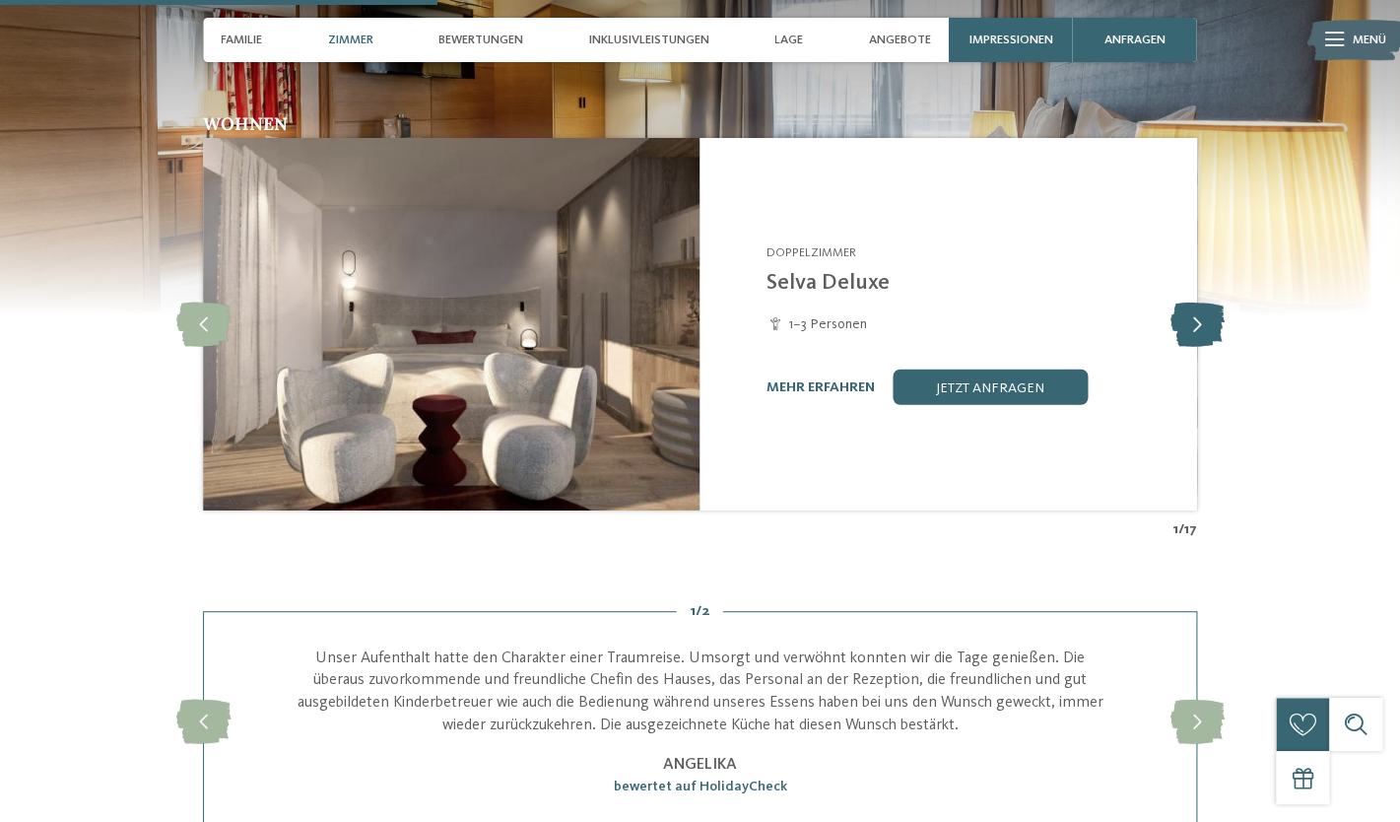
click at [1198, 327] on icon at bounding box center [1197, 325] width 54 height 44
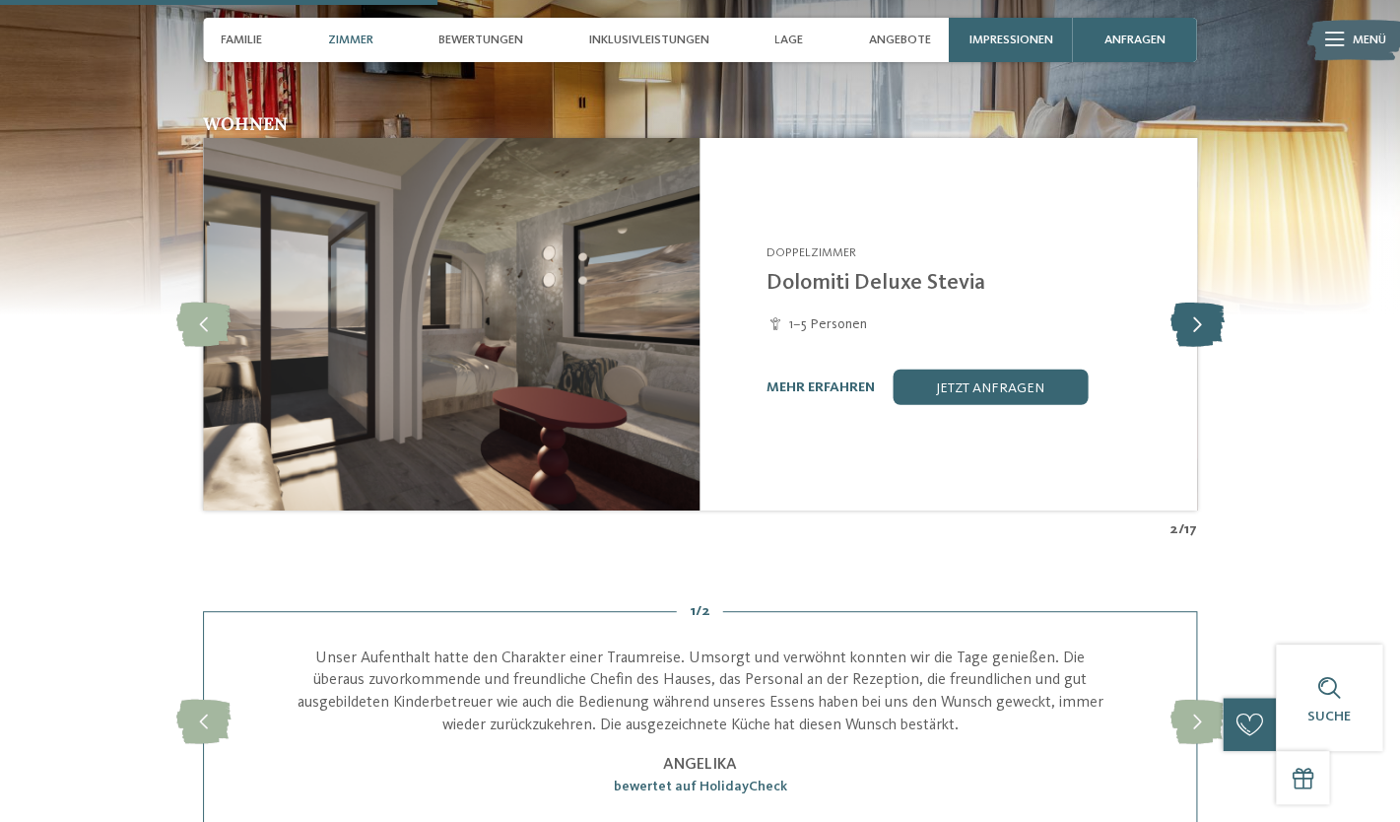
click at [1198, 327] on icon at bounding box center [1197, 325] width 54 height 44
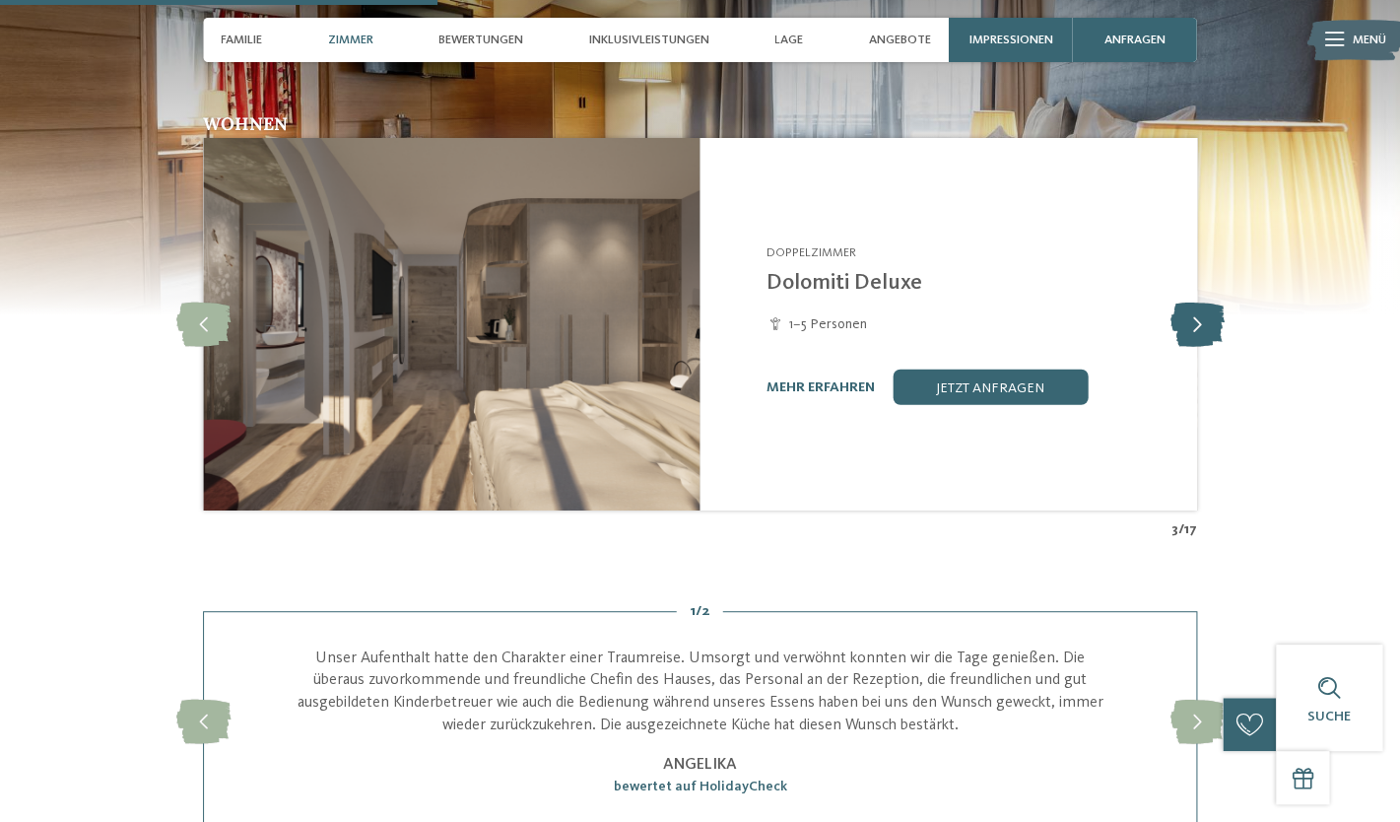
click at [1198, 327] on icon at bounding box center [1197, 325] width 54 height 44
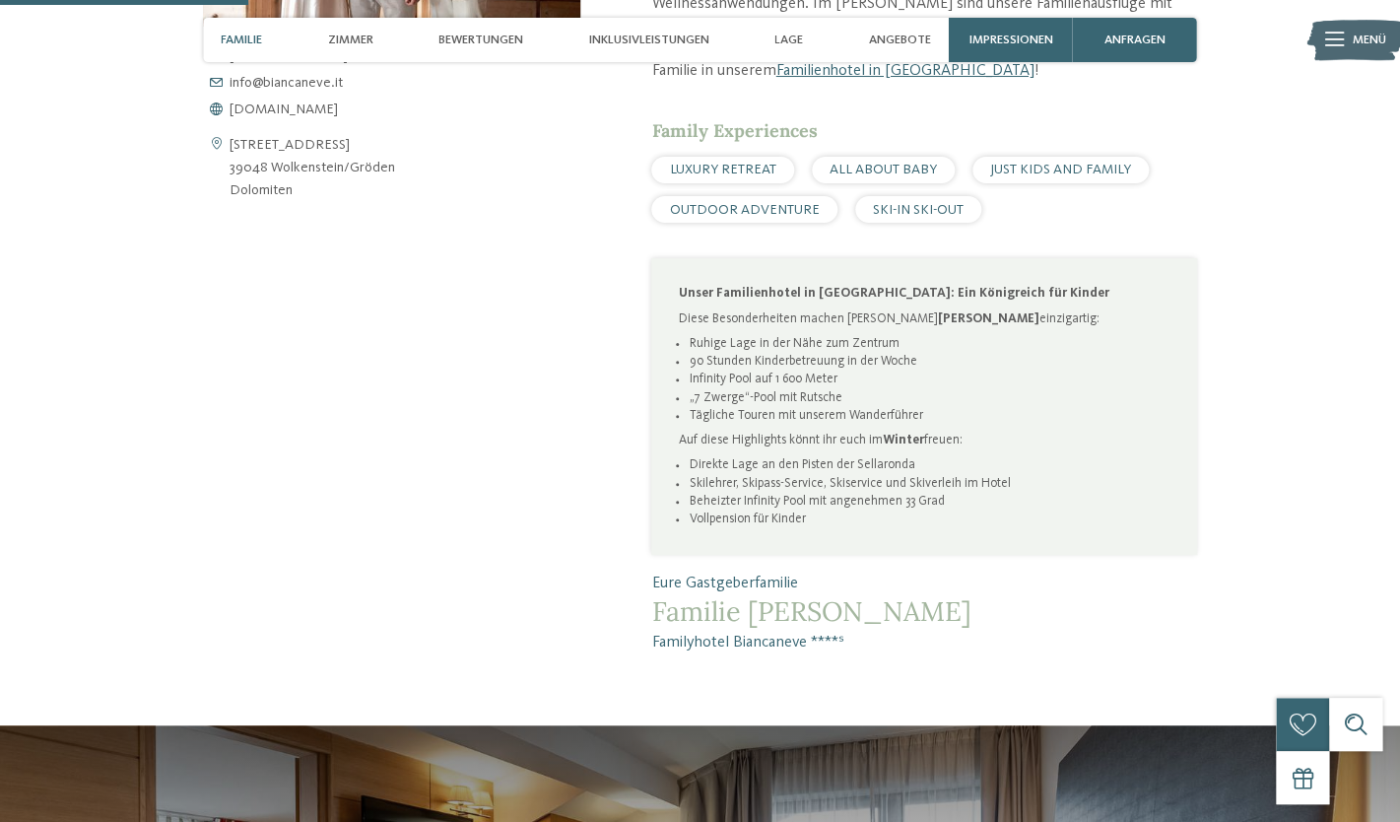
scroll to position [811, 0]
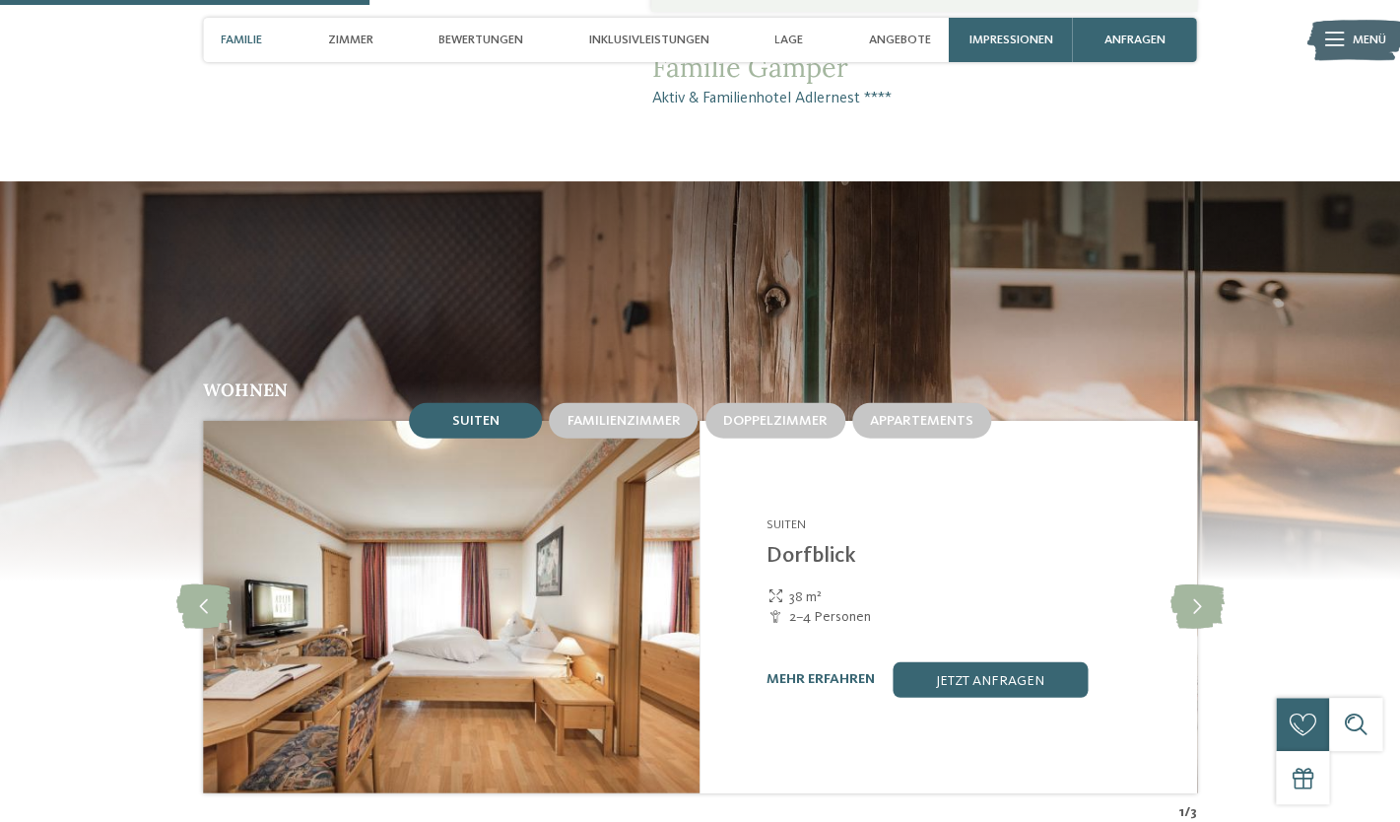
scroll to position [1601, 0]
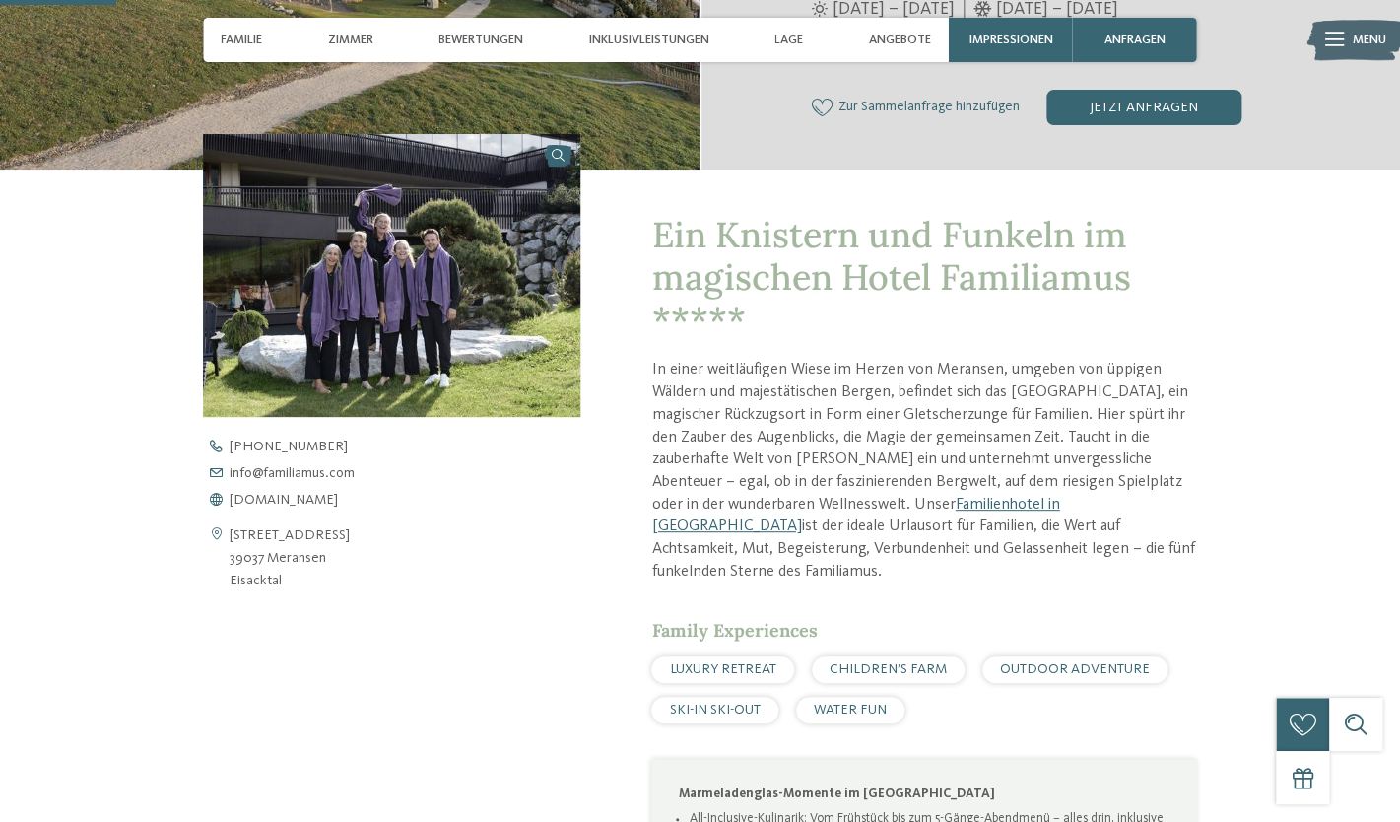
scroll to position [503, 0]
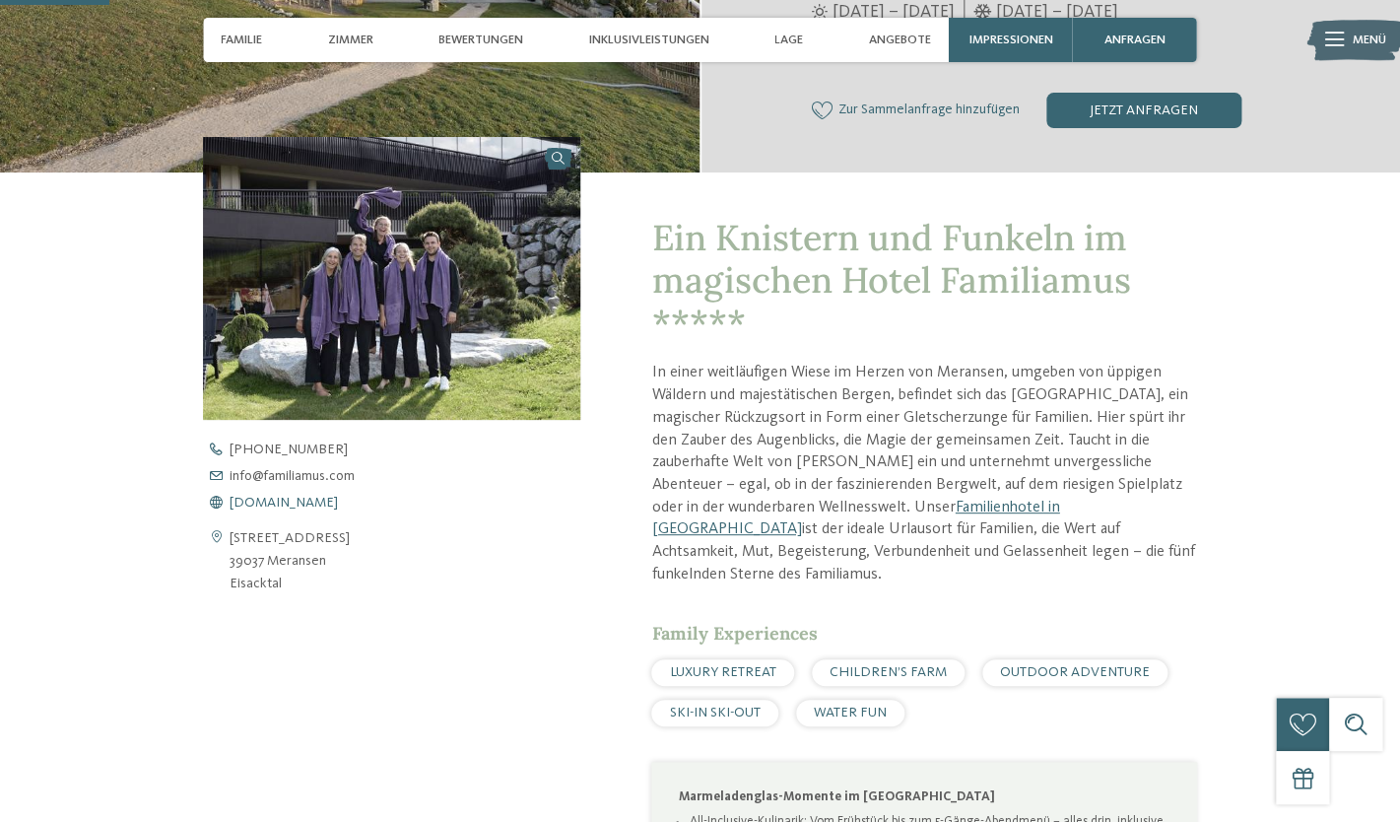
click at [318, 507] on span "[DOMAIN_NAME]" at bounding box center [284, 503] width 108 height 14
